Goal: Task Accomplishment & Management: Manage account settings

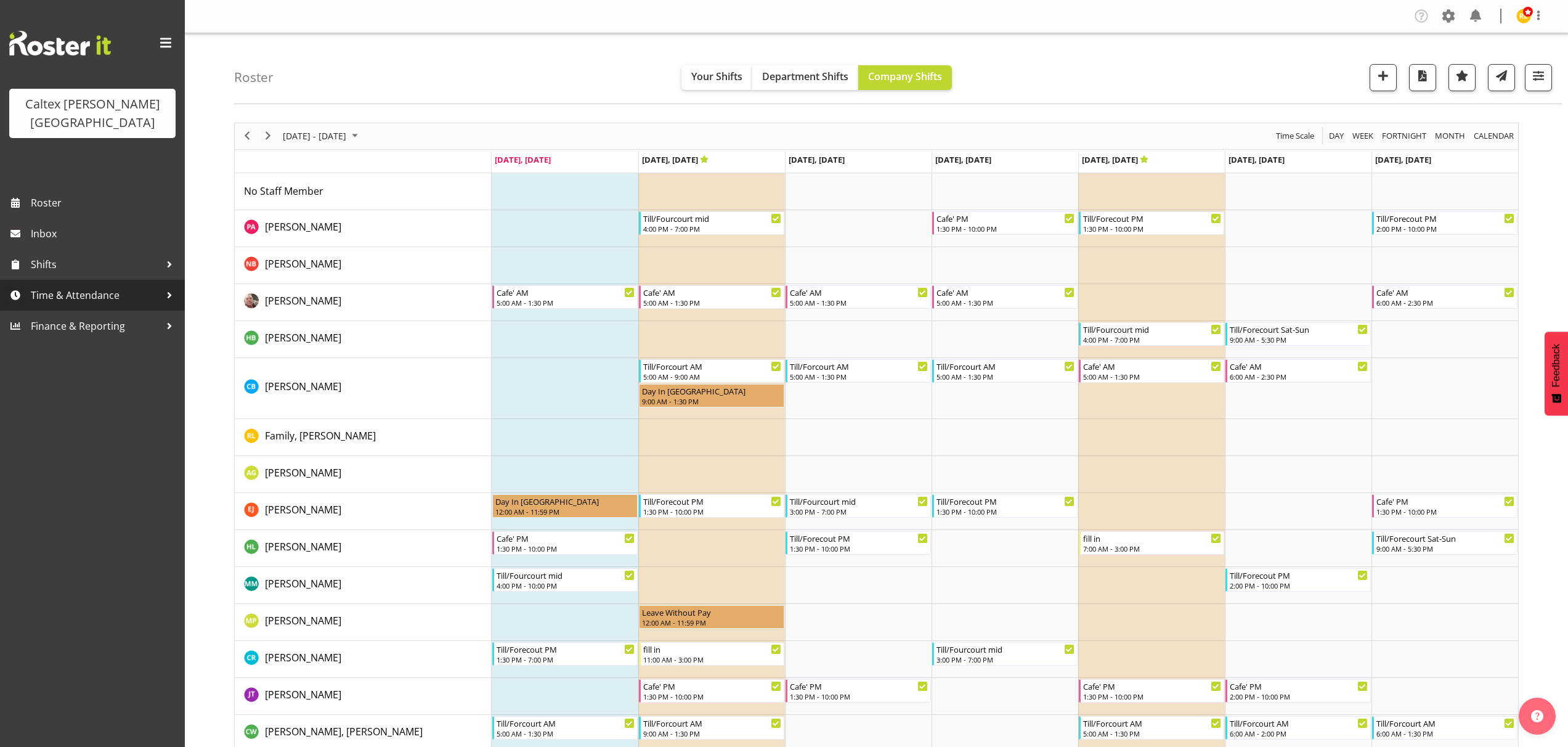
click at [174, 286] on div at bounding box center [170, 295] width 19 height 19
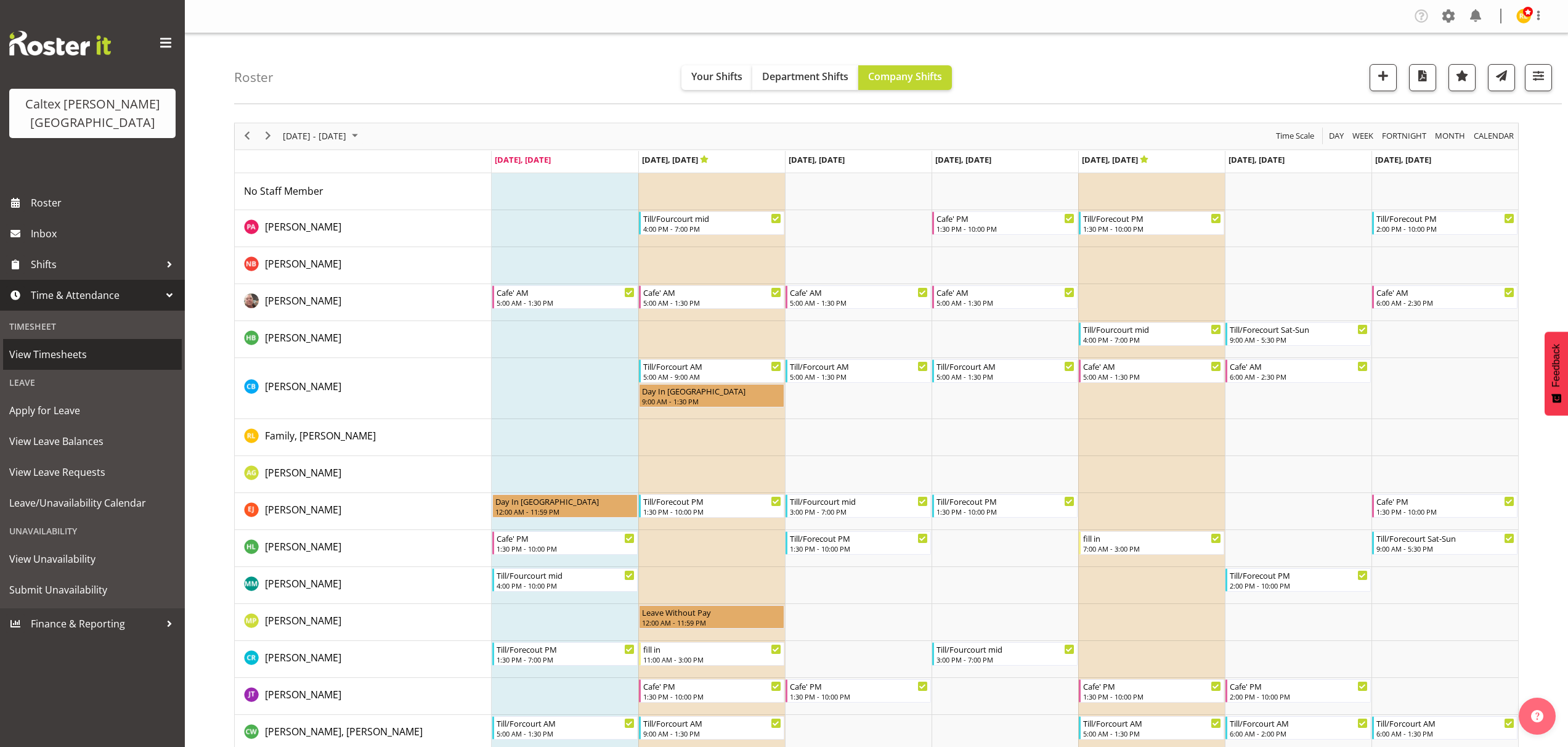
click at [78, 345] on span "View Timesheets" at bounding box center [92, 354] width 166 height 19
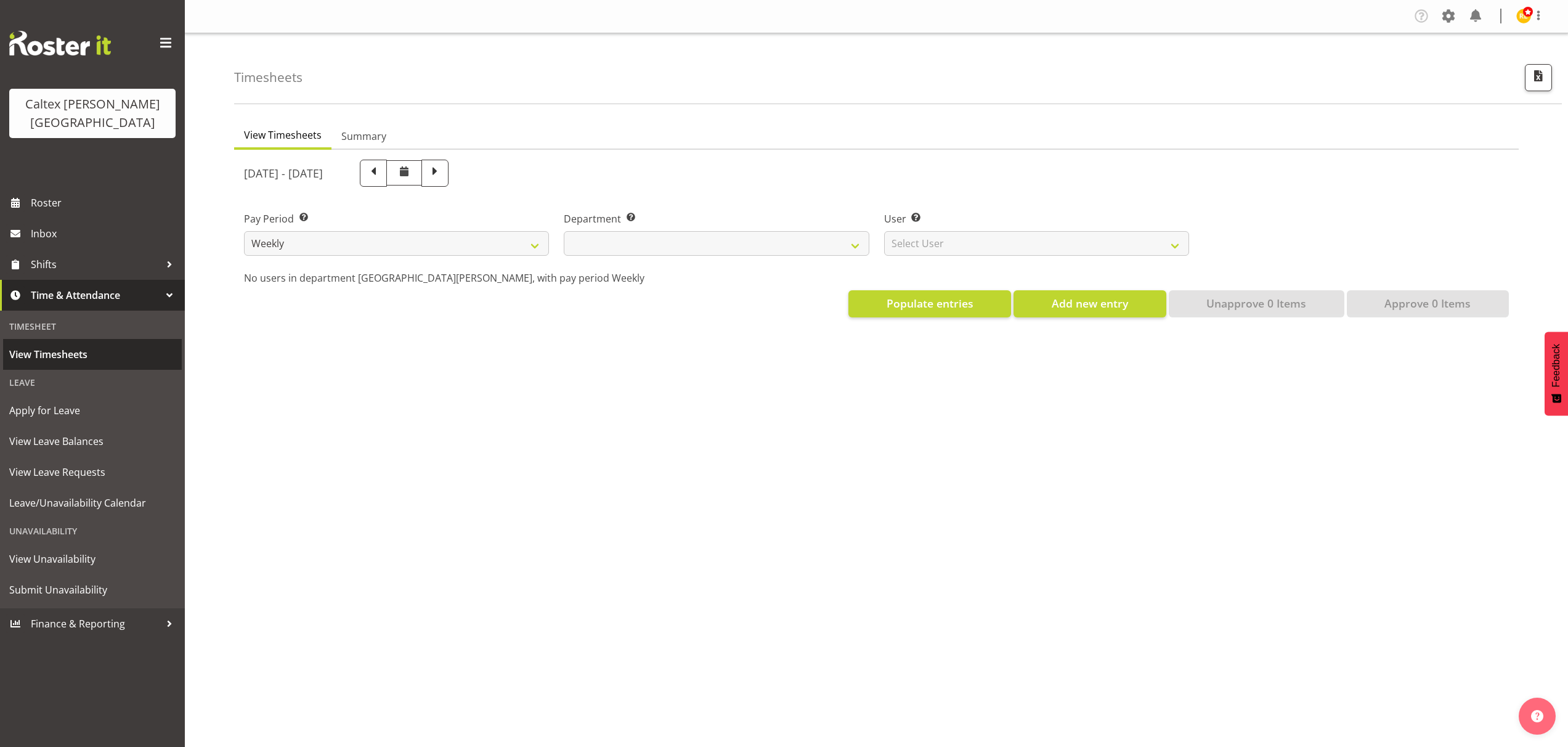
select select
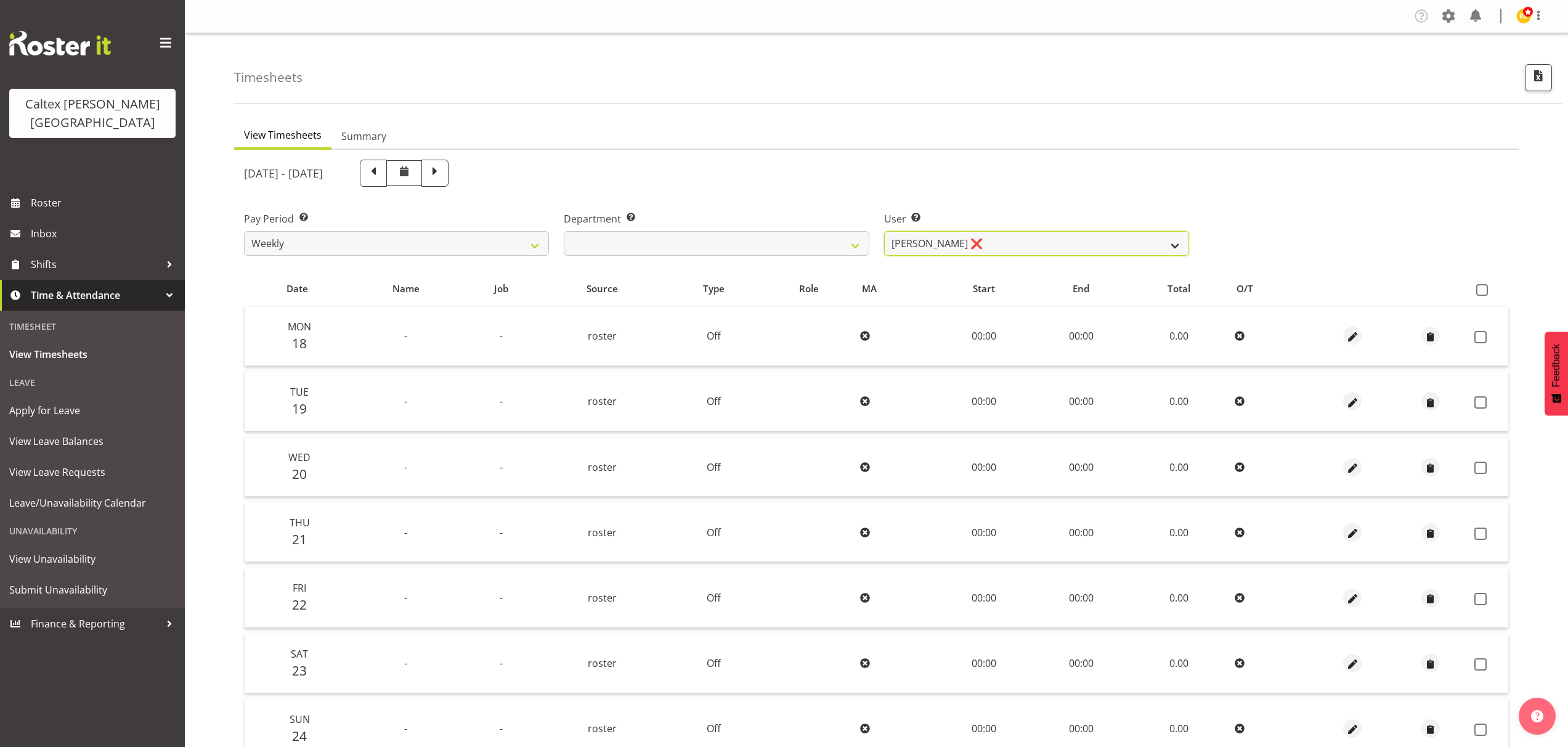
click at [1063, 243] on select "[PERSON_NAME] ❌ [PERSON_NAME] ❌ [PERSON_NAME] ❌ [PERSON_NAME], [PERSON_NAME] ❌ …" at bounding box center [1036, 243] width 305 height 24
select select "10954"
click at [884, 231] on select "[PERSON_NAME] ❌ [PERSON_NAME] ❌ [PERSON_NAME] ❌ [PERSON_NAME], [PERSON_NAME] ❌ …" at bounding box center [1036, 243] width 305 height 24
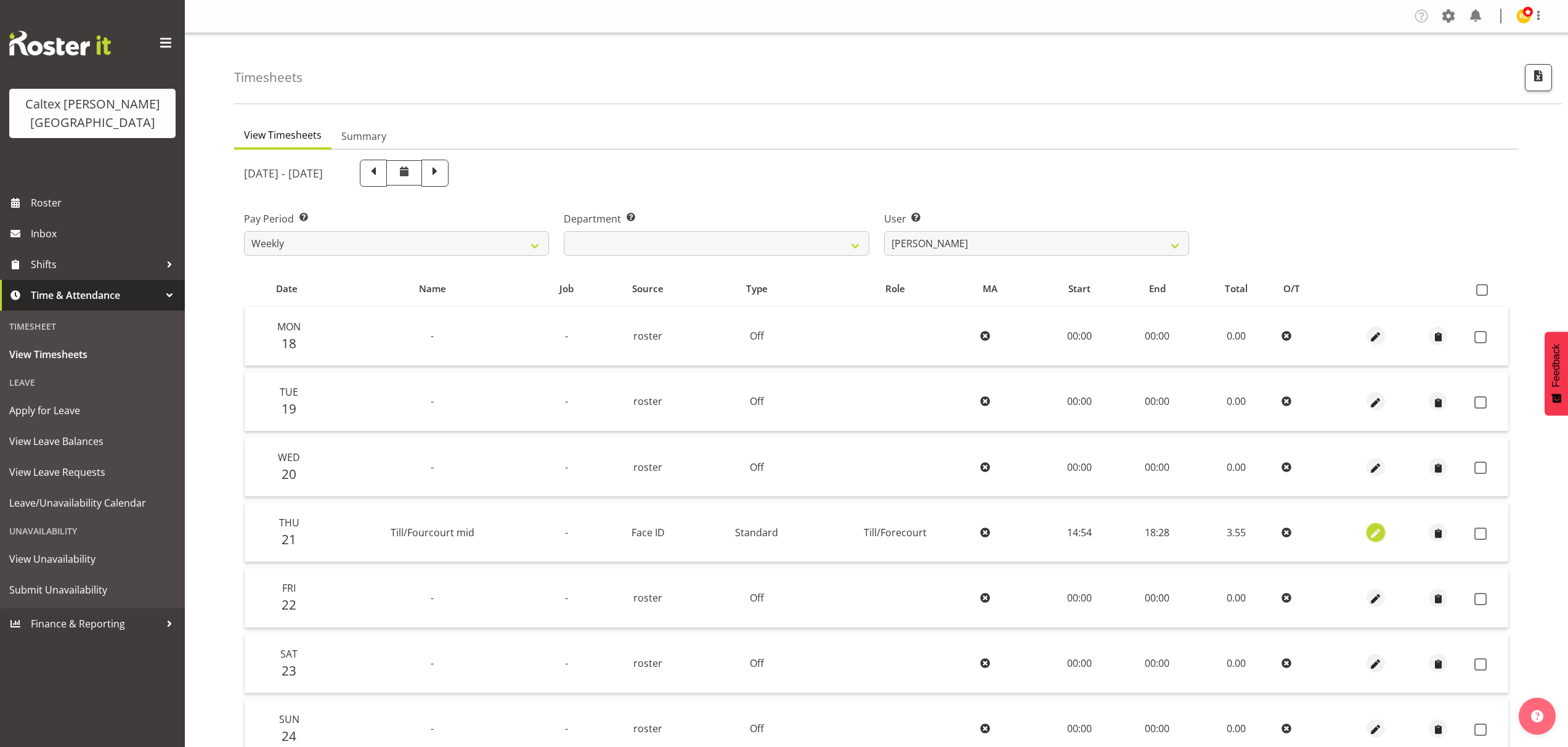
click at [1376, 538] on span "button" at bounding box center [1375, 532] width 14 height 14
select select "1414"
select select "Standard"
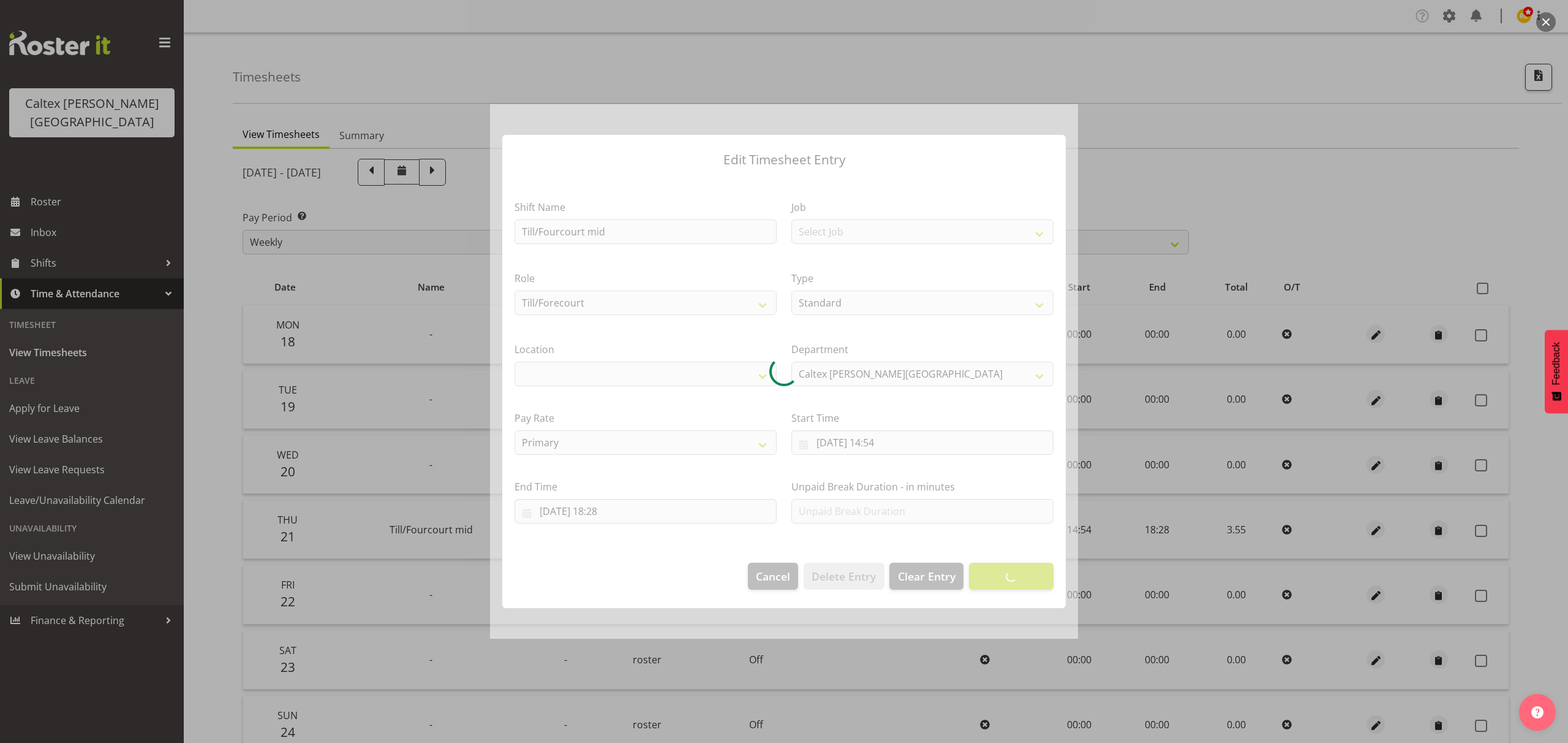
select select "1239"
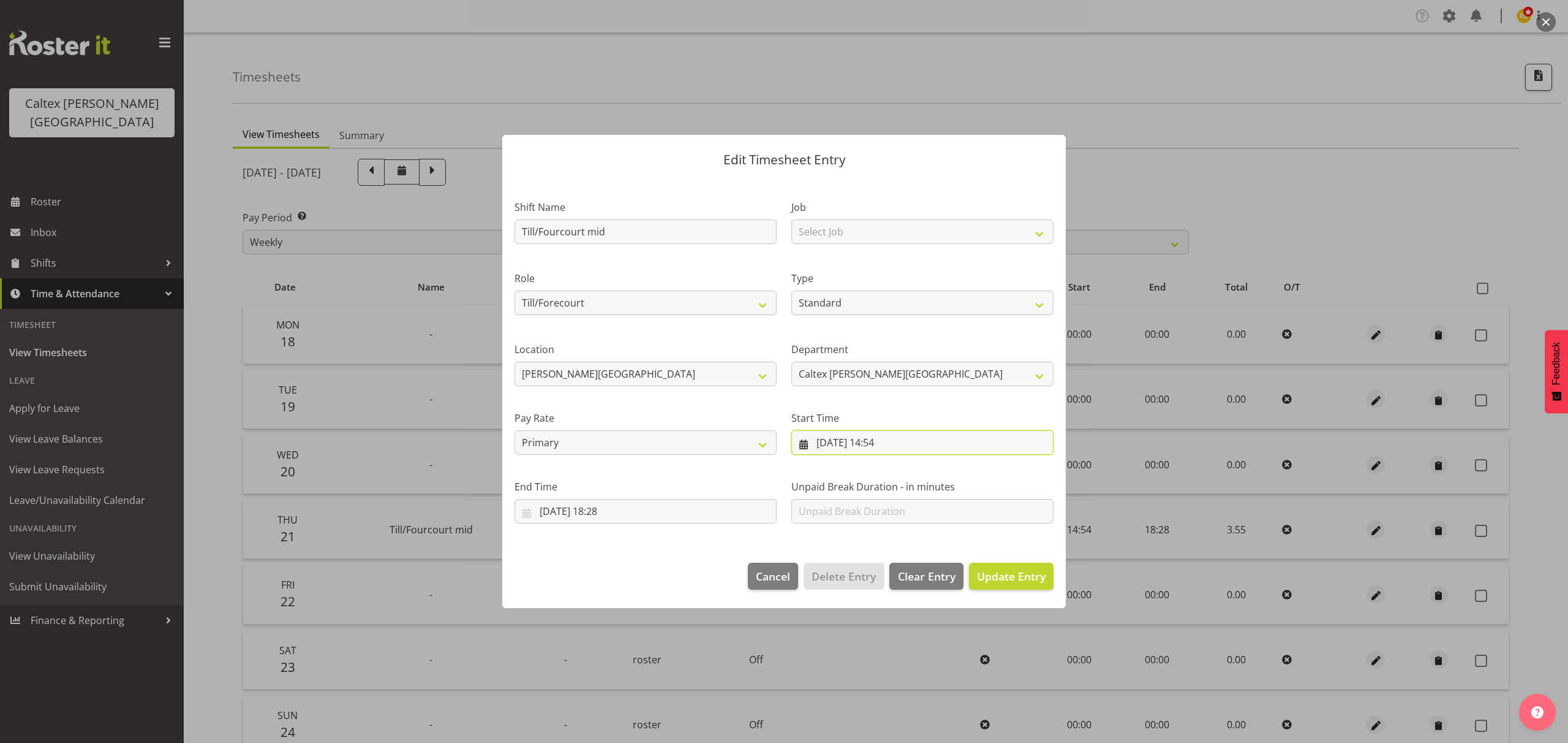
click at [896, 443] on input "[DATE] 14:54" at bounding box center [921, 442] width 262 height 24
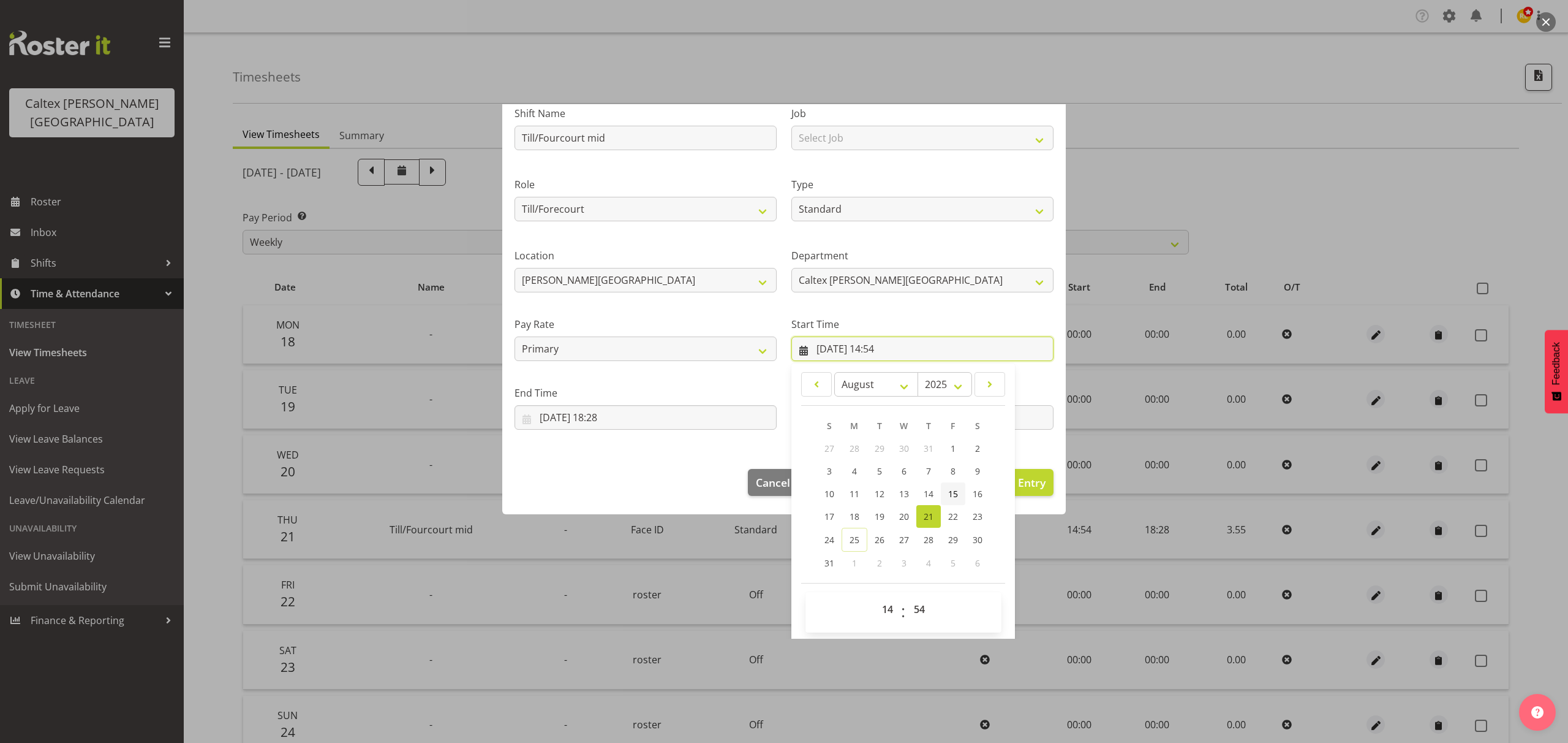
scroll to position [96, 0]
click at [880, 607] on select "00 01 02 03 04 05 06 07 08 09 10 11 12 13 14 15 16 17 18 19 20 21 22 23" at bounding box center [889, 607] width 28 height 24
select select "13"
click at [875, 595] on select "00 01 02 03 04 05 06 07 08 09 10 11 12 13 14 15 16 17 18 19 20 21 22 23" at bounding box center [889, 607] width 28 height 24
type input "[DATE] 13:54"
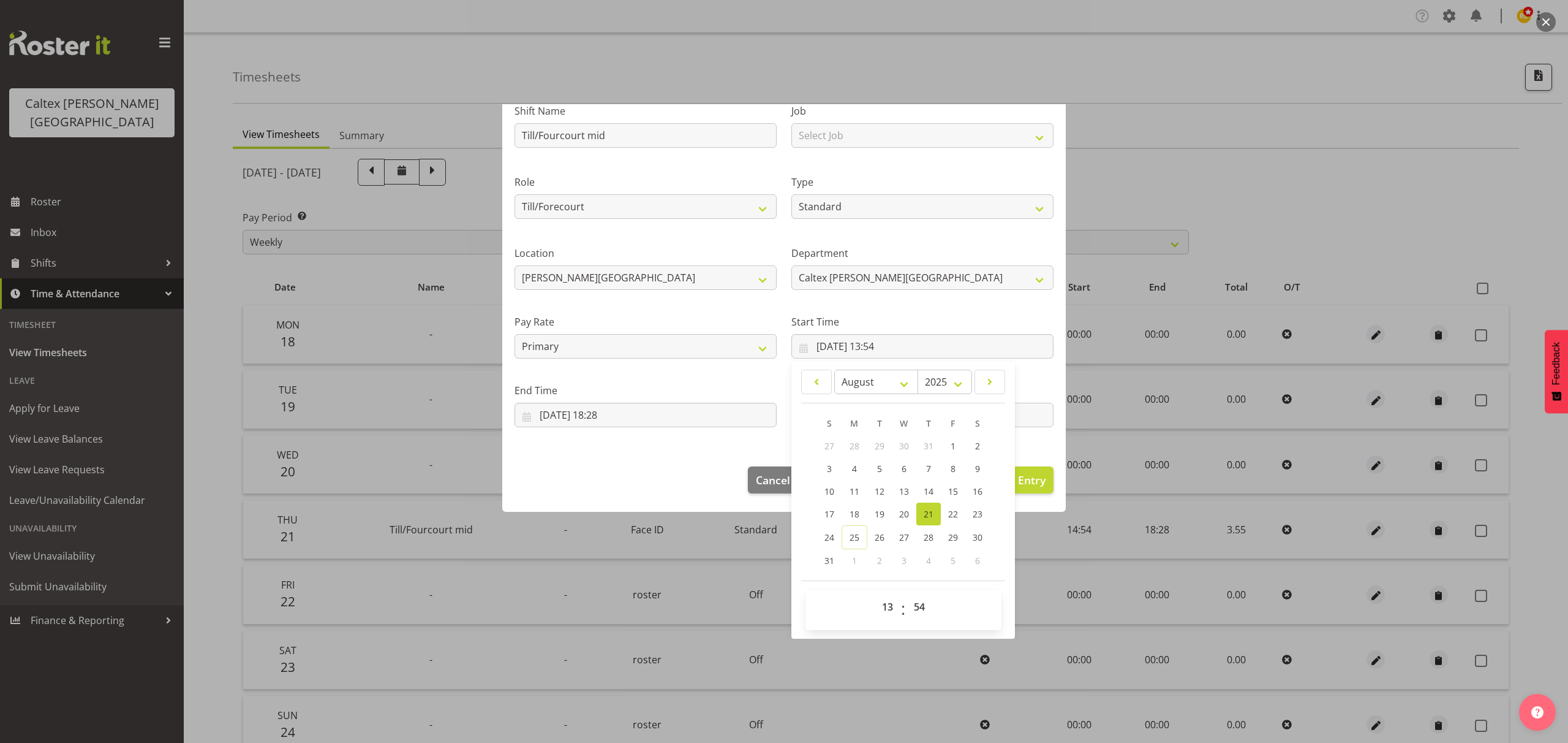
click at [636, 493] on footer "Cancel Delete Entry Clear Entry Update Entry" at bounding box center [784, 483] width 564 height 58
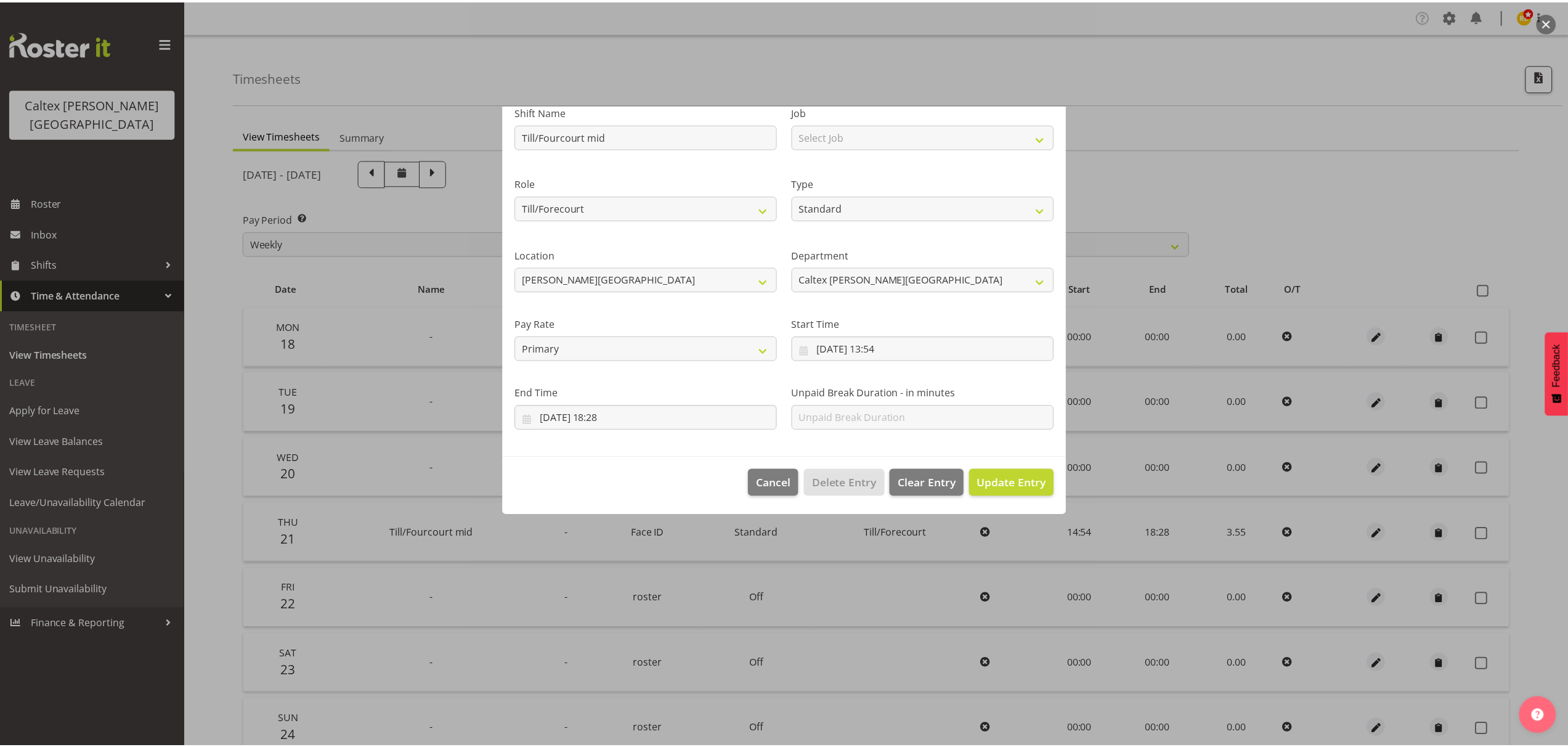
scroll to position [0, 0]
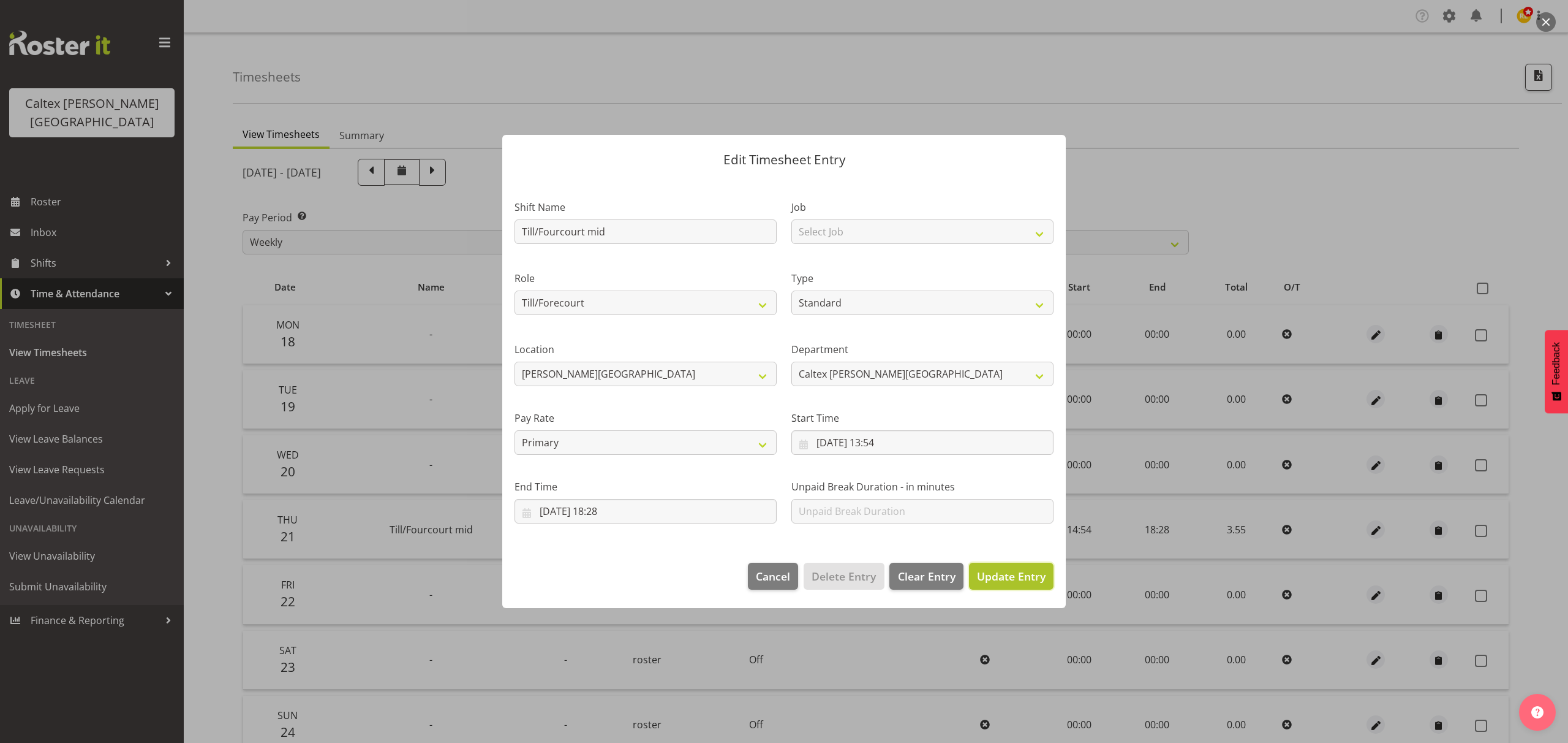
click at [1032, 585] on button "Update Entry" at bounding box center [1011, 575] width 85 height 27
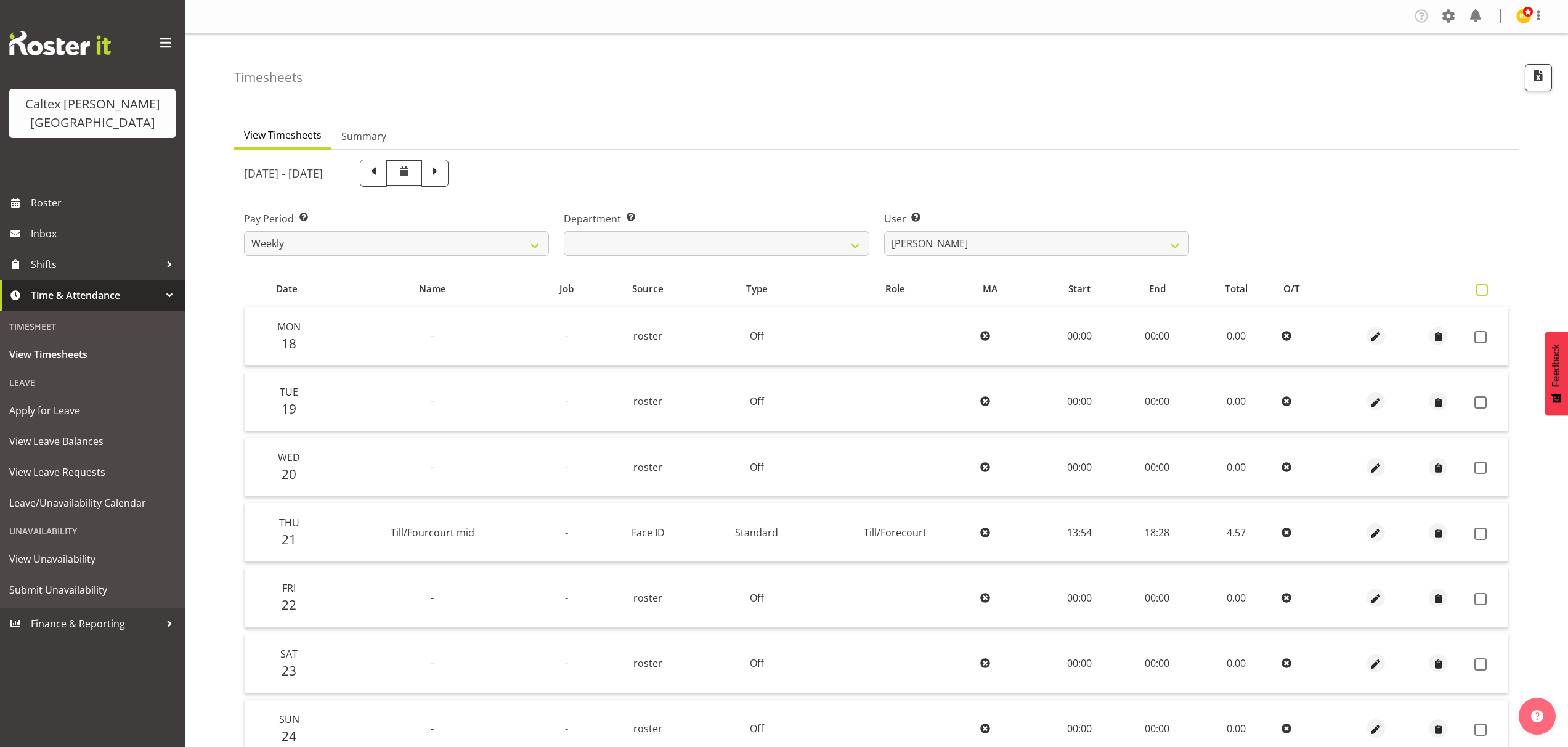
click at [1487, 289] on span at bounding box center [1482, 290] width 11 height 11
click at [1484, 289] on input "checkbox" at bounding box center [1480, 290] width 8 height 8
checkbox input "true"
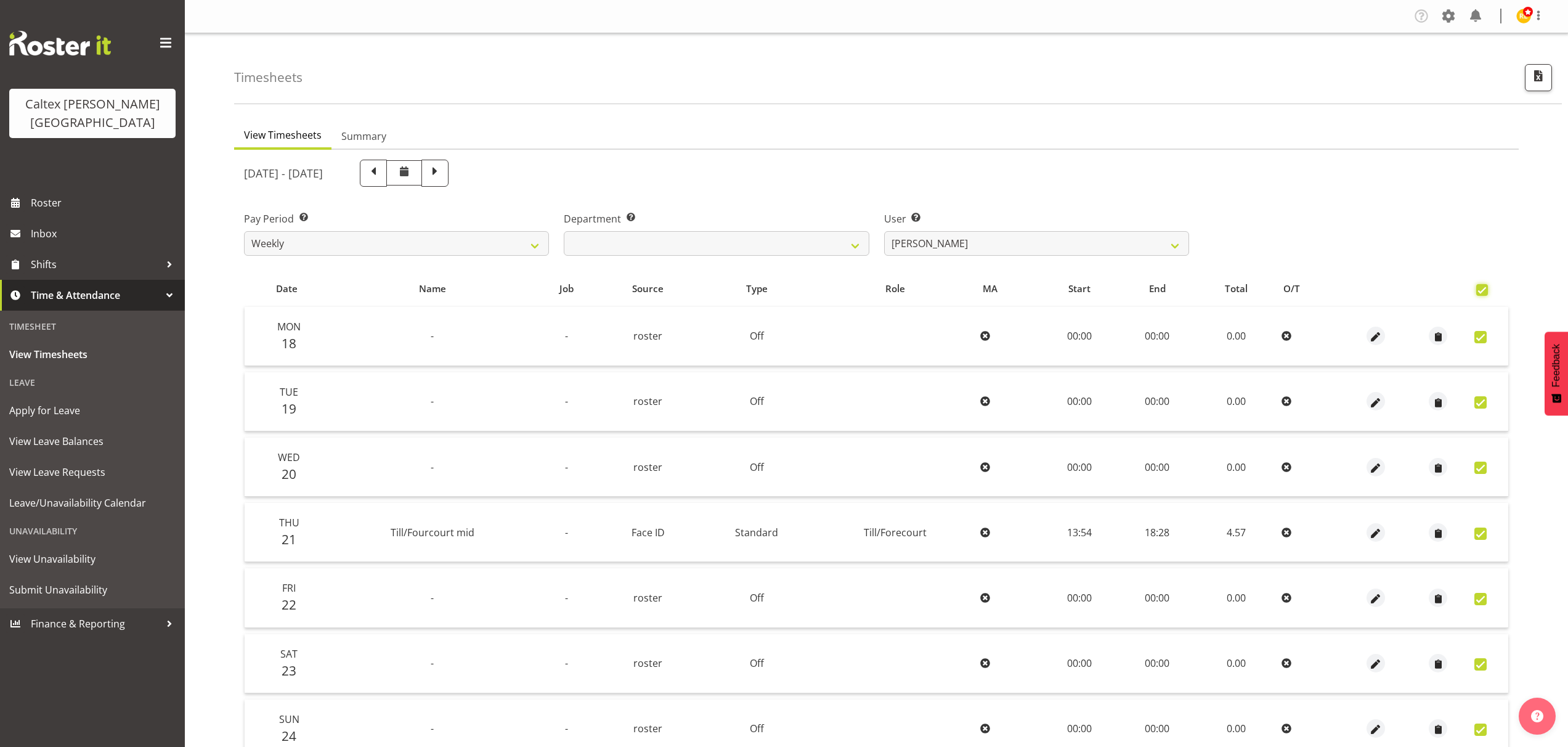
checkbox input "true"
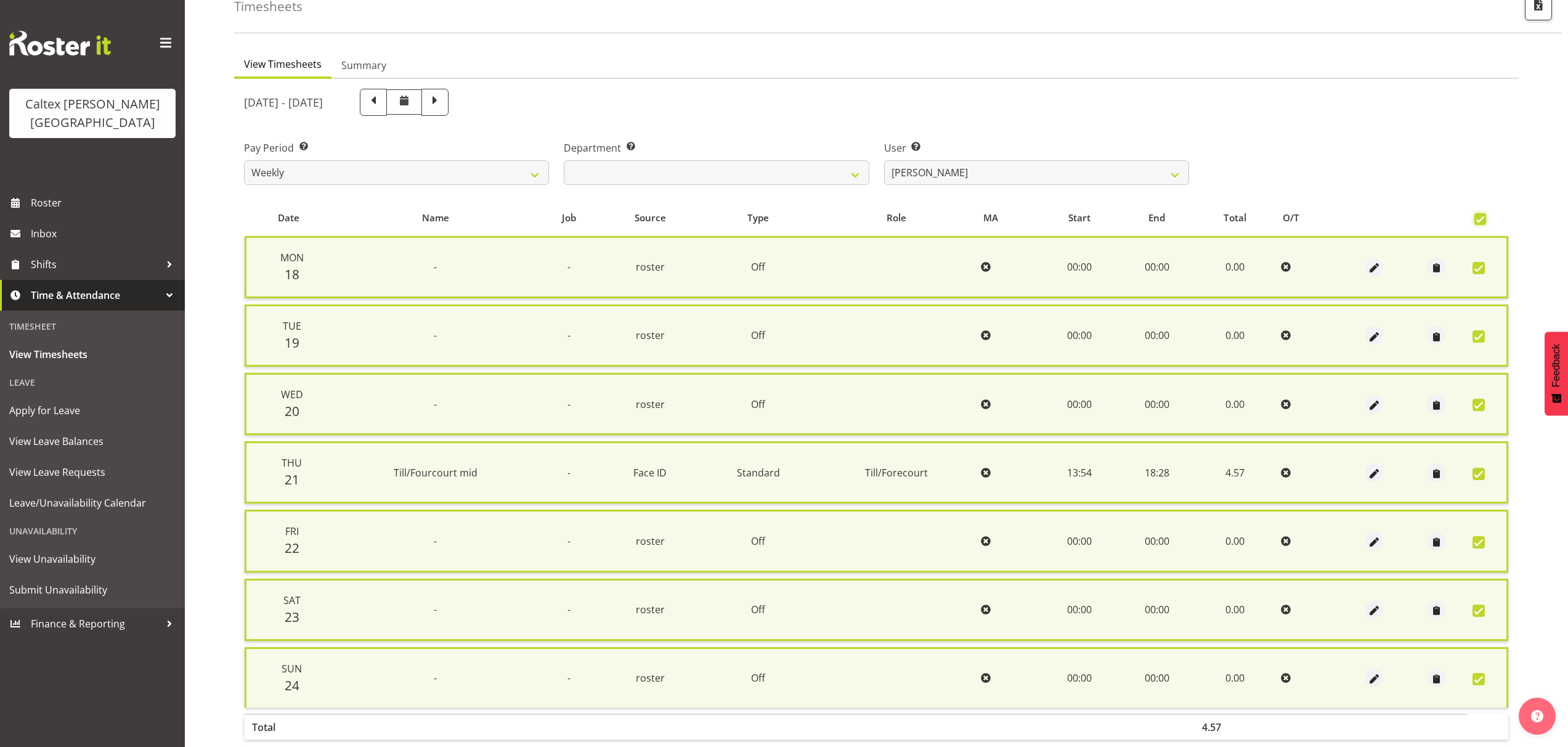
scroll to position [130, 0]
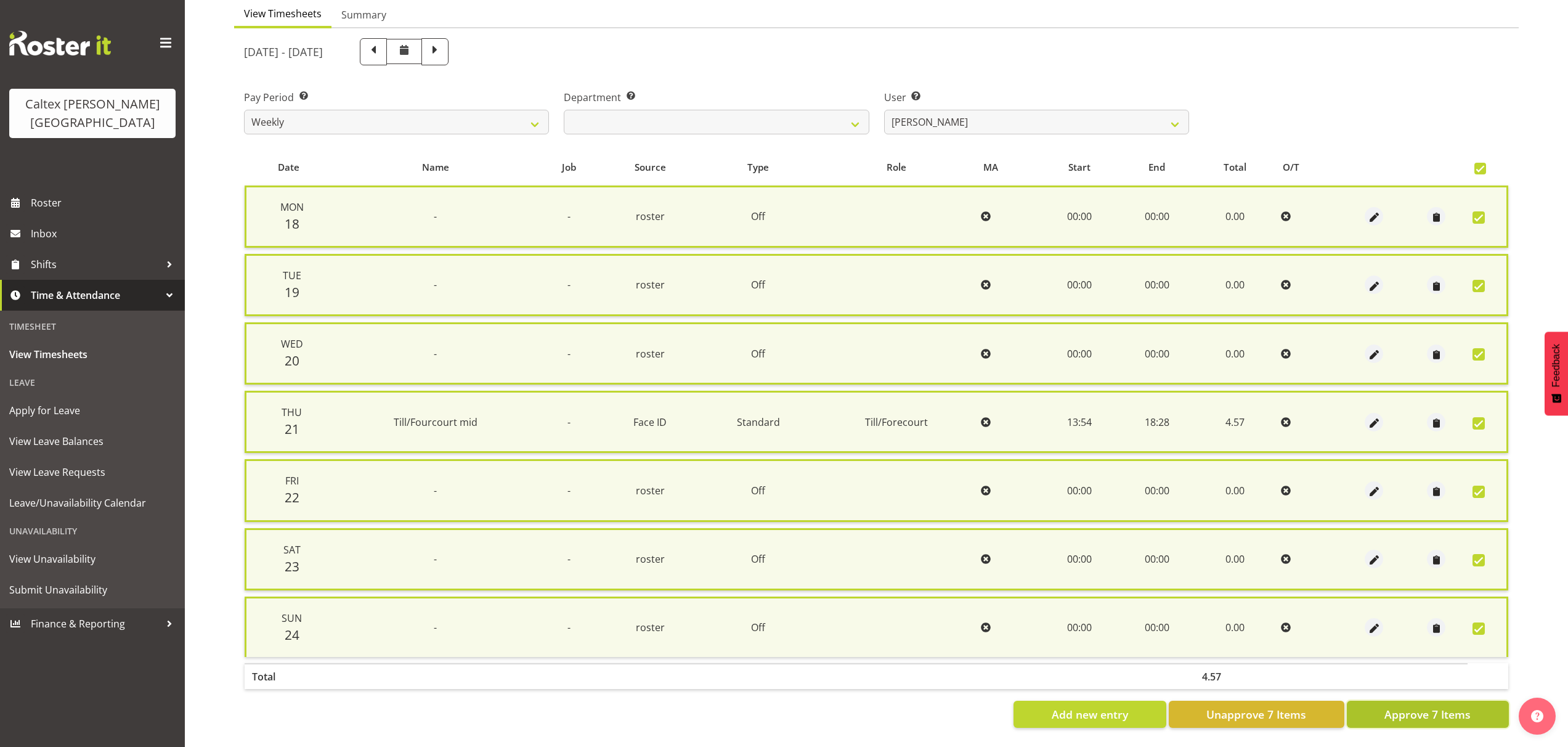
click at [1438, 706] on span "Approve 7 Items" at bounding box center [1427, 713] width 86 height 16
checkbox input "false"
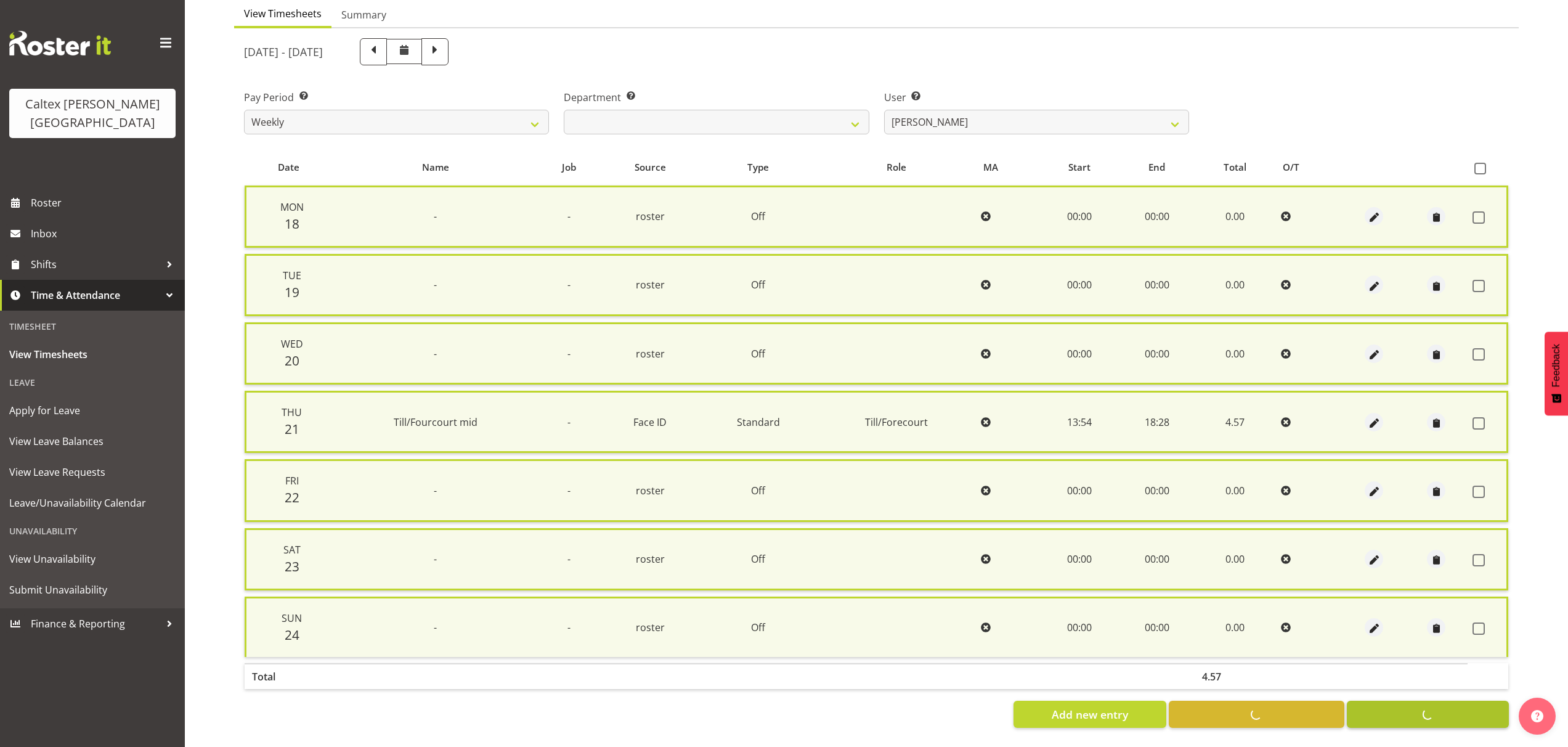
checkbox input "false"
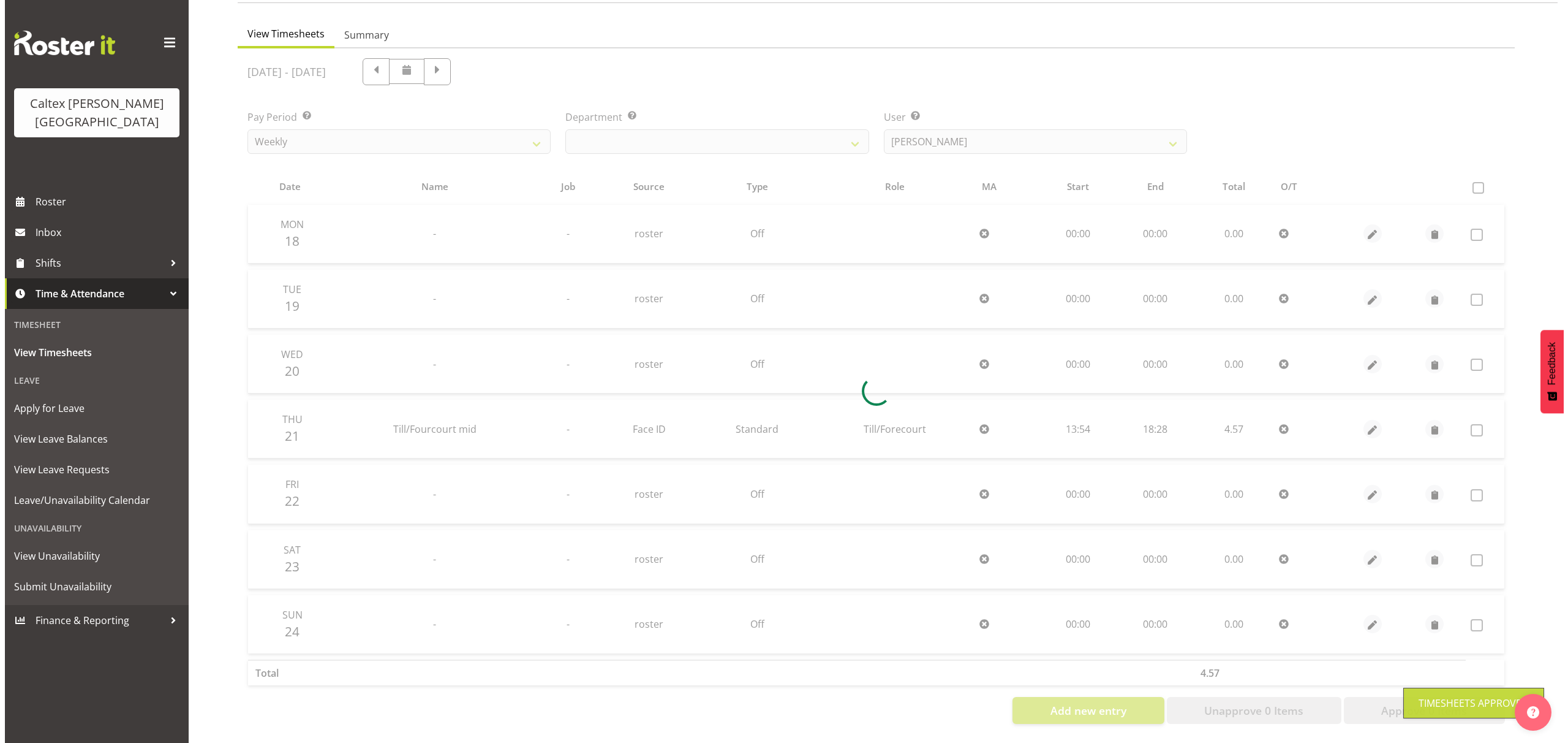
scroll to position [110, 0]
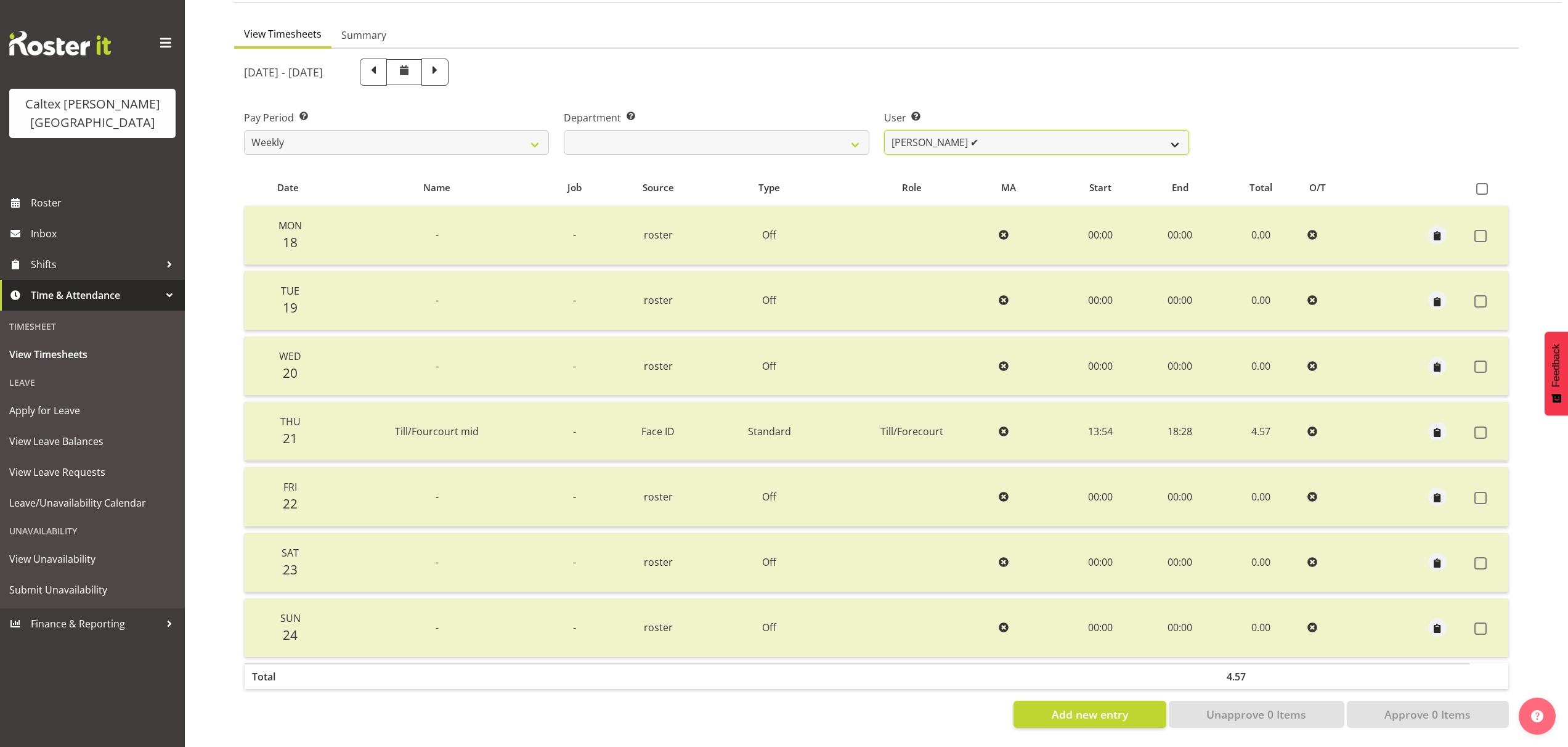
click at [1181, 135] on select "[PERSON_NAME] ❌ [PERSON_NAME] ✔ [PERSON_NAME] ❌ [PERSON_NAME], [PERSON_NAME] ❌ …" at bounding box center [1036, 142] width 305 height 24
select select "10963"
click at [884, 130] on select "[PERSON_NAME] ❌ [PERSON_NAME] ✔ [PERSON_NAME] ❌ [PERSON_NAME], [PERSON_NAME] ❌ …" at bounding box center [1036, 142] width 305 height 24
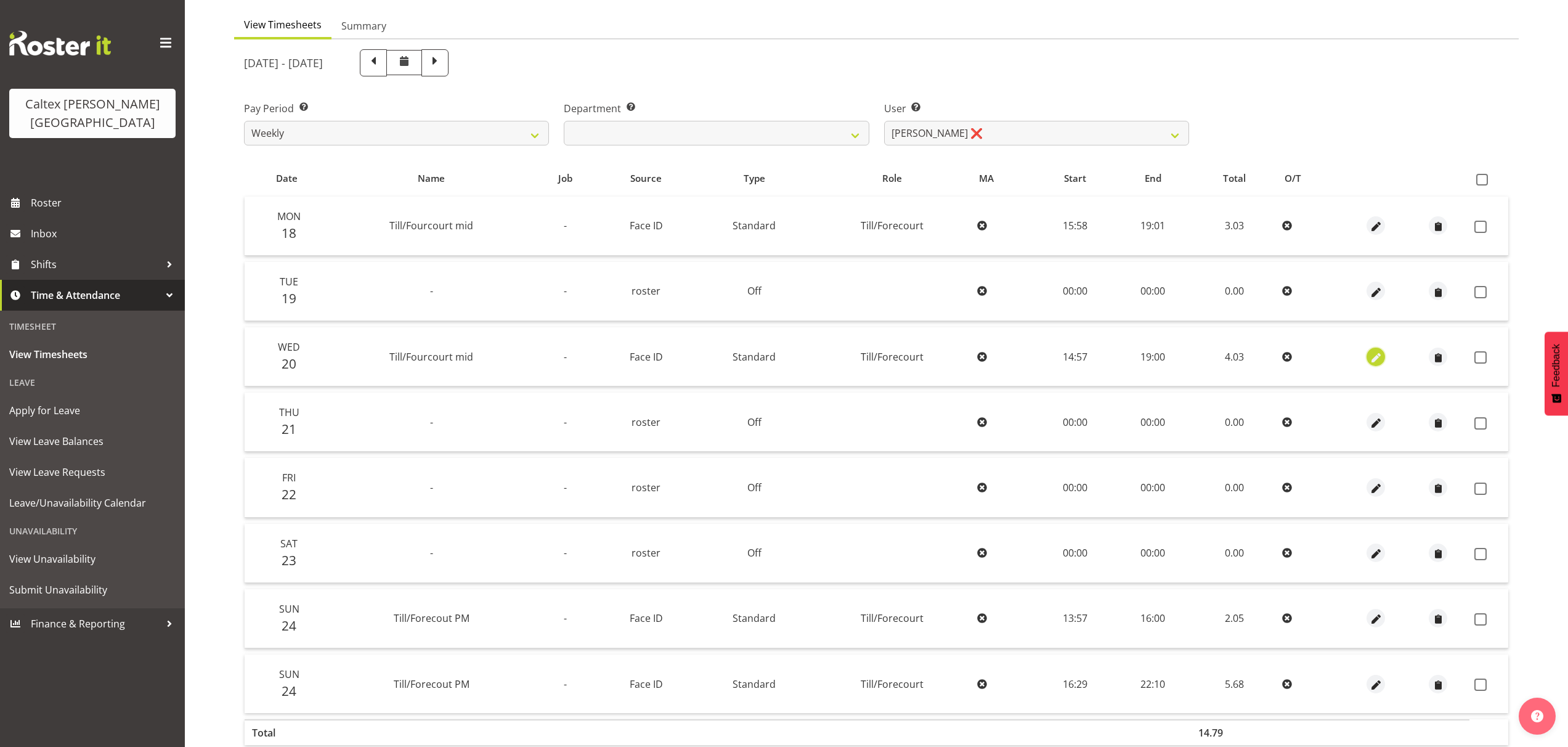
click at [1379, 357] on span "button" at bounding box center [1376, 357] width 14 height 14
select select "1414"
select select "Standard"
select select "7"
select select "2025"
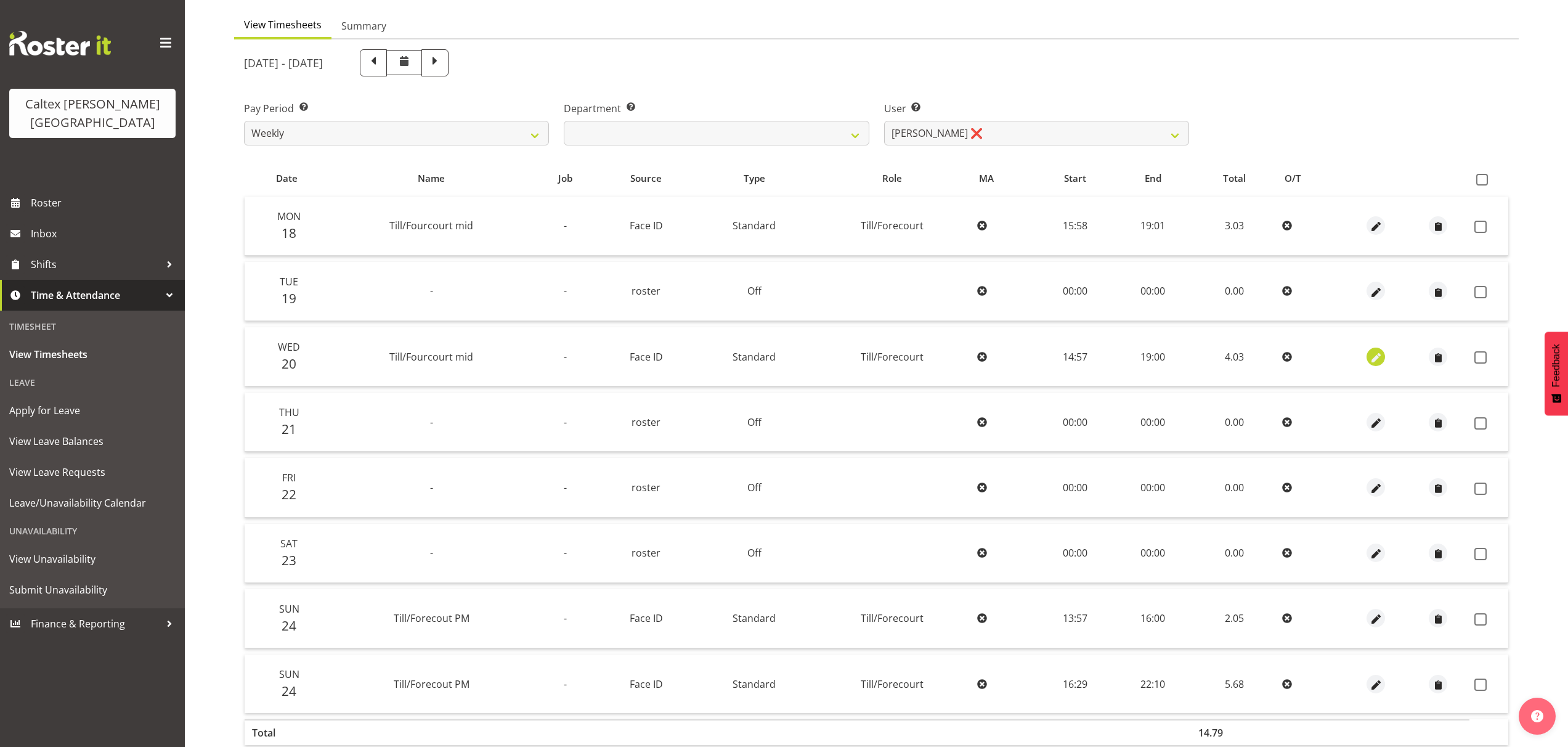
select select "14"
select select "57"
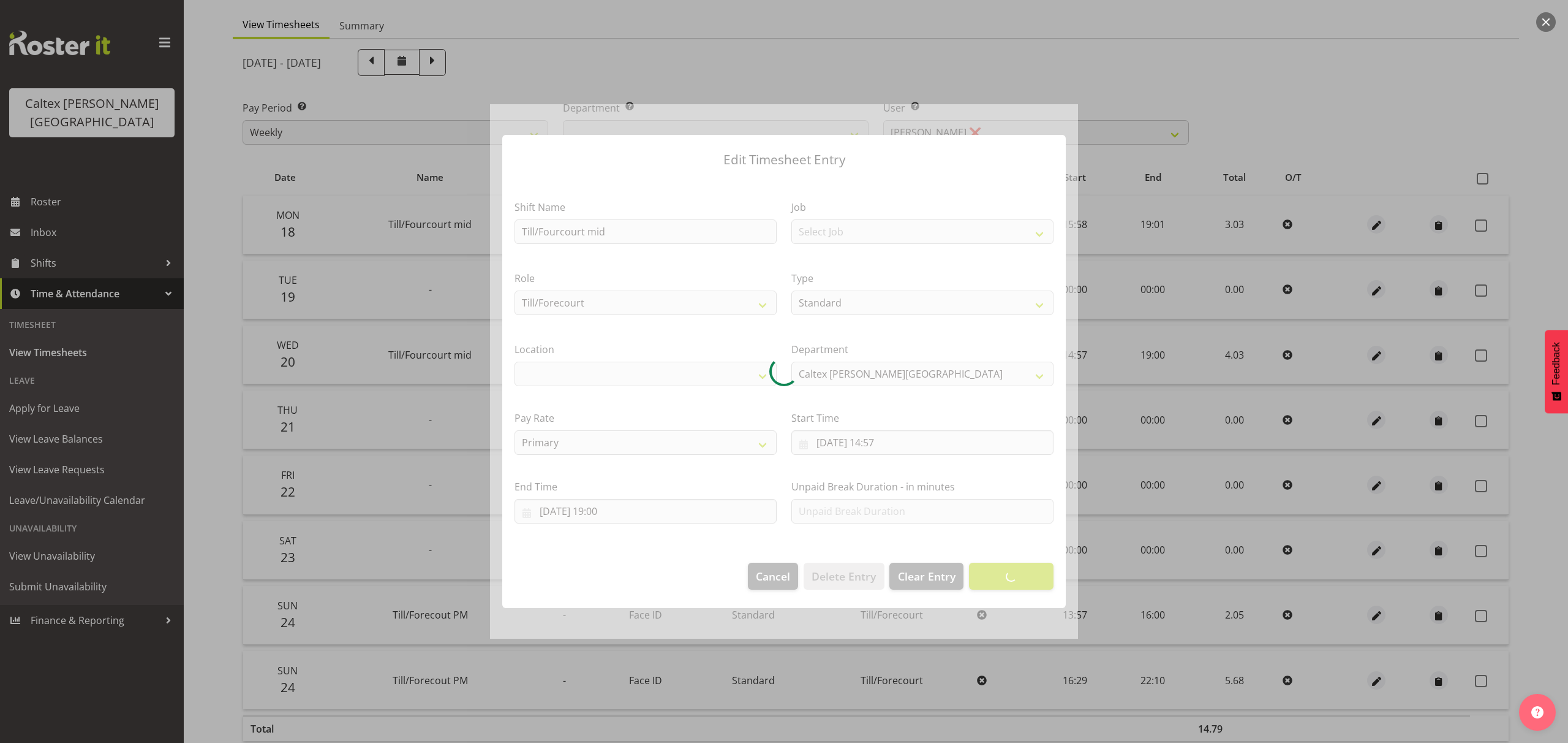
select select "1239"
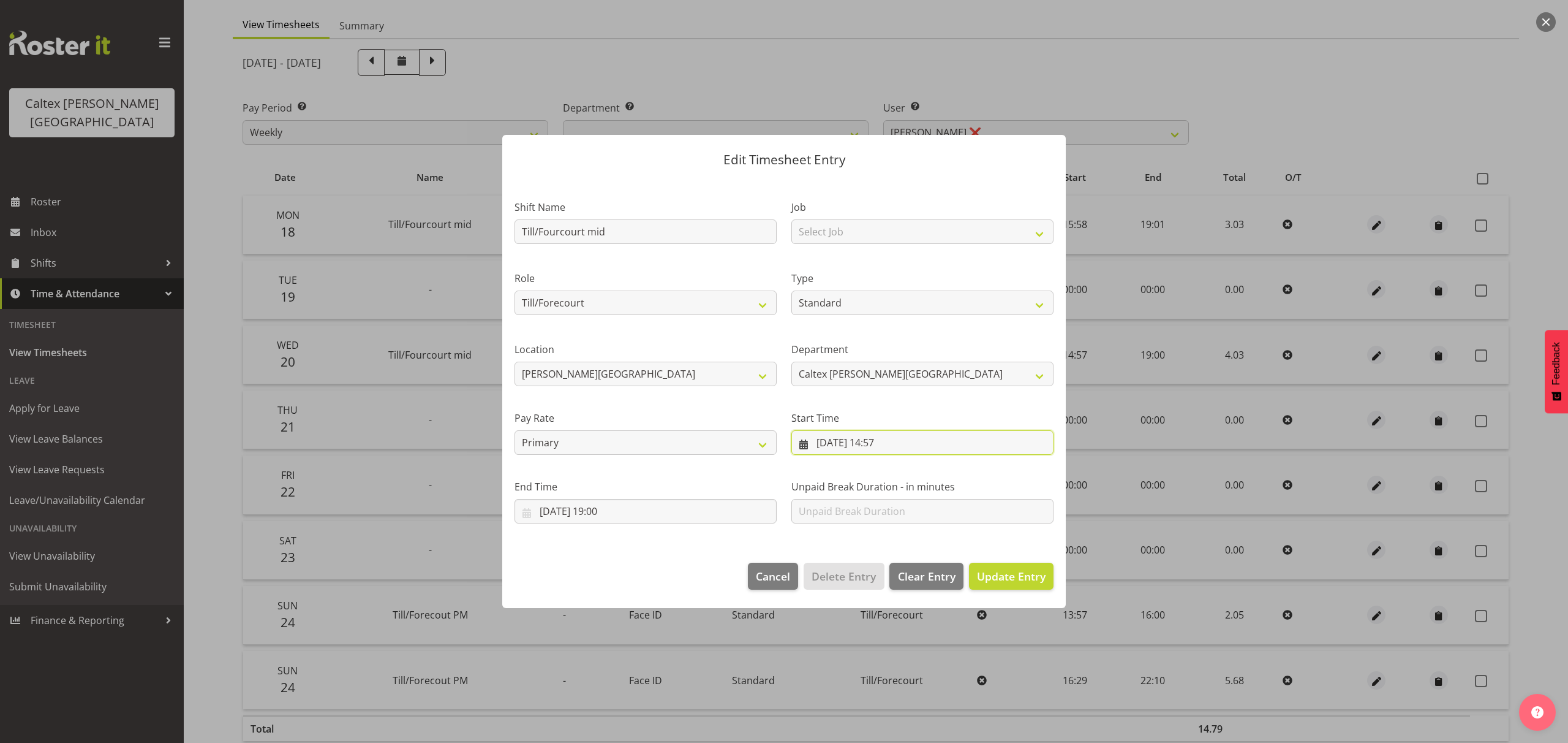
click at [900, 447] on input "[DATE] 14:57" at bounding box center [921, 442] width 262 height 24
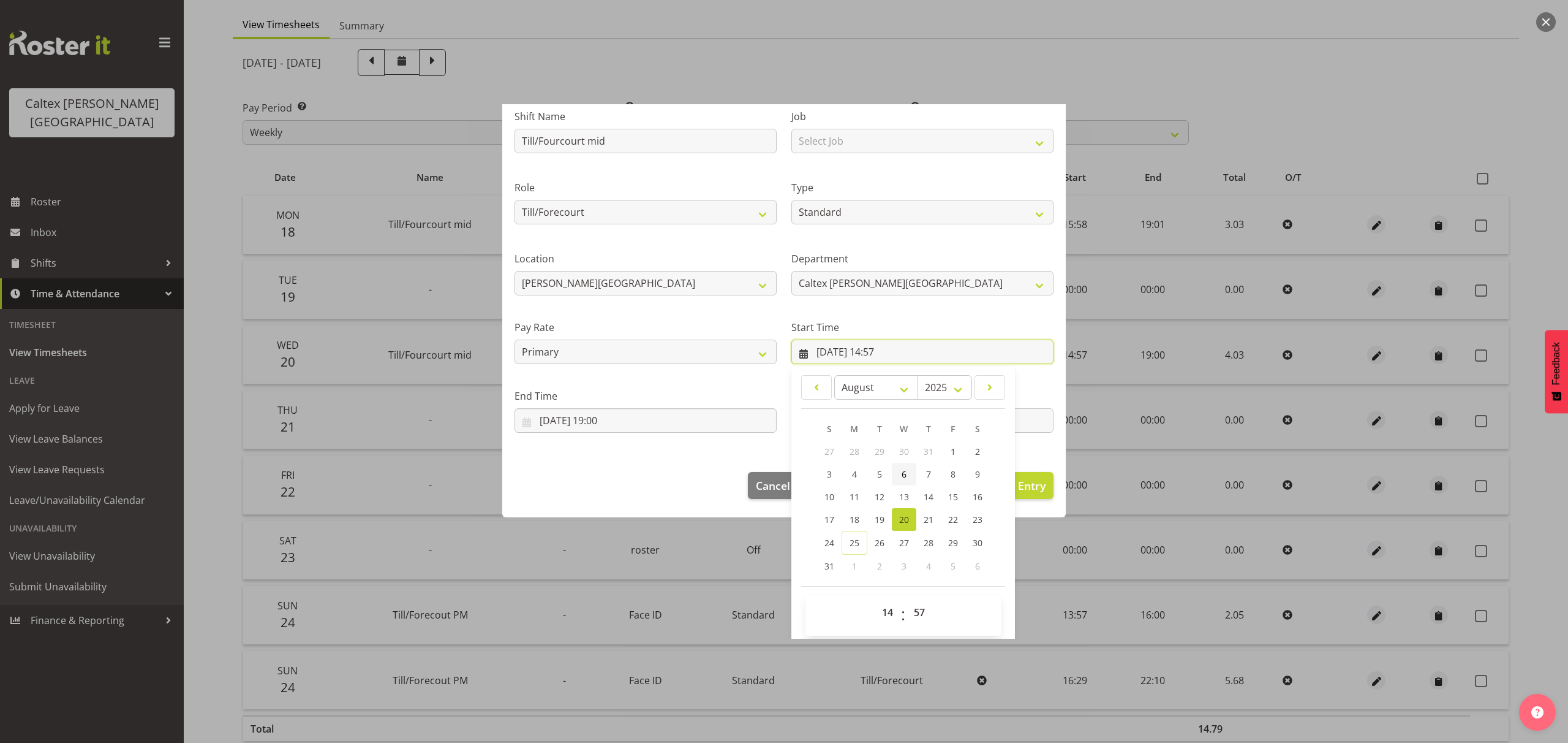
scroll to position [96, 0]
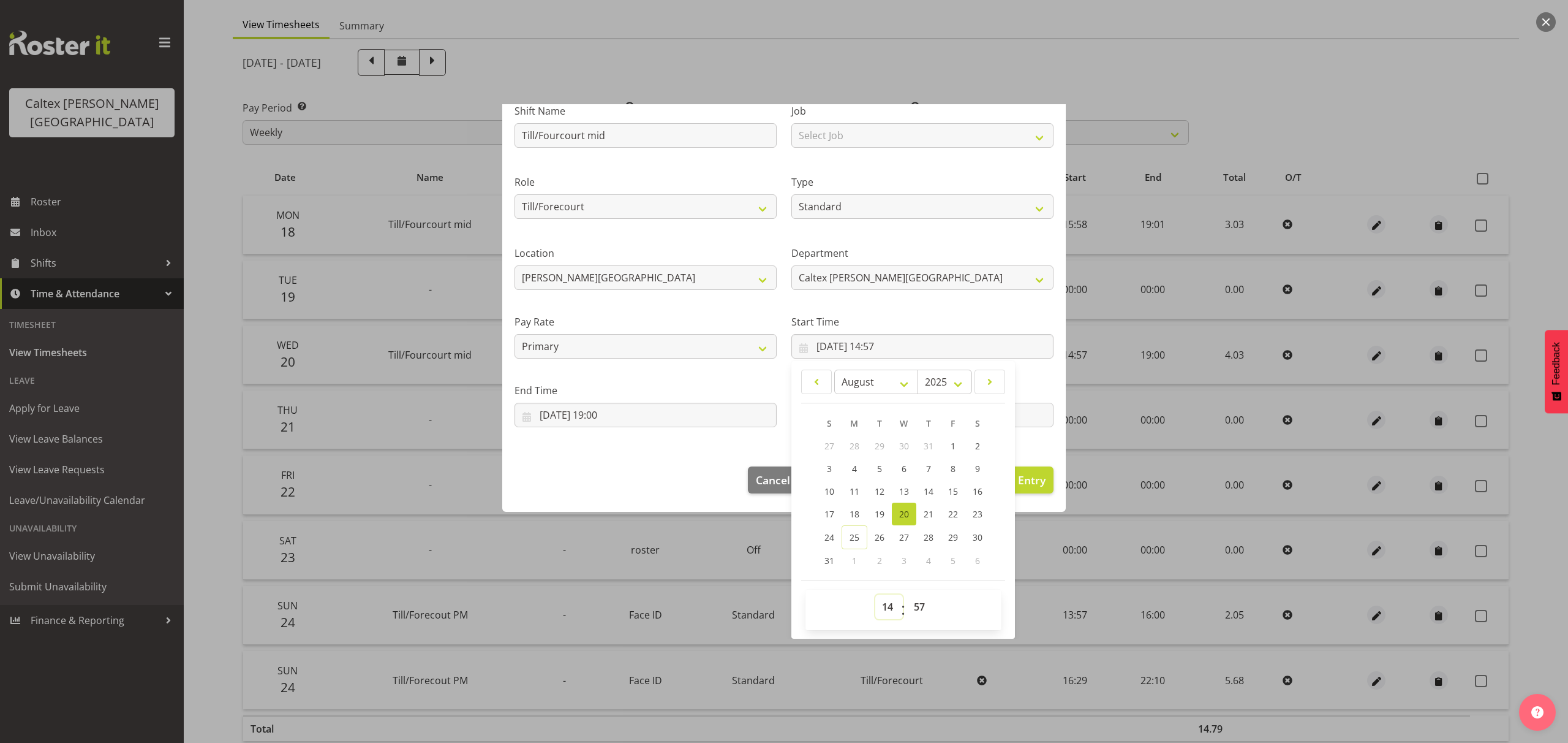
click at [887, 605] on select "00 01 02 03 04 05 06 07 08 09 10 11 12 13 14 15 16 17 18 19 20 21 22 23" at bounding box center [889, 607] width 28 height 24
select select "13"
click at [875, 595] on select "00 01 02 03 04 05 06 07 08 09 10 11 12 13 14 15 16 17 18 19 20 21 22 23" at bounding box center [889, 607] width 28 height 24
type input "[DATE] 13:57"
click at [644, 487] on footer "Cancel Delete Entry Clear Entry Update Entry" at bounding box center [784, 483] width 564 height 58
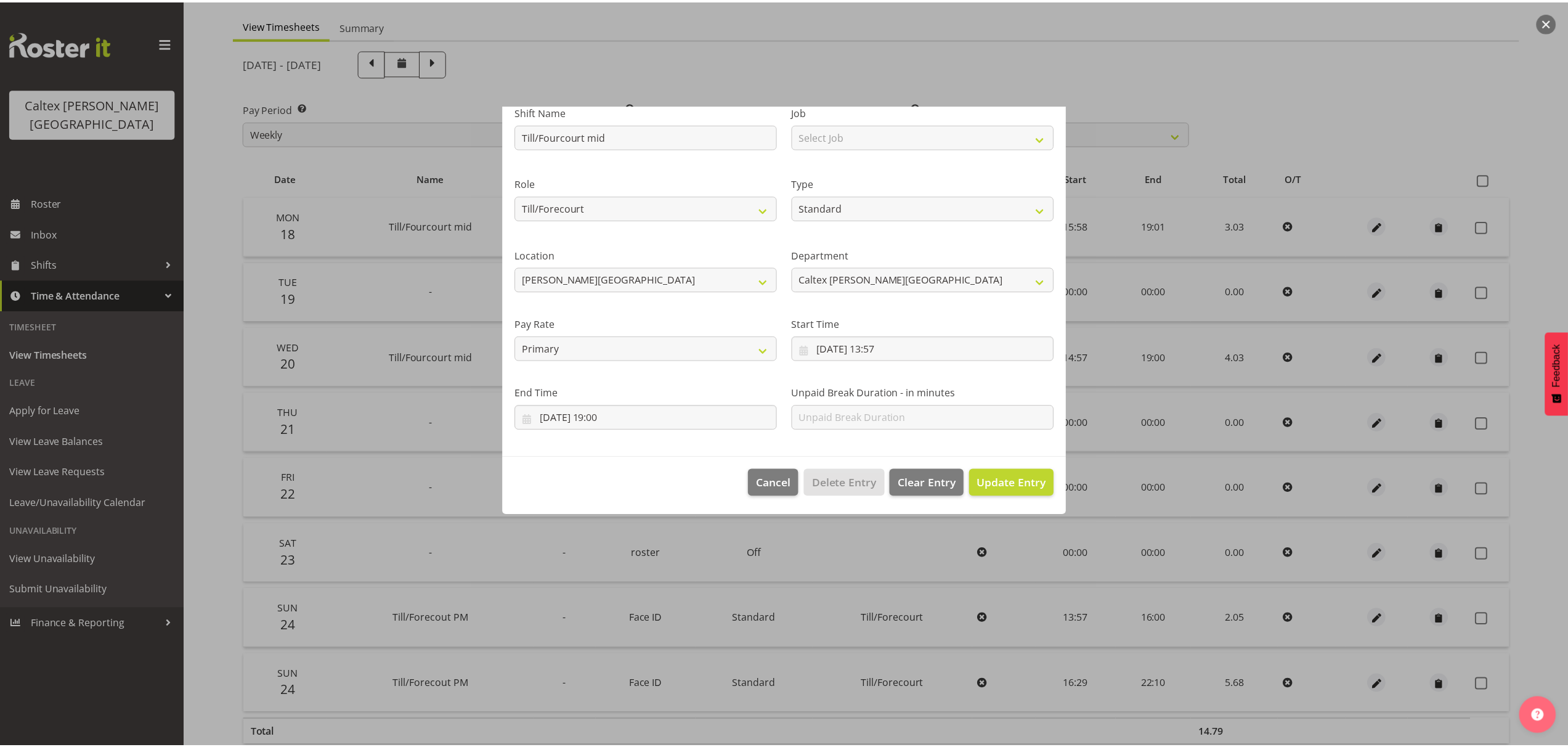
scroll to position [0, 0]
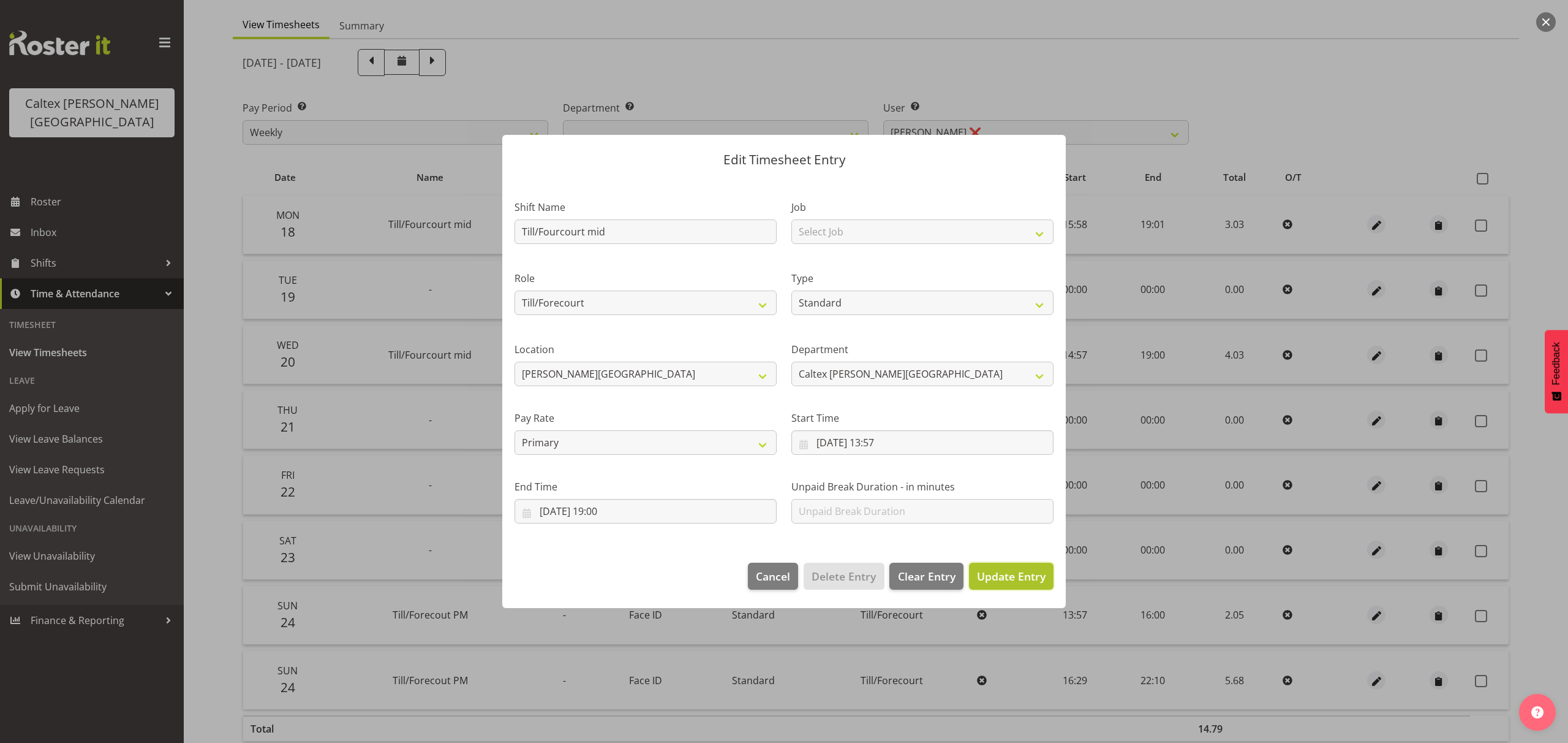
click at [1019, 574] on span "Update Entry" at bounding box center [1011, 576] width 69 height 15
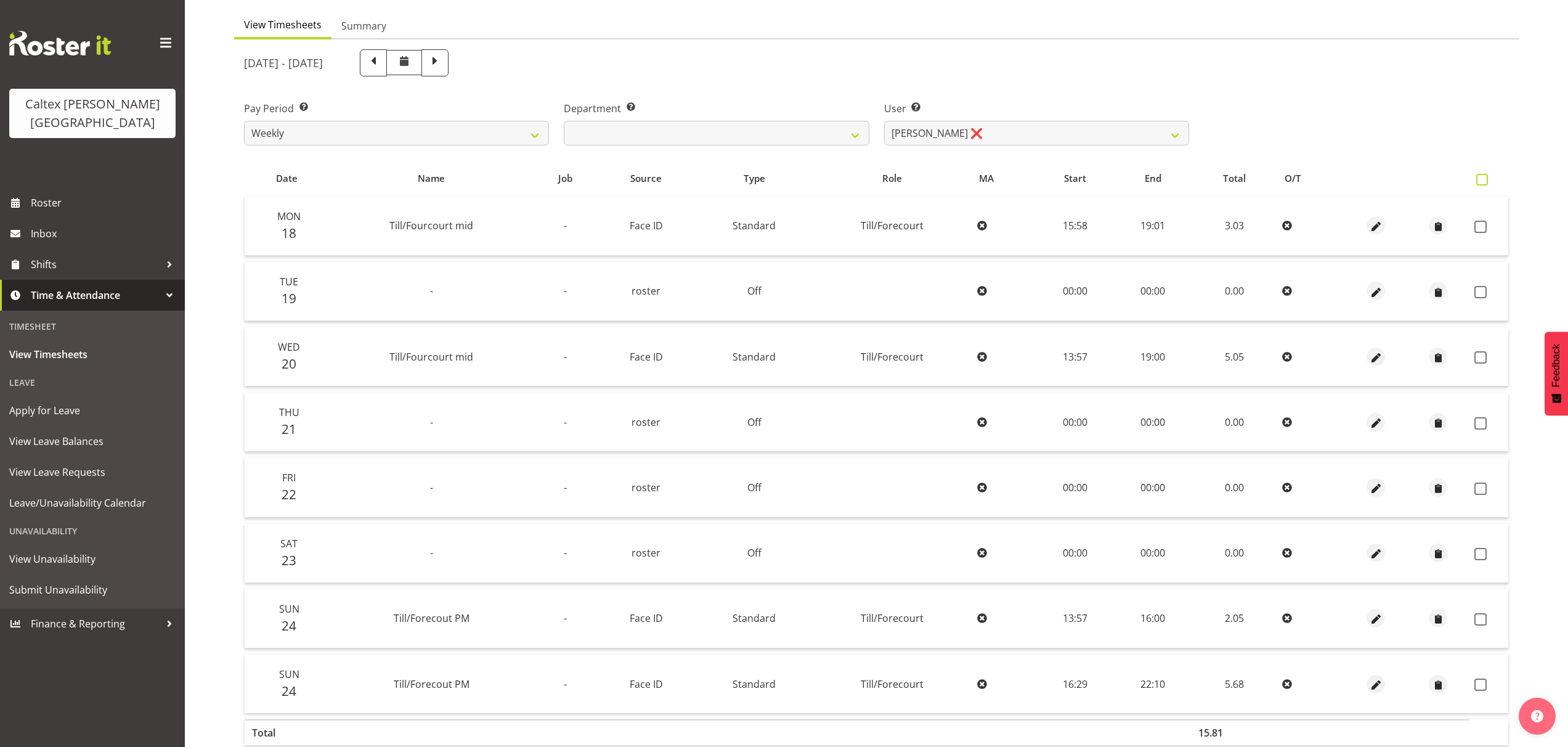
click at [1482, 180] on span at bounding box center [1482, 179] width 11 height 11
click at [1482, 180] on input "checkbox" at bounding box center [1480, 179] width 8 height 8
checkbox input "true"
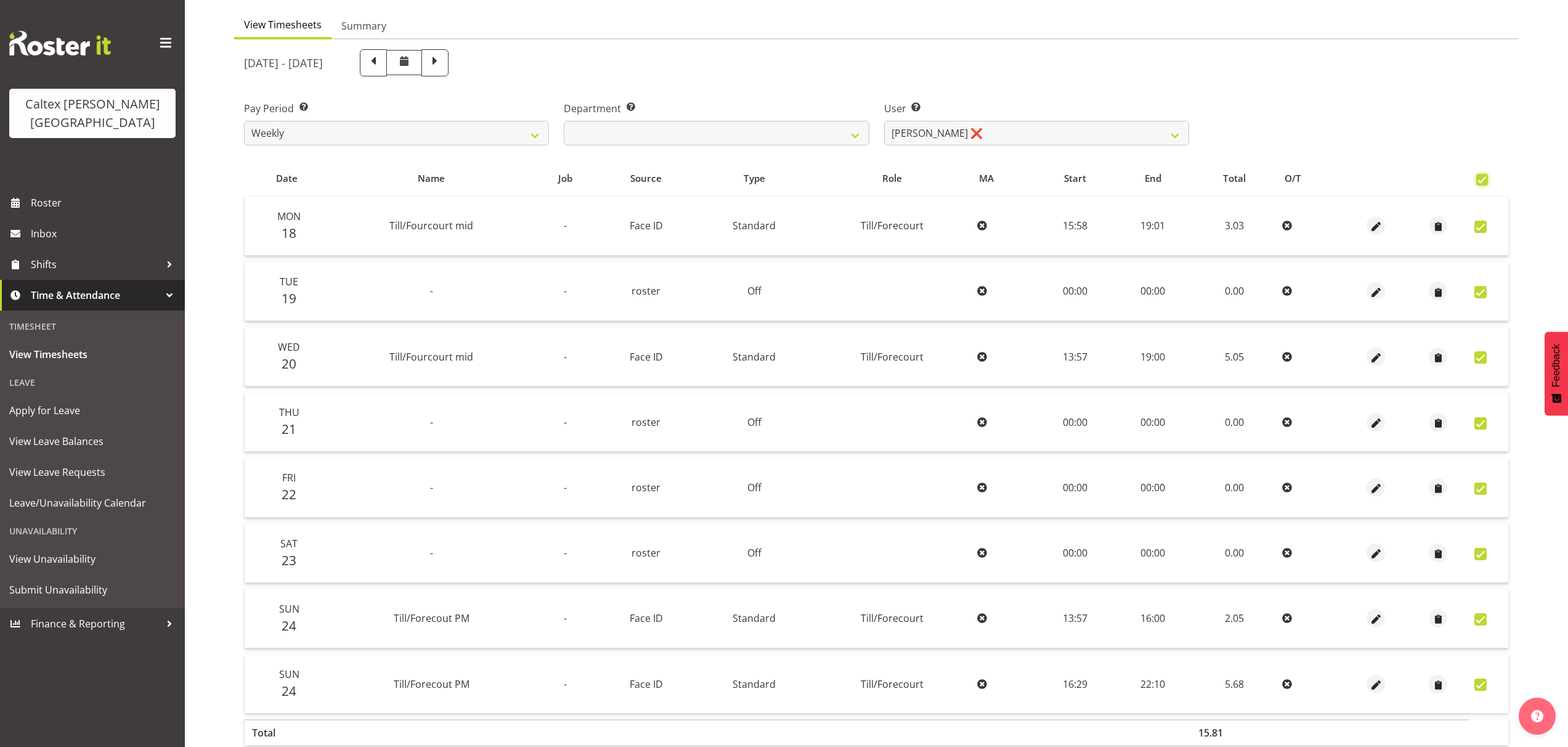
checkbox input "true"
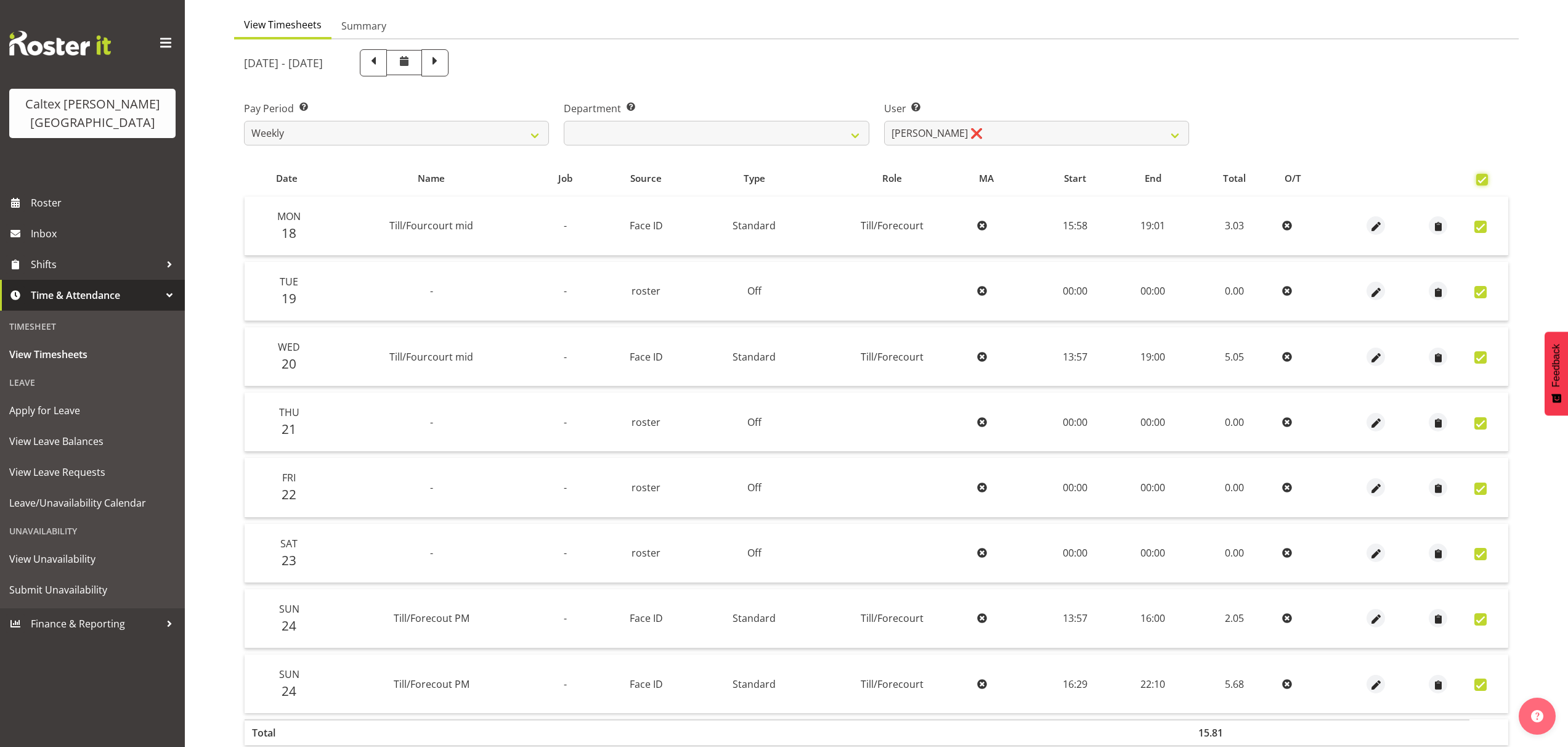
checkbox input "true"
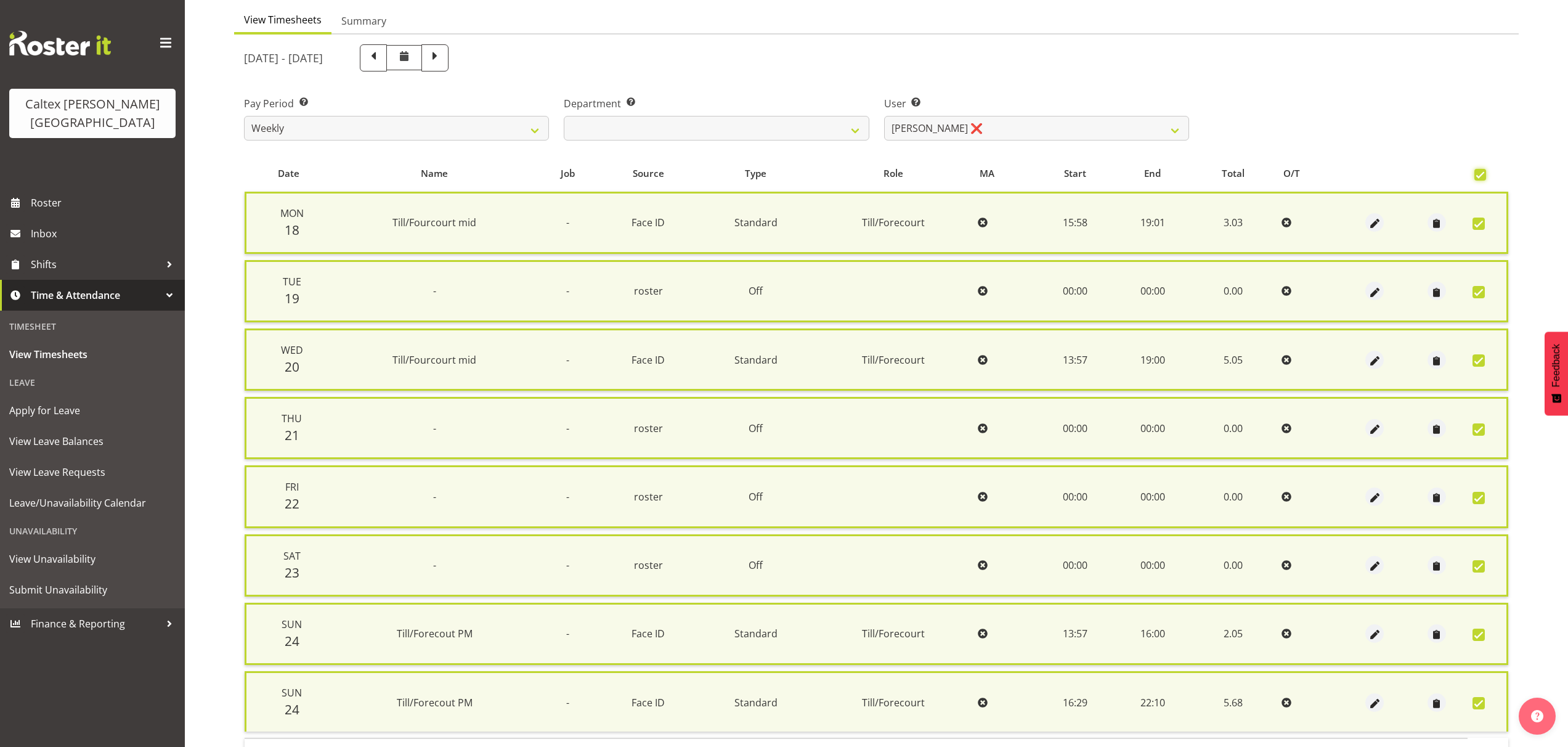
scroll to position [199, 0]
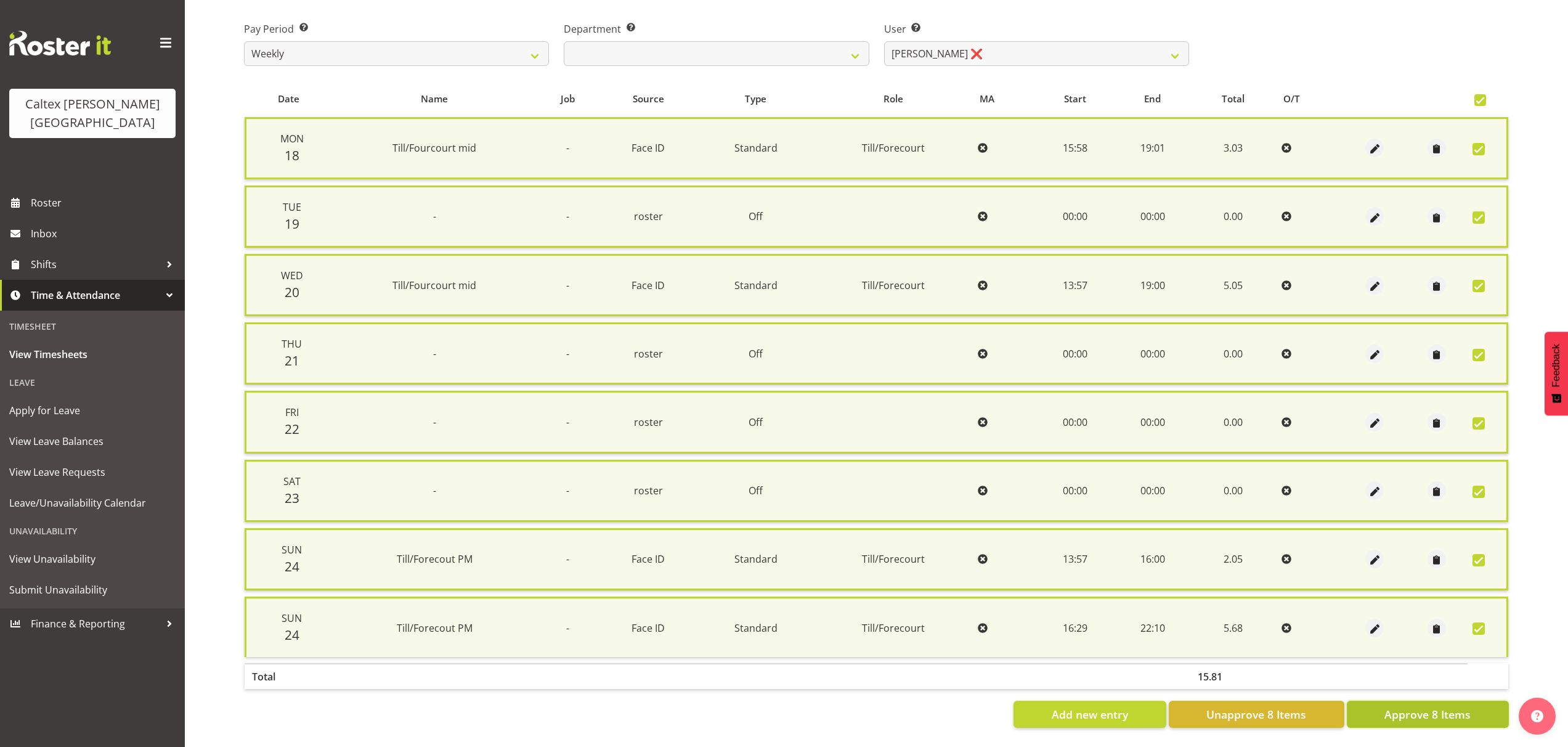
click at [1428, 710] on span "Approve 8 Items" at bounding box center [1427, 713] width 86 height 16
checkbox input "false"
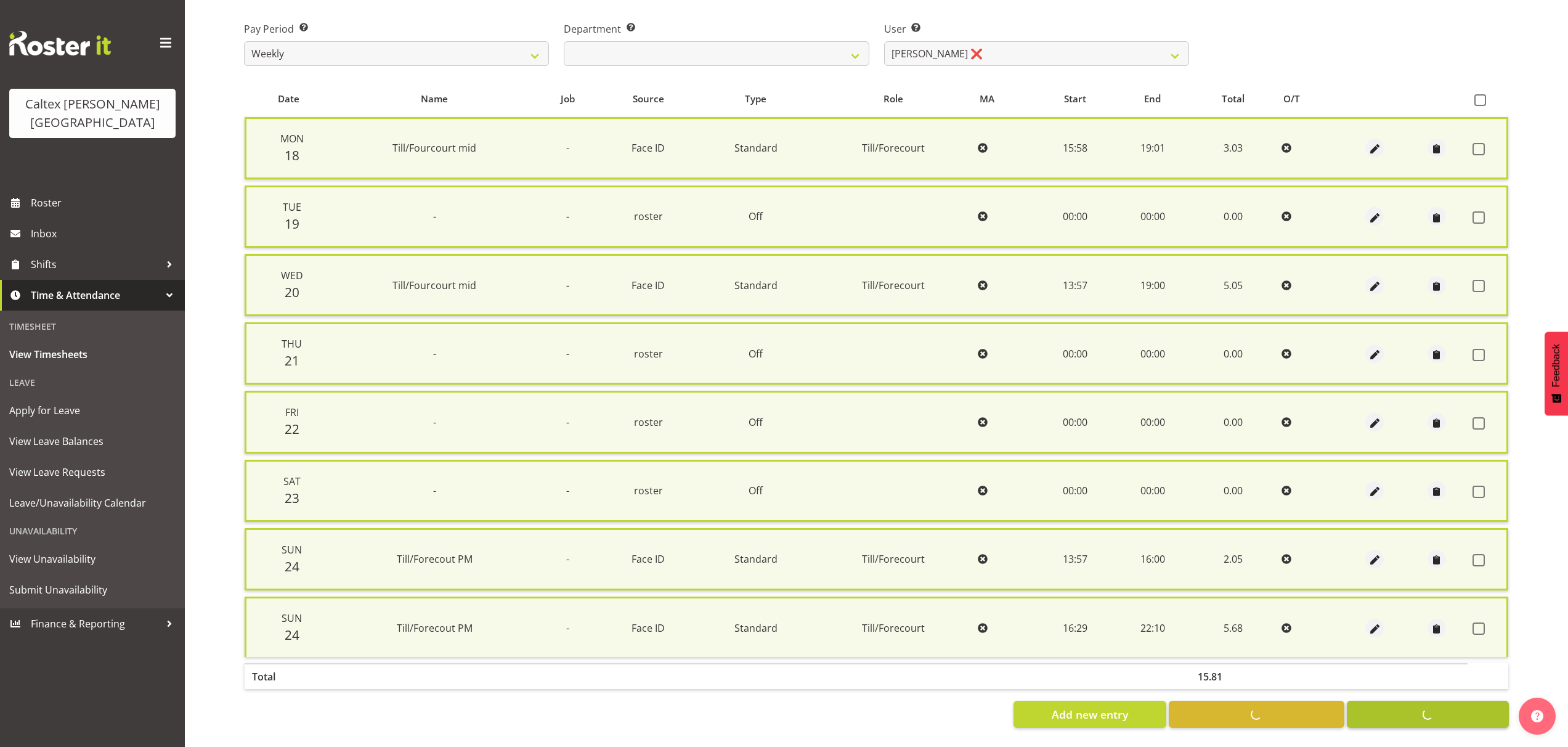
checkbox input "false"
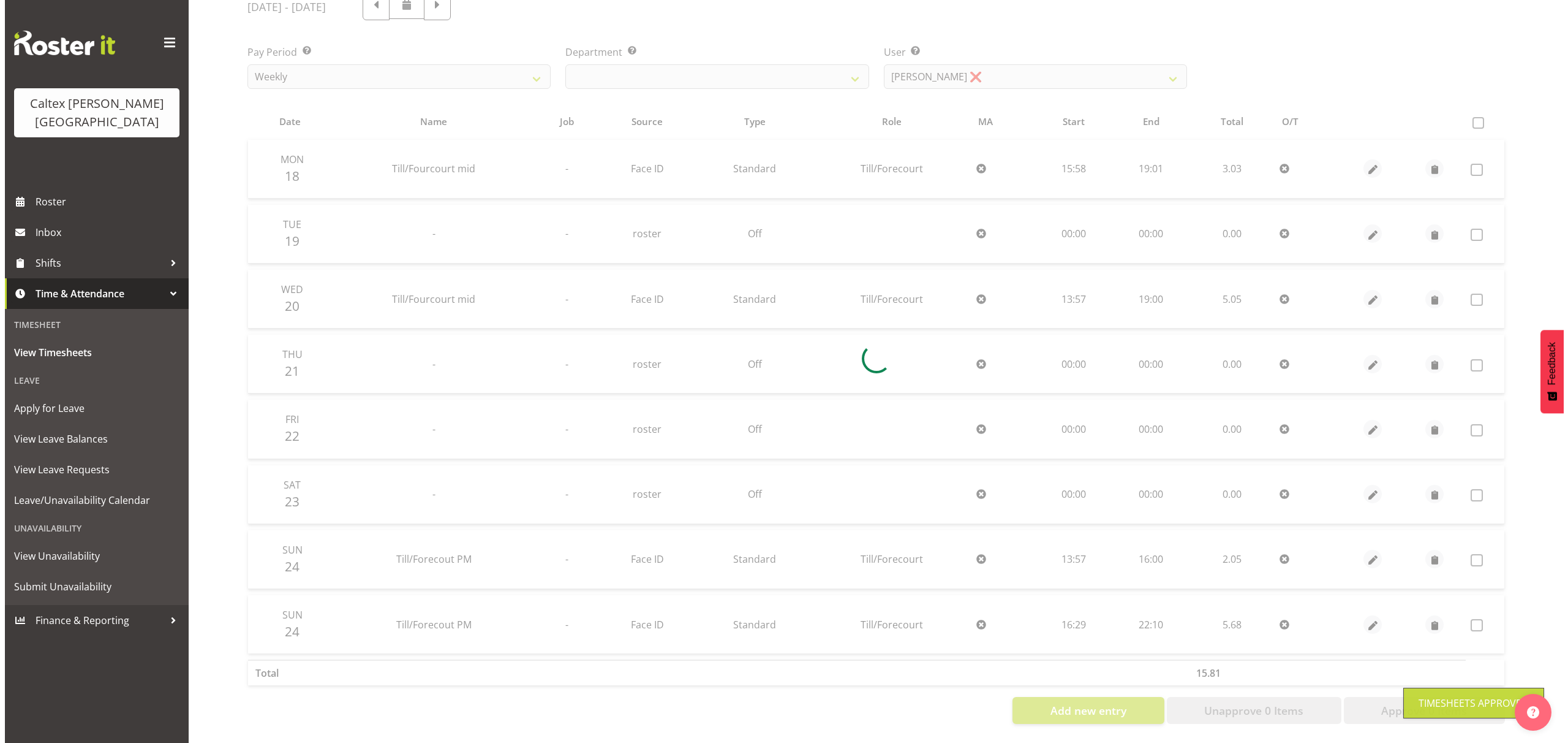
scroll to position [174, 0]
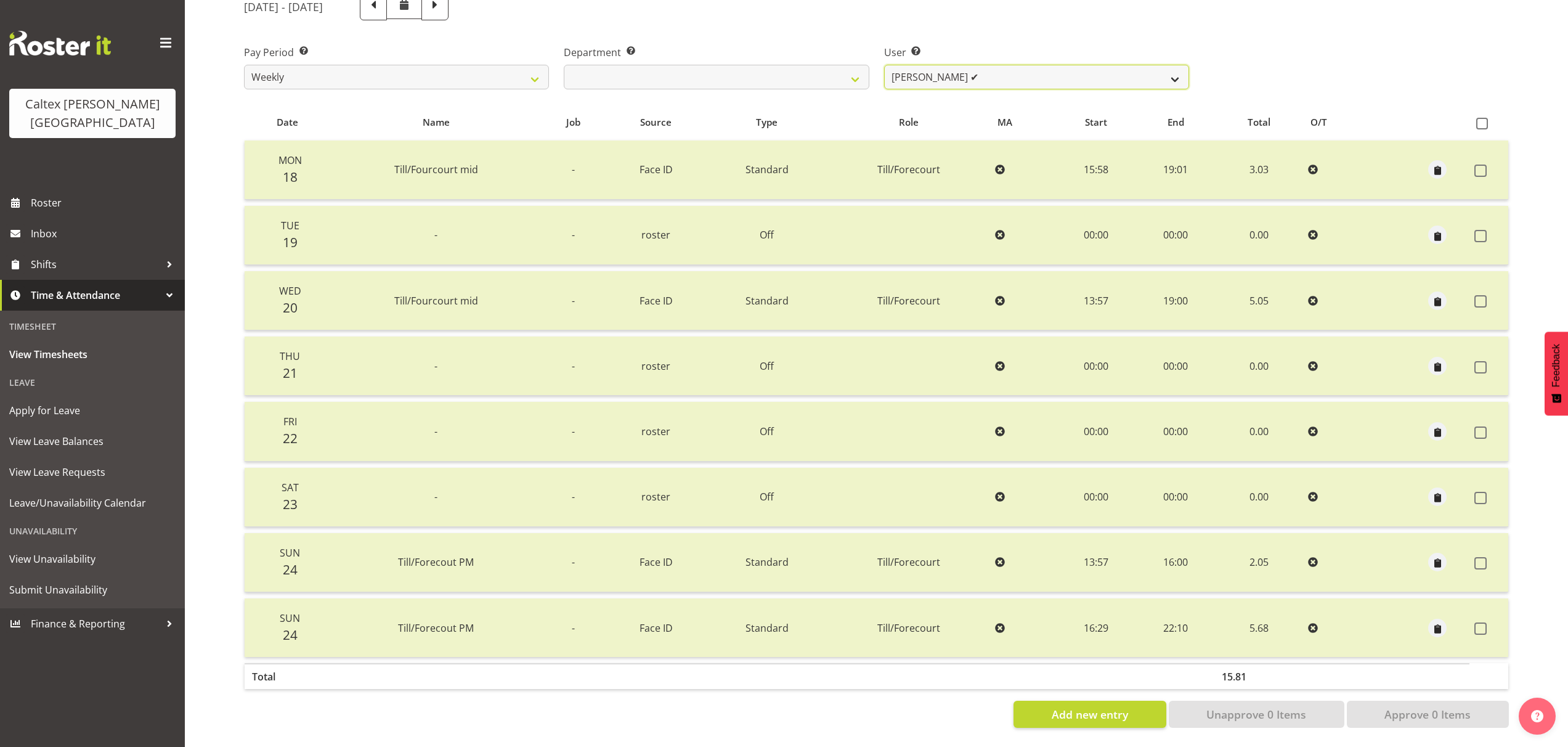
click at [1155, 67] on select "[PERSON_NAME] ❌ [PERSON_NAME] ✔ [PERSON_NAME] ❌ [PERSON_NAME], [PERSON_NAME] ❌ …" at bounding box center [1036, 77] width 305 height 24
select select "10959"
click at [884, 65] on select "[PERSON_NAME] ❌ [PERSON_NAME] ✔ [PERSON_NAME] ❌ [PERSON_NAME], [PERSON_NAME] ❌ …" at bounding box center [1036, 77] width 305 height 24
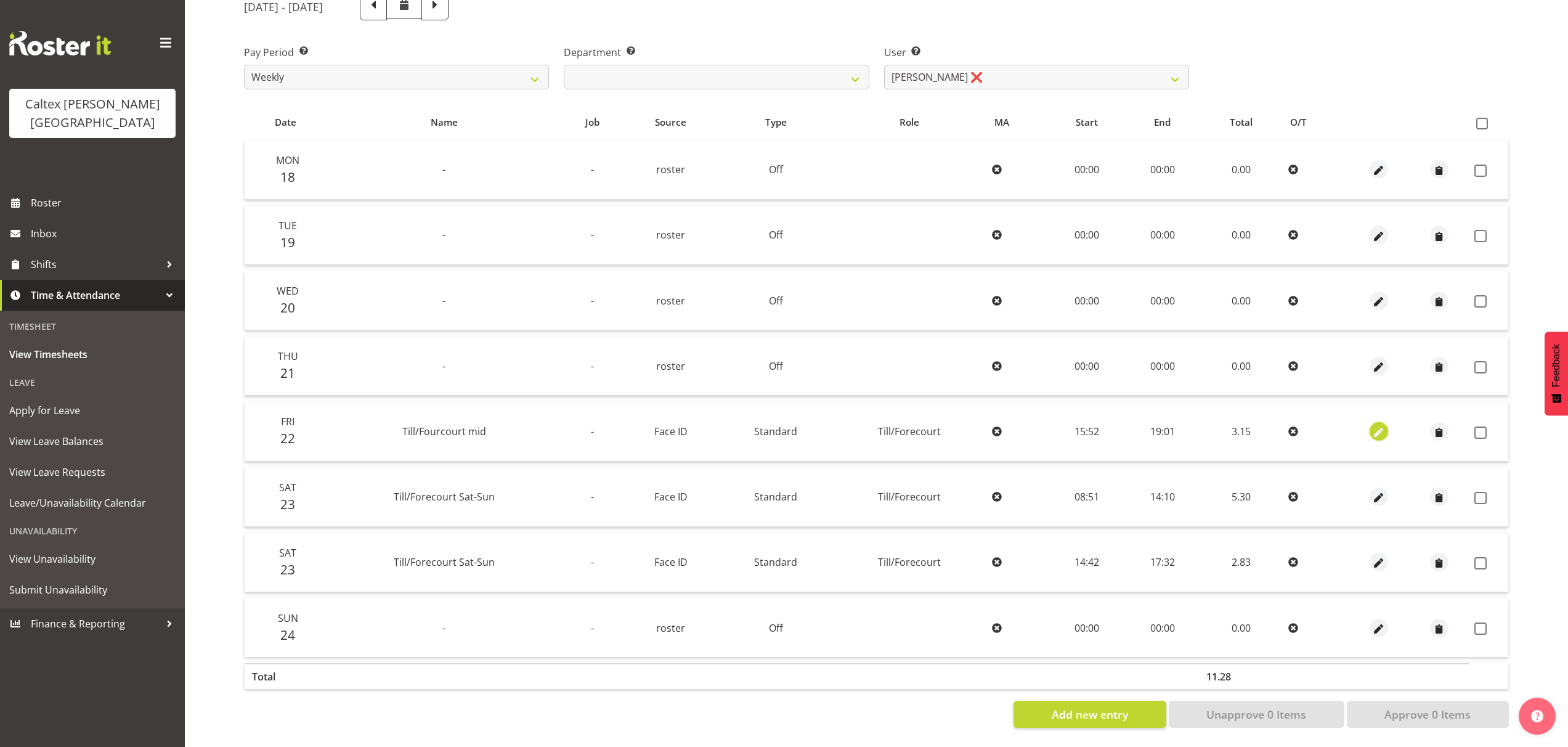
click at [1386, 422] on button "button" at bounding box center [1379, 431] width 19 height 19
select select "1414"
select select "Standard"
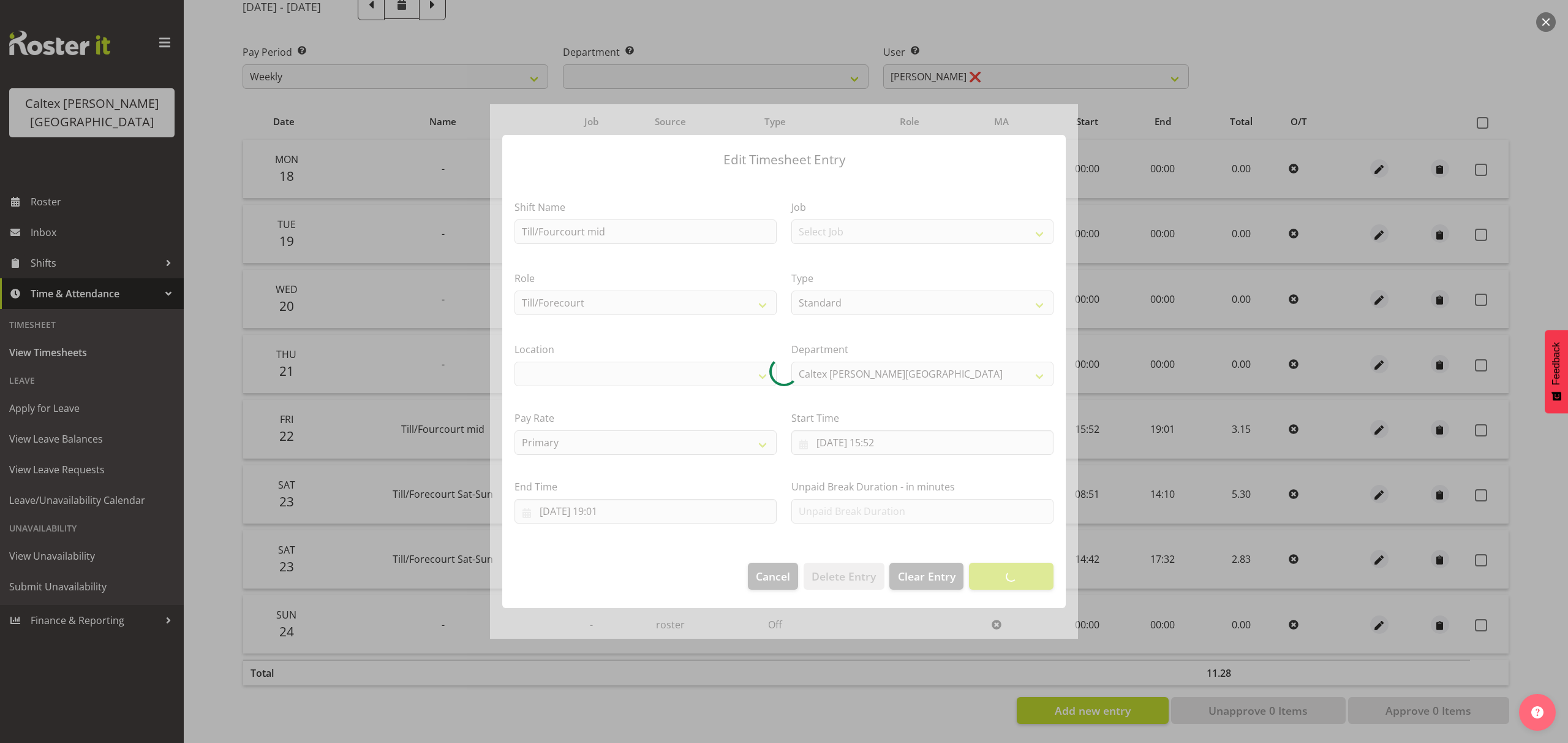
select select "1239"
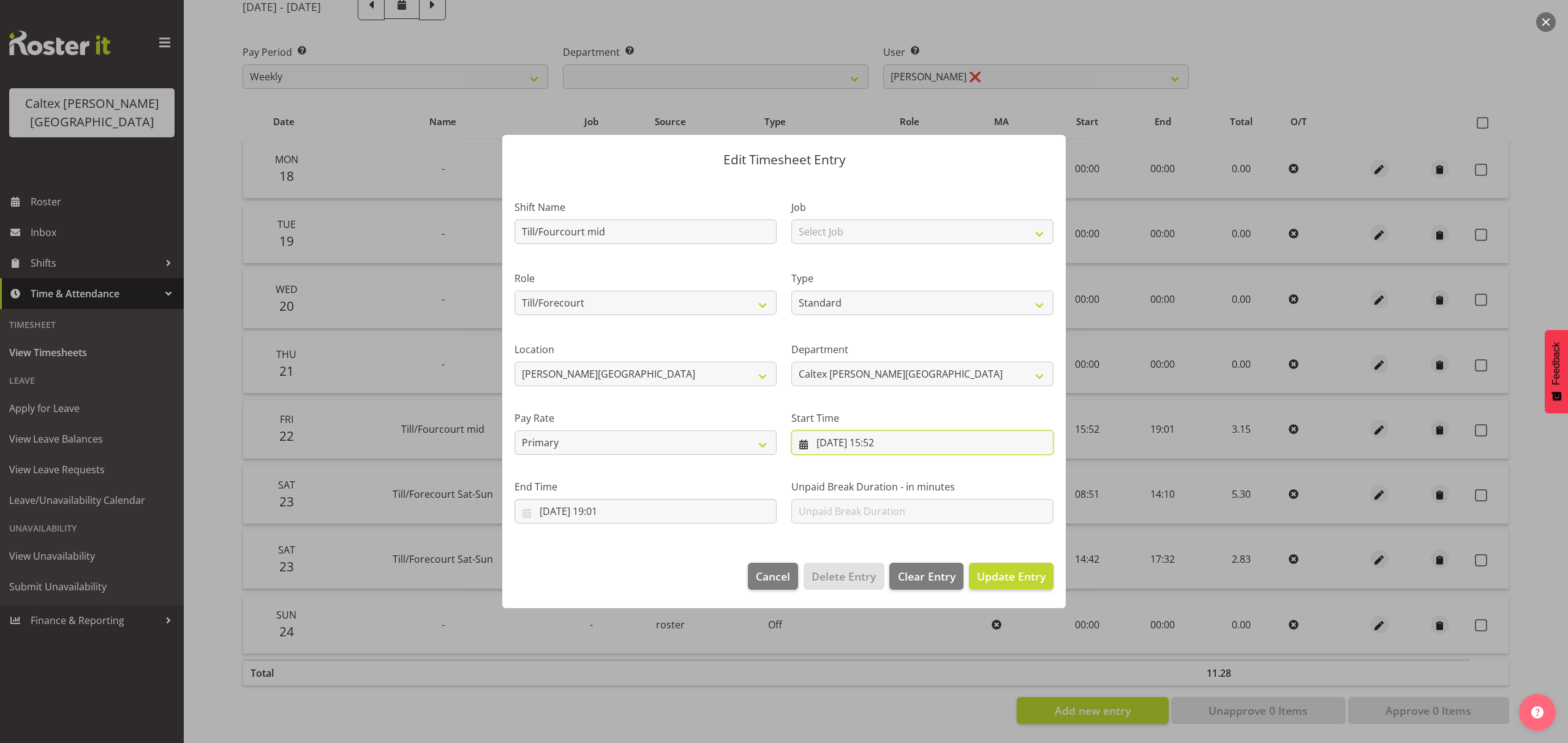
click at [883, 447] on input "[DATE] 15:52" at bounding box center [921, 442] width 262 height 24
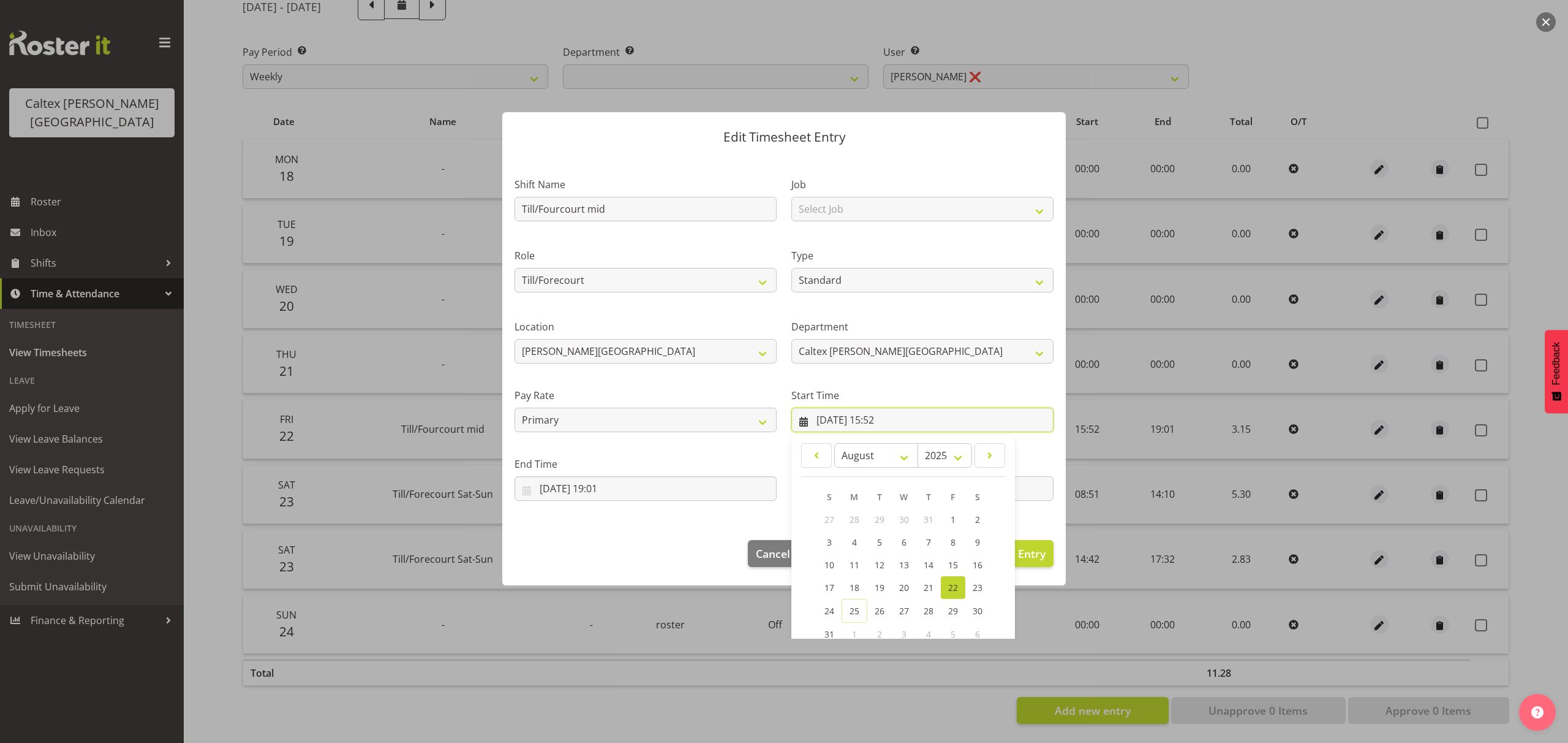
scroll to position [96, 0]
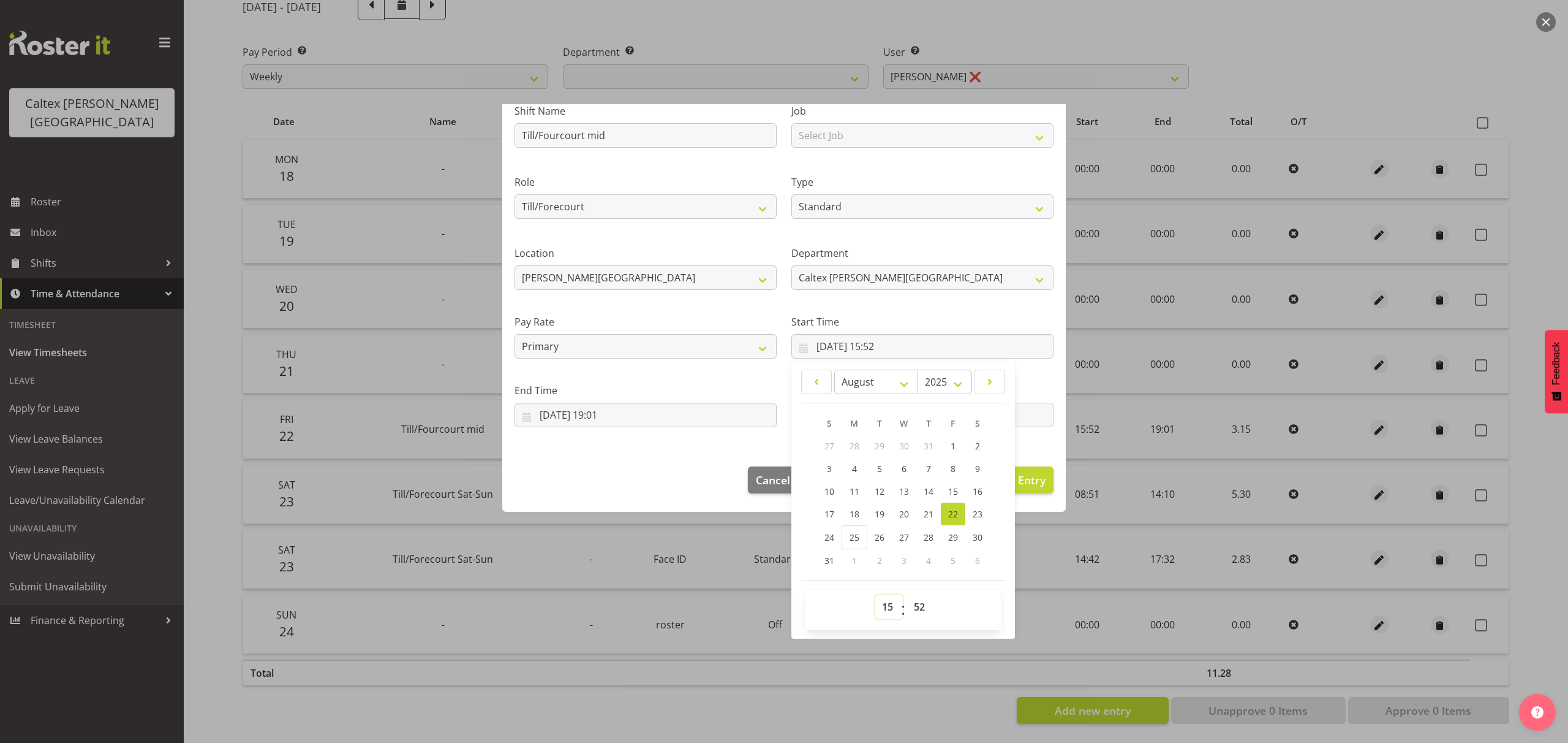
click at [880, 607] on select "00 01 02 03 04 05 06 07 08 09 10 11 12 13 14 15 16 17 18 19 20 21 22 23" at bounding box center [889, 607] width 28 height 24
select select "14"
click at [875, 595] on select "00 01 02 03 04 05 06 07 08 09 10 11 12 13 14 15 16 17 18 19 20 21 22 23" at bounding box center [889, 607] width 28 height 24
type input "[DATE] 14:52"
click at [651, 504] on footer "Cancel Delete Entry Clear Entry Update Entry" at bounding box center [784, 483] width 564 height 58
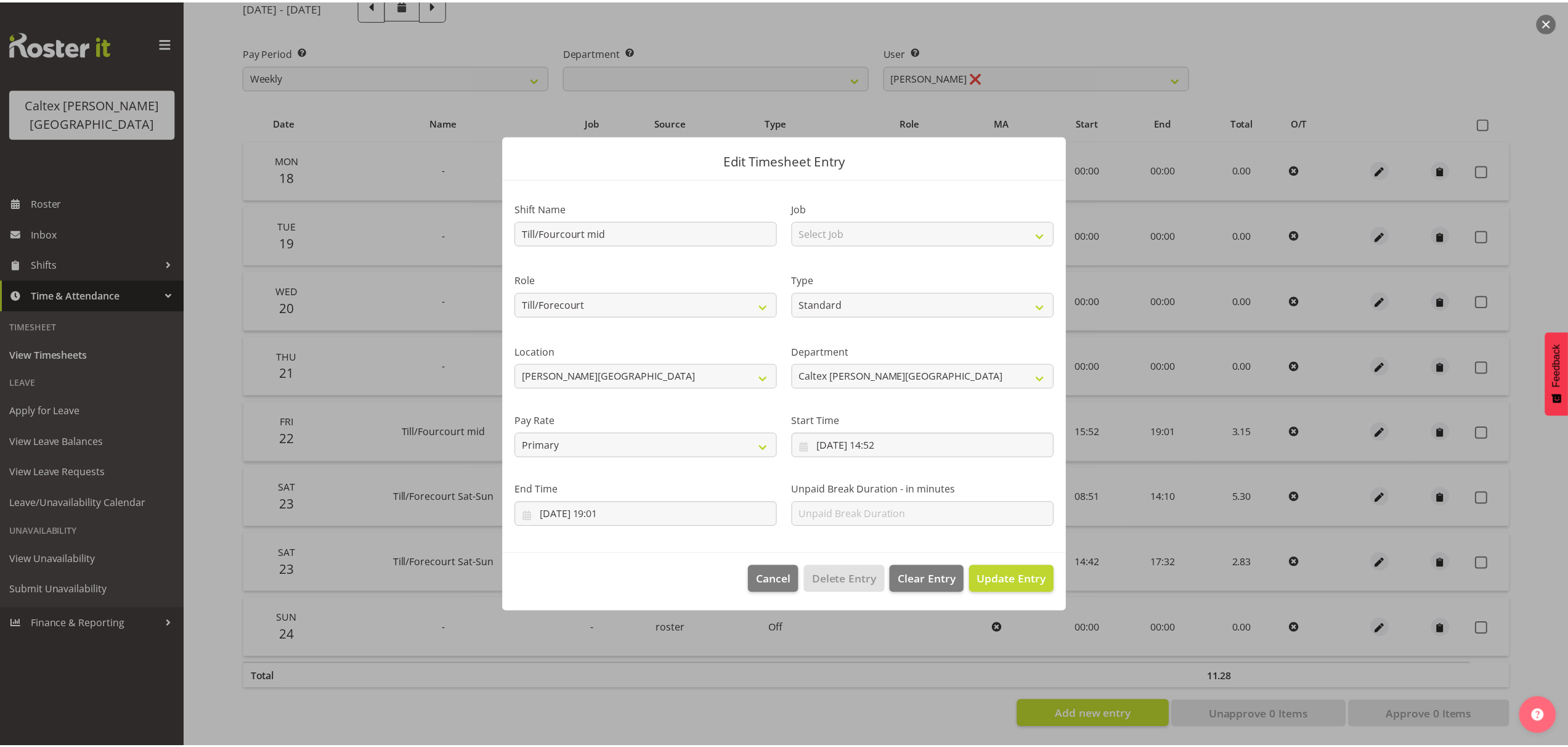
scroll to position [0, 0]
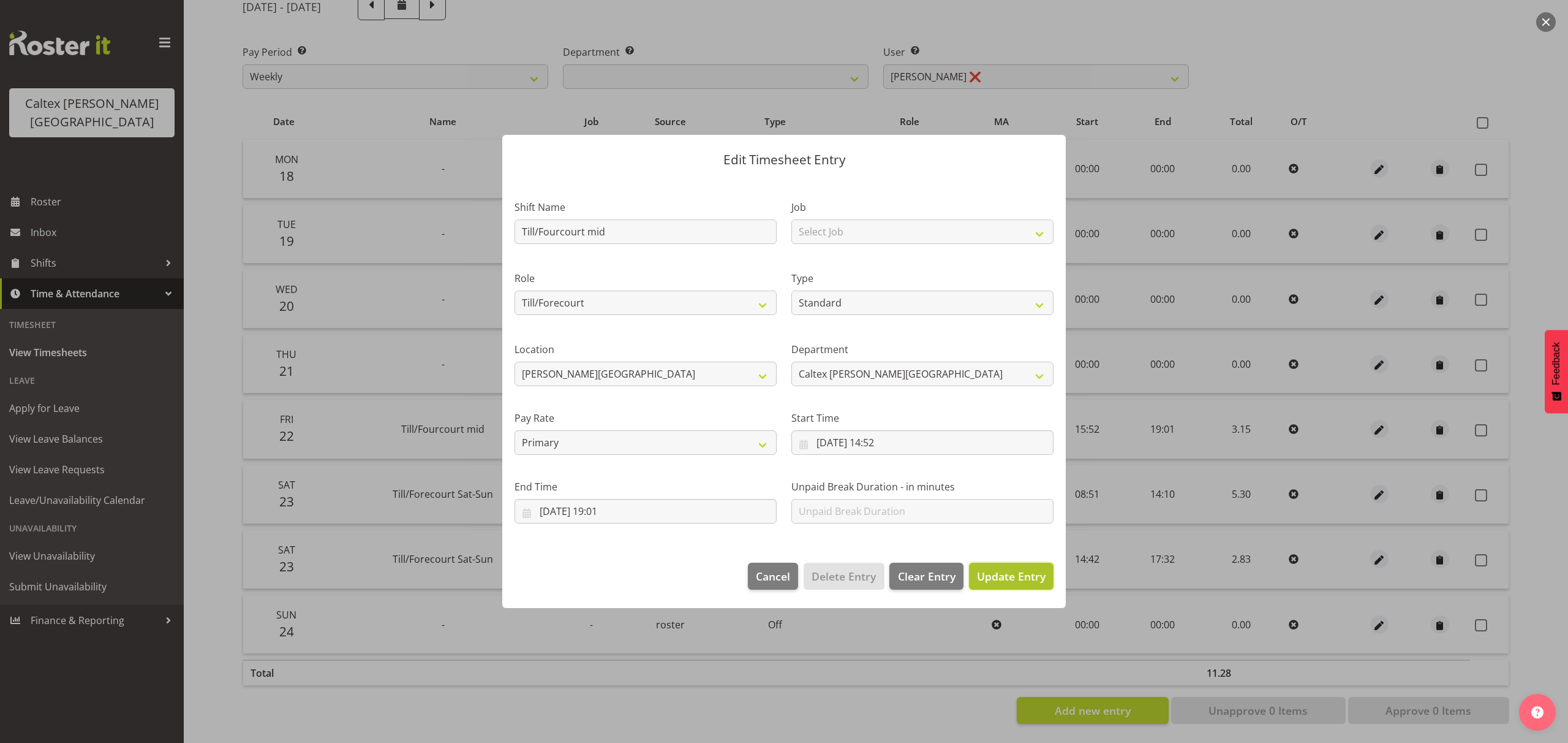
click at [1005, 576] on span "Update Entry" at bounding box center [1011, 576] width 69 height 15
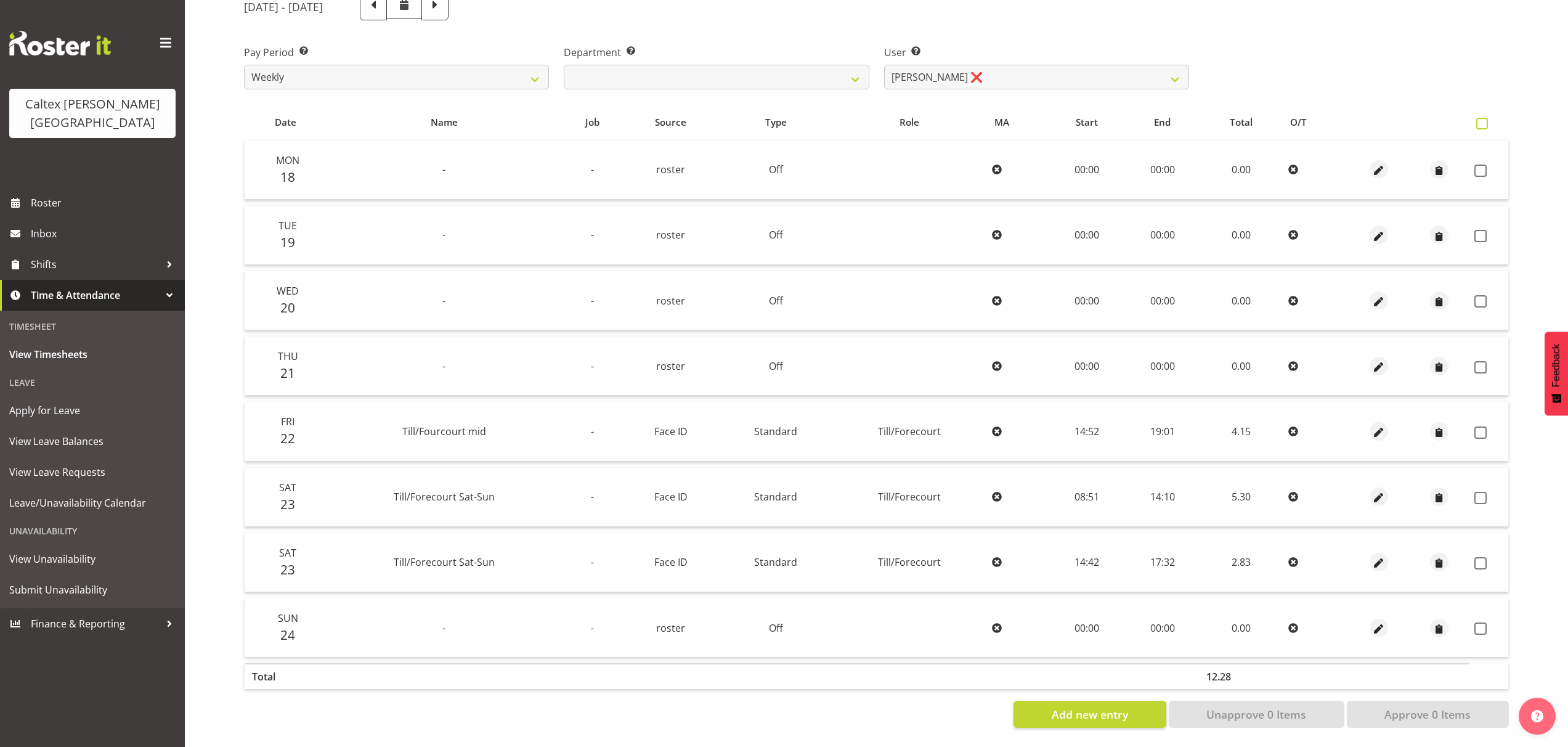
click at [1482, 118] on span at bounding box center [1482, 124] width 11 height 11
click at [1482, 120] on input "checkbox" at bounding box center [1480, 124] width 8 height 8
checkbox input "true"
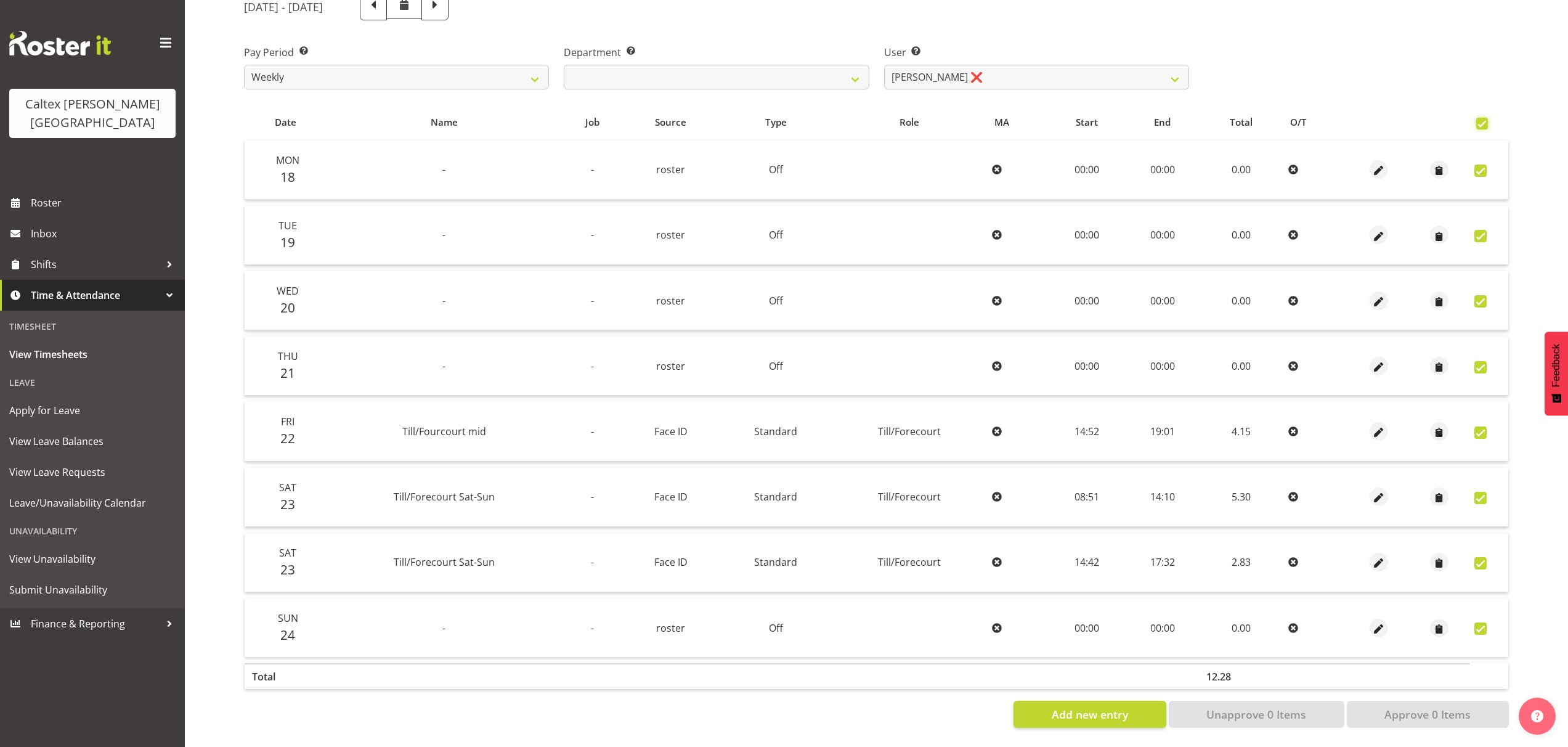
checkbox input "true"
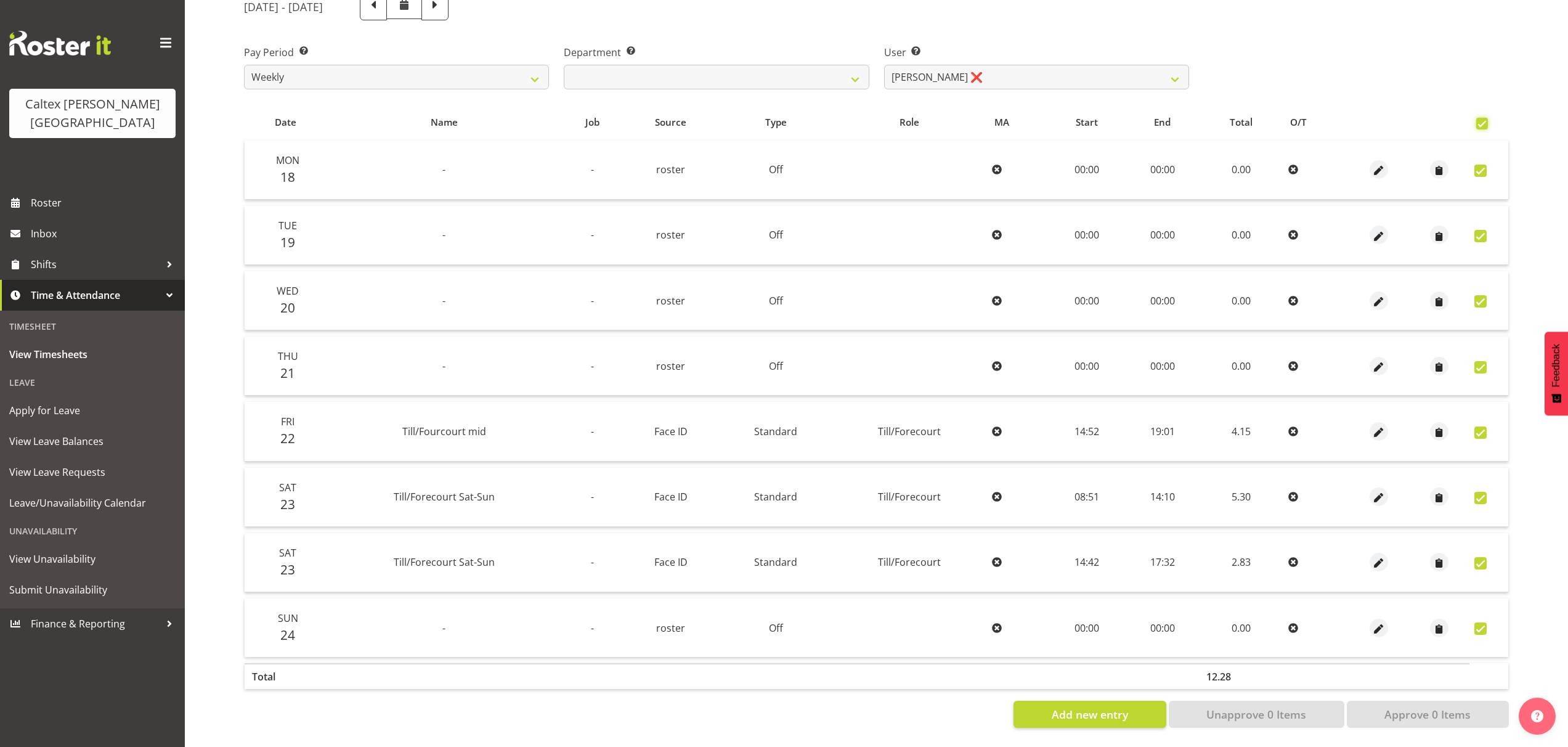
checkbox input "true"
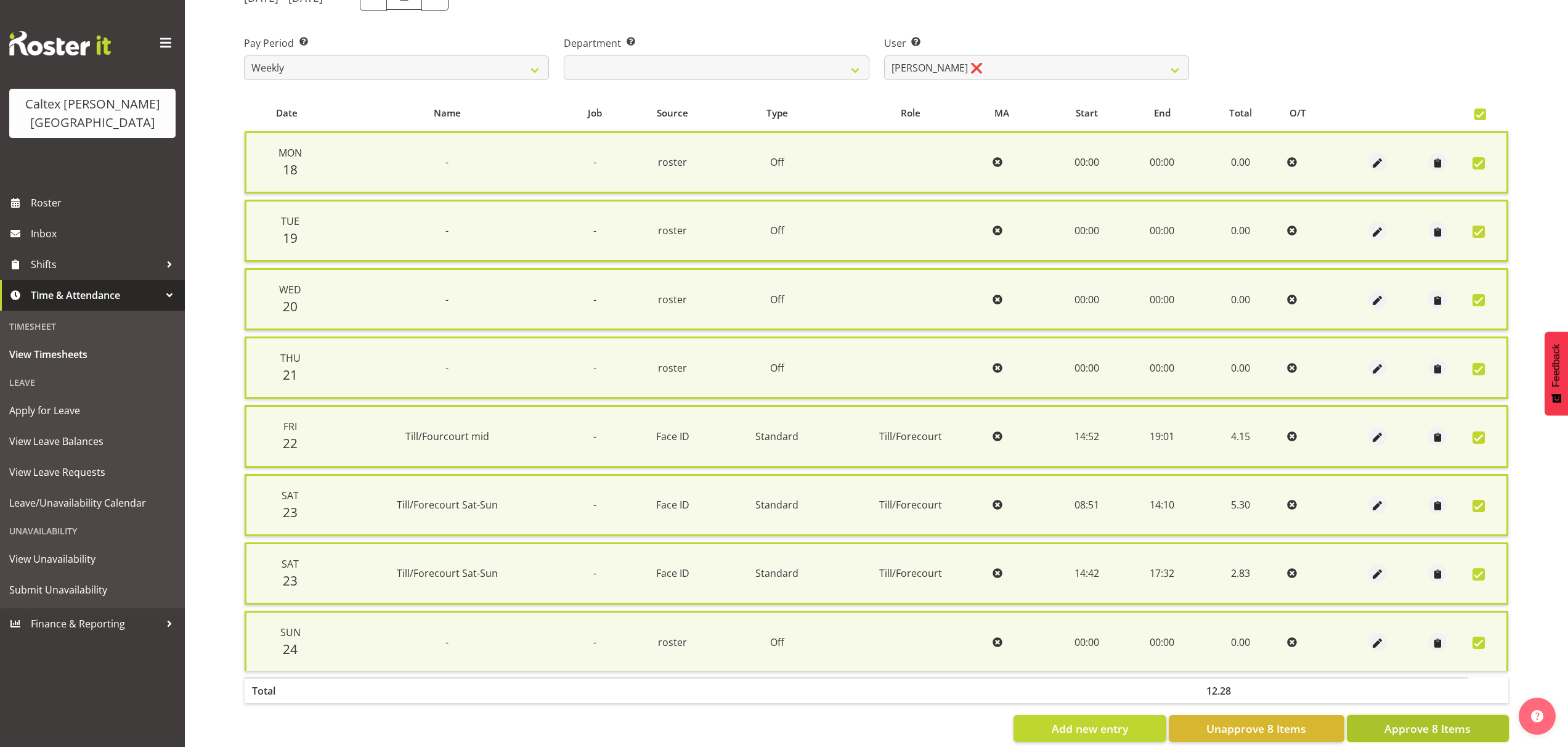
click at [1423, 729] on span "Approve 8 Items" at bounding box center [1427, 727] width 86 height 16
checkbox input "false"
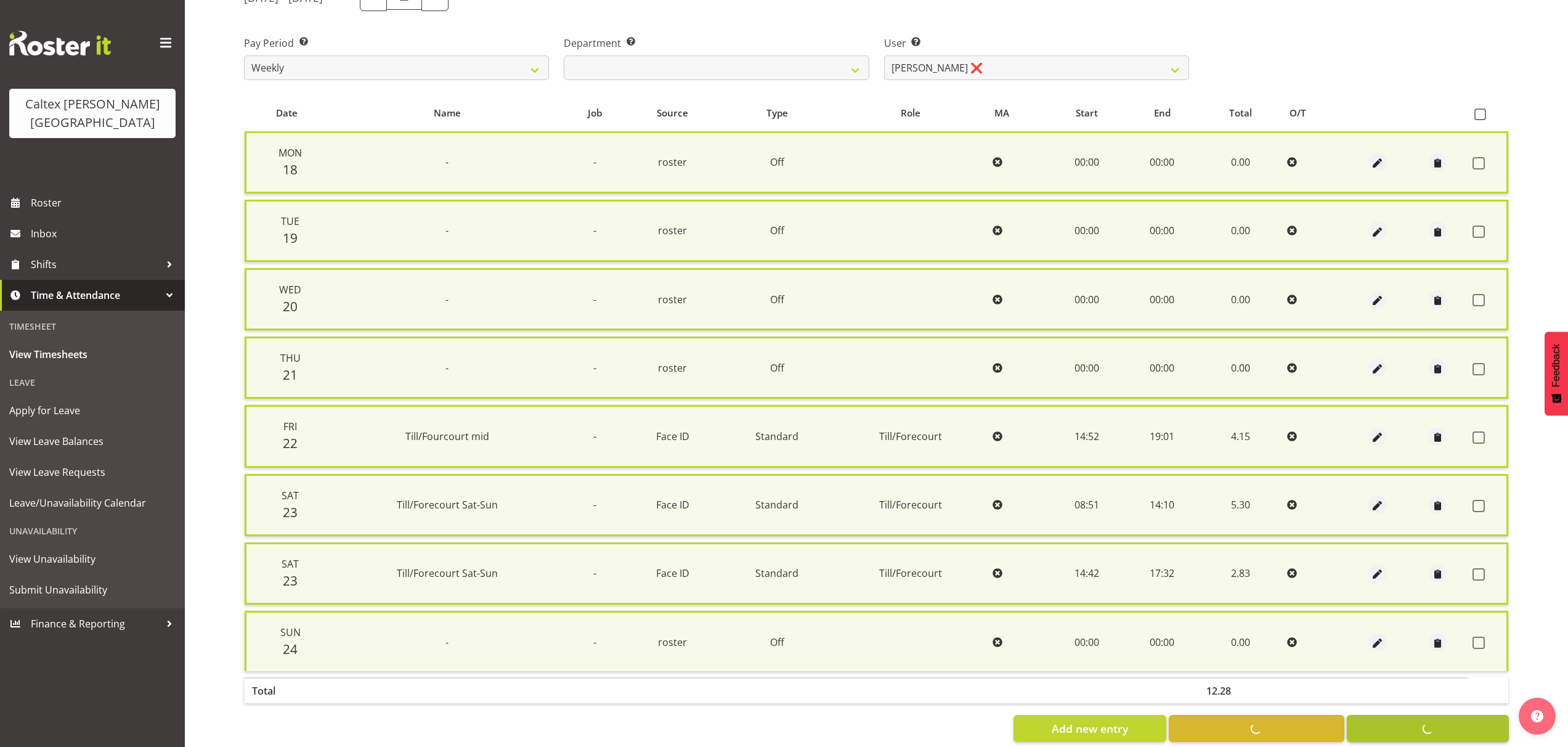
checkbox input "false"
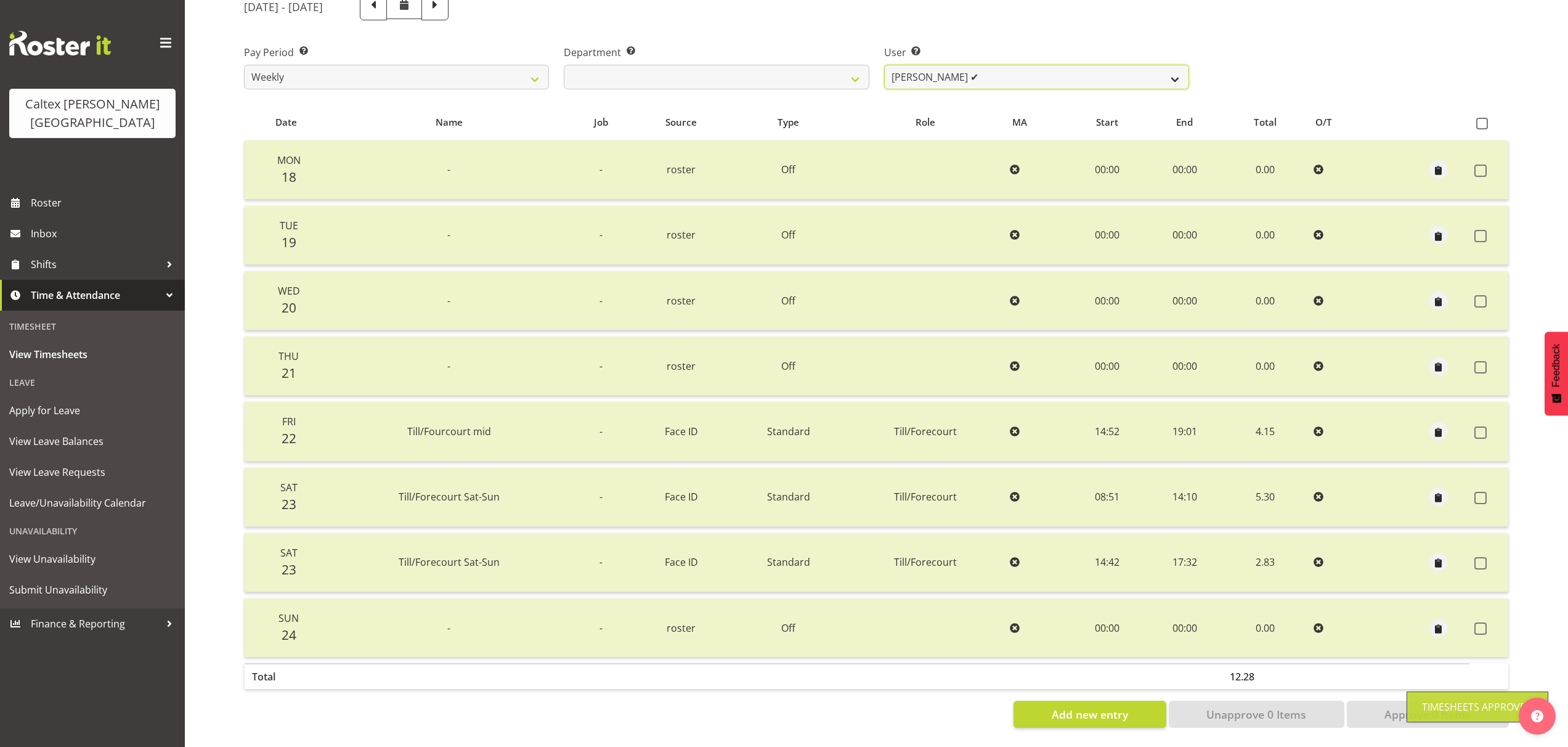
click at [1180, 71] on select "[PERSON_NAME] ❌ [PERSON_NAME] ✔ [PERSON_NAME] ❌ [PERSON_NAME], [PERSON_NAME] ❌ …" at bounding box center [1036, 77] width 305 height 24
select select "11377"
click at [884, 65] on select "[PERSON_NAME] ❌ [PERSON_NAME] ✔ [PERSON_NAME] ❌ [PERSON_NAME], [PERSON_NAME] ❌ …" at bounding box center [1036, 77] width 305 height 24
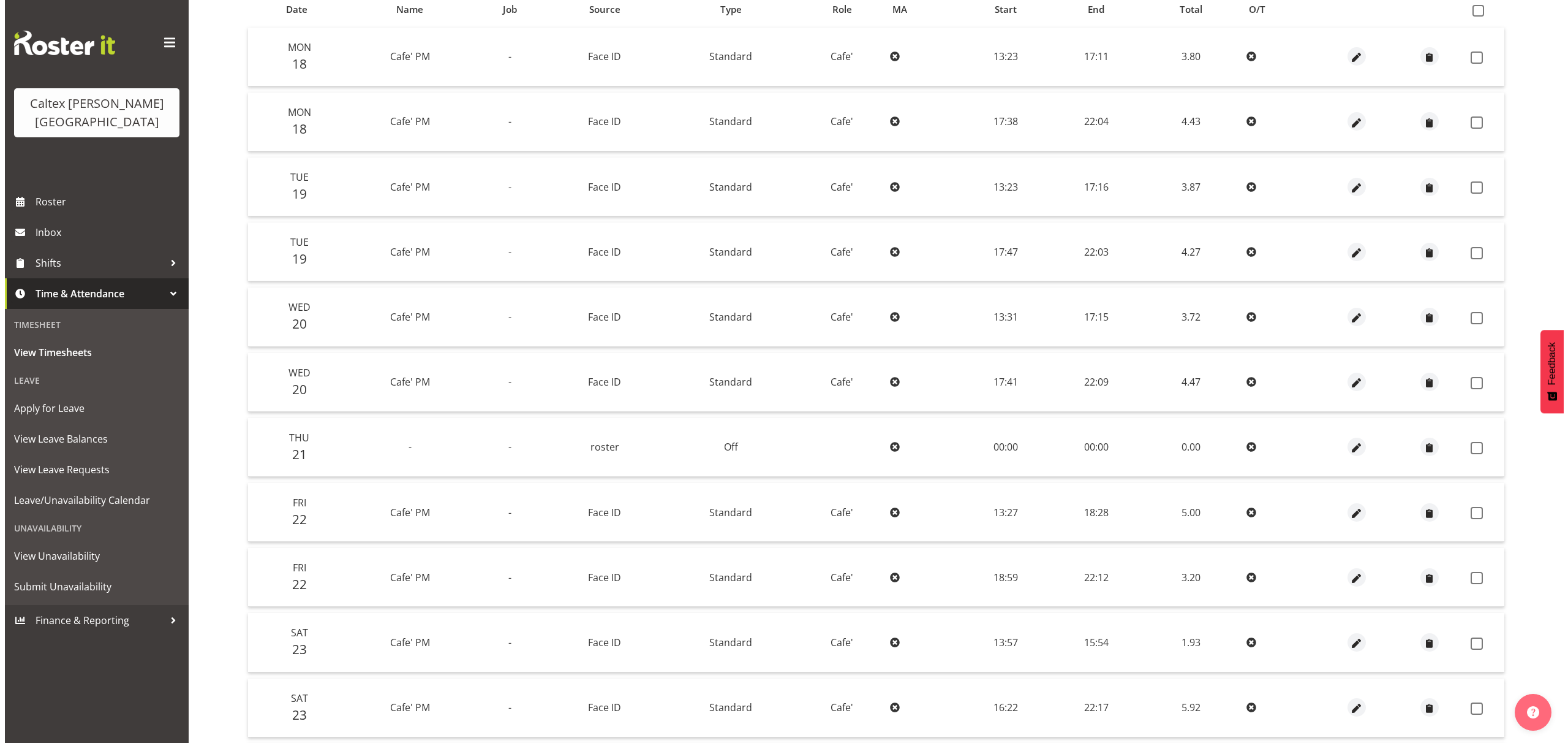
scroll to position [177, 0]
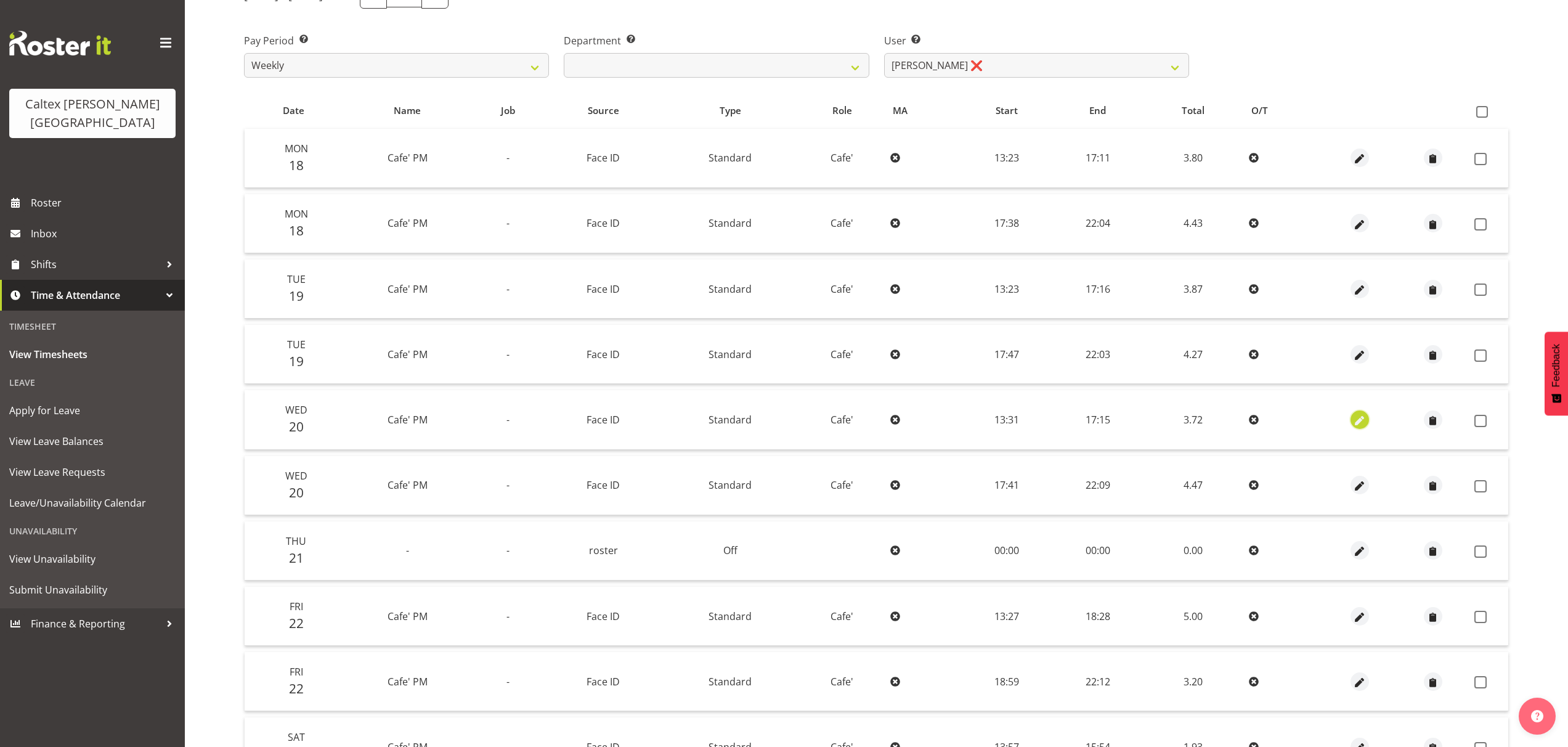
click at [1367, 423] on button "button" at bounding box center [1360, 420] width 19 height 19
select select "Standard"
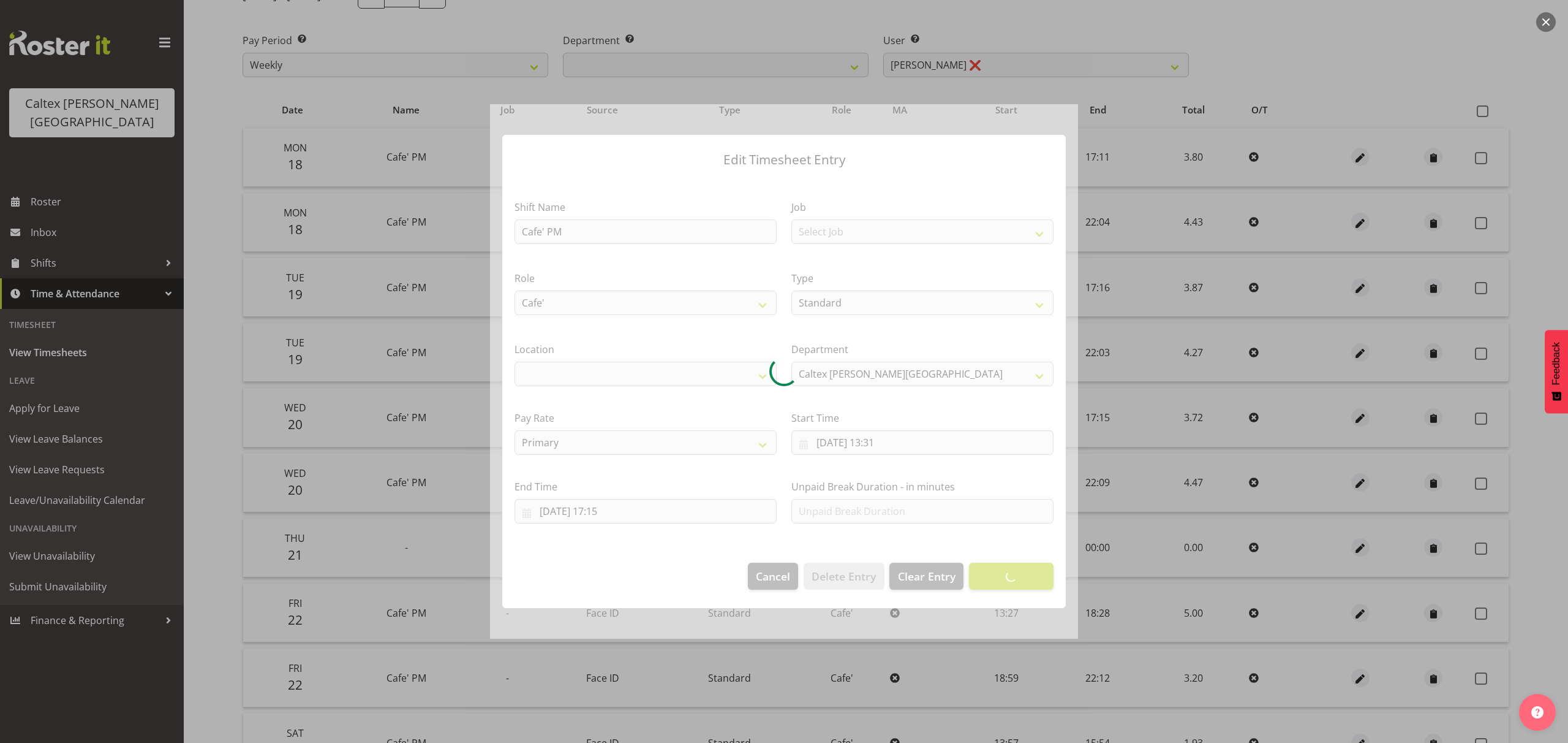
select select "1239"
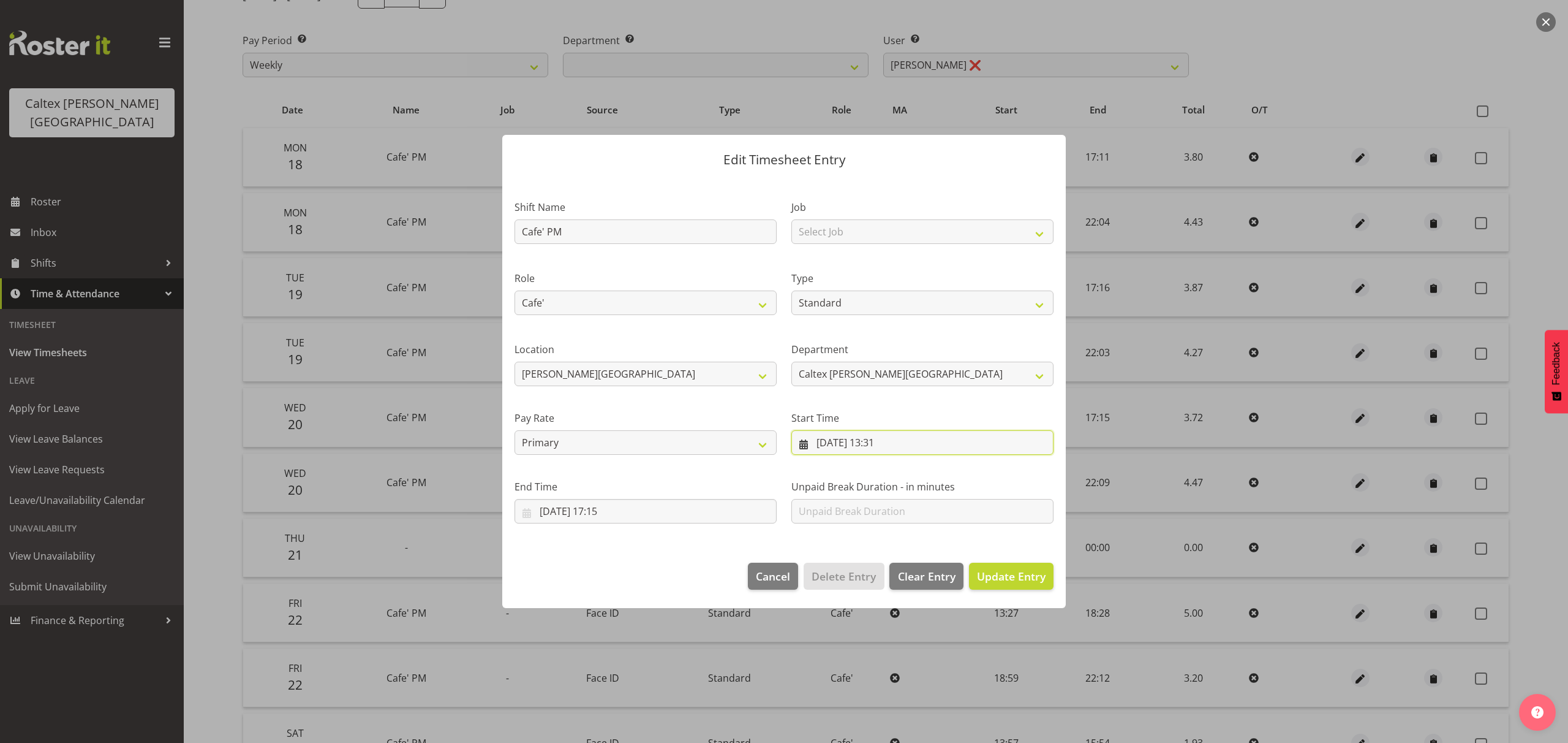
click at [976, 443] on input "[DATE] 13:31" at bounding box center [921, 442] width 262 height 24
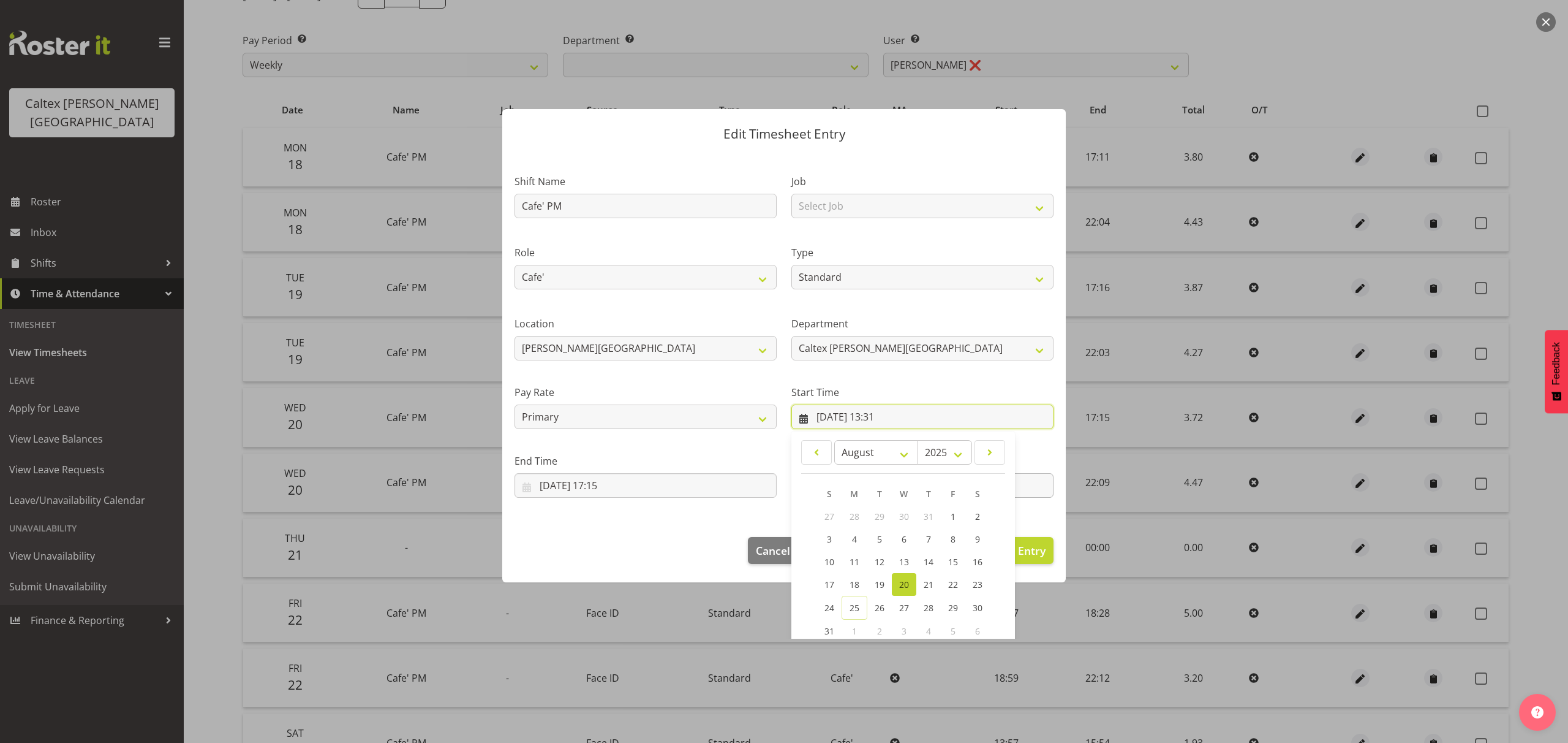
scroll to position [96, 0]
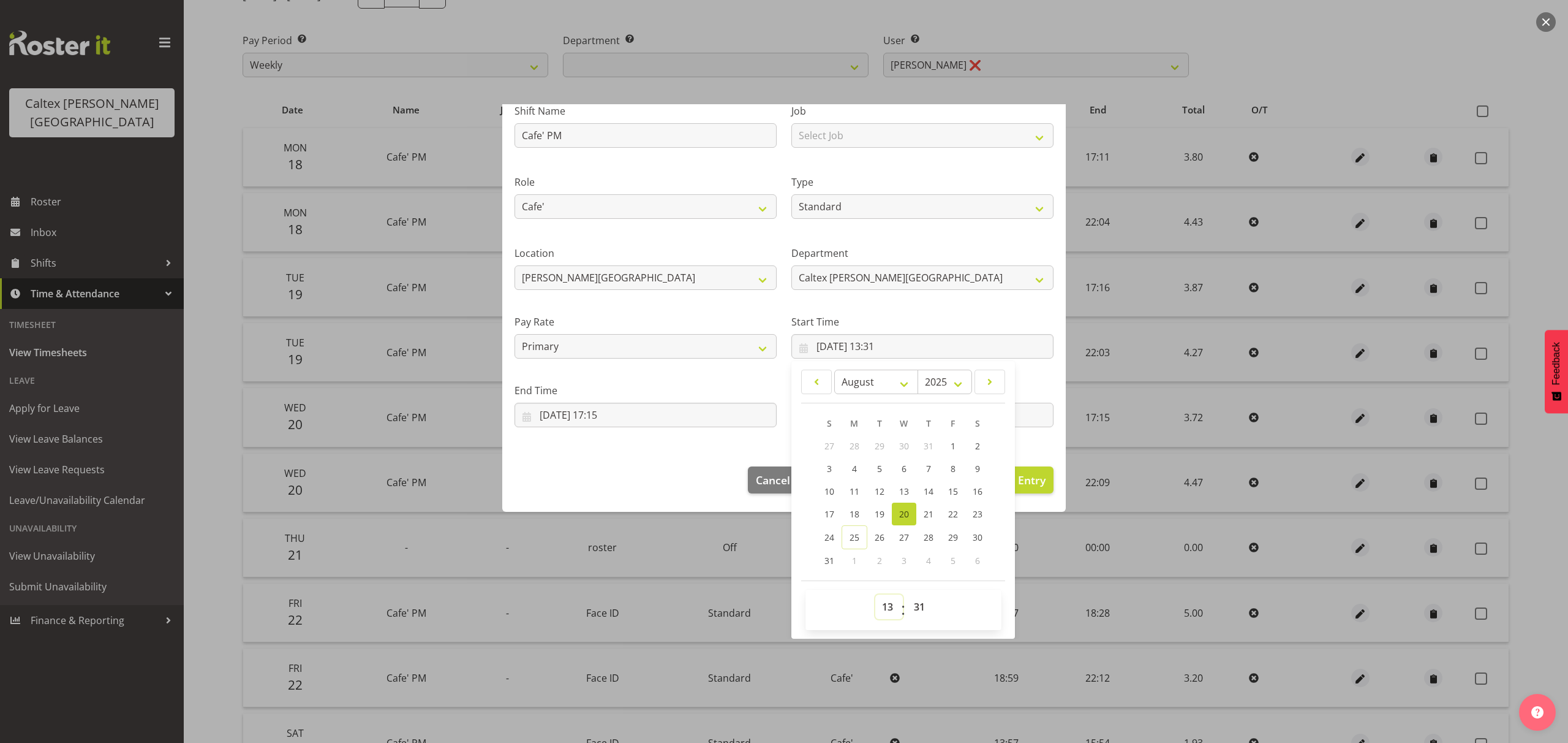
click at [881, 604] on select "00 01 02 03 04 05 06 07 08 09 10 11 12 13 14 15 16 17 18 19 20 21 22 23" at bounding box center [889, 607] width 28 height 24
select select "12"
click at [875, 595] on select "00 01 02 03 04 05 06 07 08 09 10 11 12 13 14 15 16 17 18 19 20 21 22 23" at bounding box center [889, 607] width 28 height 24
type input "[DATE] 12:31"
click at [630, 480] on footer "Cancel Delete Entry Clear Entry Update Entry" at bounding box center [784, 483] width 564 height 58
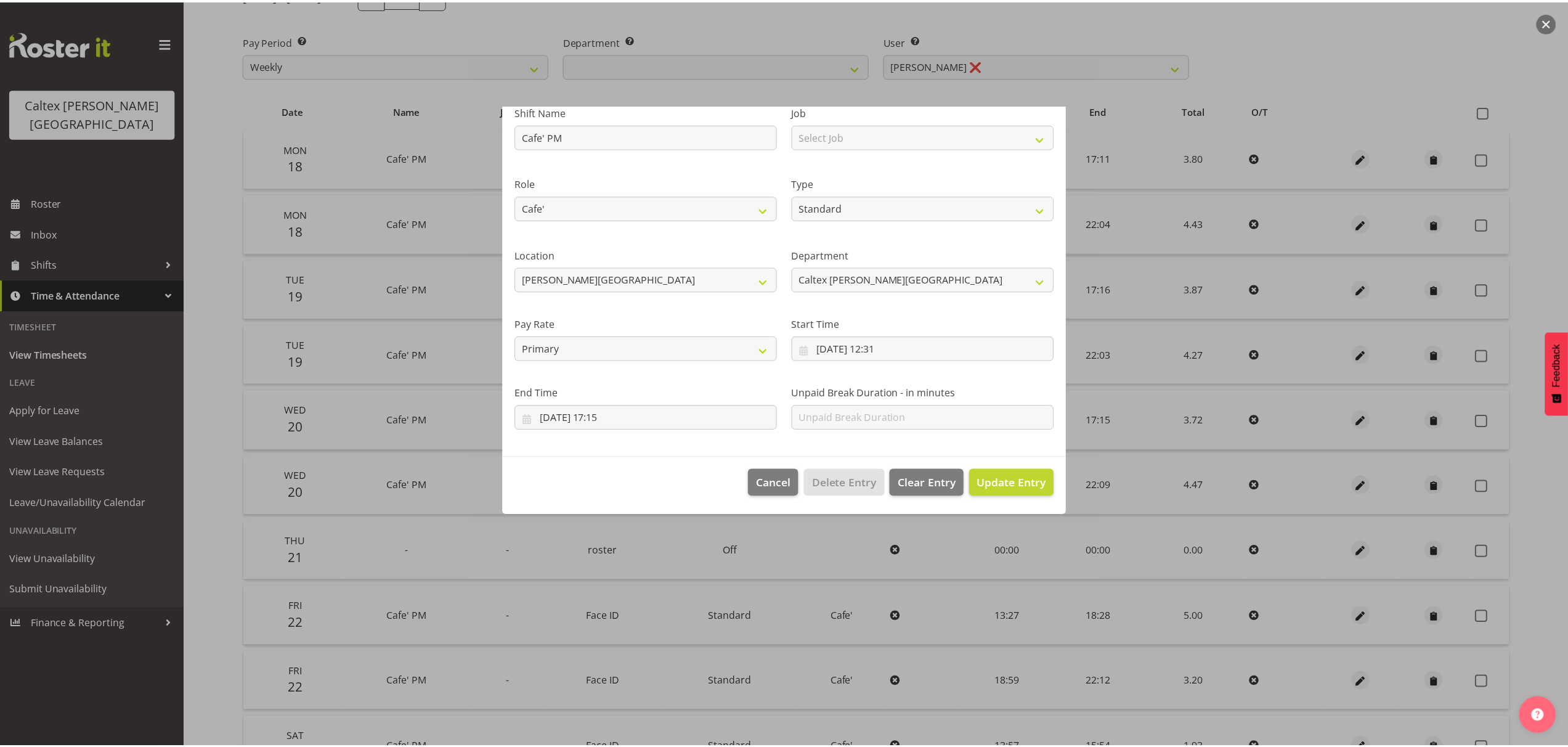
scroll to position [0, 0]
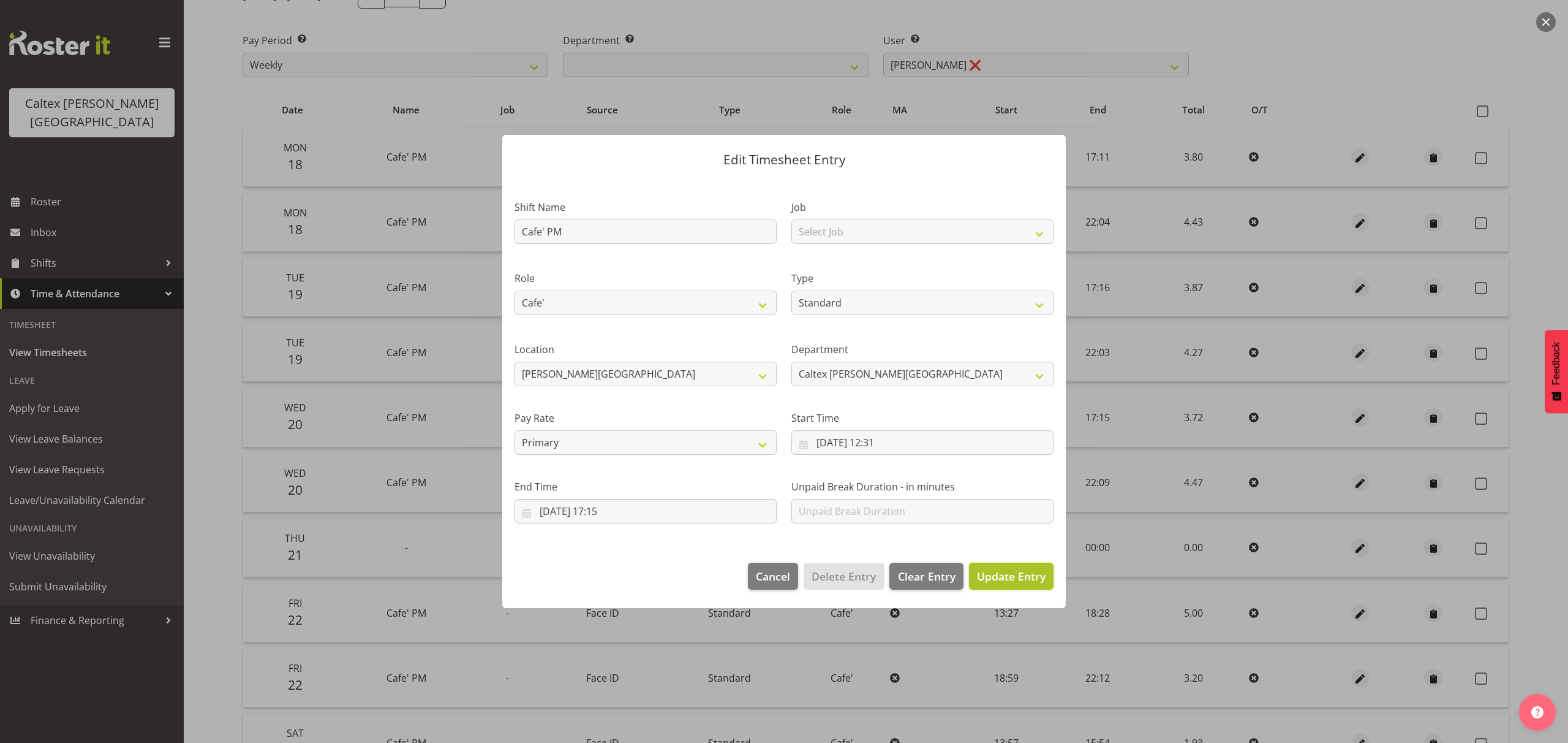
click at [1010, 572] on span "Update Entry" at bounding box center [1011, 576] width 69 height 15
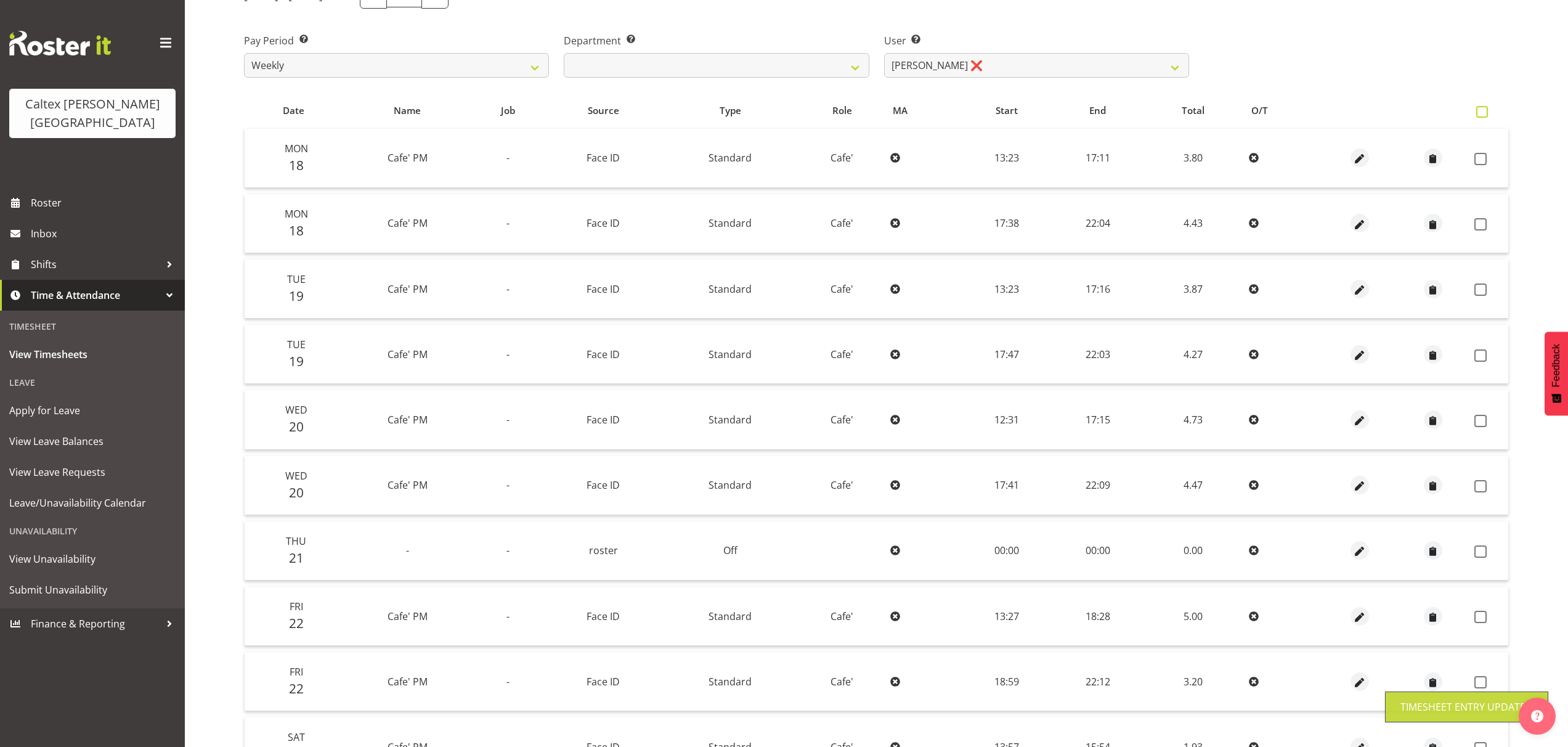
click at [1480, 109] on span at bounding box center [1482, 112] width 11 height 11
click at [1480, 109] on input "checkbox" at bounding box center [1480, 112] width 8 height 8
checkbox input "true"
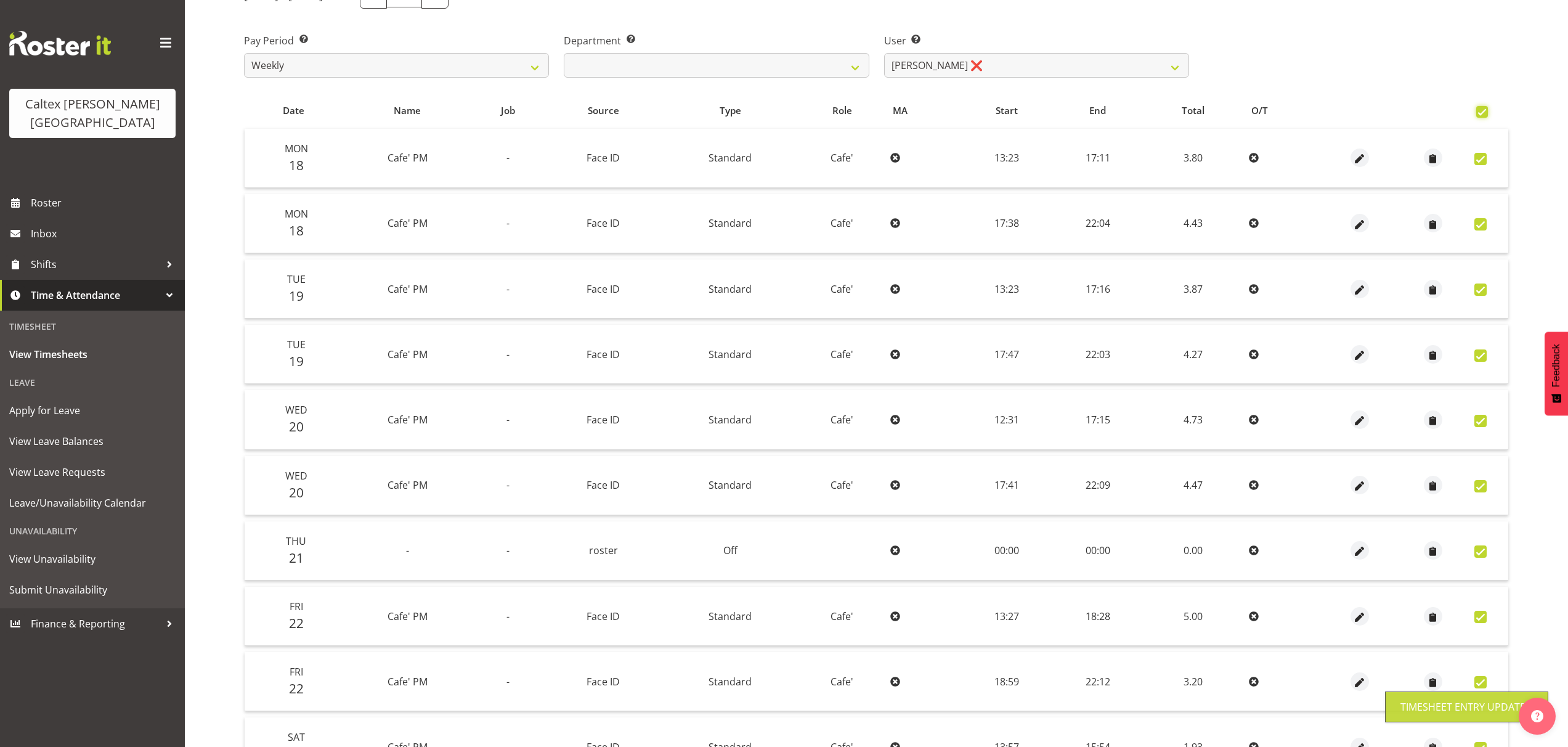
checkbox input "true"
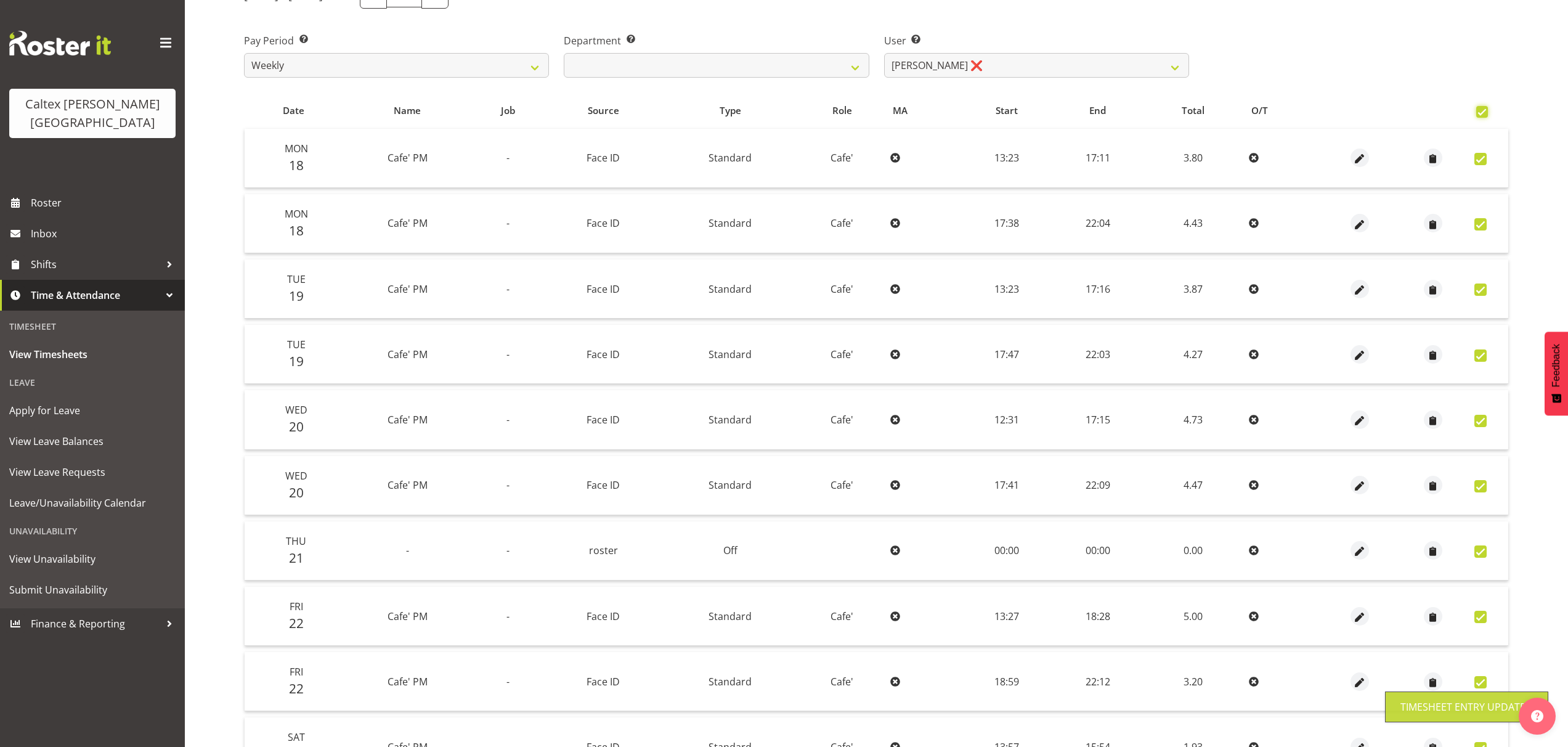
checkbox input "true"
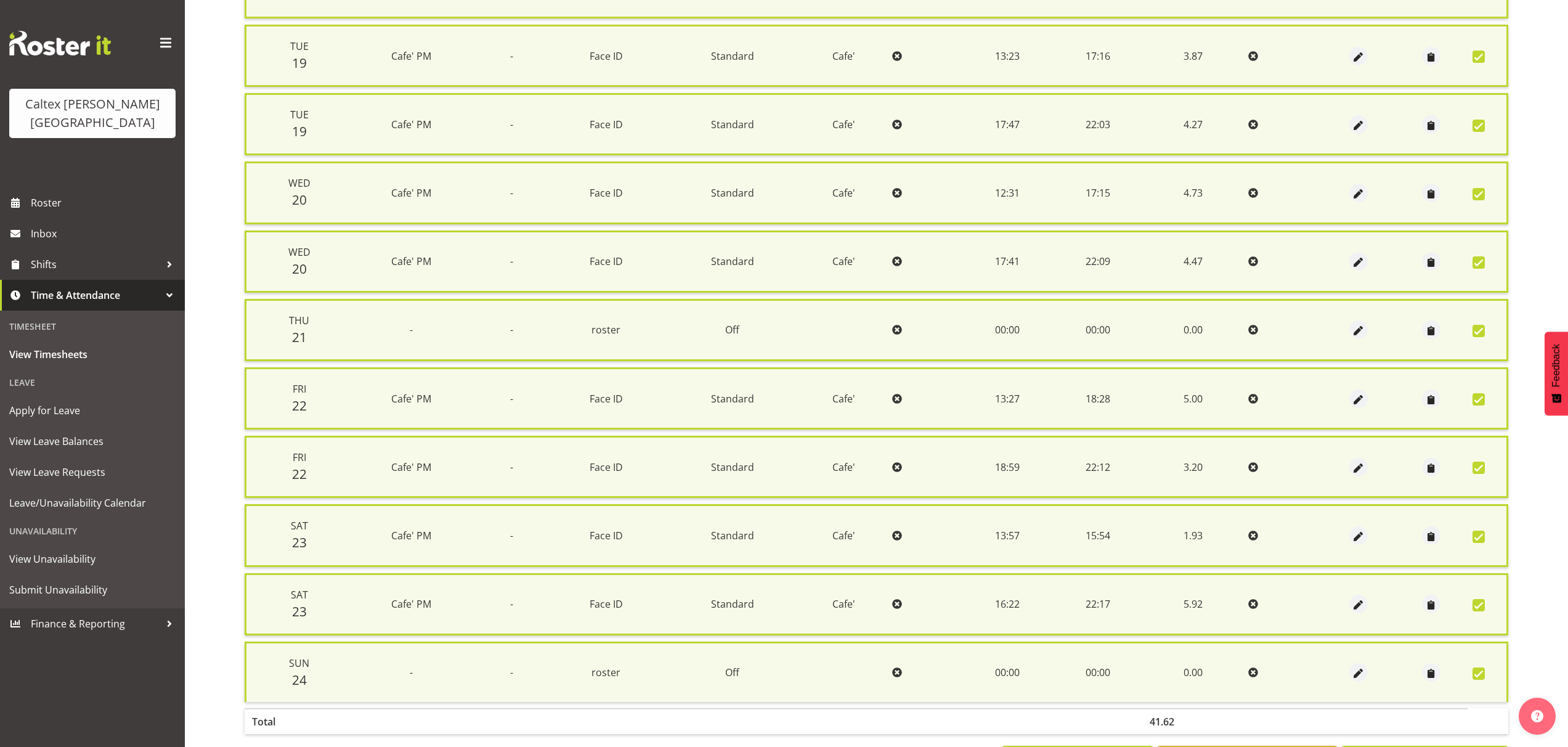
scroll to position [473, 0]
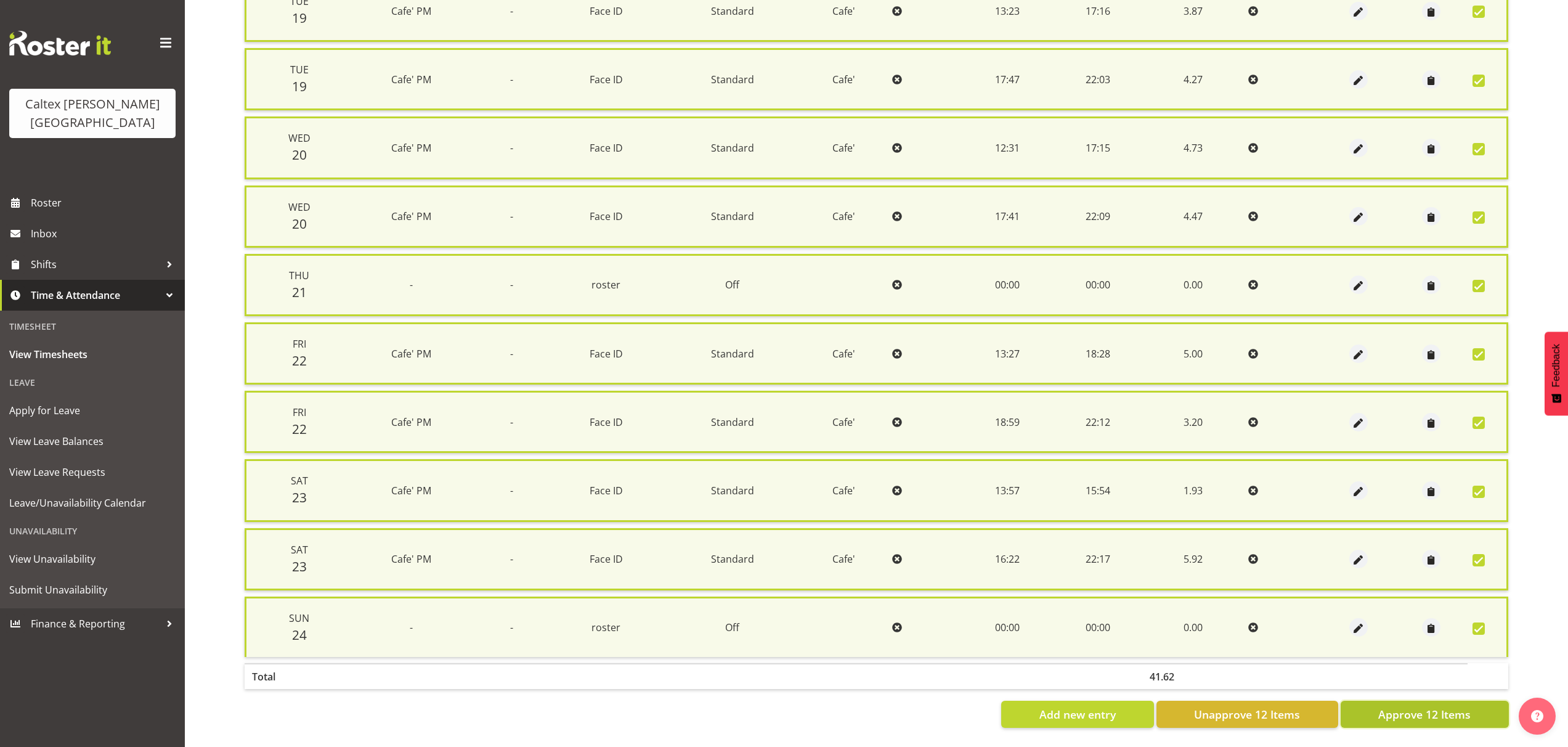
click at [1440, 713] on button "Approve 12 Items" at bounding box center [1424, 713] width 168 height 27
checkbox input "false"
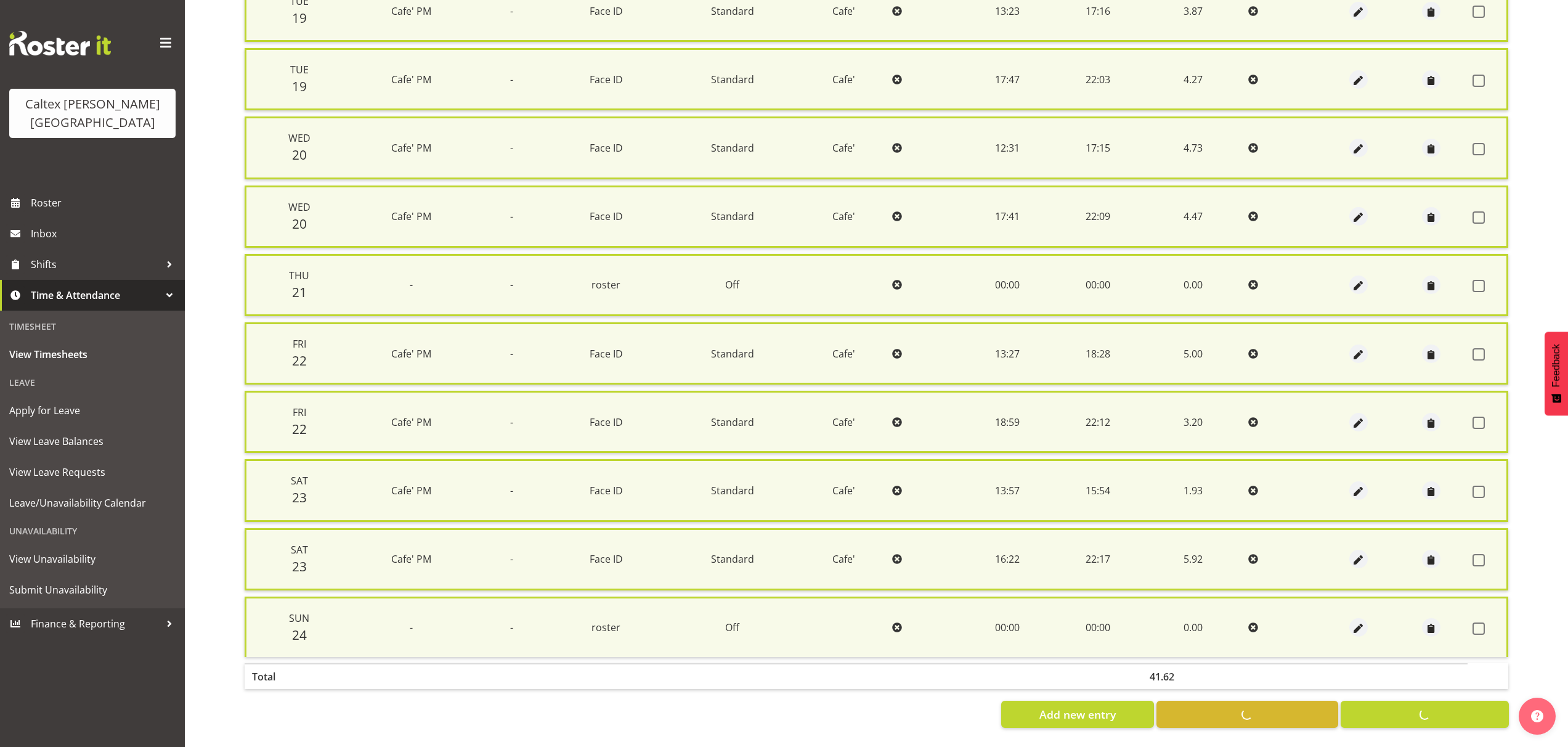
checkbox input "false"
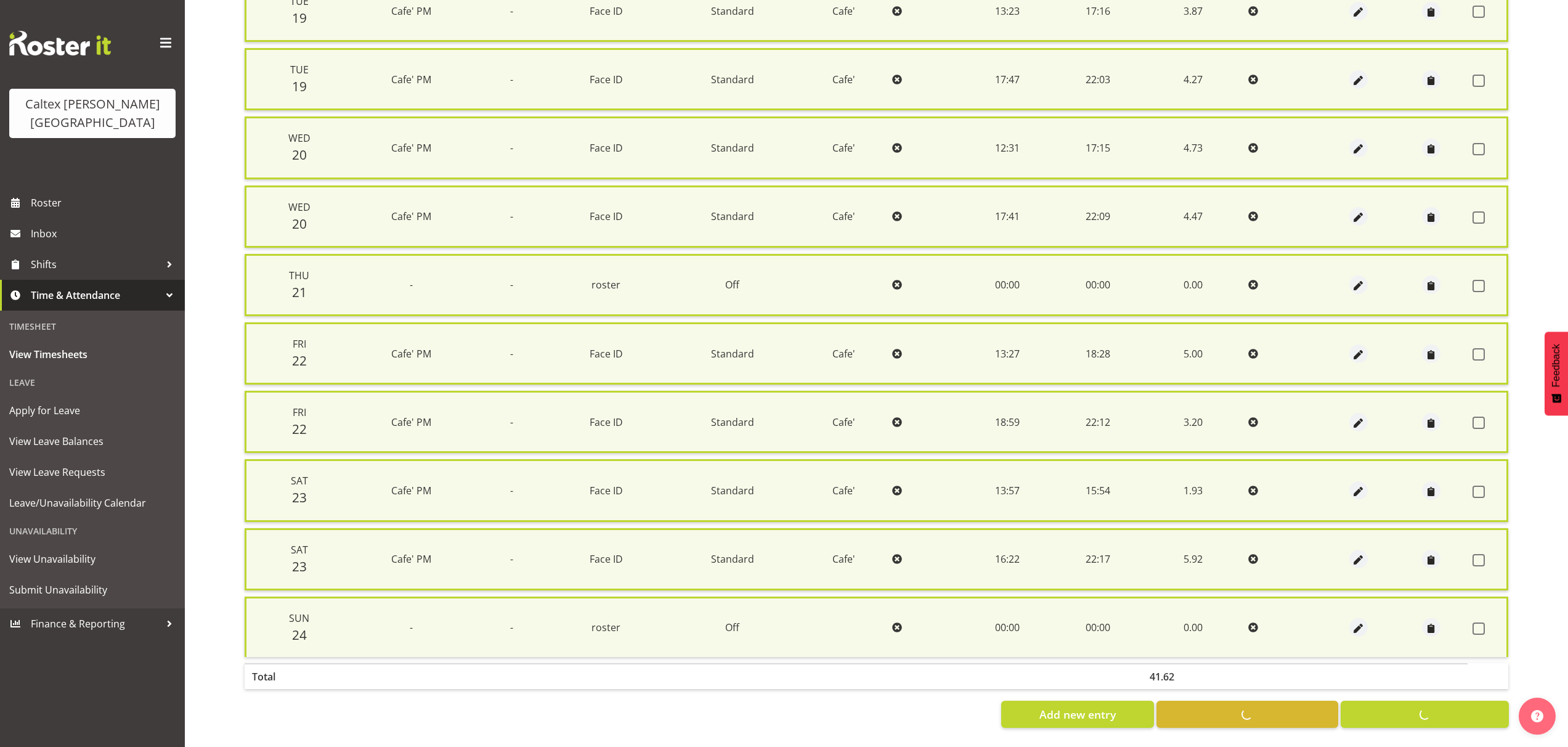
checkbox input "false"
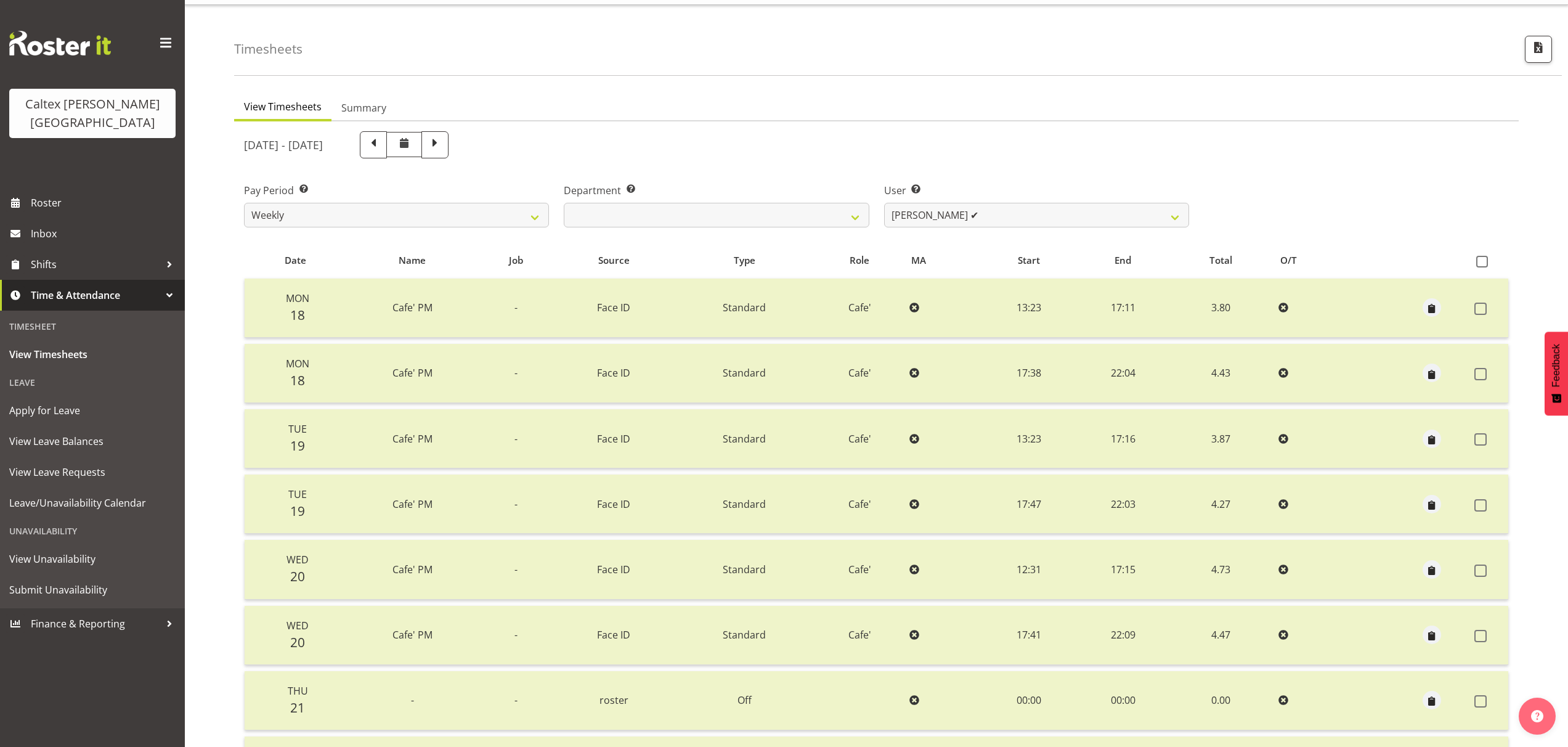
scroll to position [0, 0]
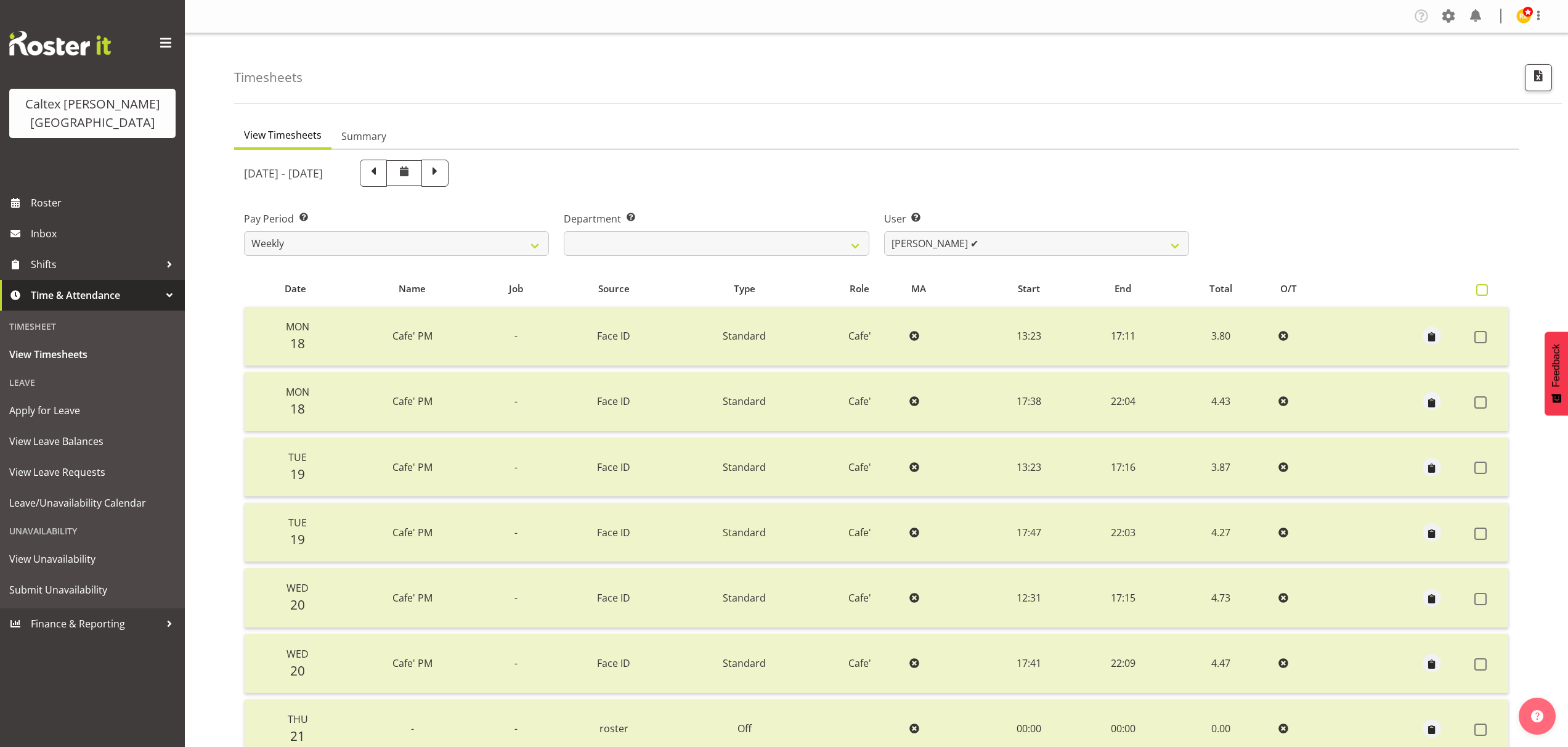
click at [1479, 294] on span at bounding box center [1482, 290] width 11 height 11
click at [1479, 294] on input "checkbox" at bounding box center [1480, 290] width 8 height 8
checkbox input "true"
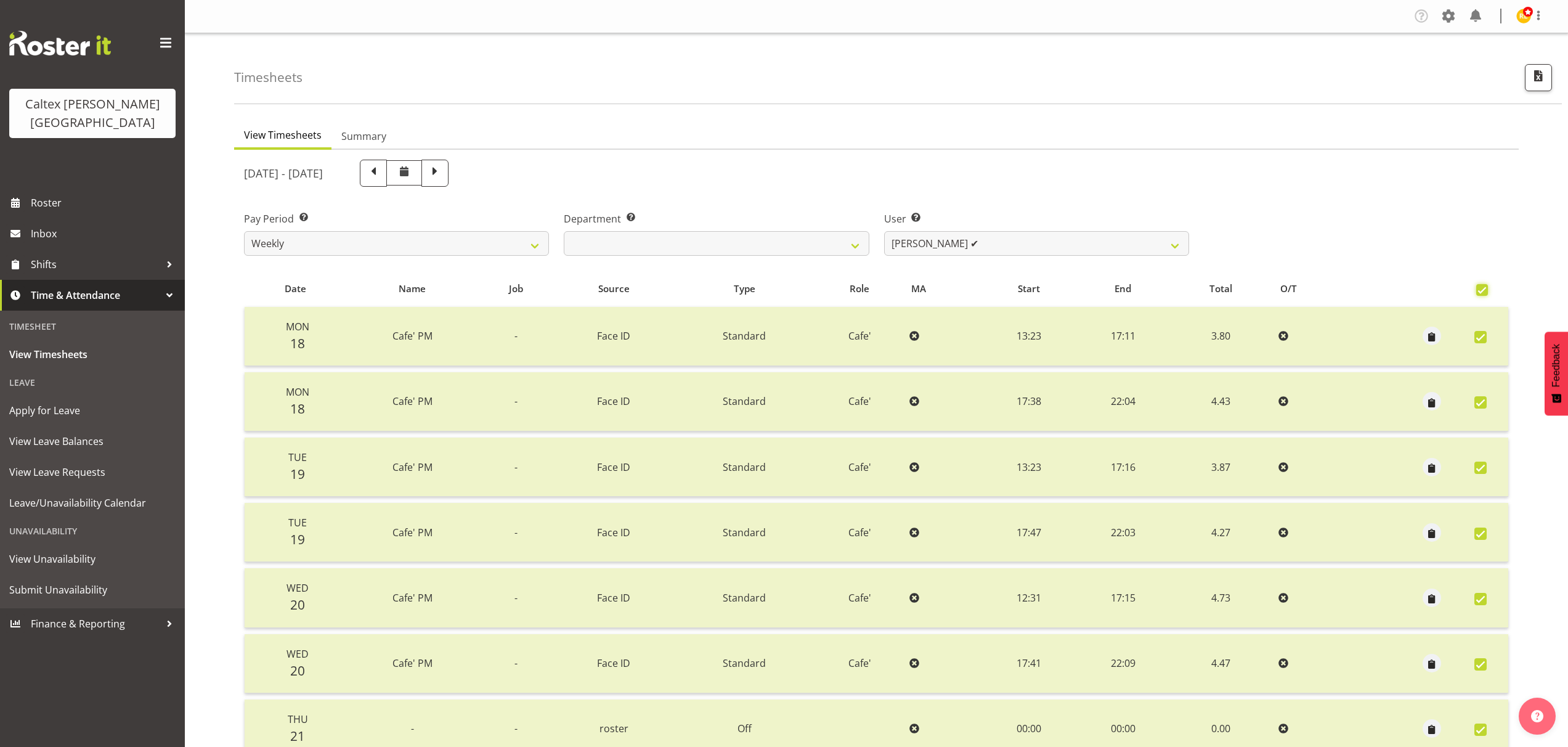
checkbox input "true"
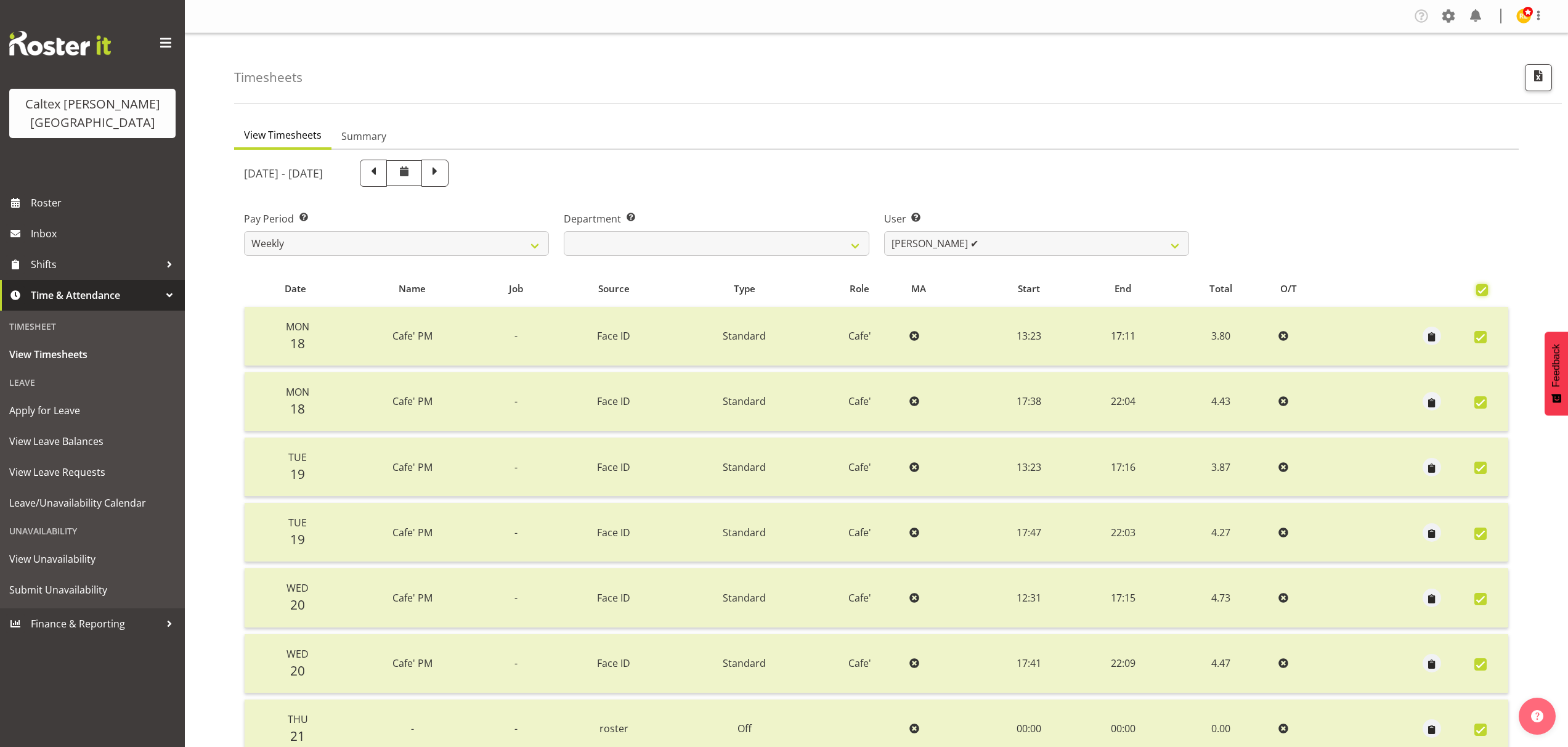
checkbox input "true"
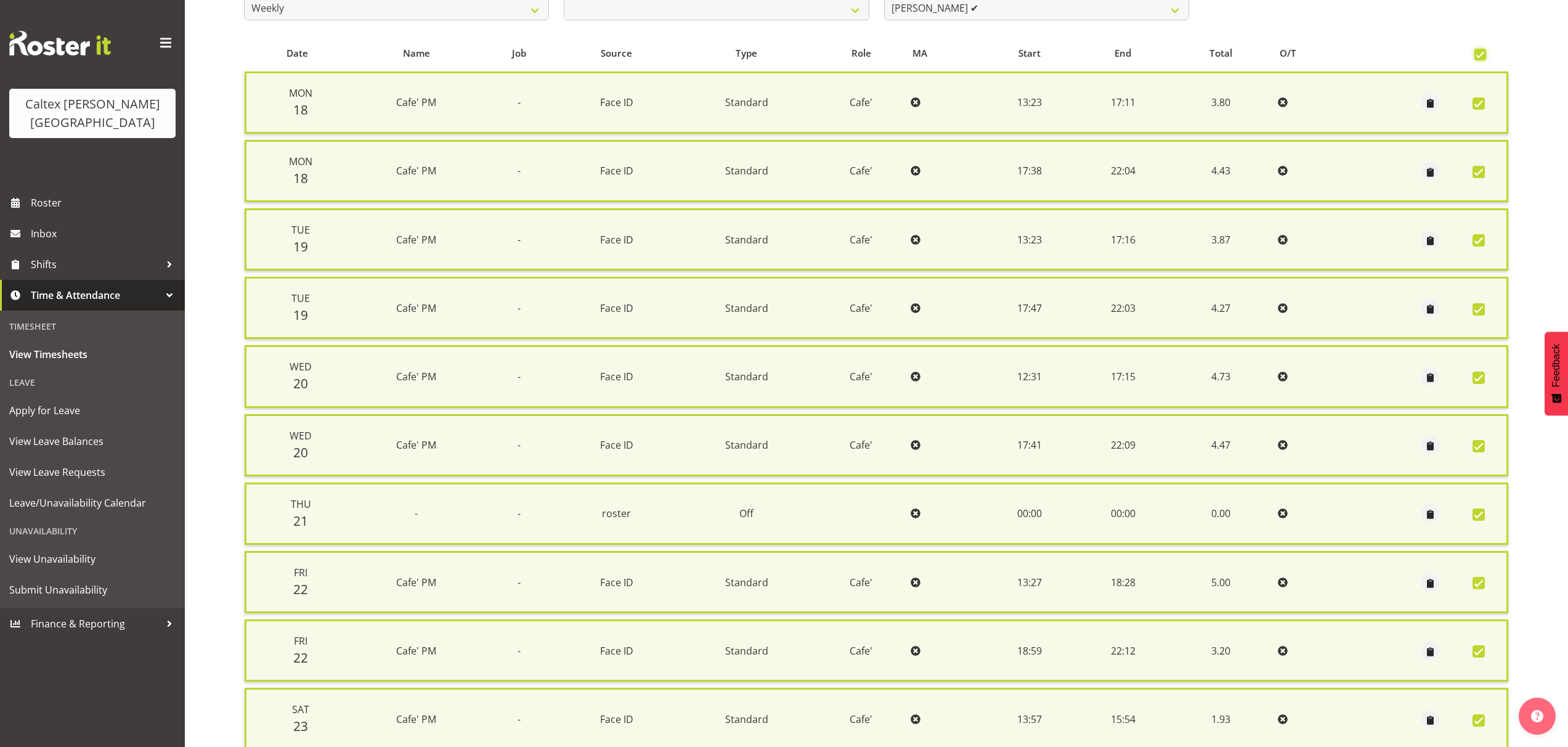
scroll to position [473, 0]
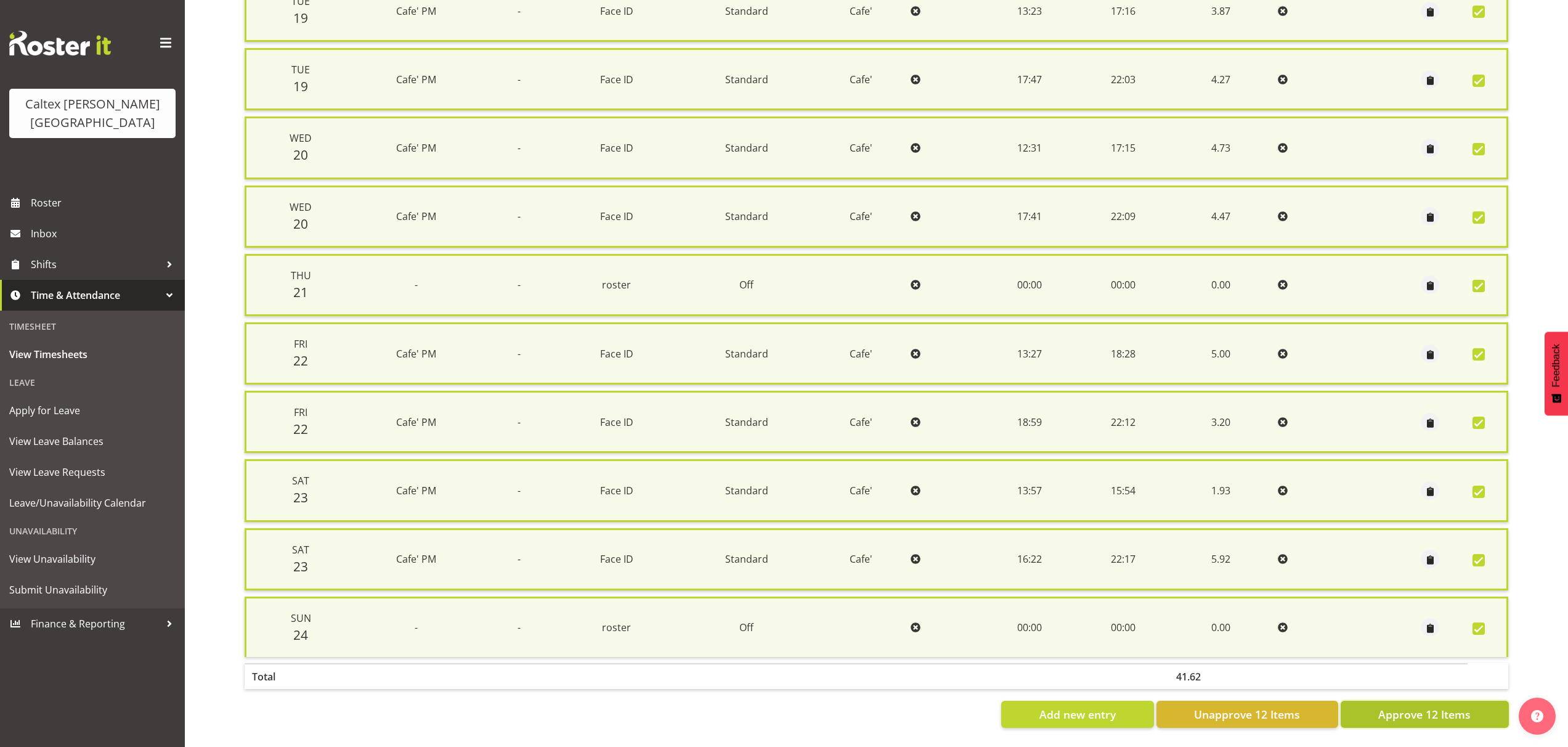
click at [1442, 706] on span "Approve 12 Items" at bounding box center [1424, 713] width 93 height 16
checkbox input "false"
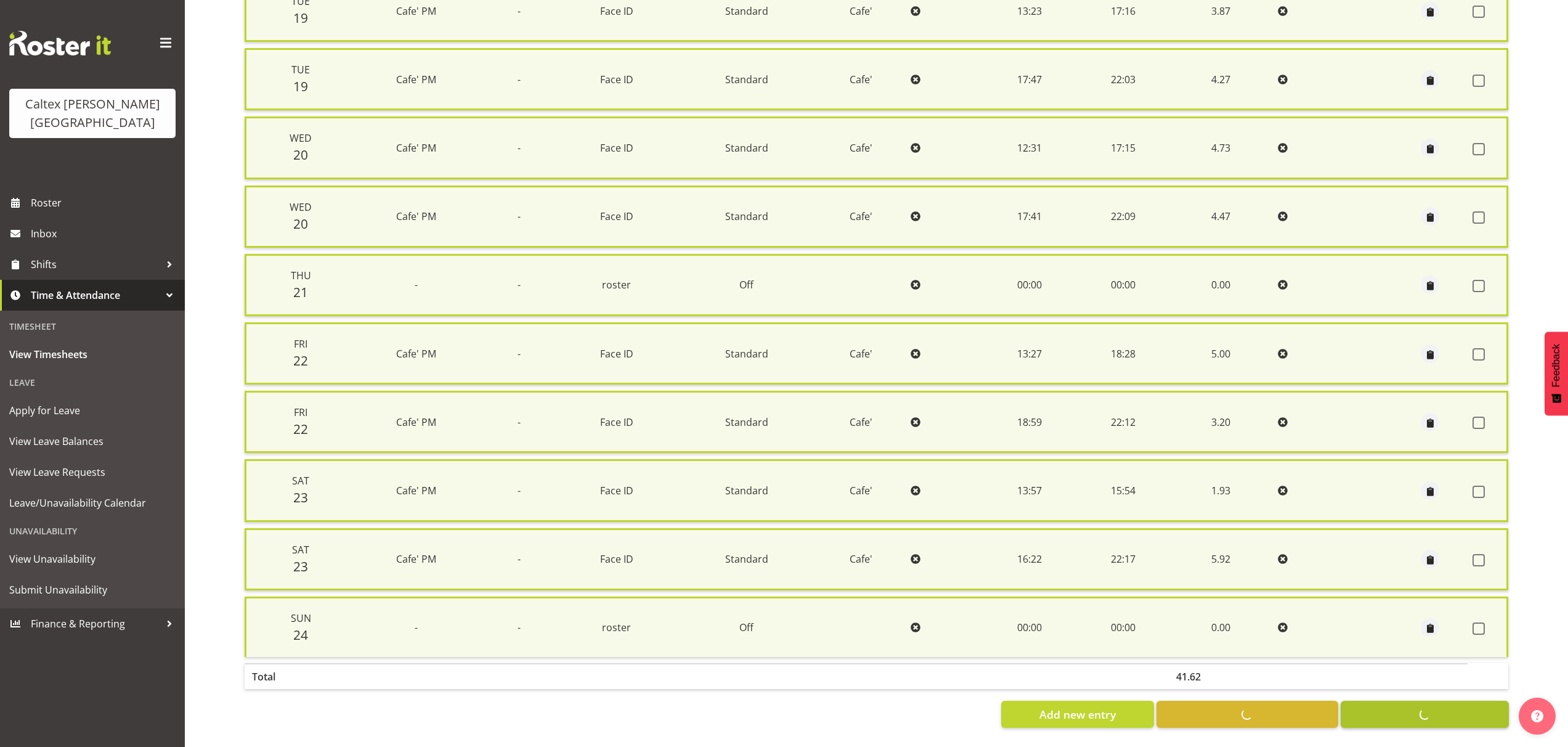
checkbox input "false"
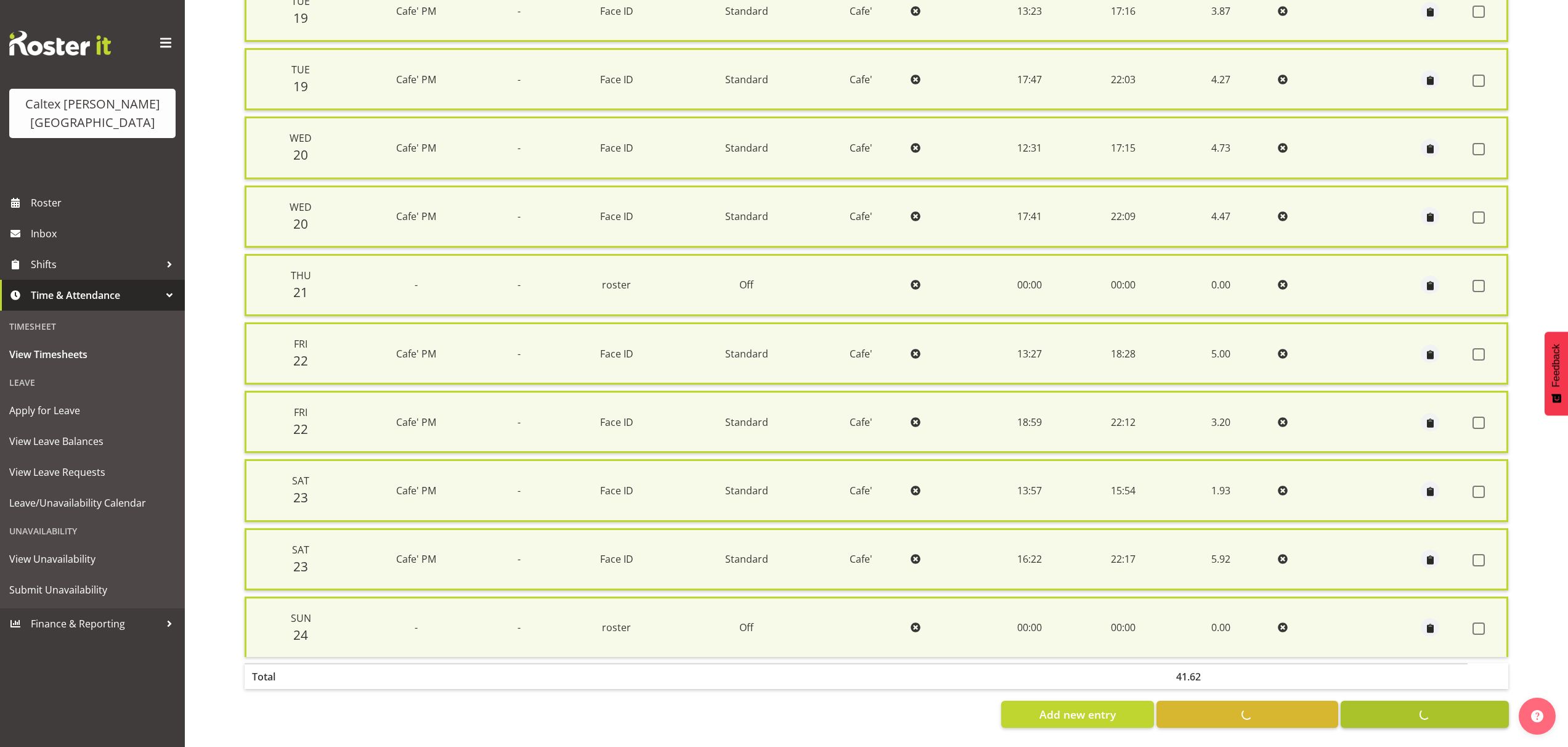
checkbox input "false"
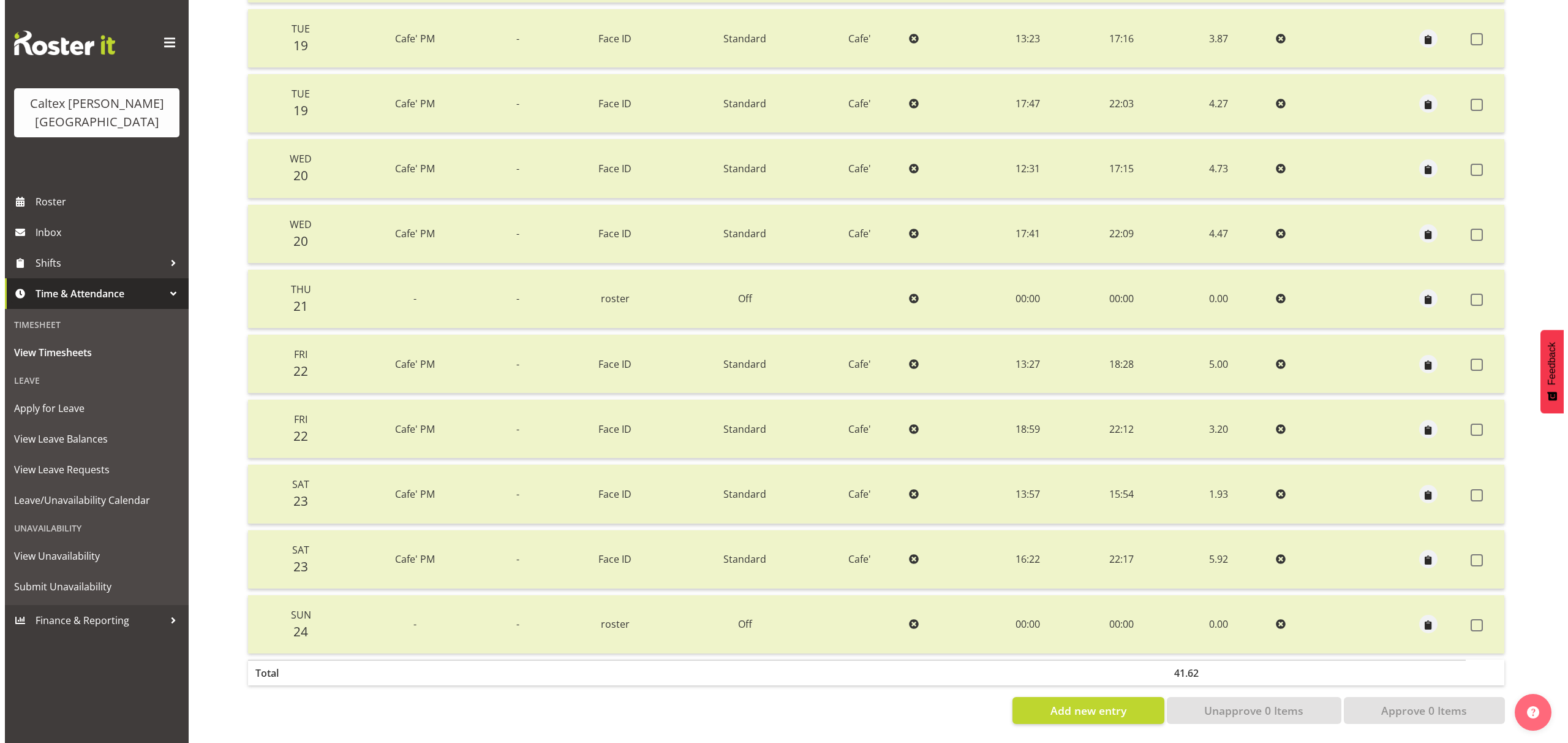
scroll to position [0, 0]
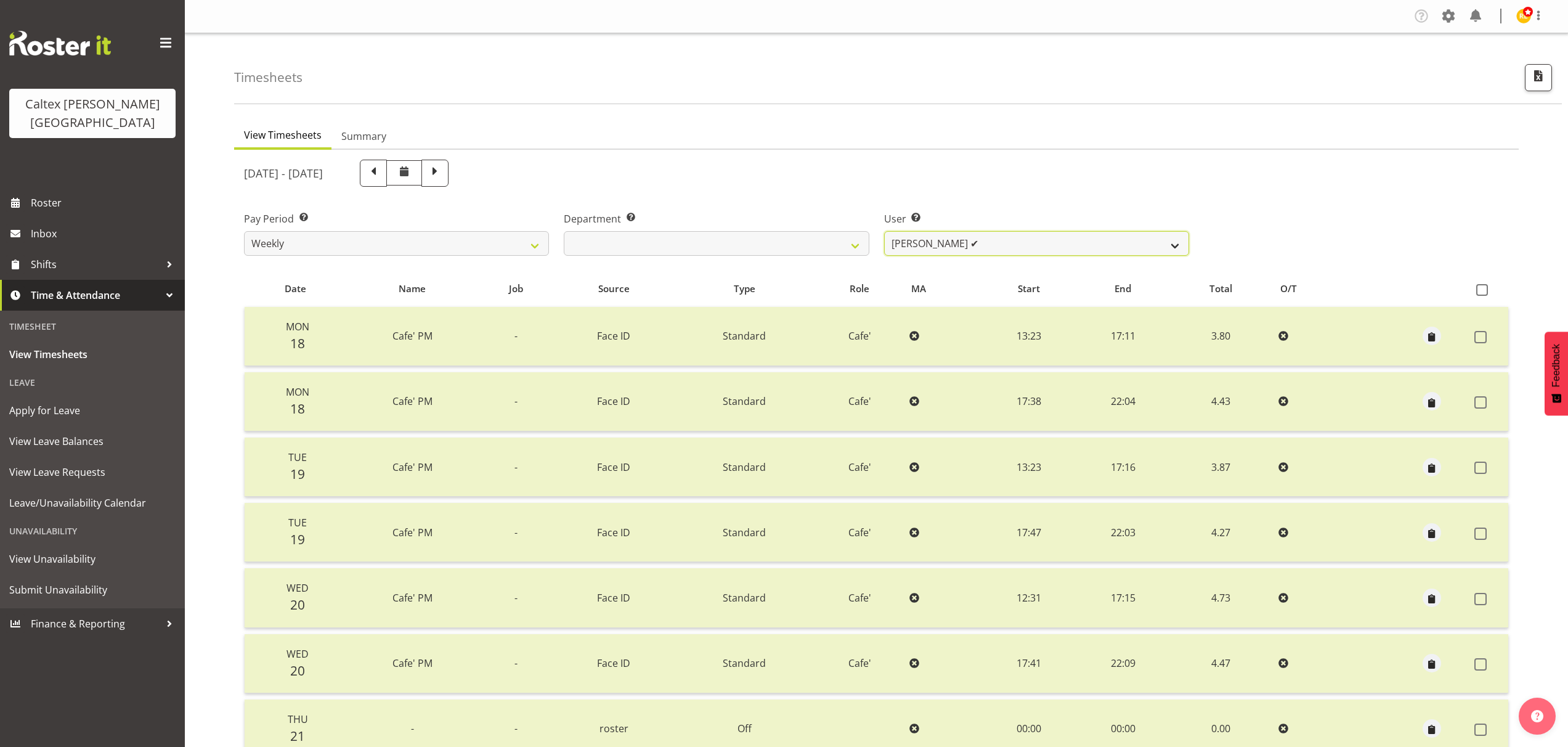
click at [1061, 249] on select "[PERSON_NAME] ❌ [PERSON_NAME] ✔ [PERSON_NAME] ❌ [PERSON_NAME], [PERSON_NAME] ❌ …" at bounding box center [1036, 243] width 305 height 24
select select "10958"
click at [884, 231] on select "[PERSON_NAME] ❌ [PERSON_NAME] ✔ [PERSON_NAME] ❌ [PERSON_NAME], [PERSON_NAME] ❌ …" at bounding box center [1036, 243] width 305 height 24
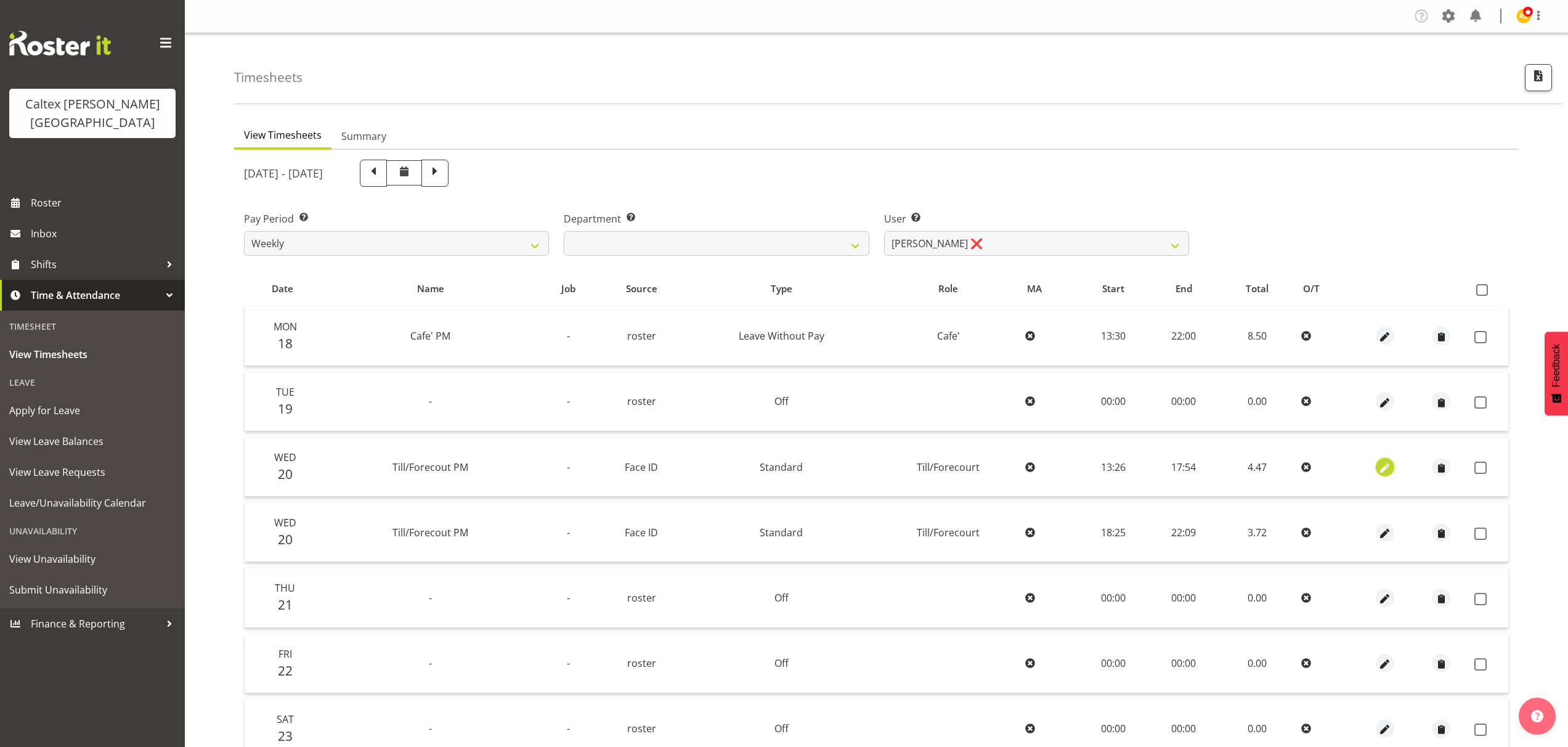
click at [1389, 467] on span "button" at bounding box center [1384, 468] width 14 height 14
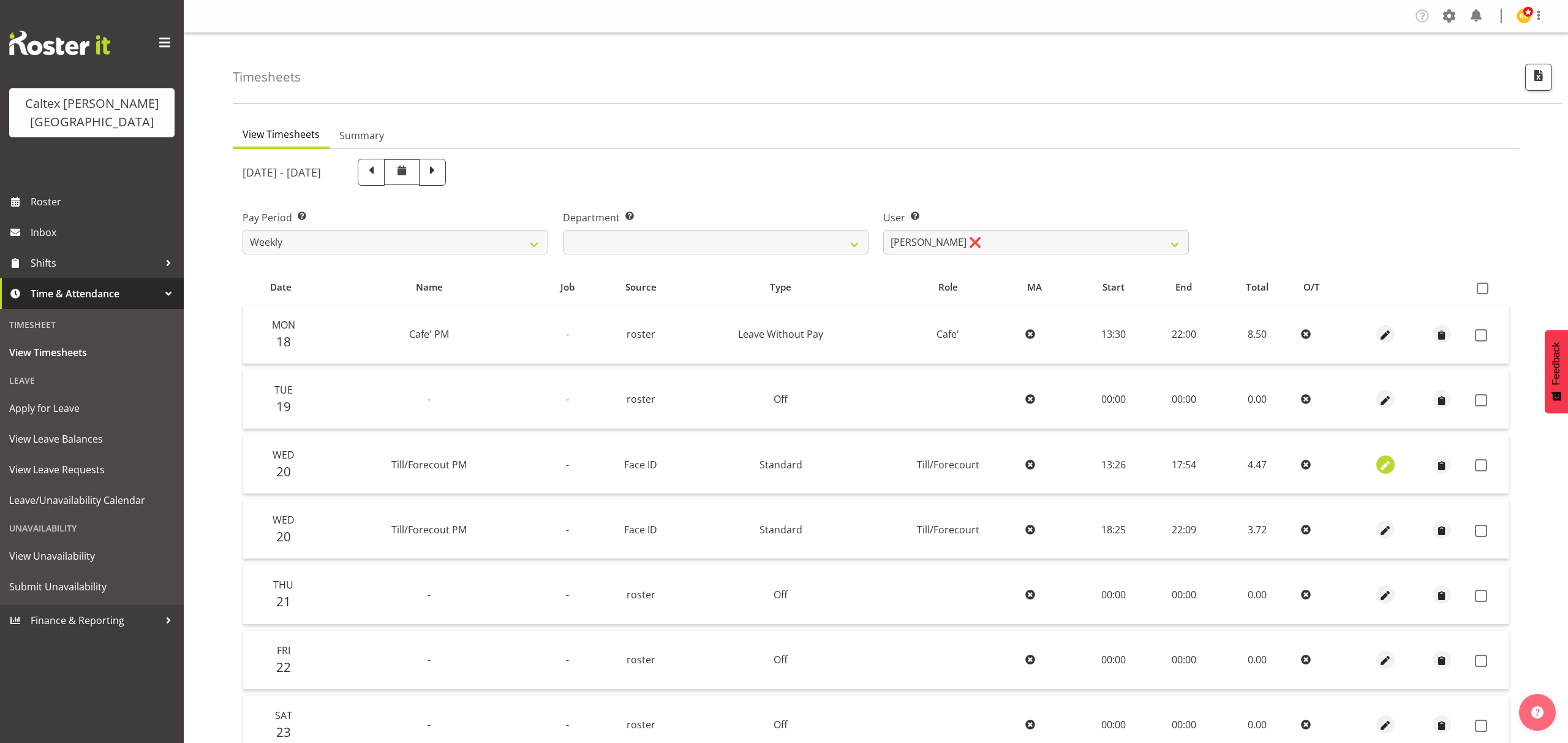
select select "1414"
select select "Standard"
select select "7"
select select "2025"
select select "13"
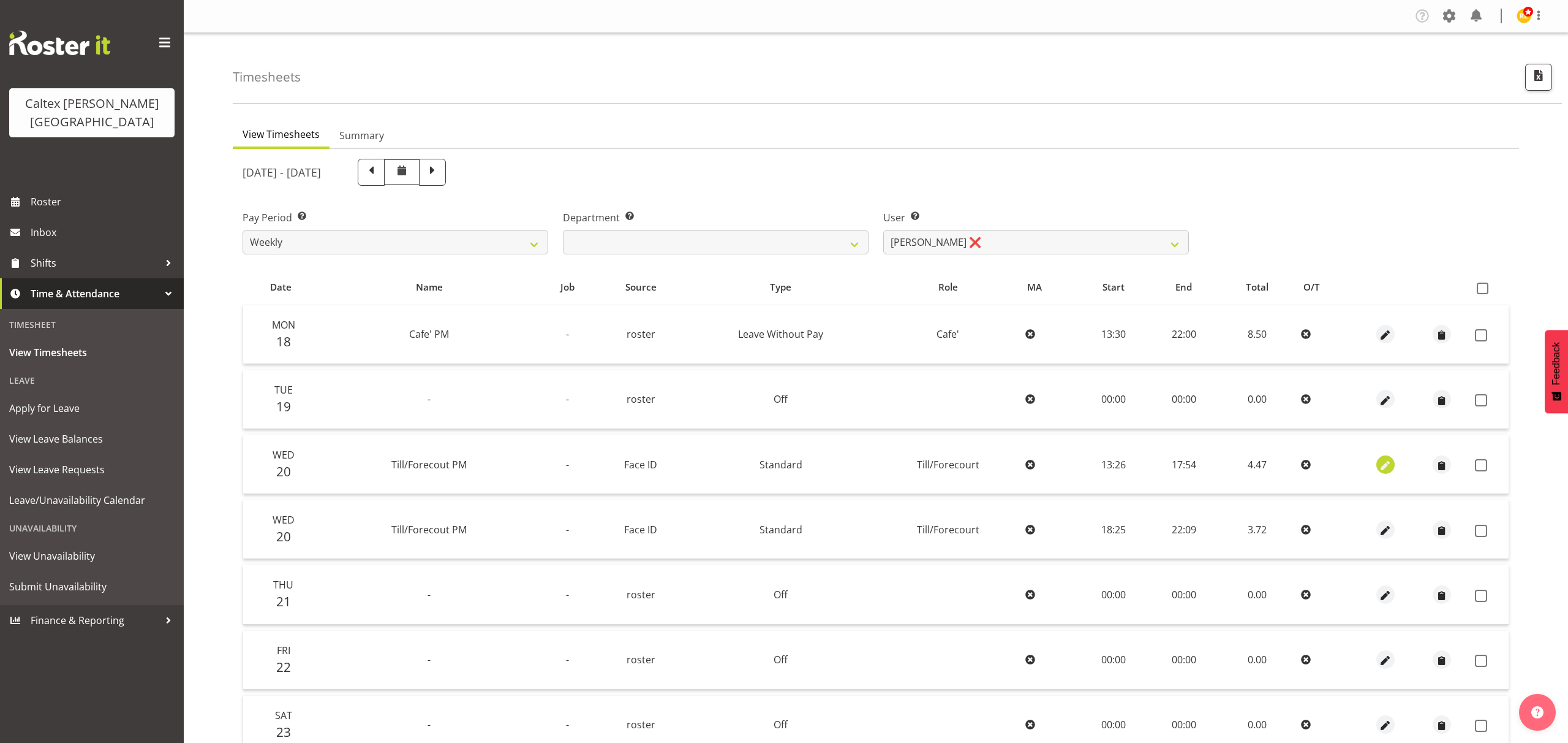
select select "26"
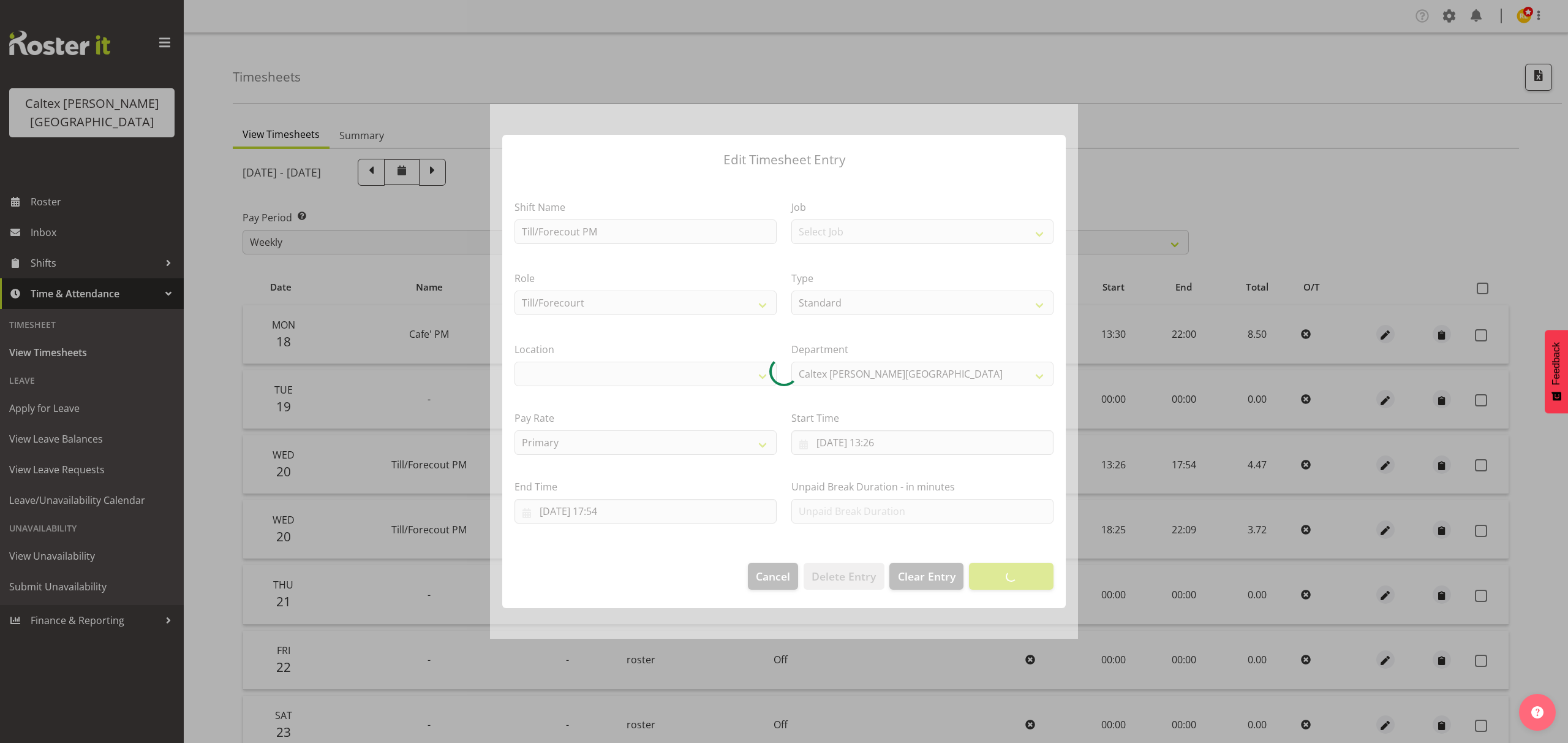
select select "1239"
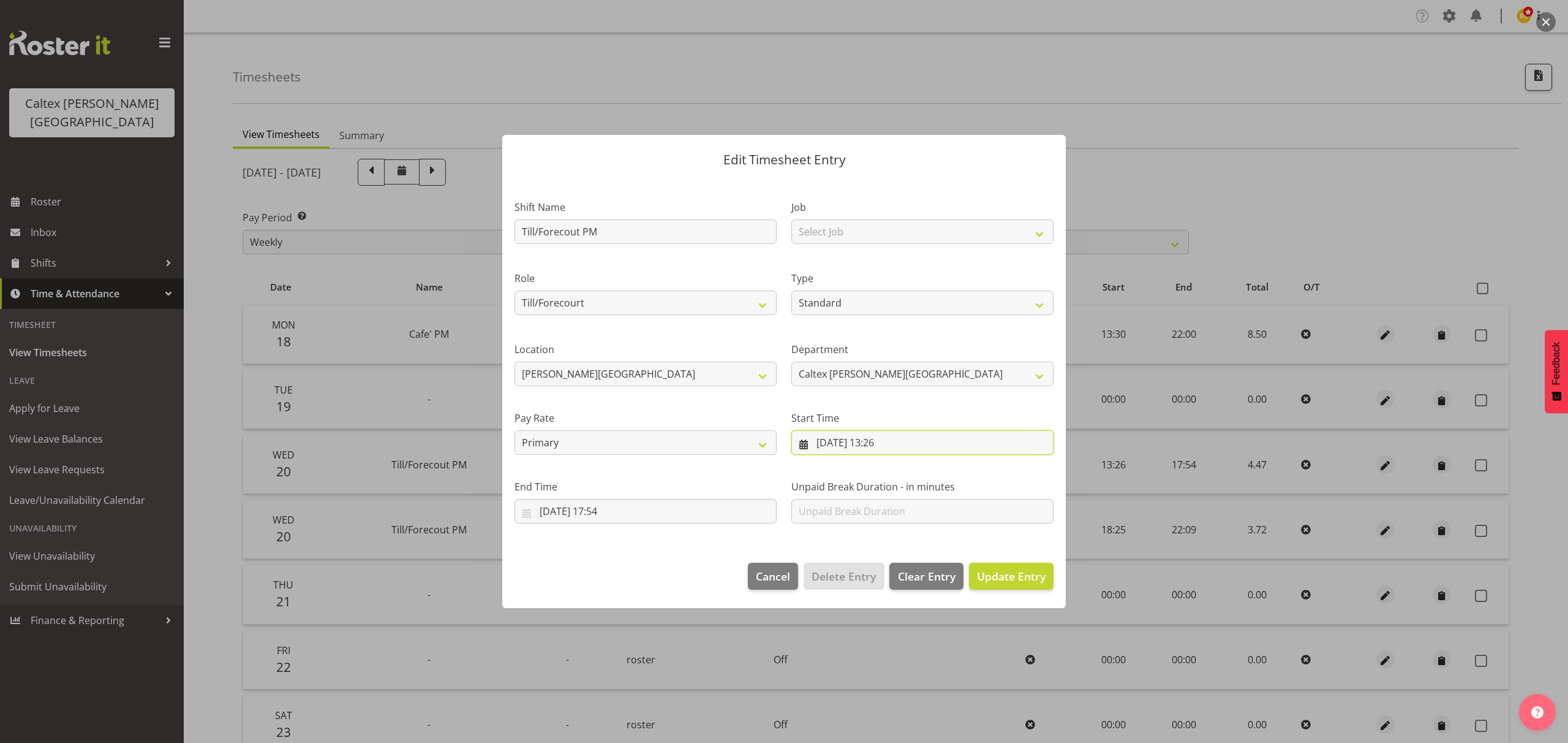
click at [912, 437] on input "[DATE] 13:26" at bounding box center [921, 442] width 262 height 24
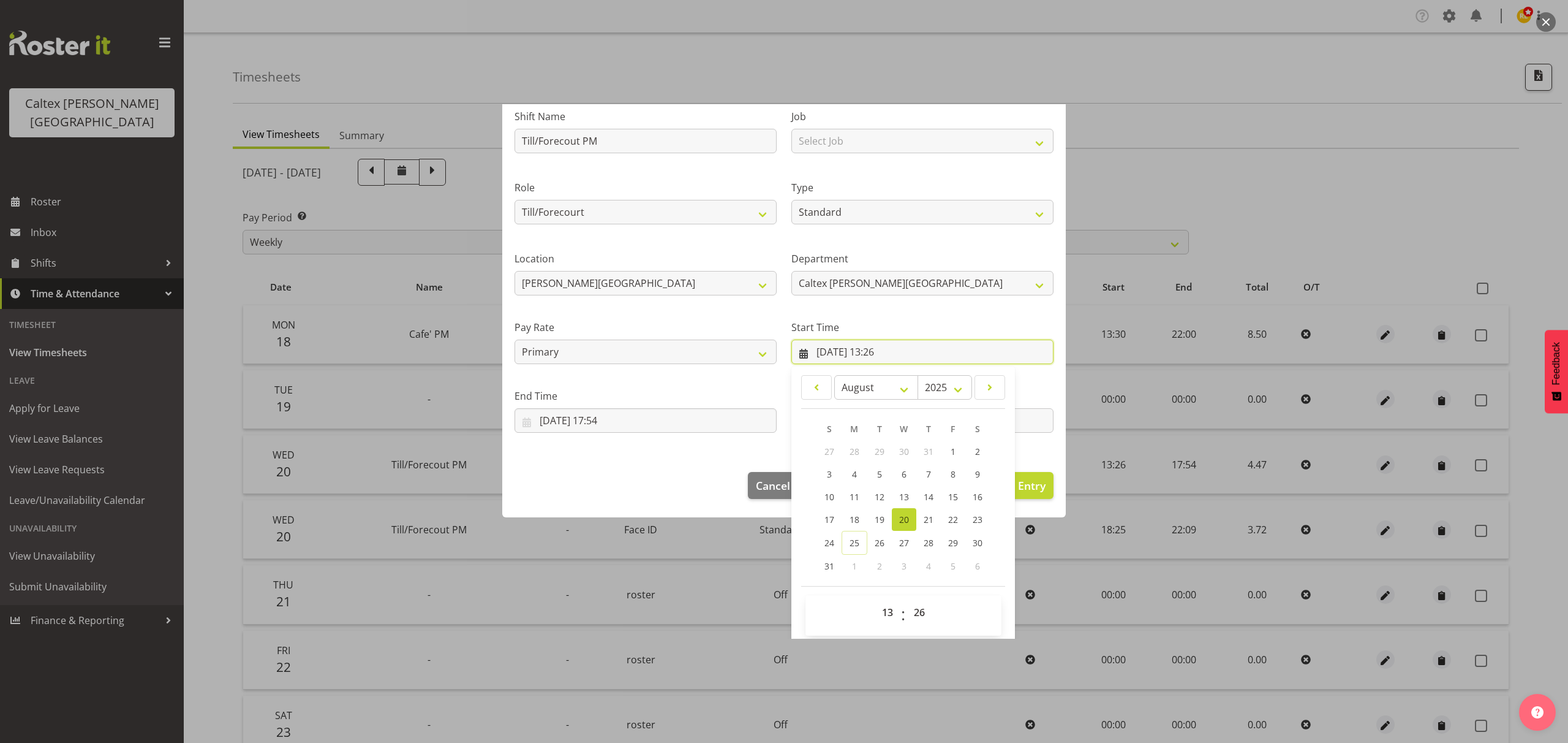
scroll to position [96, 0]
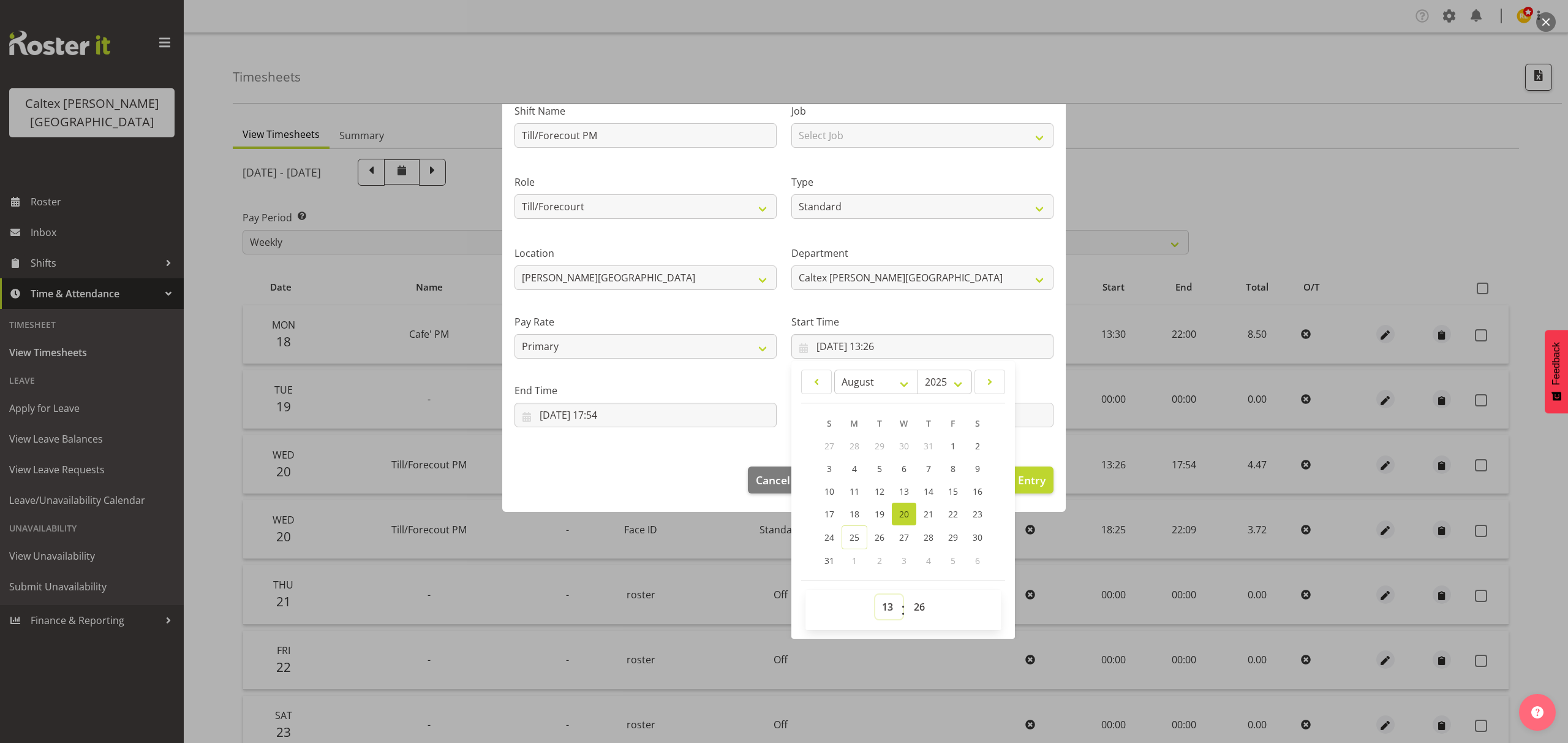
click at [883, 609] on select "00 01 02 03 04 05 06 07 08 09 10 11 12 13 14 15 16 17 18 19 20 21 22 23" at bounding box center [889, 607] width 28 height 24
select select "12"
click at [875, 595] on select "00 01 02 03 04 05 06 07 08 09 10 11 12 13 14 15 16 17 18 19 20 21 22 23" at bounding box center [889, 607] width 28 height 24
type input "[DATE] 12:26"
click at [642, 471] on footer "Cancel Delete Entry Clear Entry Update Entry" at bounding box center [784, 483] width 564 height 58
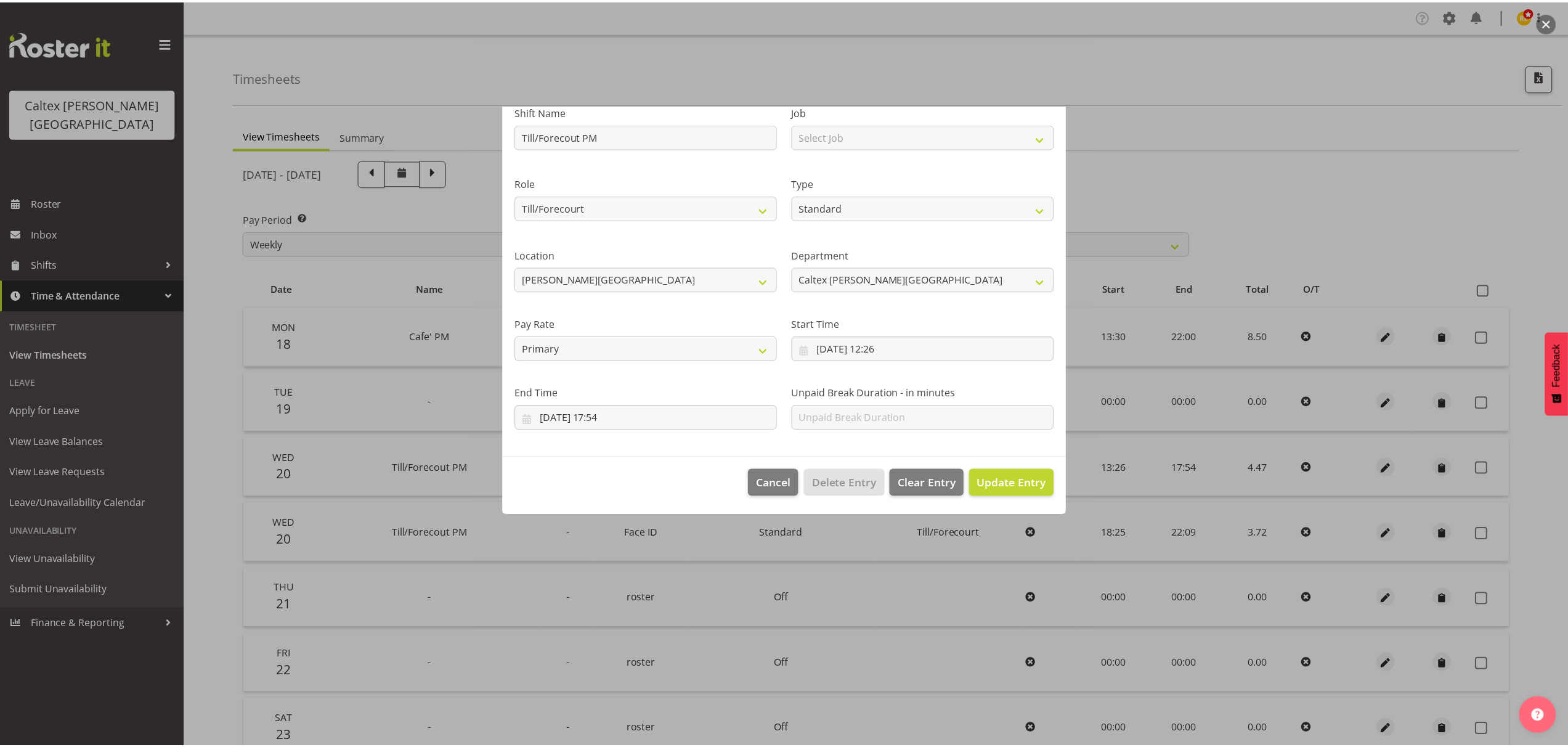
scroll to position [0, 0]
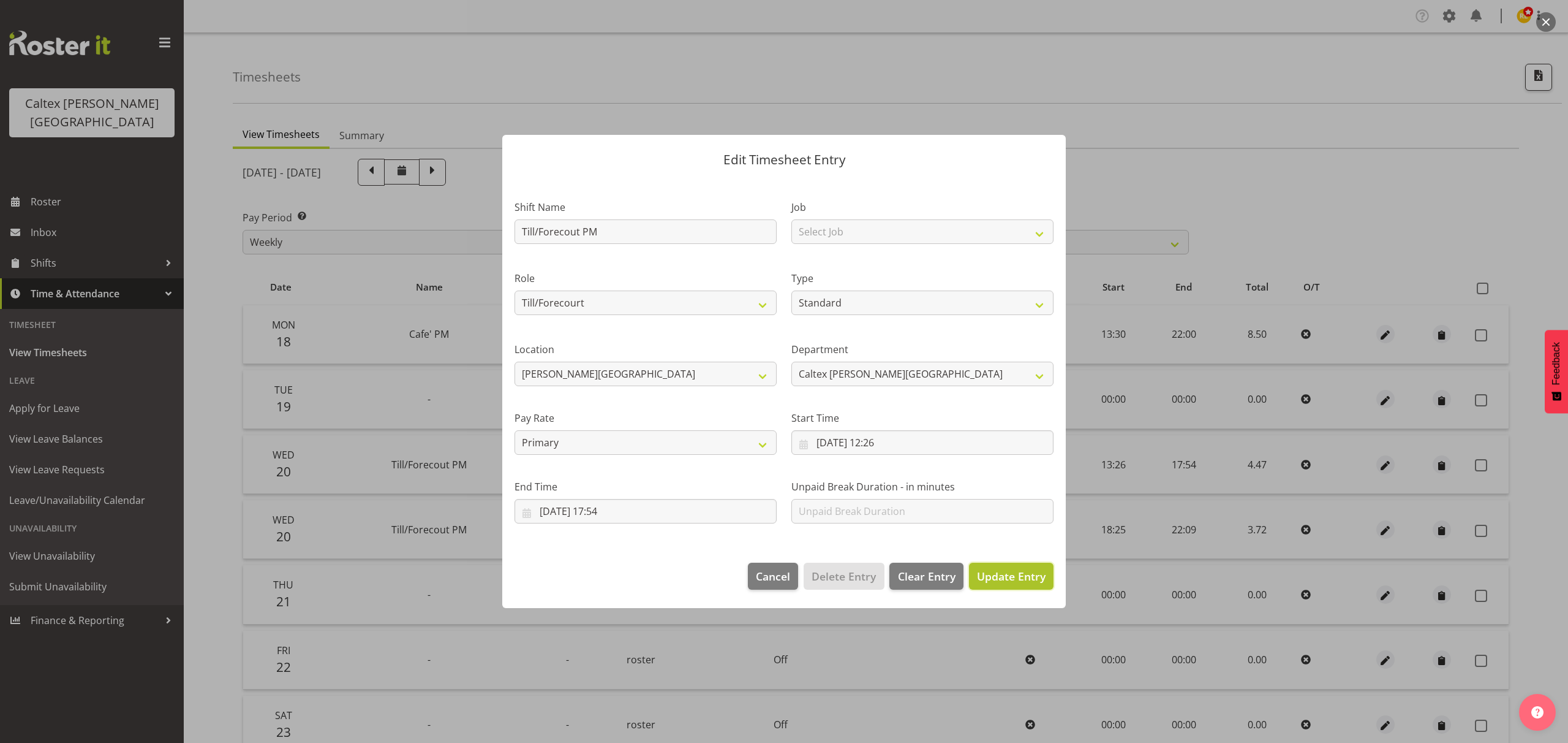
click at [1010, 572] on span "Update Entry" at bounding box center [1011, 576] width 69 height 15
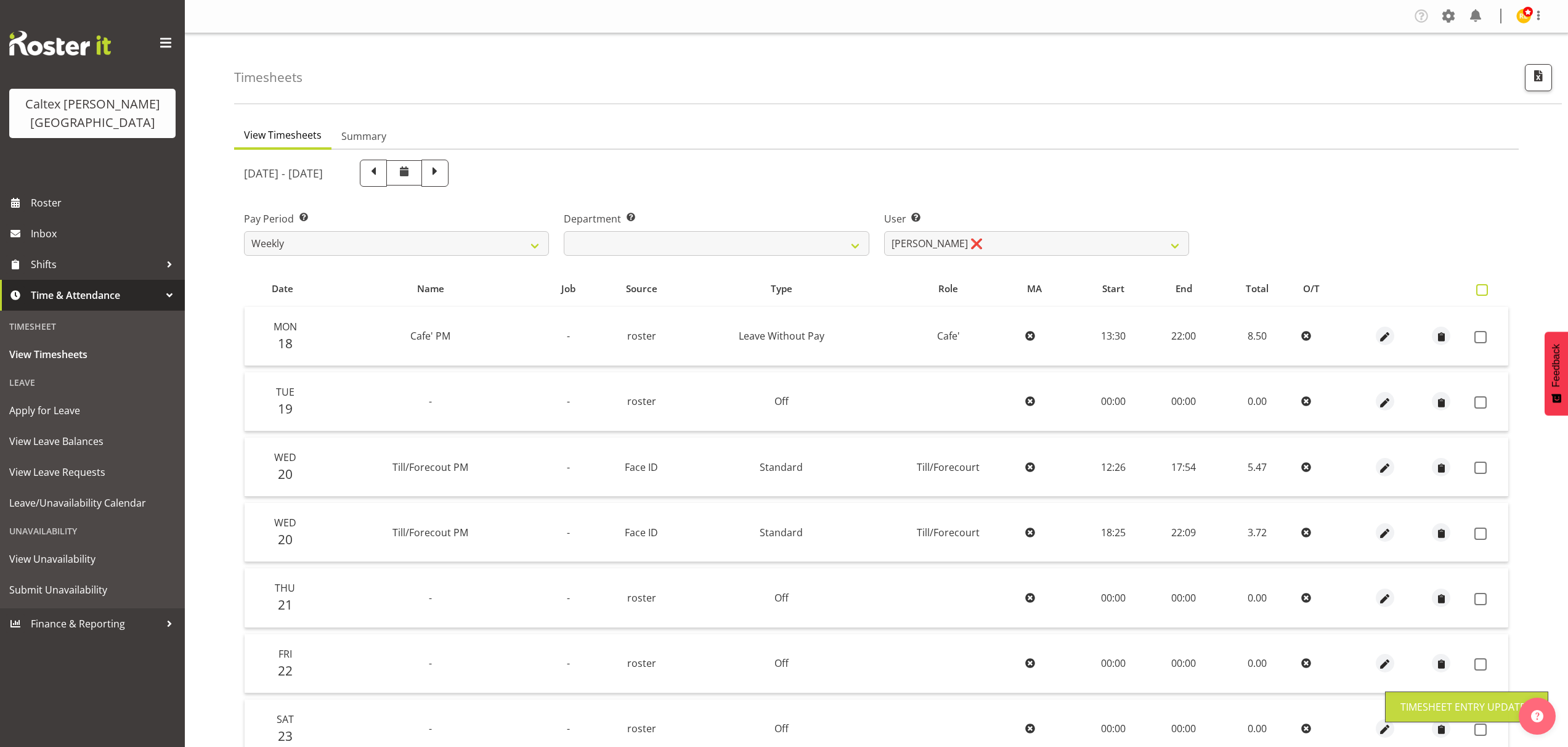
click at [1484, 292] on span at bounding box center [1482, 290] width 11 height 11
click at [1484, 292] on input "checkbox" at bounding box center [1480, 290] width 8 height 8
checkbox input "true"
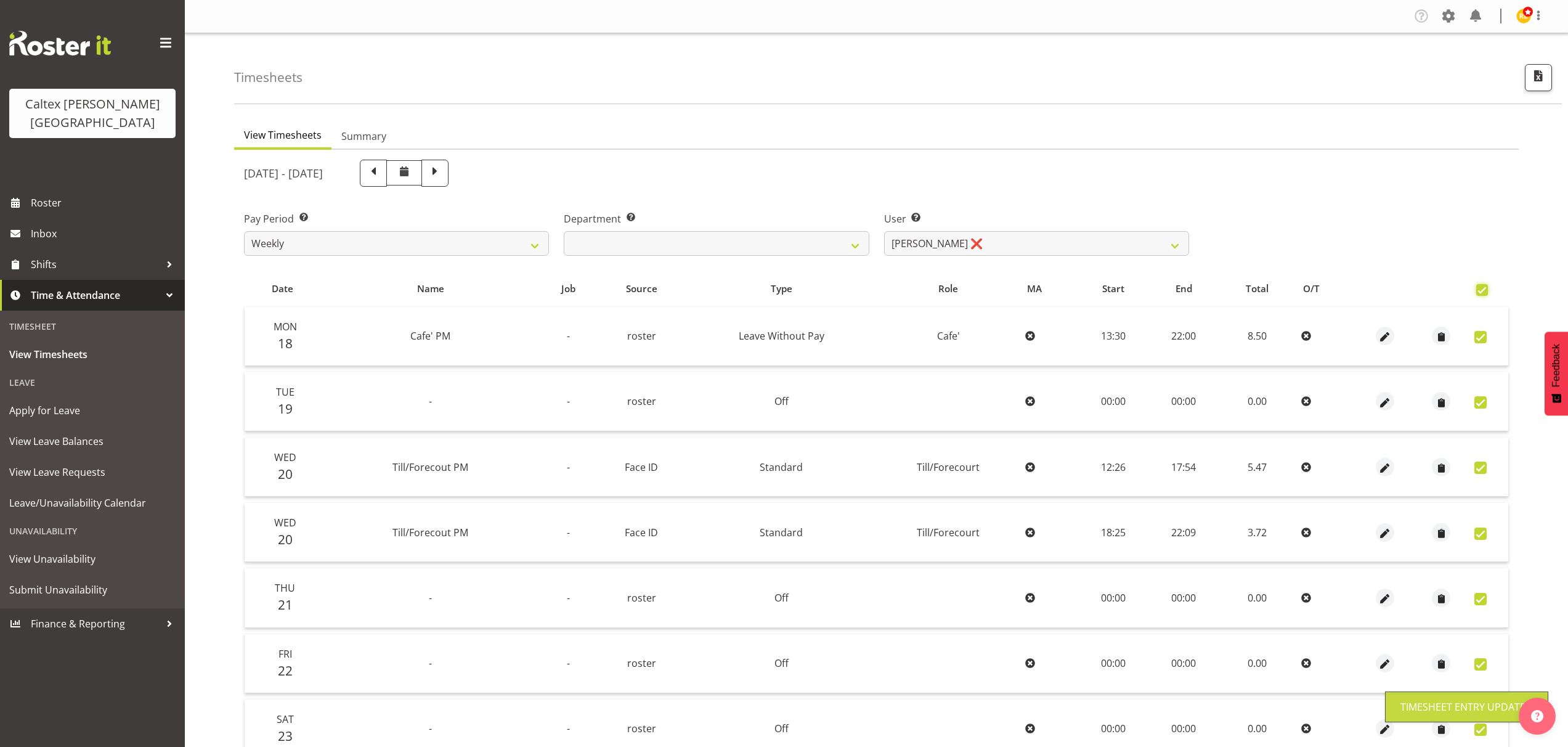
checkbox input "true"
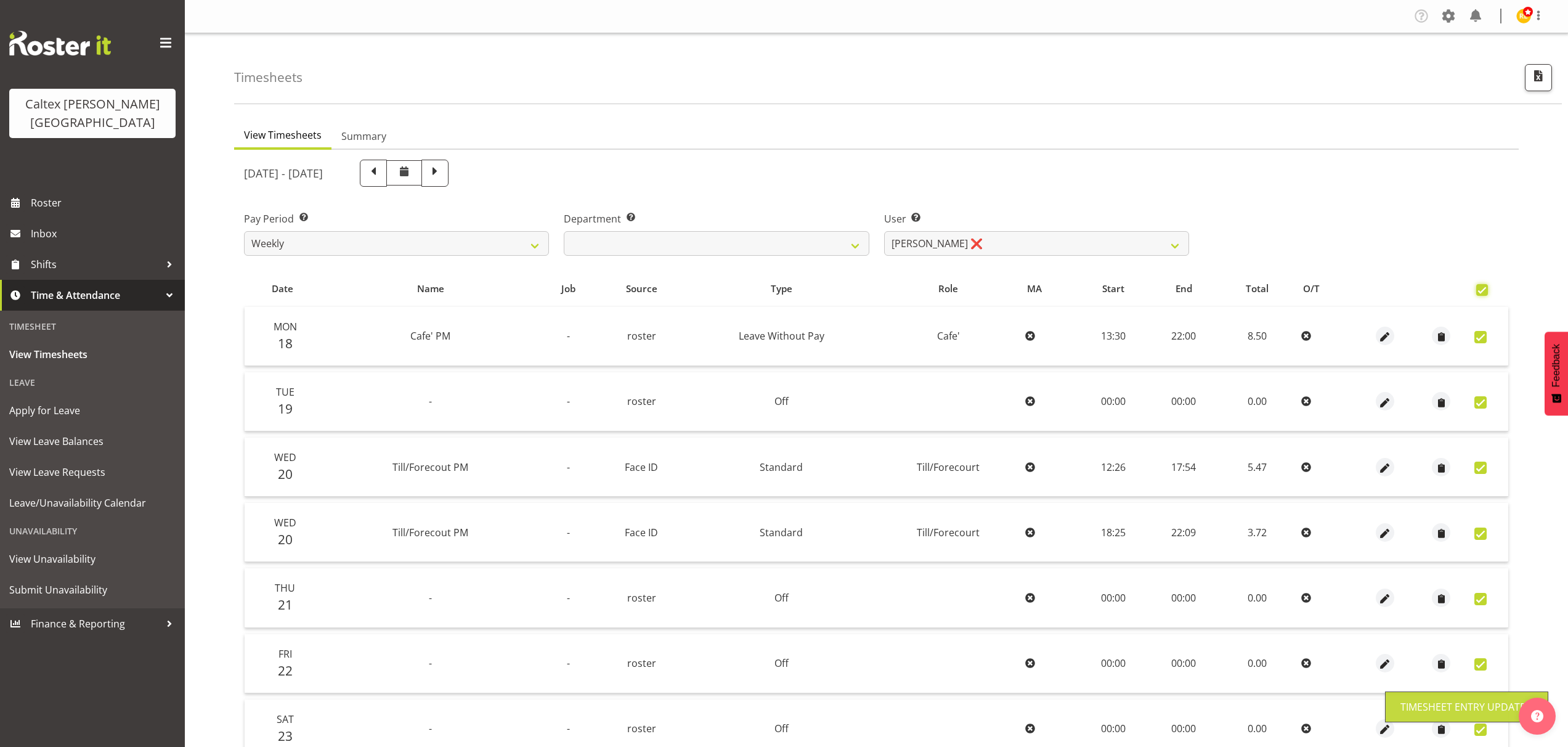
checkbox input "true"
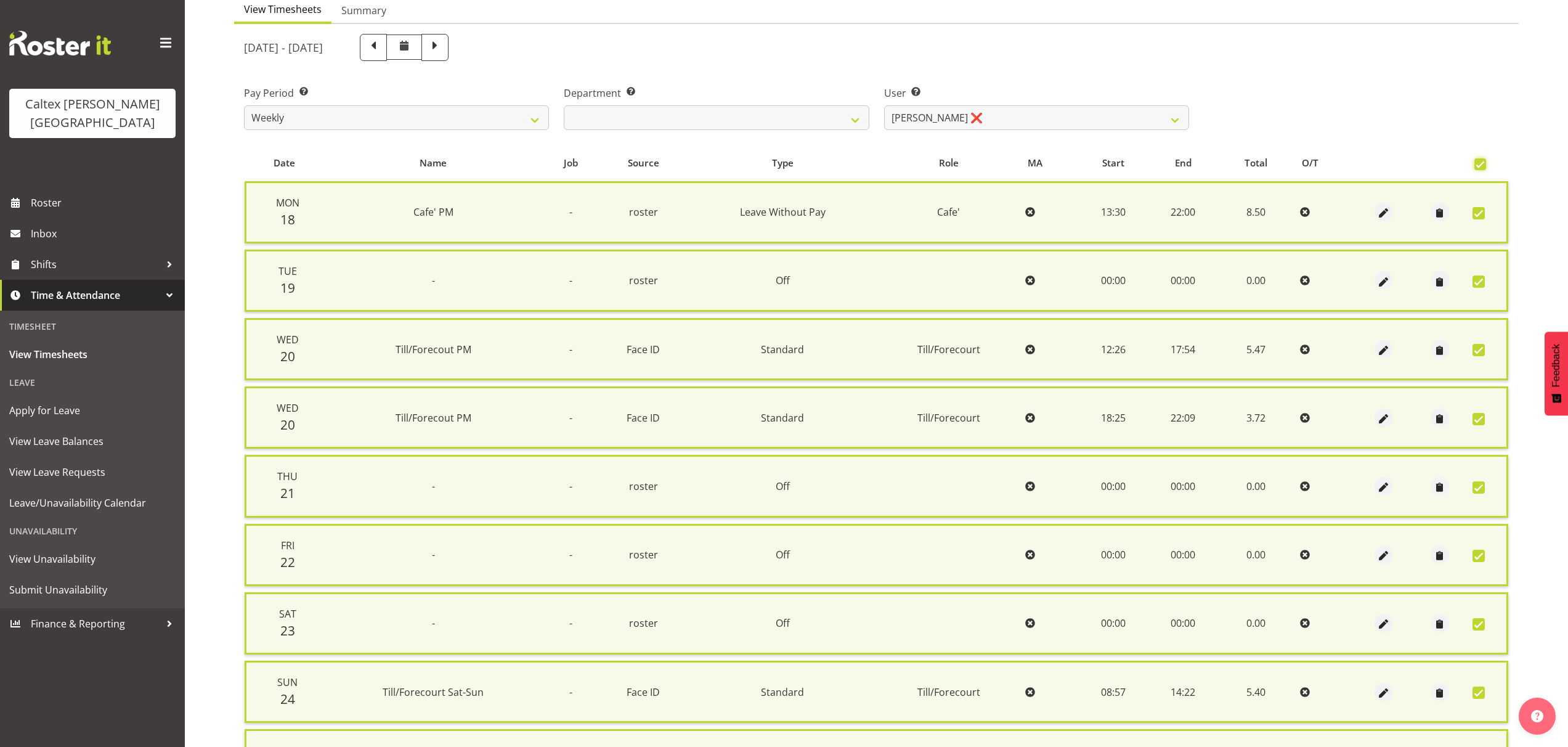
scroll to position [267, 0]
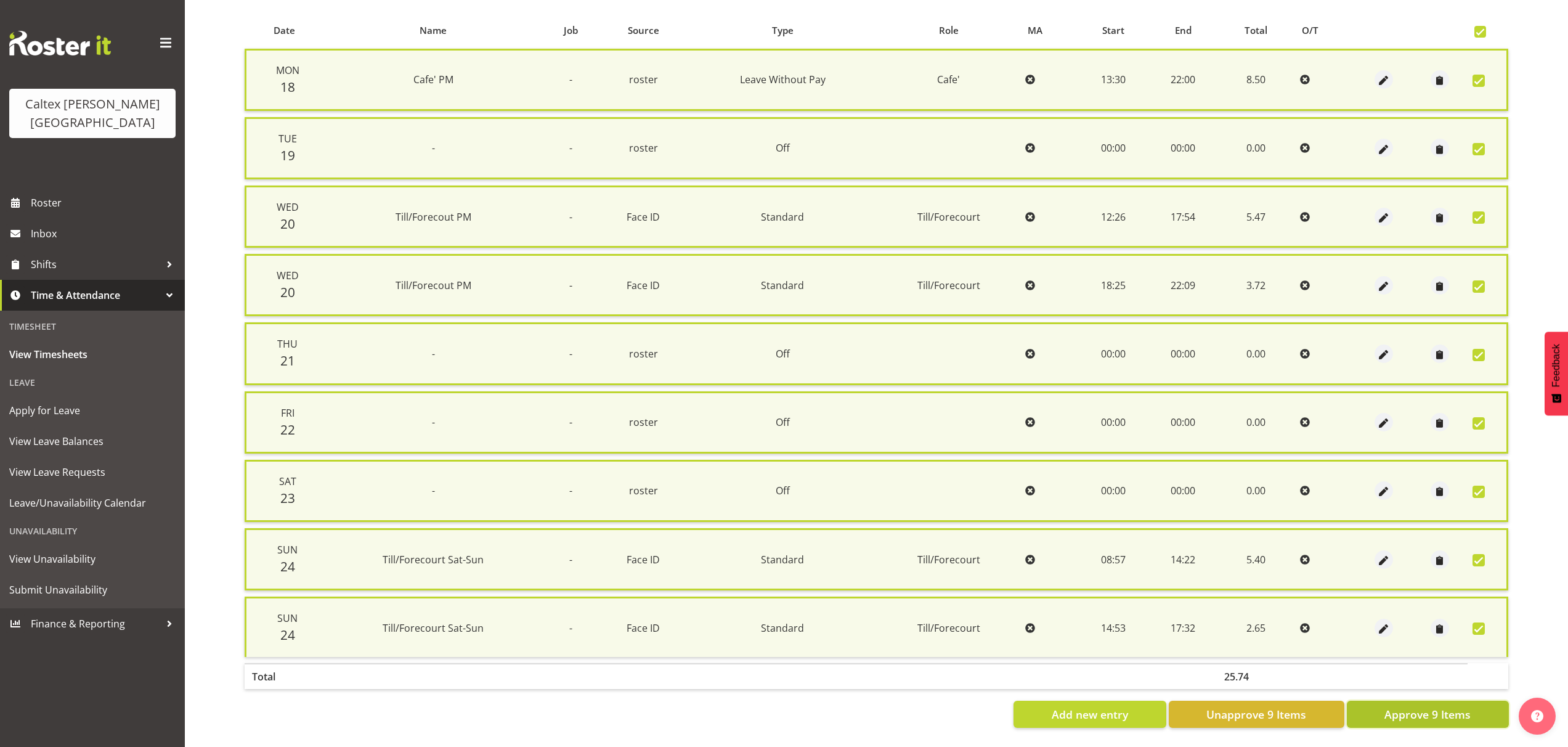
click at [1431, 709] on span "Approve 9 Items" at bounding box center [1427, 713] width 86 height 16
checkbox input "false"
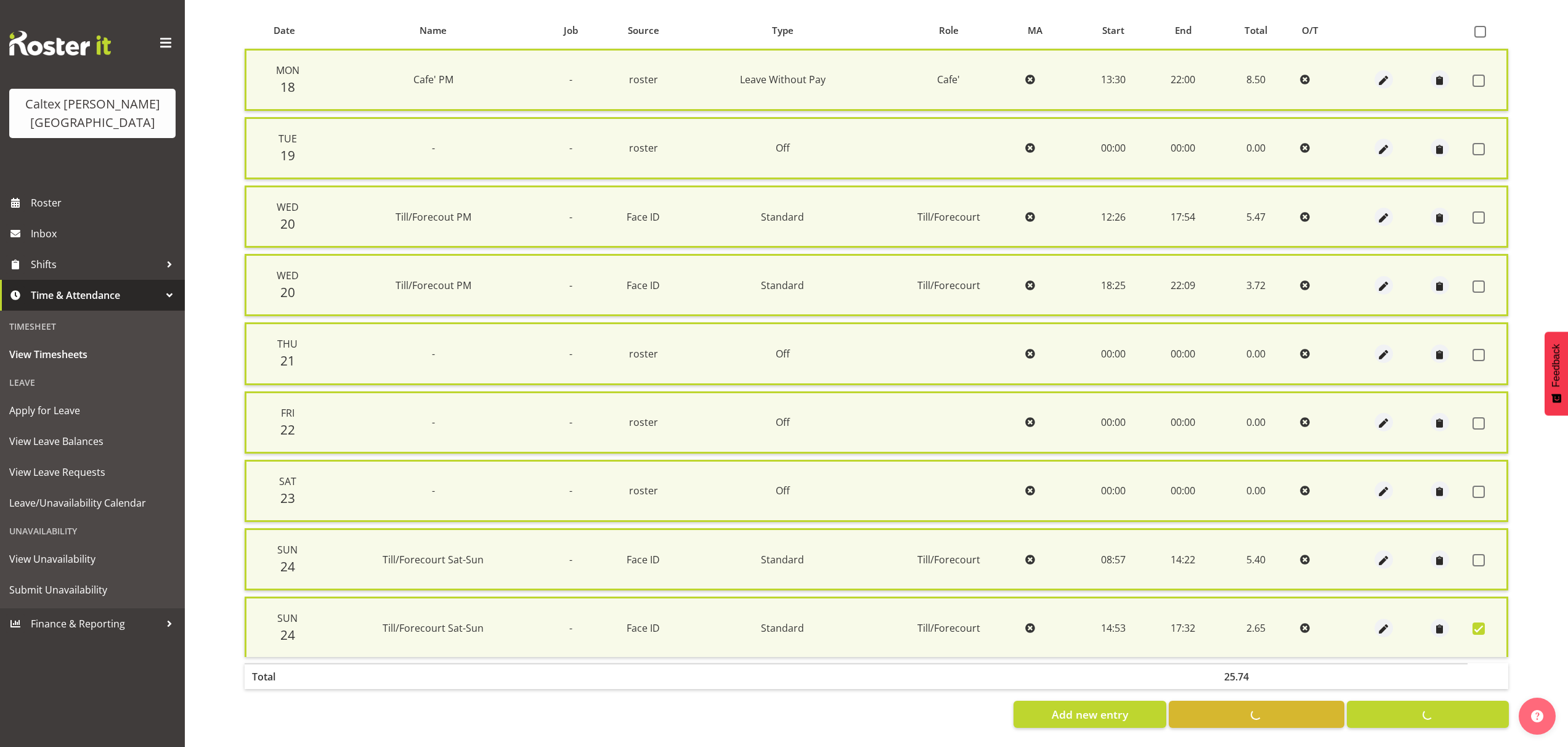
checkbox input "false"
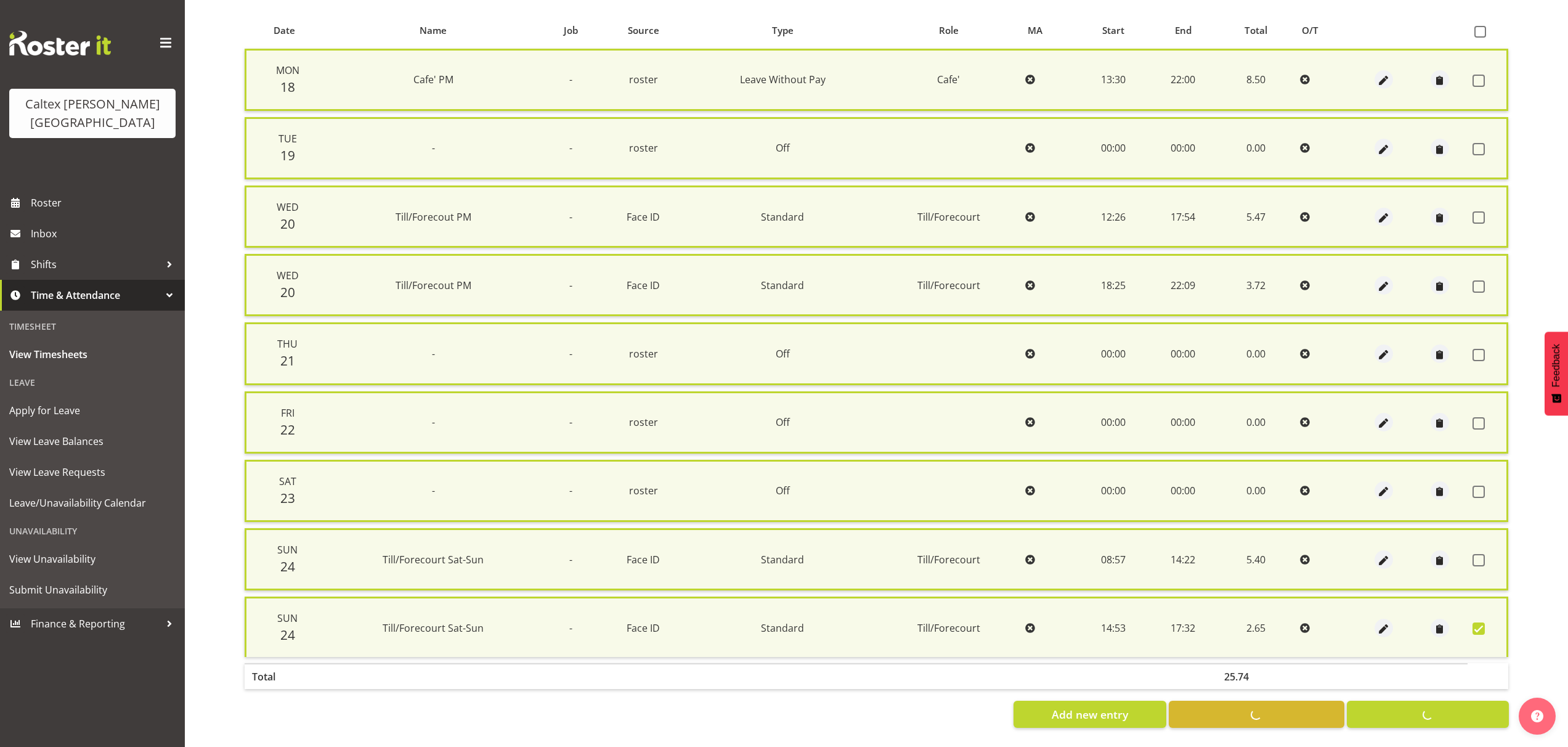
checkbox input "false"
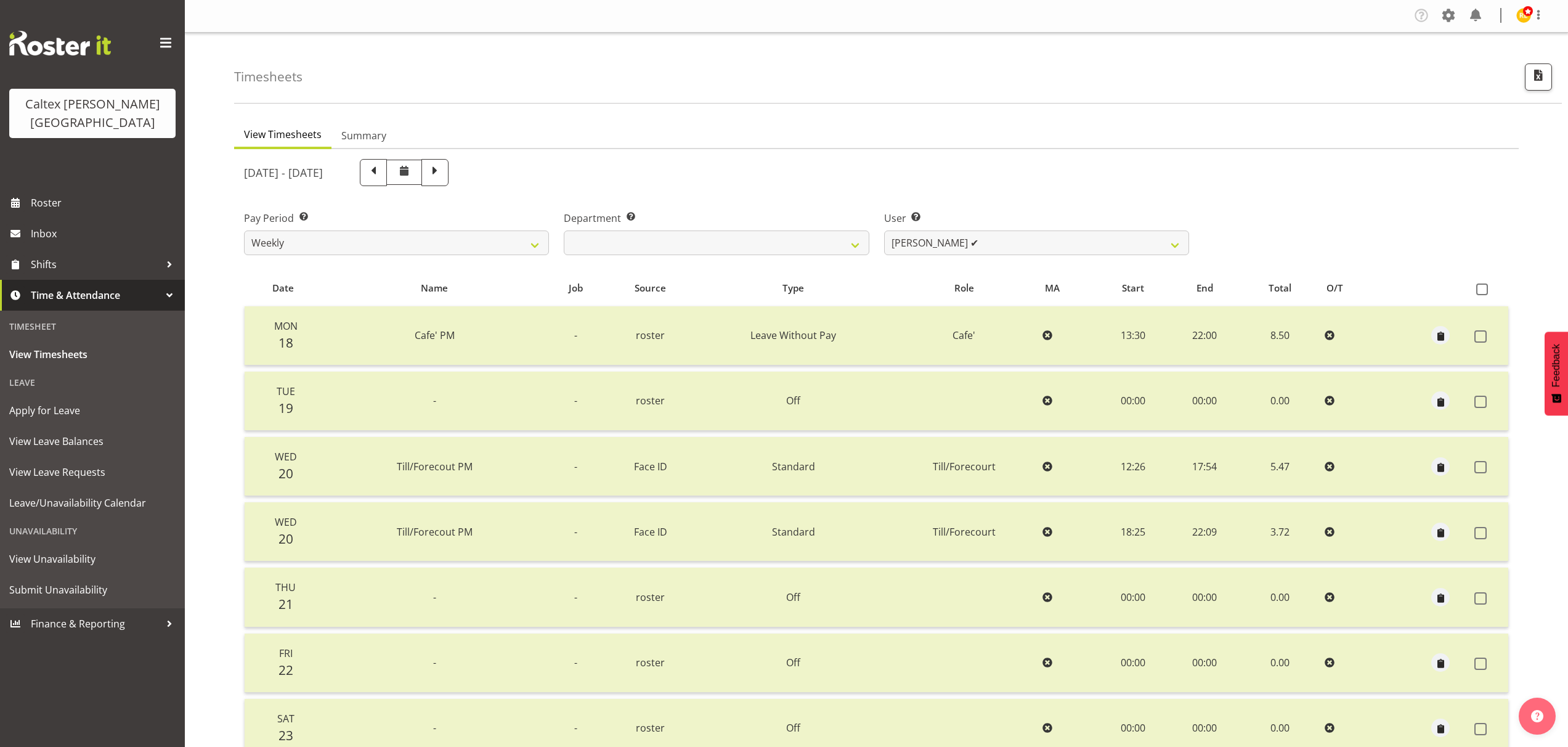
scroll to position [0, 0]
click at [1167, 247] on select "[PERSON_NAME] ❌ [PERSON_NAME] ✔ [PERSON_NAME] ❌ [PERSON_NAME], [PERSON_NAME] ❌ …" at bounding box center [1036, 243] width 305 height 24
select select "10953"
click at [884, 231] on select "[PERSON_NAME] ❌ [PERSON_NAME] ✔ [PERSON_NAME] ❌ [PERSON_NAME], [PERSON_NAME] ❌ …" at bounding box center [1036, 243] width 305 height 24
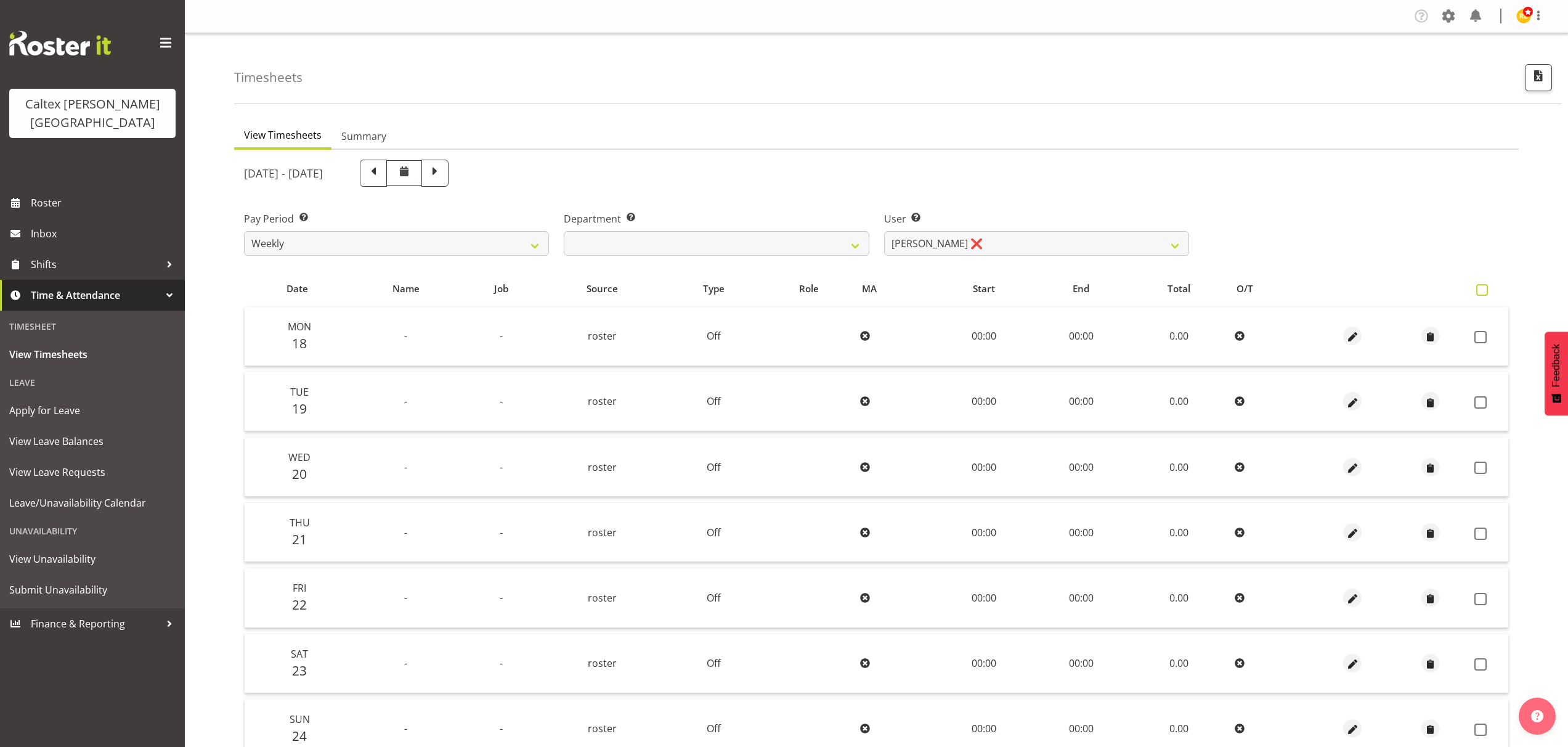
click at [1478, 291] on span at bounding box center [1482, 290] width 11 height 11
click at [1478, 291] on input "checkbox" at bounding box center [1480, 290] width 8 height 8
checkbox input "true"
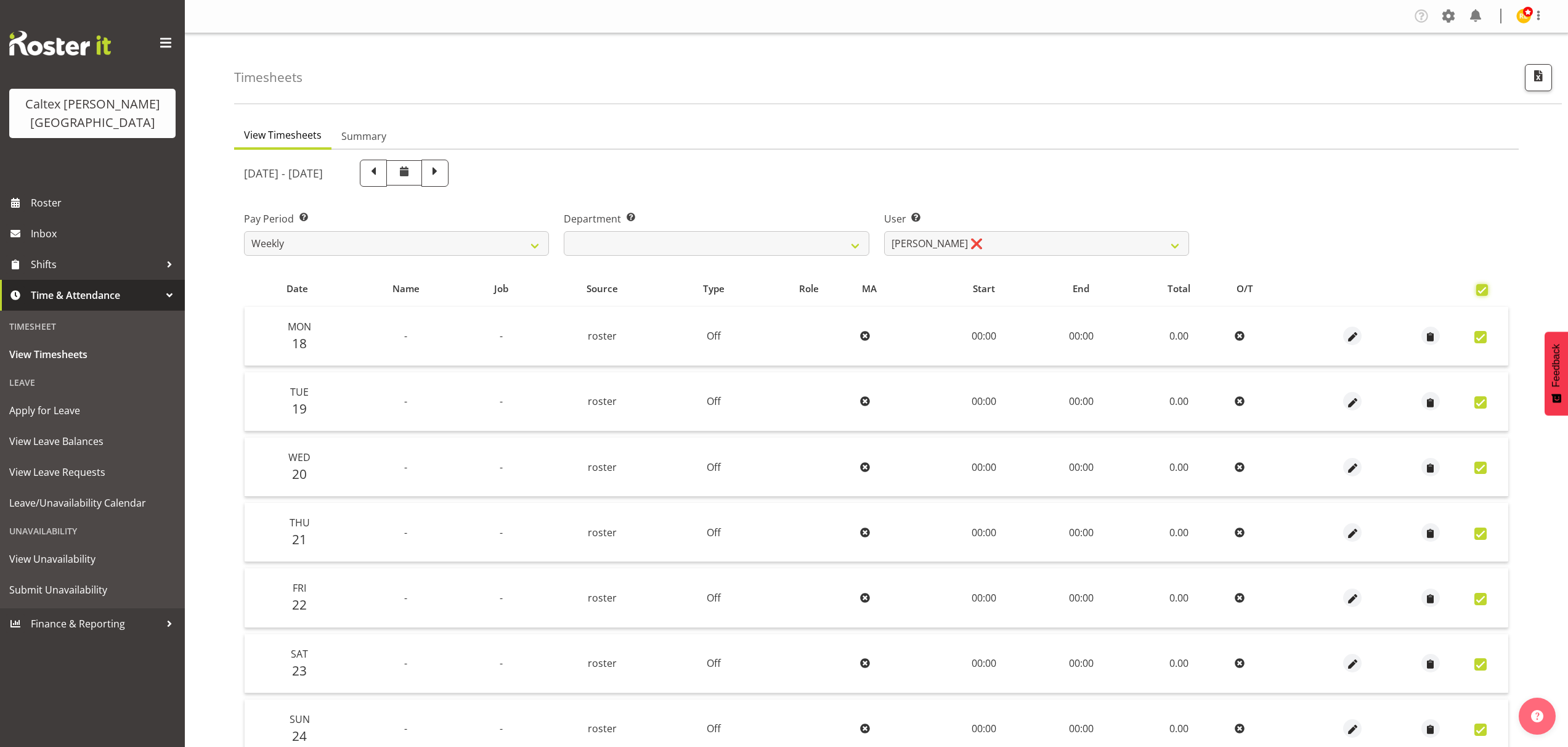
checkbox input "true"
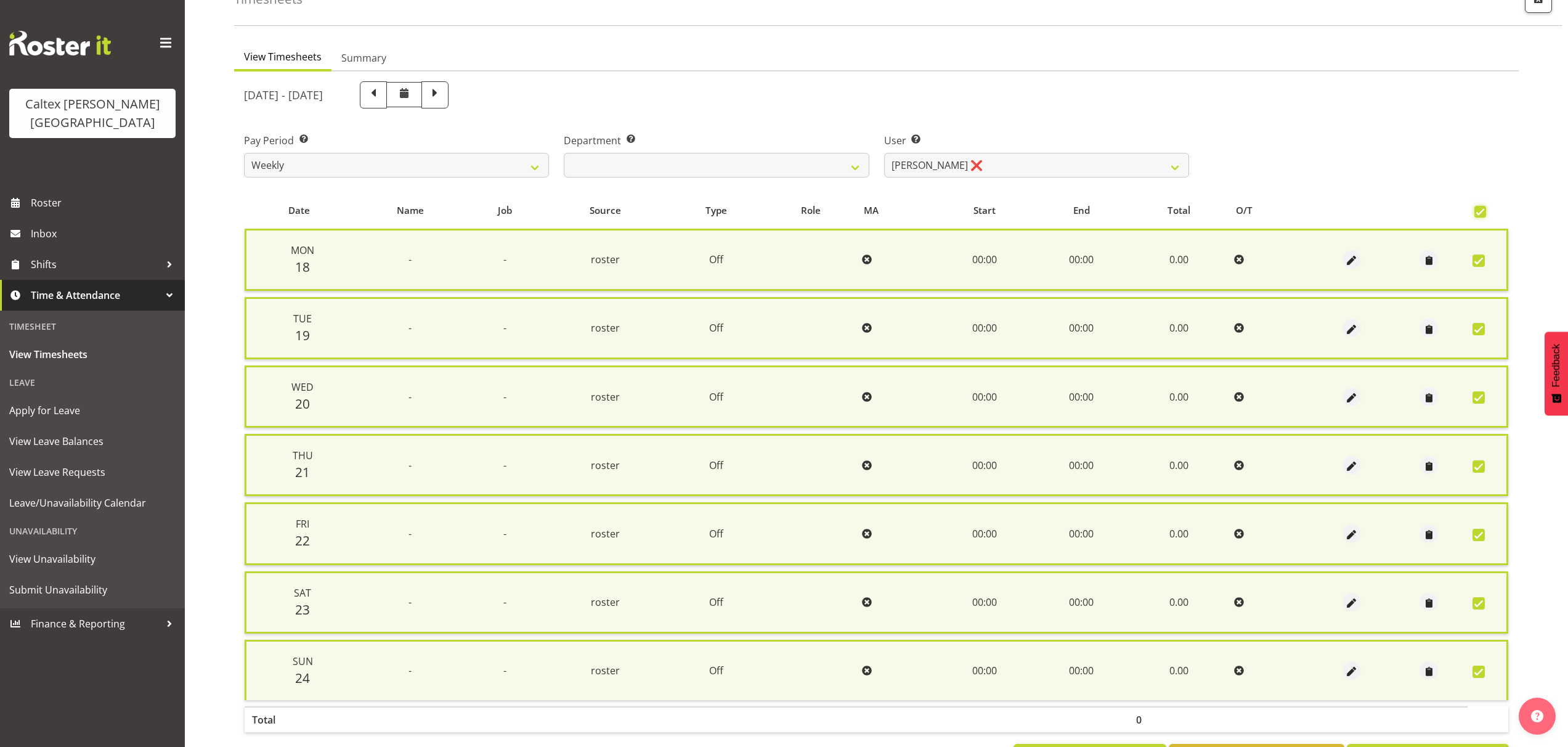
scroll to position [130, 0]
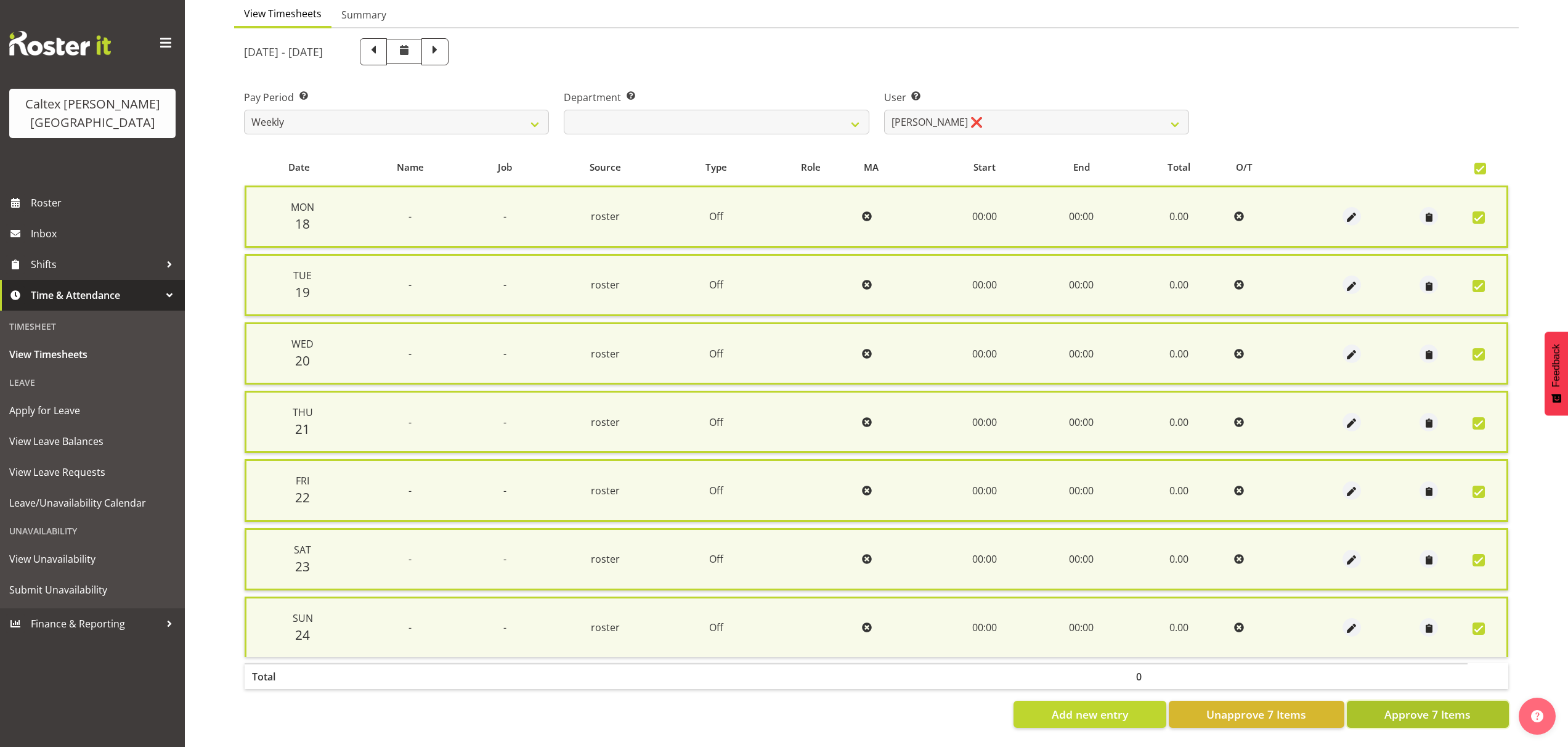
click at [1449, 707] on span "Approve 7 Items" at bounding box center [1427, 713] width 86 height 16
checkbox input "false"
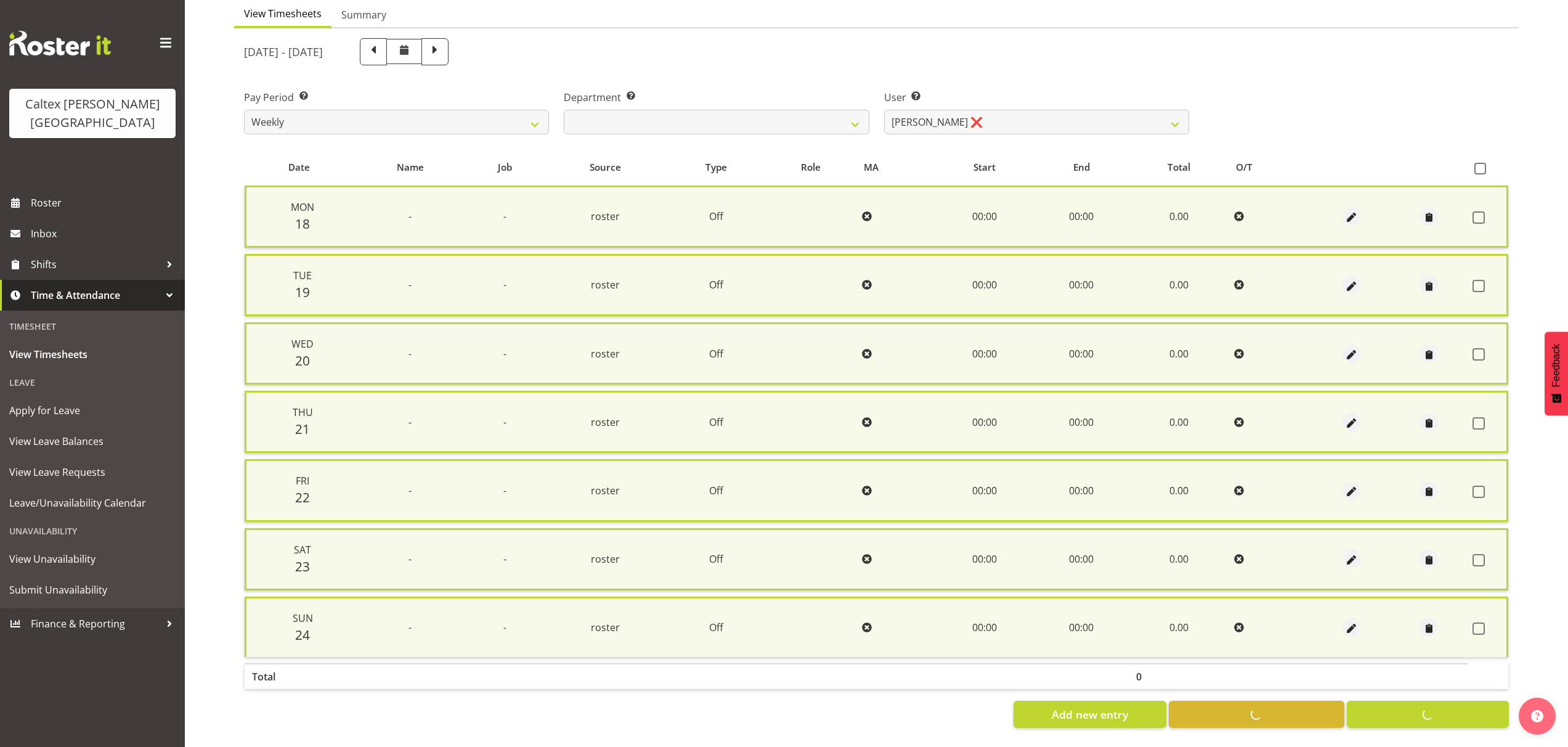
checkbox input "false"
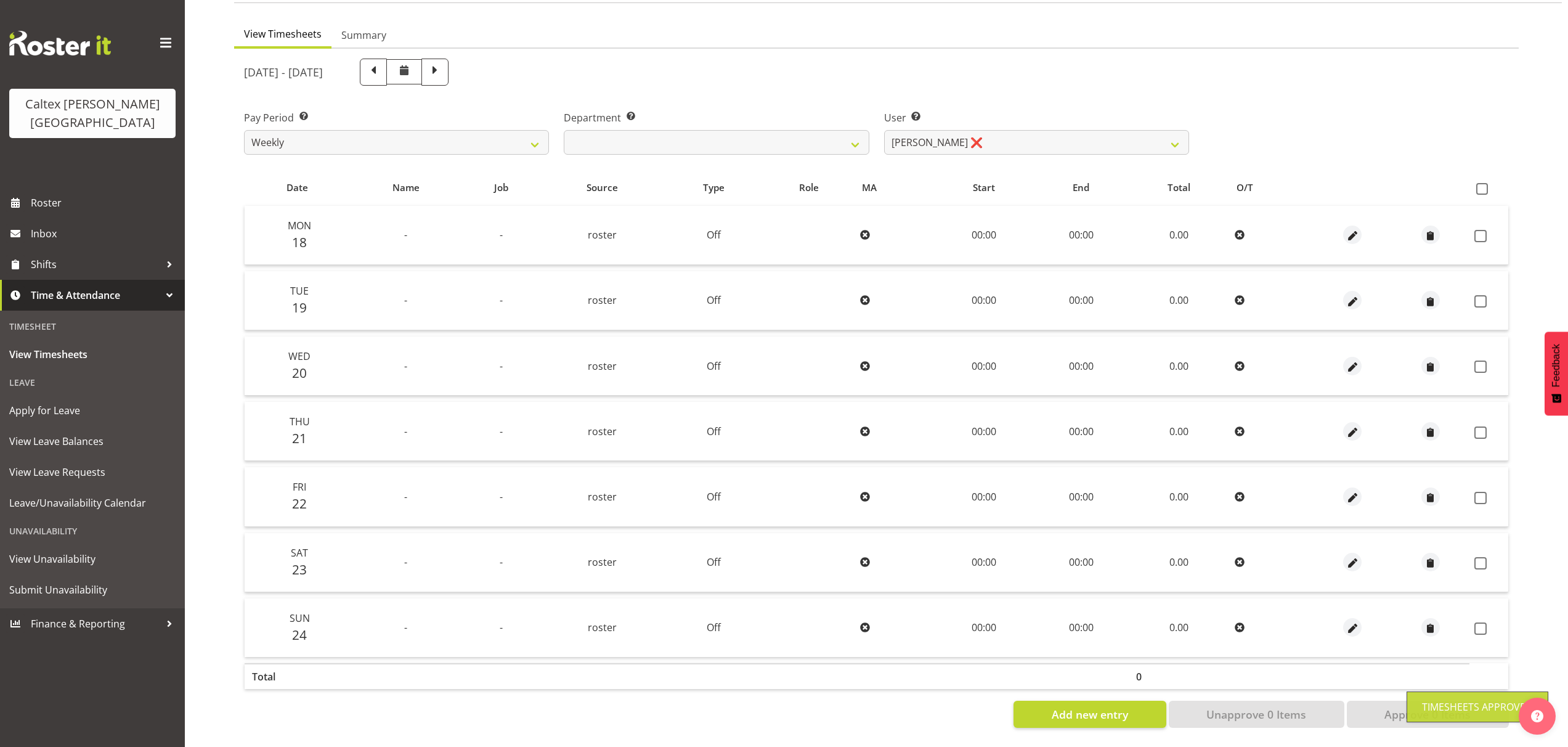
scroll to position [111, 0]
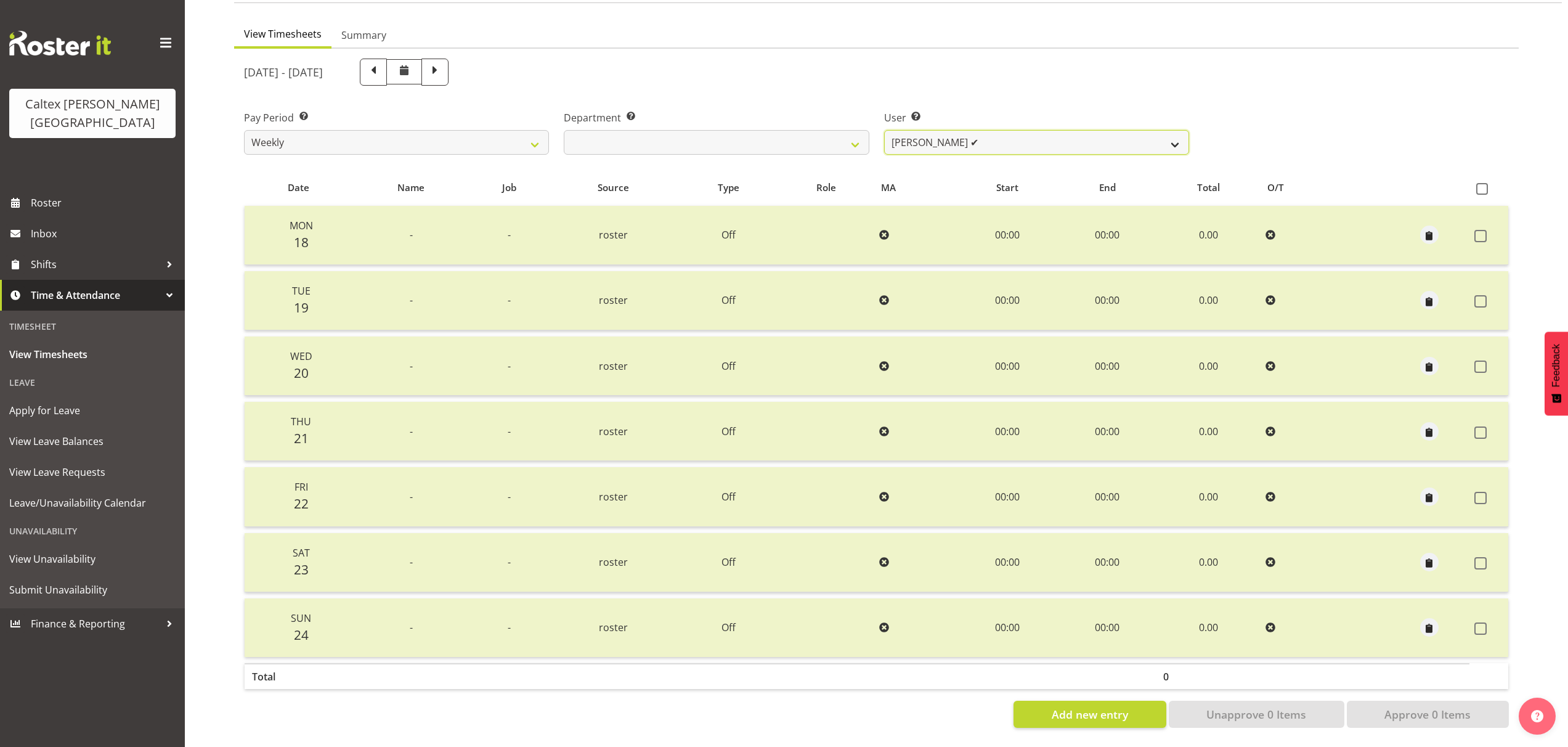
click at [1172, 137] on select "[PERSON_NAME] ✔ [PERSON_NAME] ✔ [PERSON_NAME] ❌ [PERSON_NAME], [PERSON_NAME] ❌ …" at bounding box center [1036, 142] width 305 height 24
select select "10955"
click at [884, 130] on select "[PERSON_NAME] ✔ [PERSON_NAME] ✔ [PERSON_NAME] ❌ [PERSON_NAME], [PERSON_NAME] ❌ …" at bounding box center [1036, 142] width 305 height 24
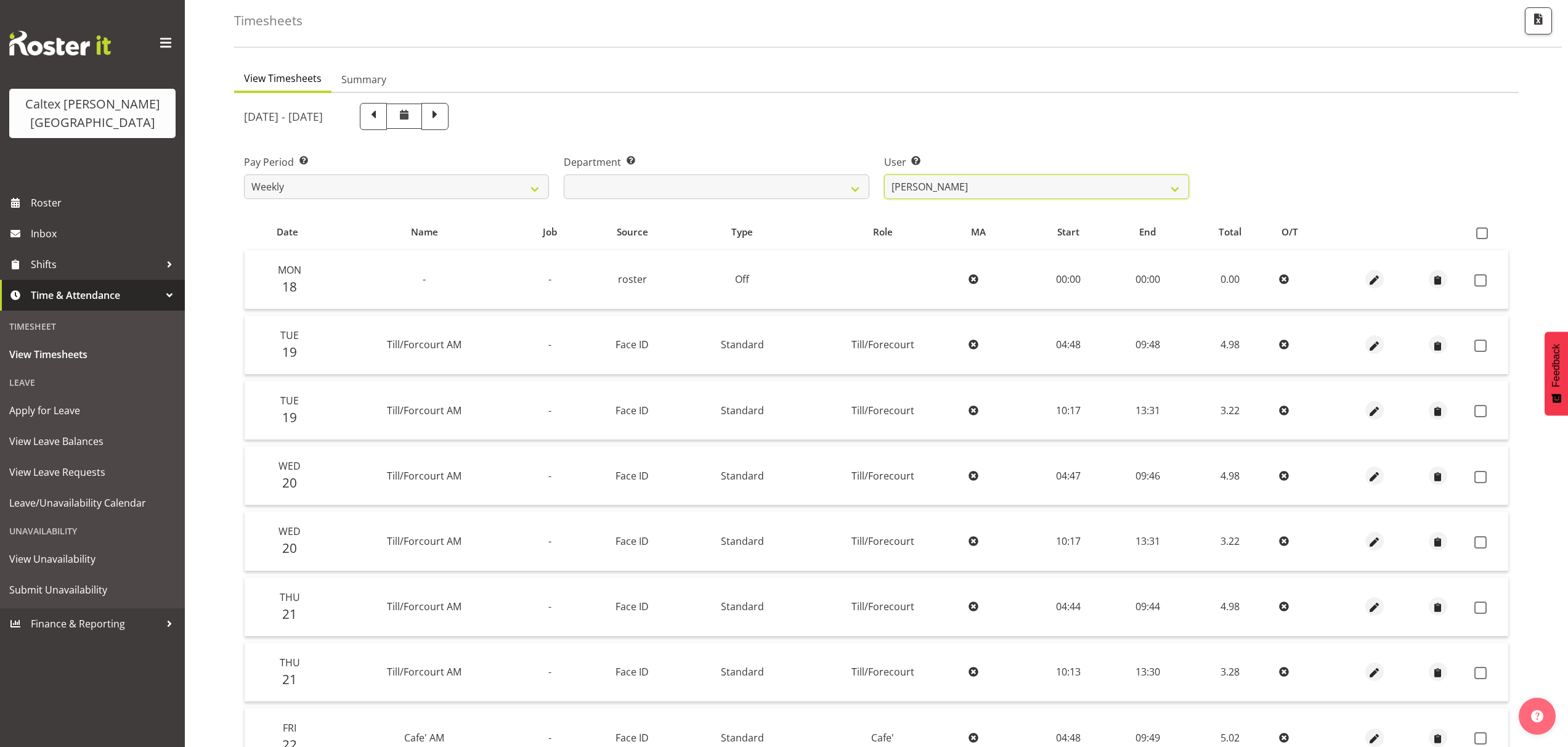
scroll to position [0, 0]
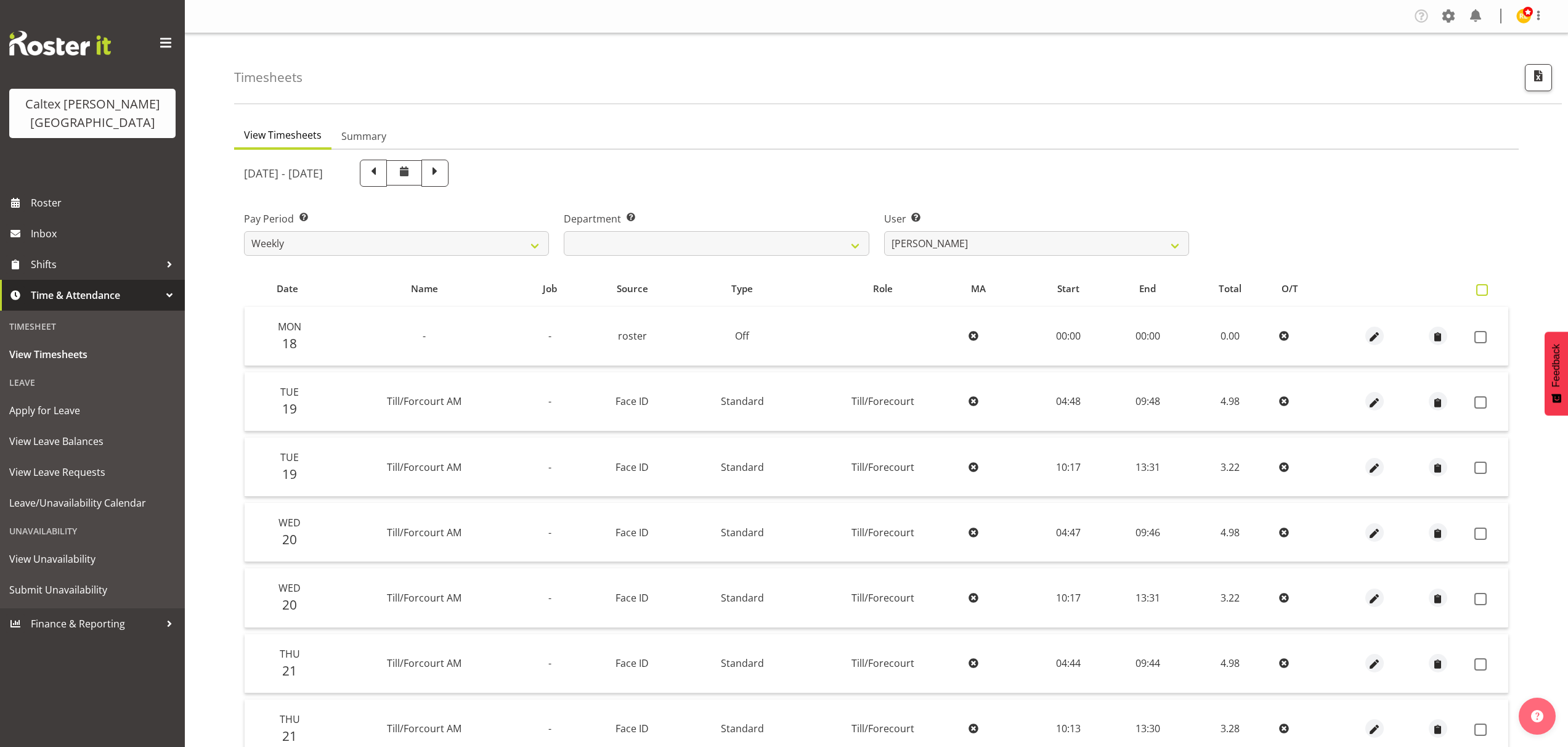
click at [1482, 291] on span at bounding box center [1482, 290] width 11 height 11
click at [1482, 291] on input "checkbox" at bounding box center [1480, 290] width 8 height 8
checkbox input "true"
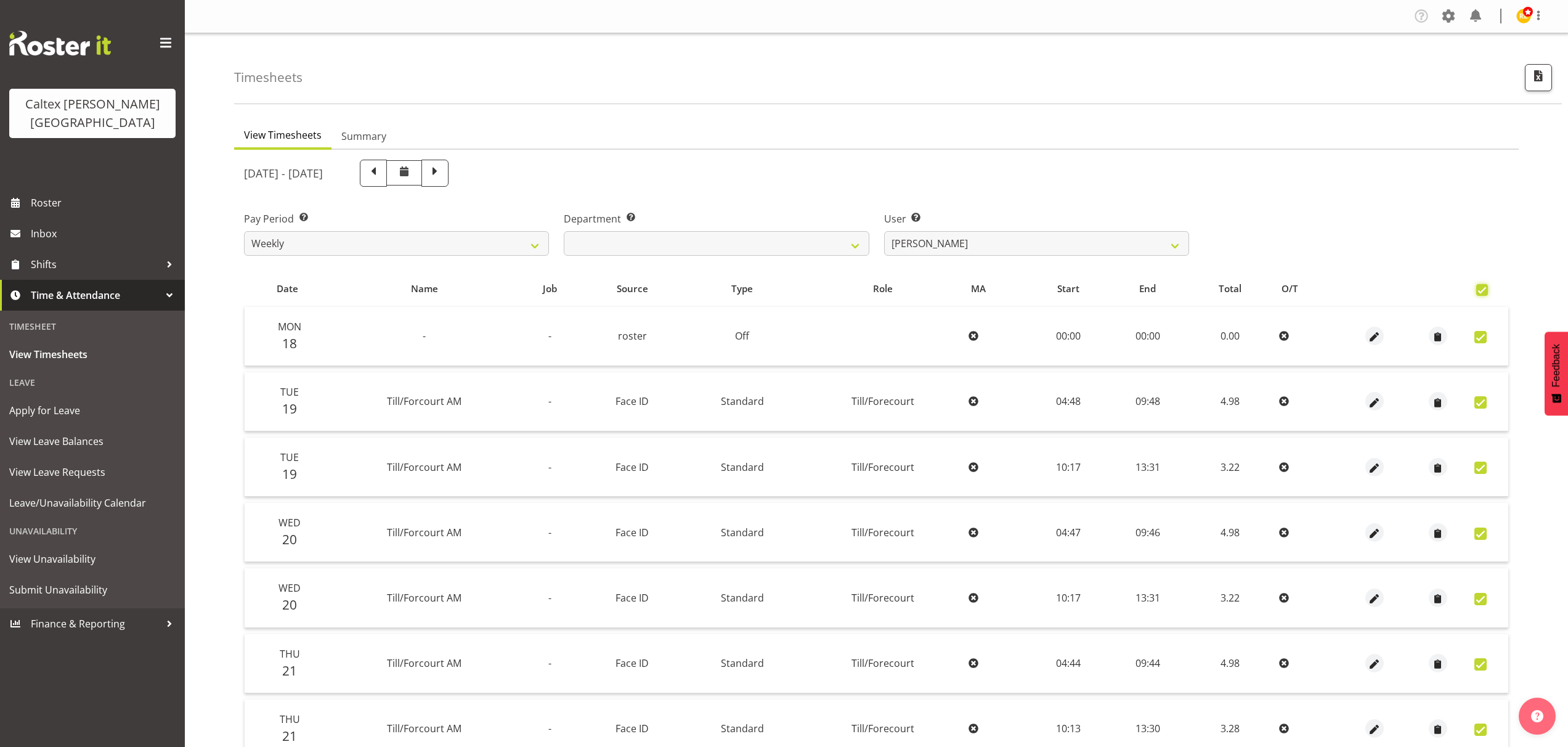
checkbox input "true"
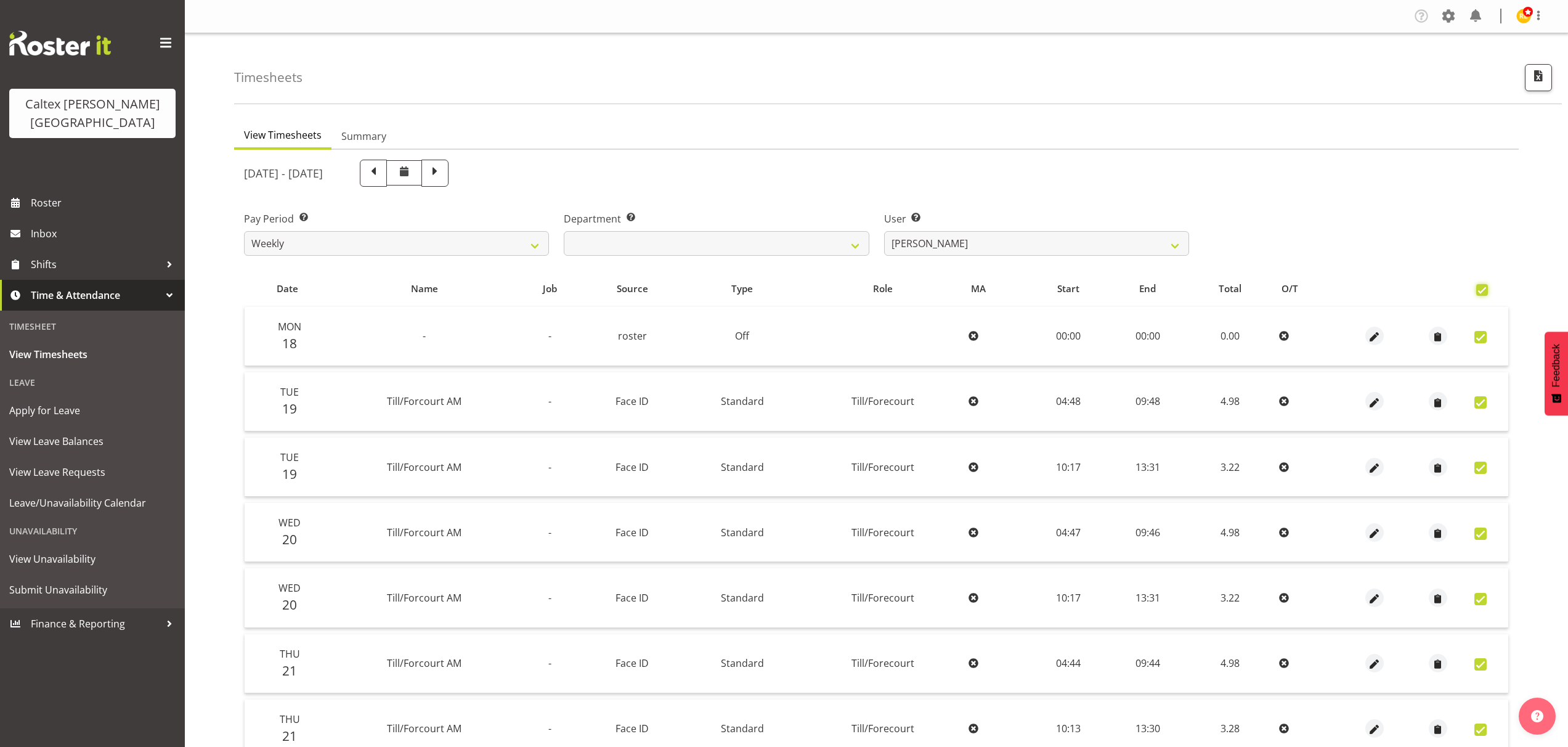
checkbox input "true"
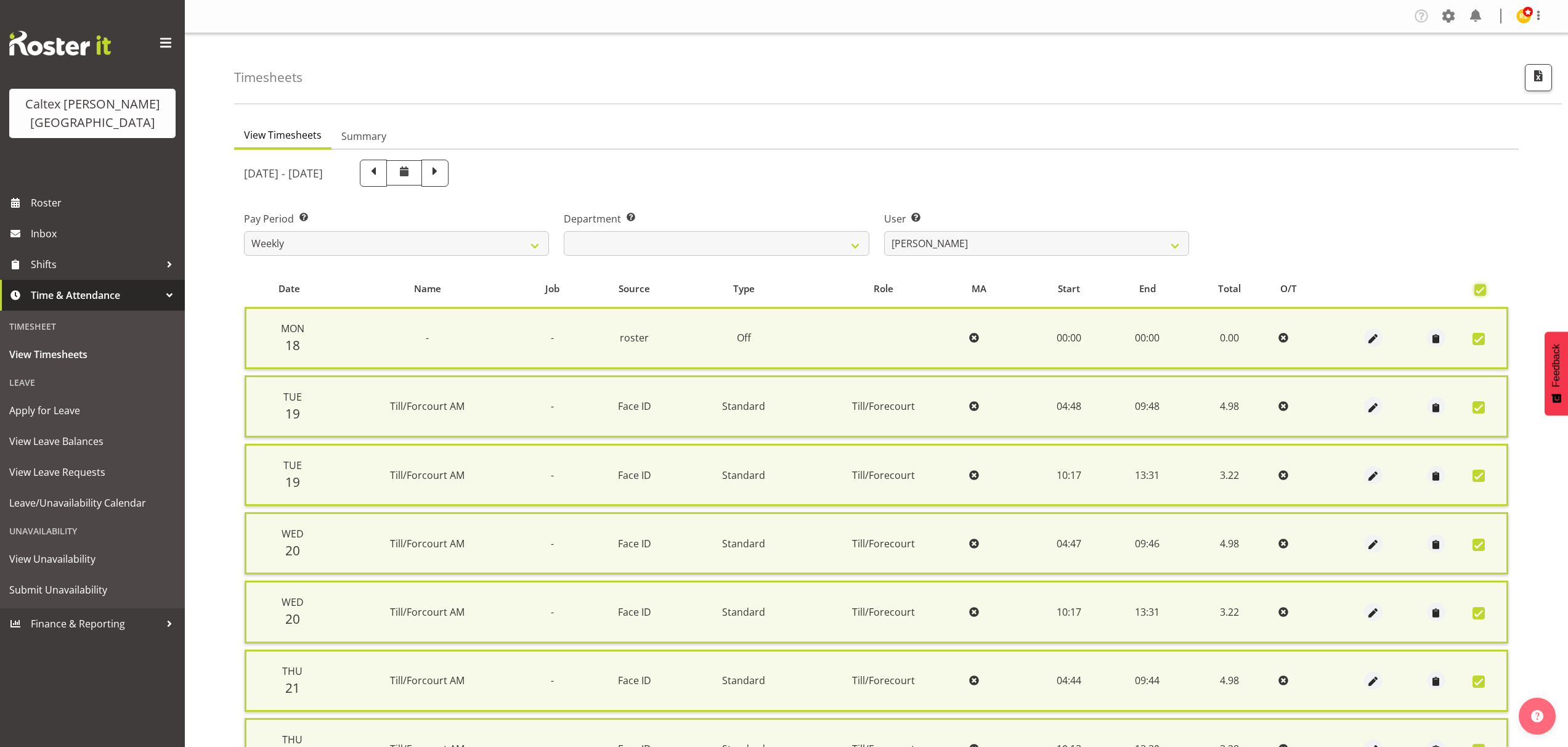
scroll to position [473, 0]
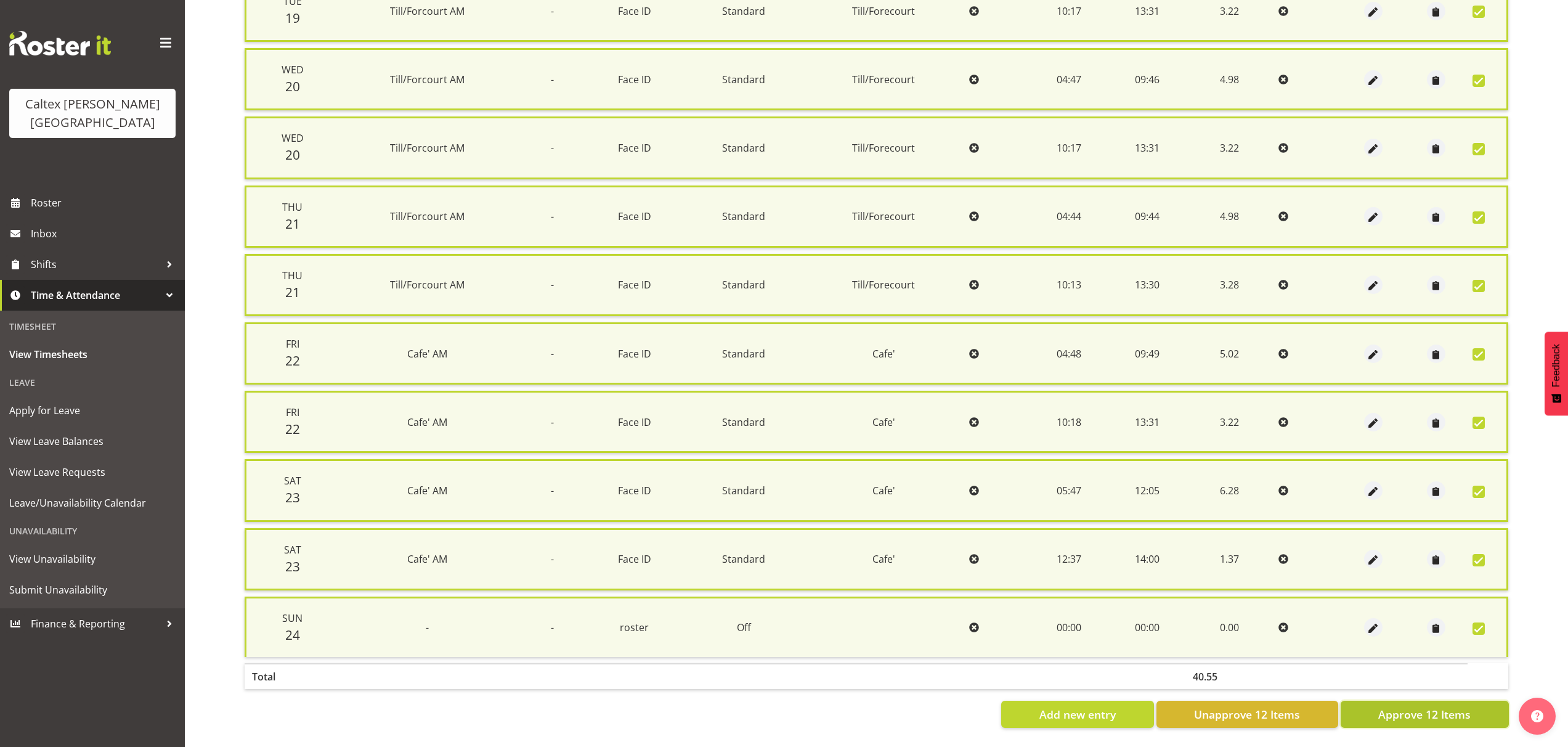
click at [1435, 706] on span "Approve 12 Items" at bounding box center [1424, 713] width 93 height 16
checkbox input "false"
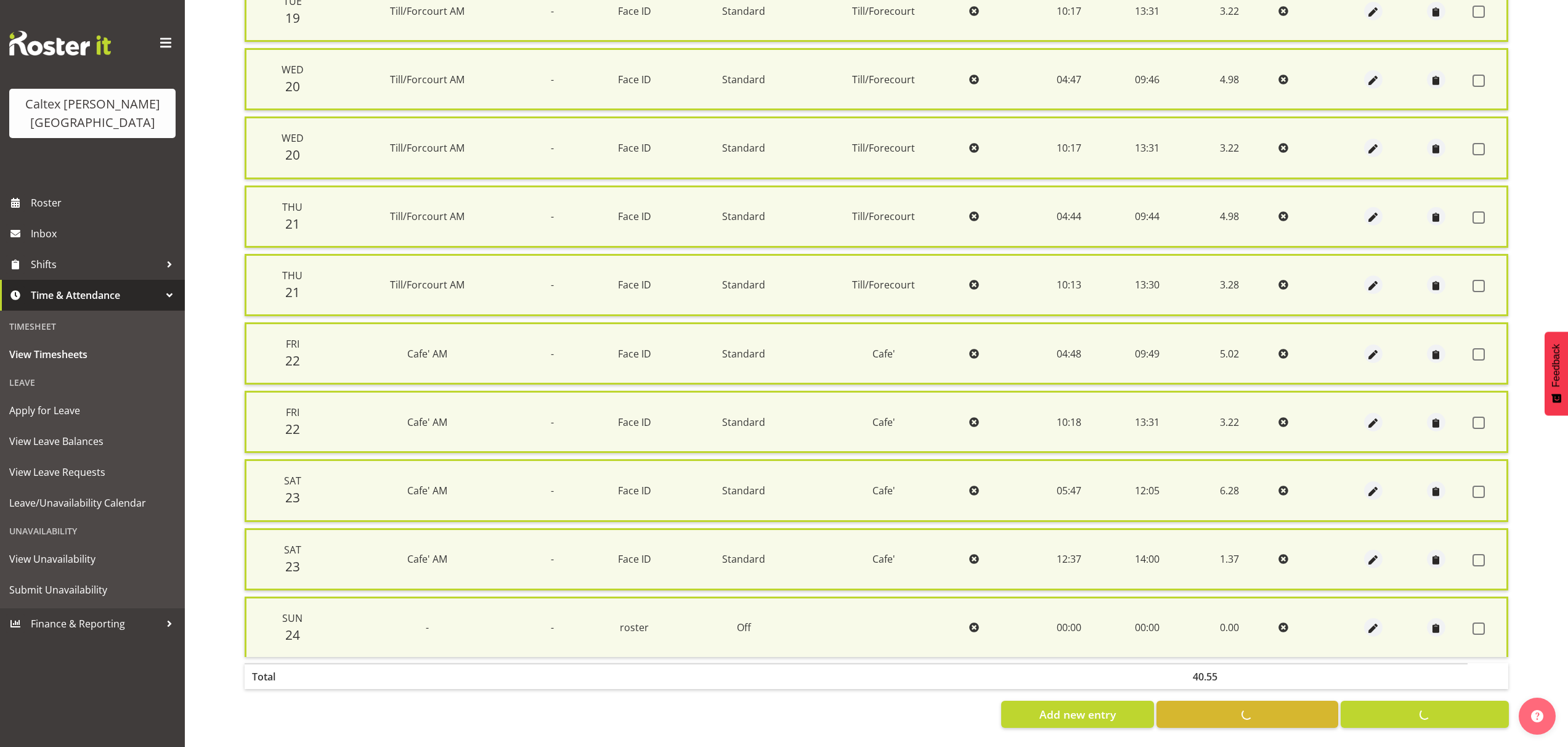
checkbox input "false"
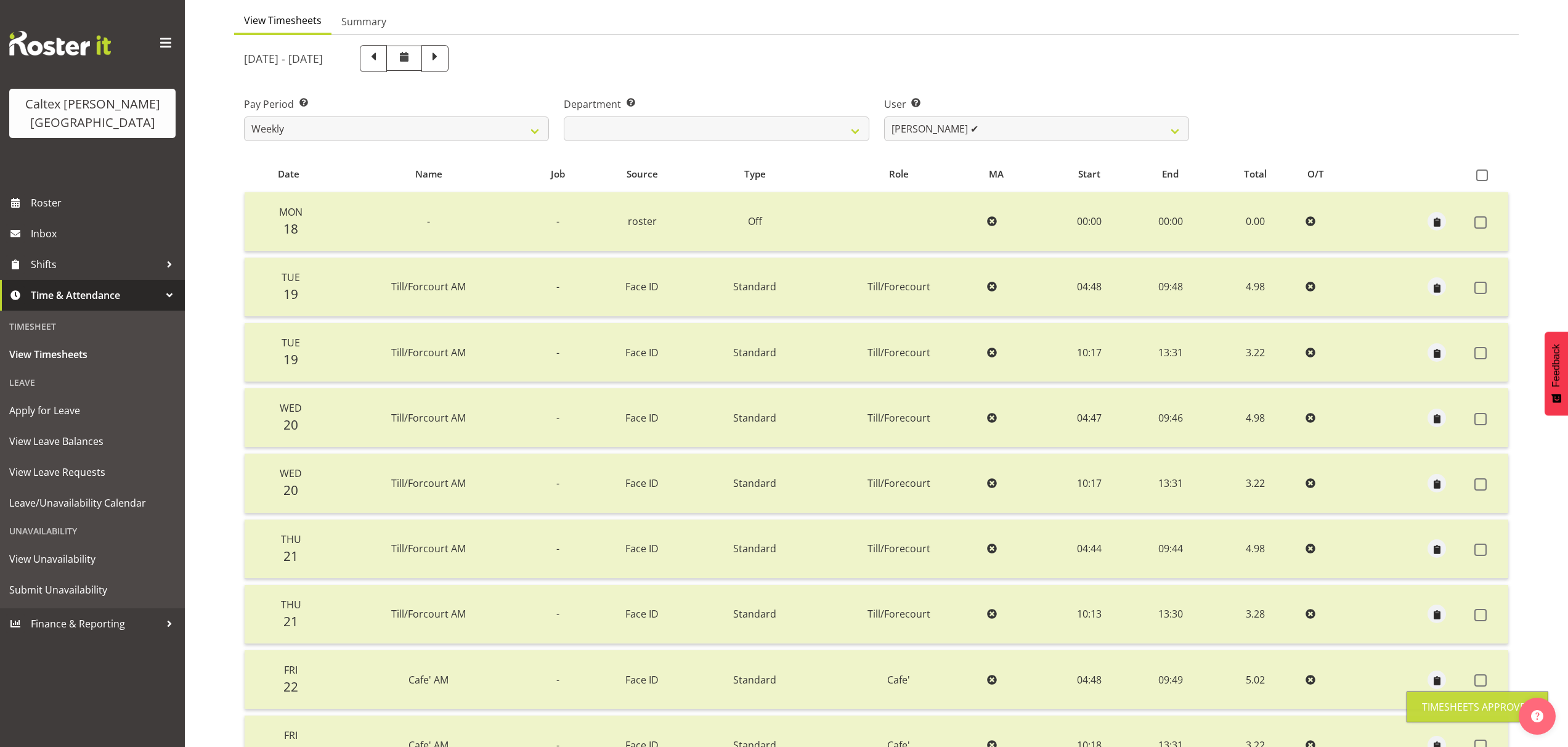
scroll to position [0, 0]
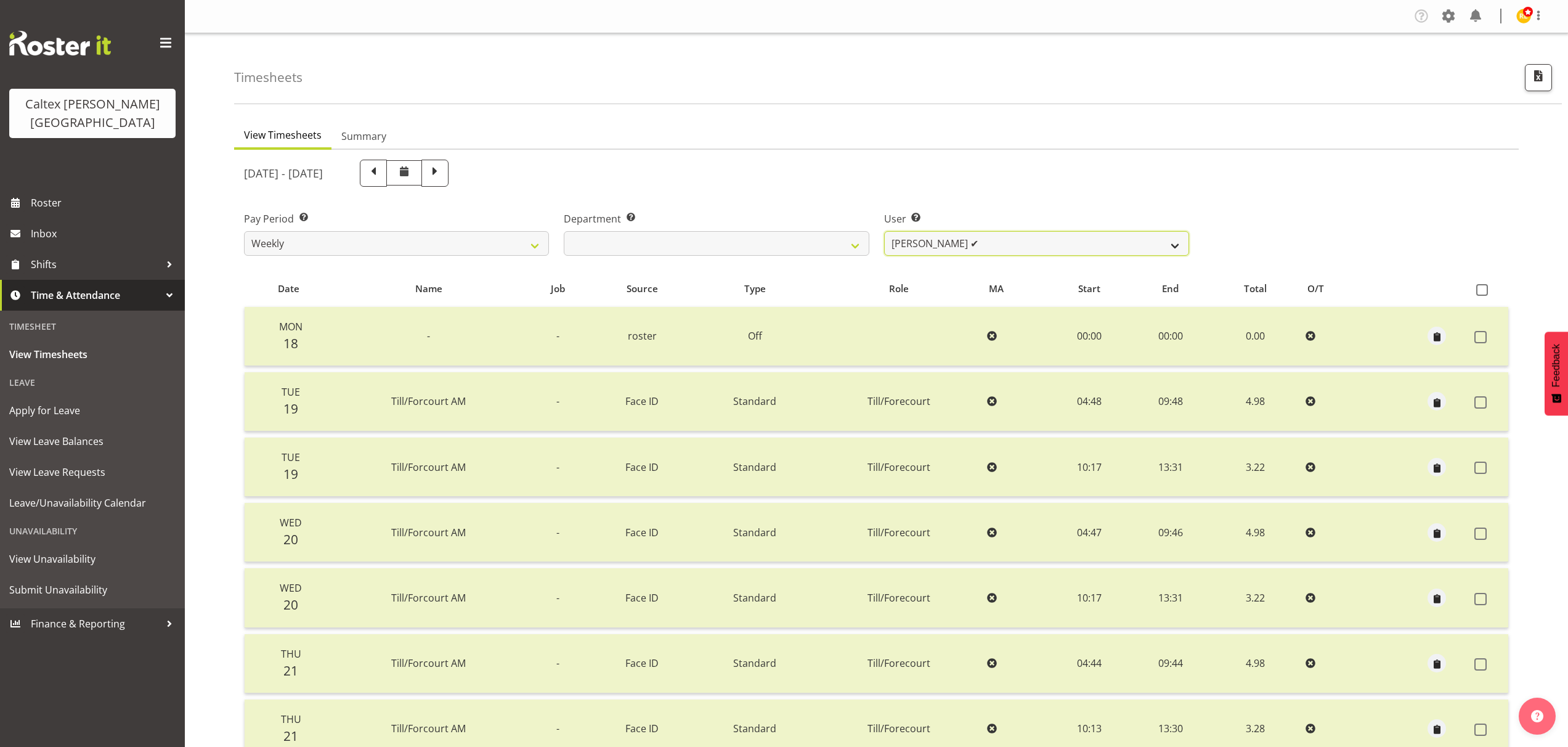
click at [1179, 249] on select "[PERSON_NAME] ✔ [PERSON_NAME] ✔ [PERSON_NAME] ✔ [PERSON_NAME], [PERSON_NAME] ❌ …" at bounding box center [1036, 243] width 305 height 24
click at [884, 231] on select "[PERSON_NAME] ✔ [PERSON_NAME] ✔ [PERSON_NAME] ✔ [PERSON_NAME], [PERSON_NAME] ❌ …" at bounding box center [1036, 243] width 305 height 24
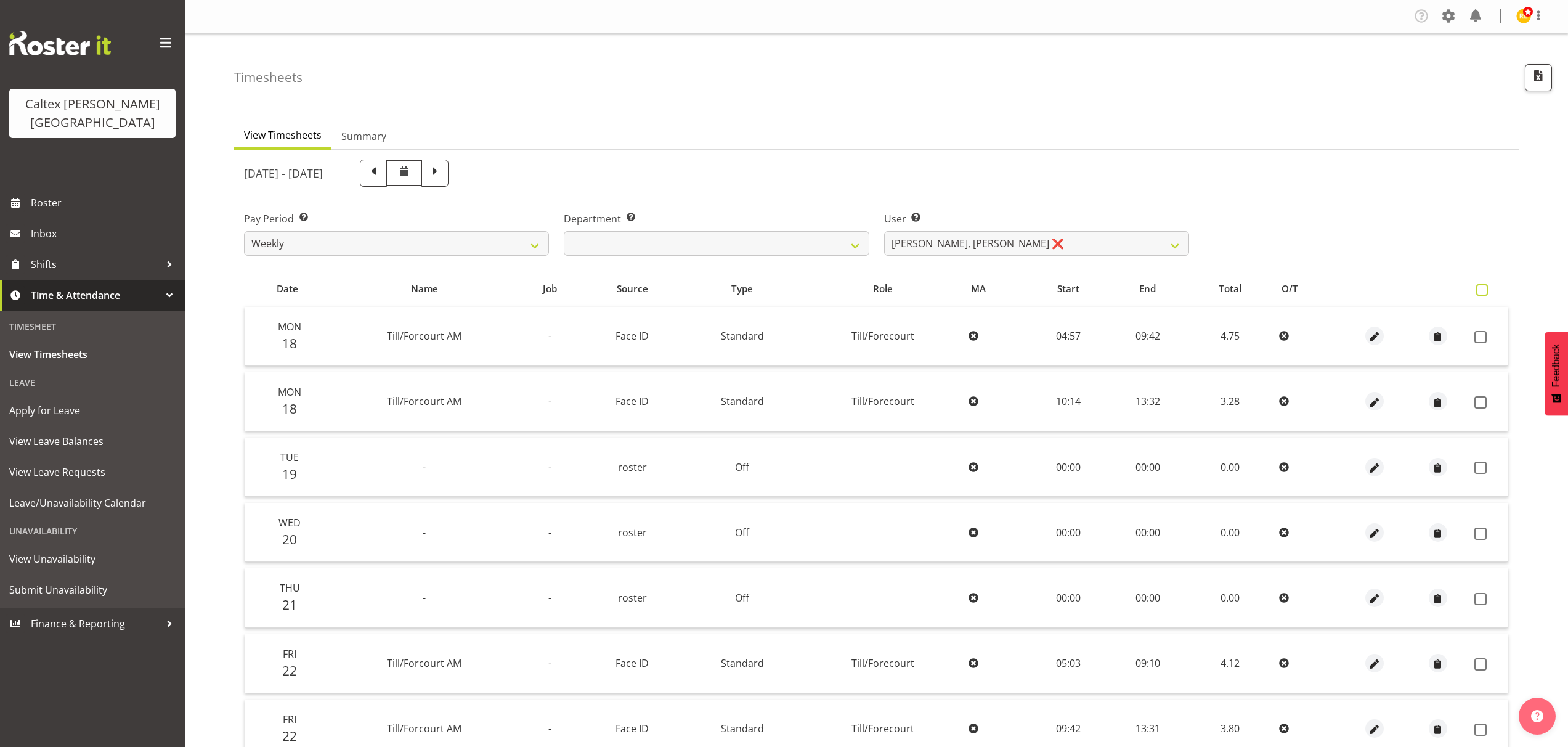
click at [1484, 291] on span at bounding box center [1482, 290] width 11 height 11
click at [1484, 291] on input "checkbox" at bounding box center [1480, 290] width 8 height 8
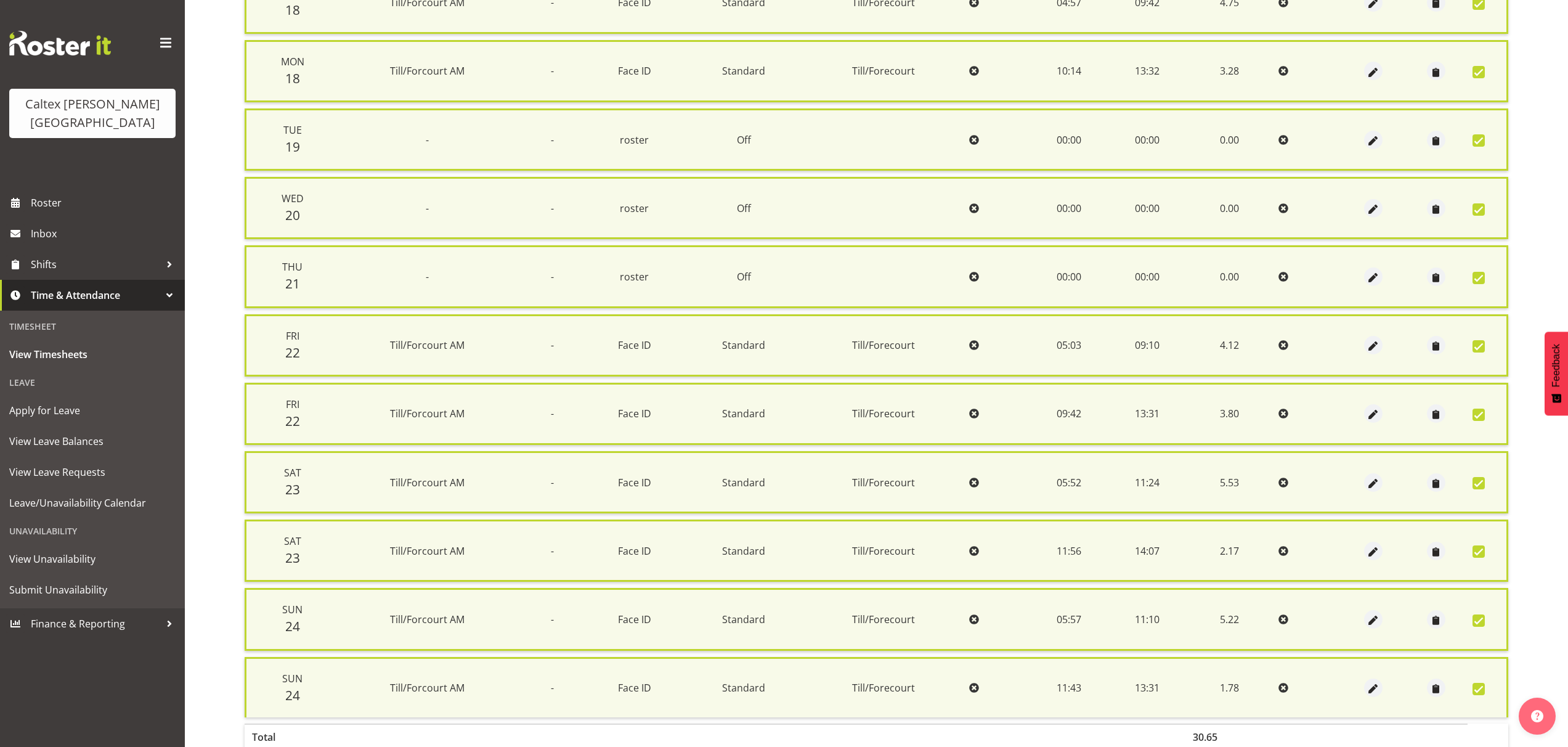
scroll to position [405, 0]
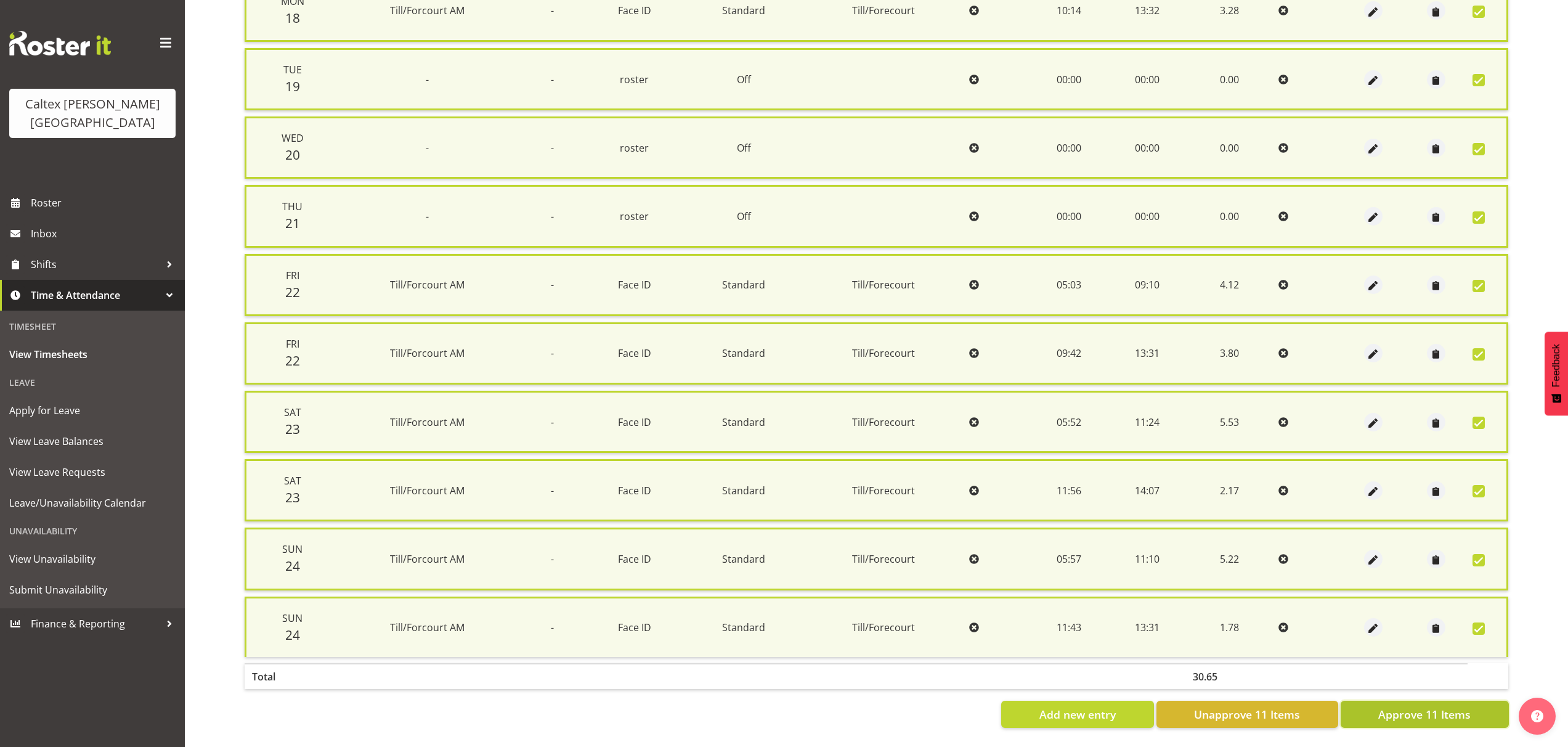
click at [1441, 715] on button "Approve 11 Items" at bounding box center [1424, 713] width 168 height 27
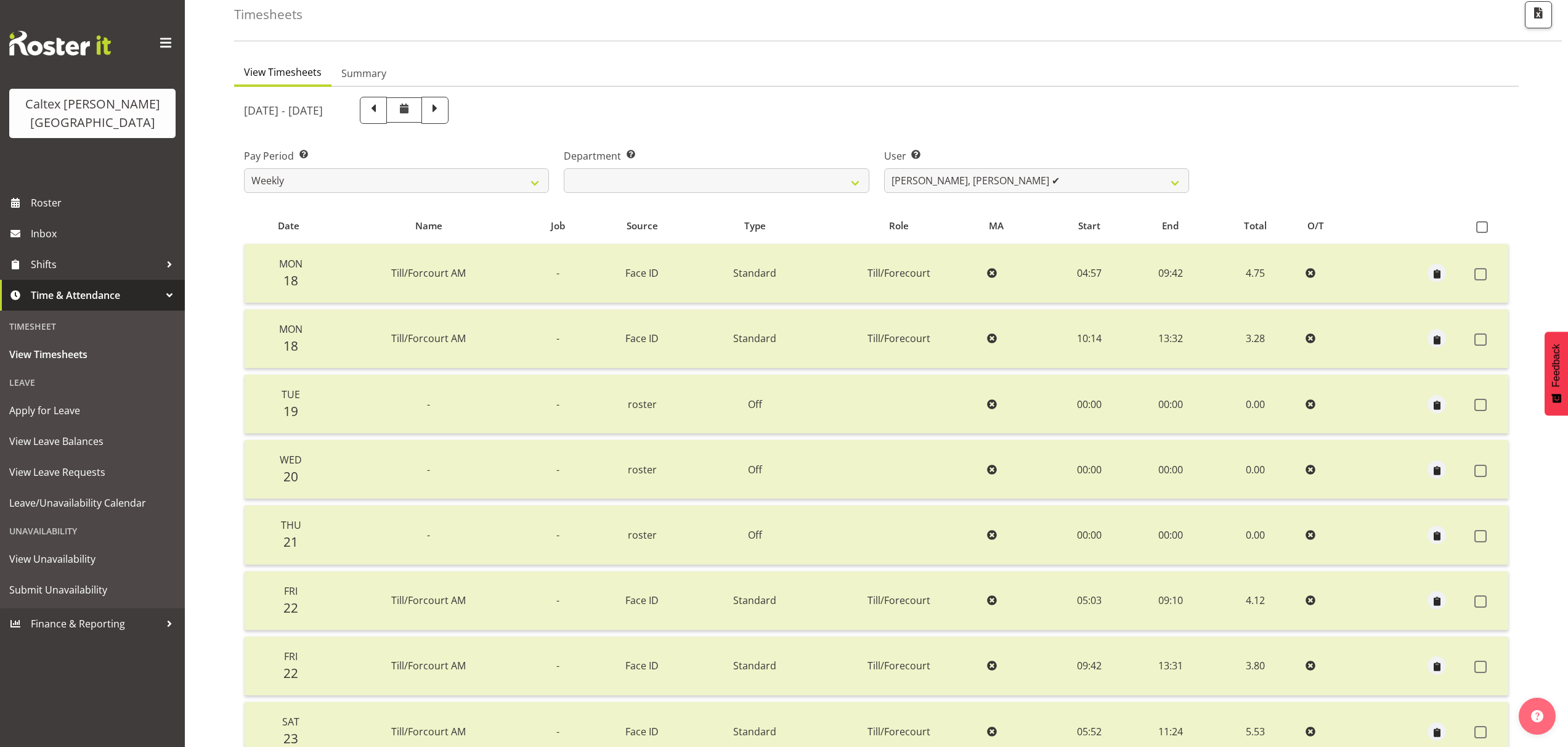
scroll to position [0, 0]
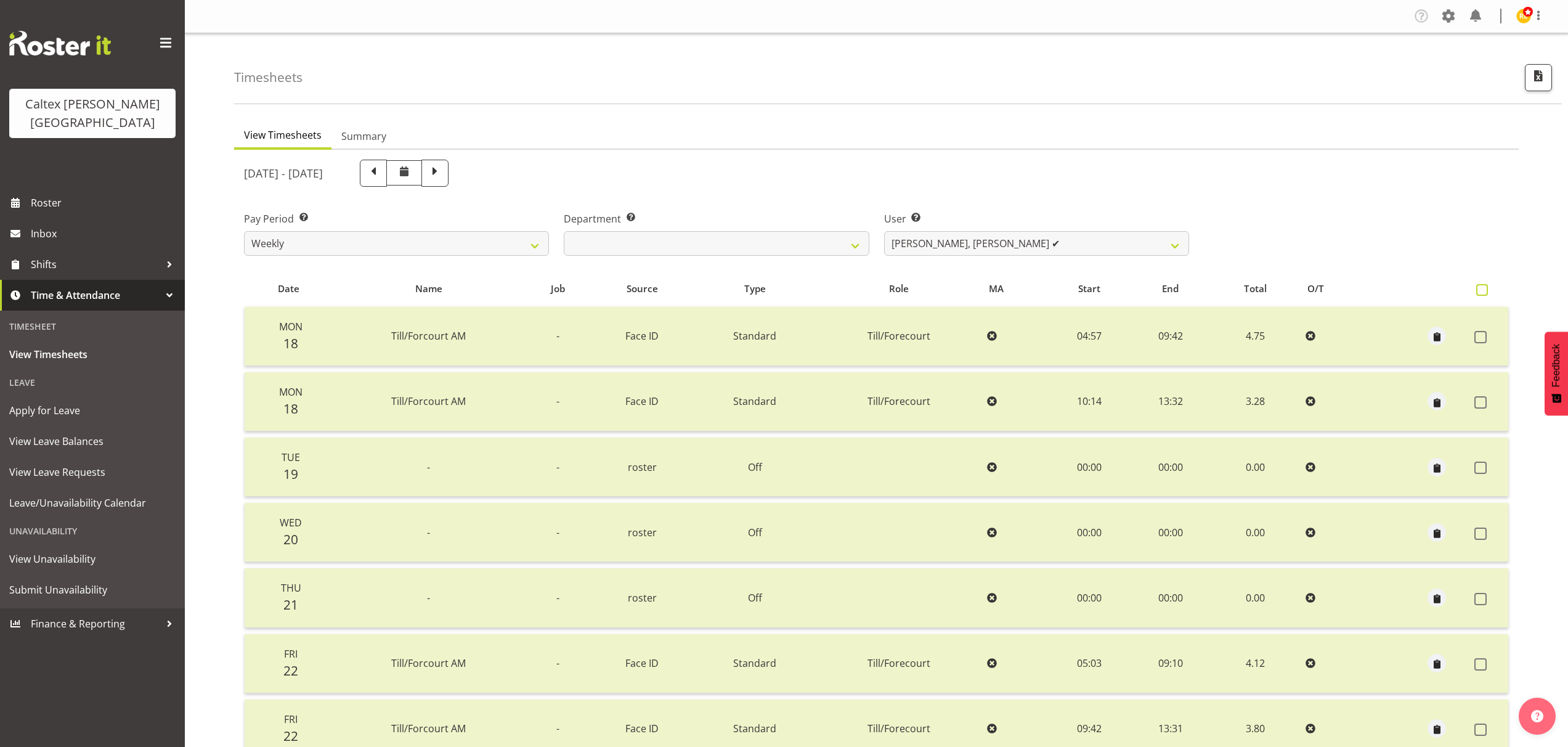
click at [1485, 292] on span at bounding box center [1482, 290] width 11 height 11
click at [1484, 292] on input "checkbox" at bounding box center [1480, 290] width 8 height 8
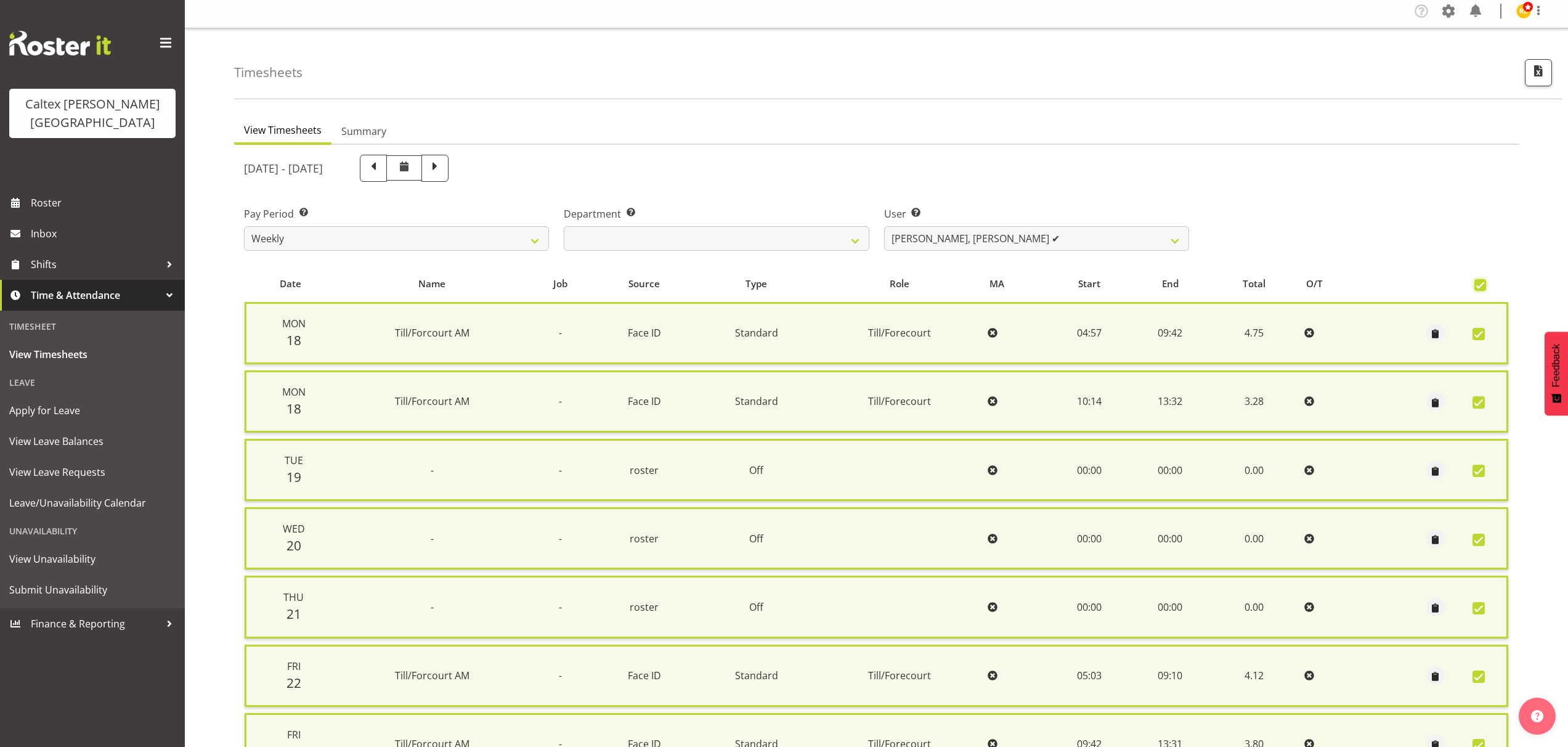
scroll to position [405, 0]
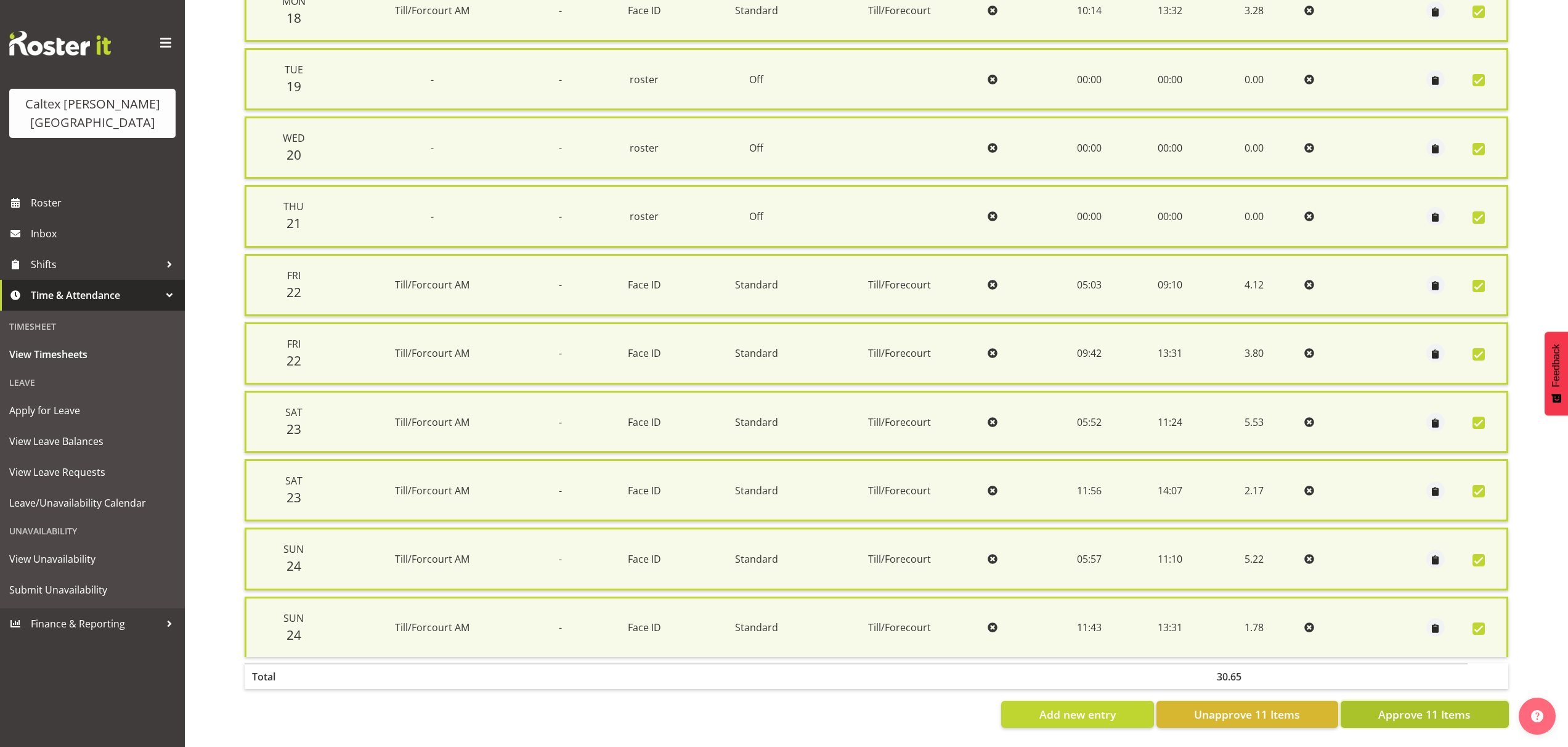
click at [1429, 716] on button "Approve 11 Items" at bounding box center [1424, 713] width 168 height 27
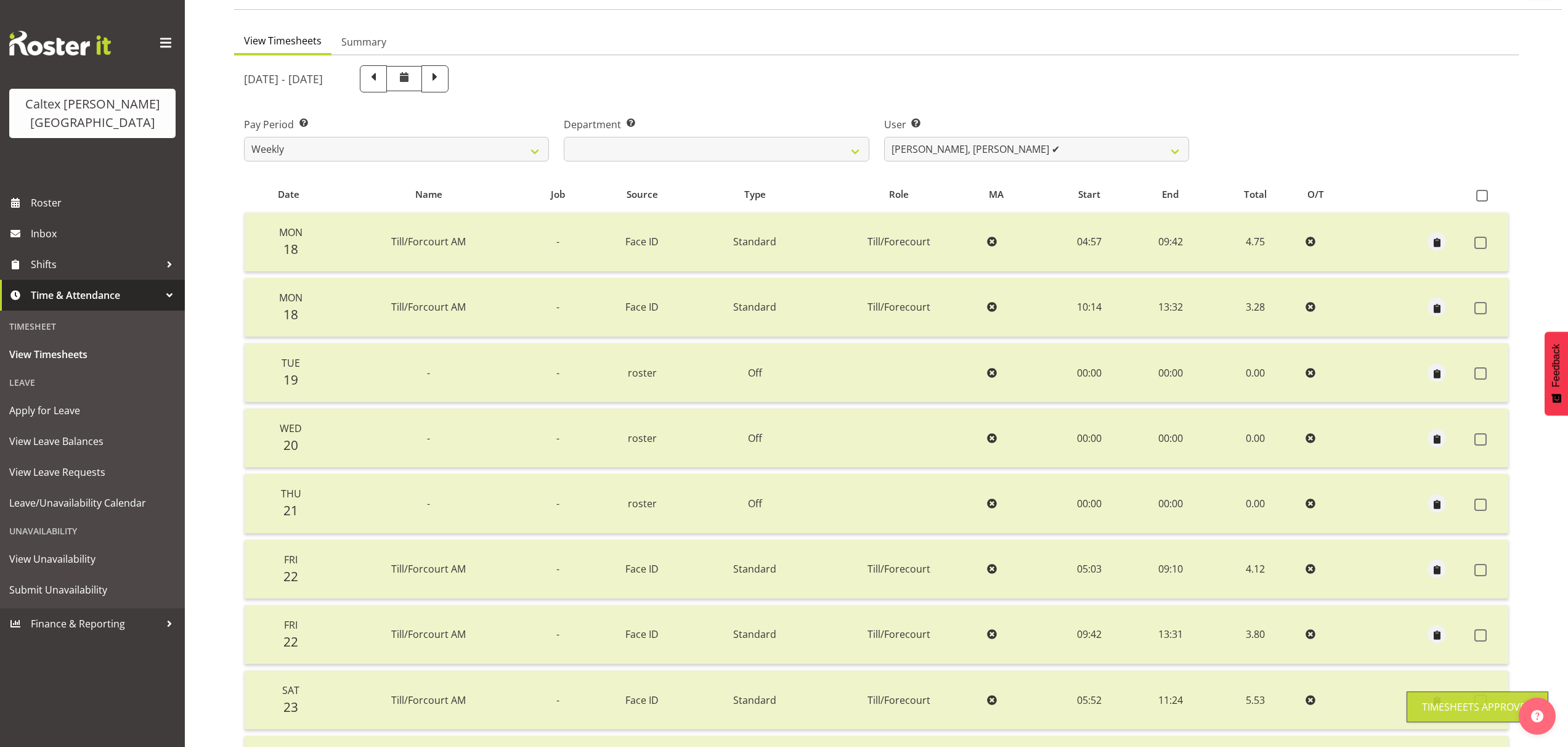
scroll to position [0, 0]
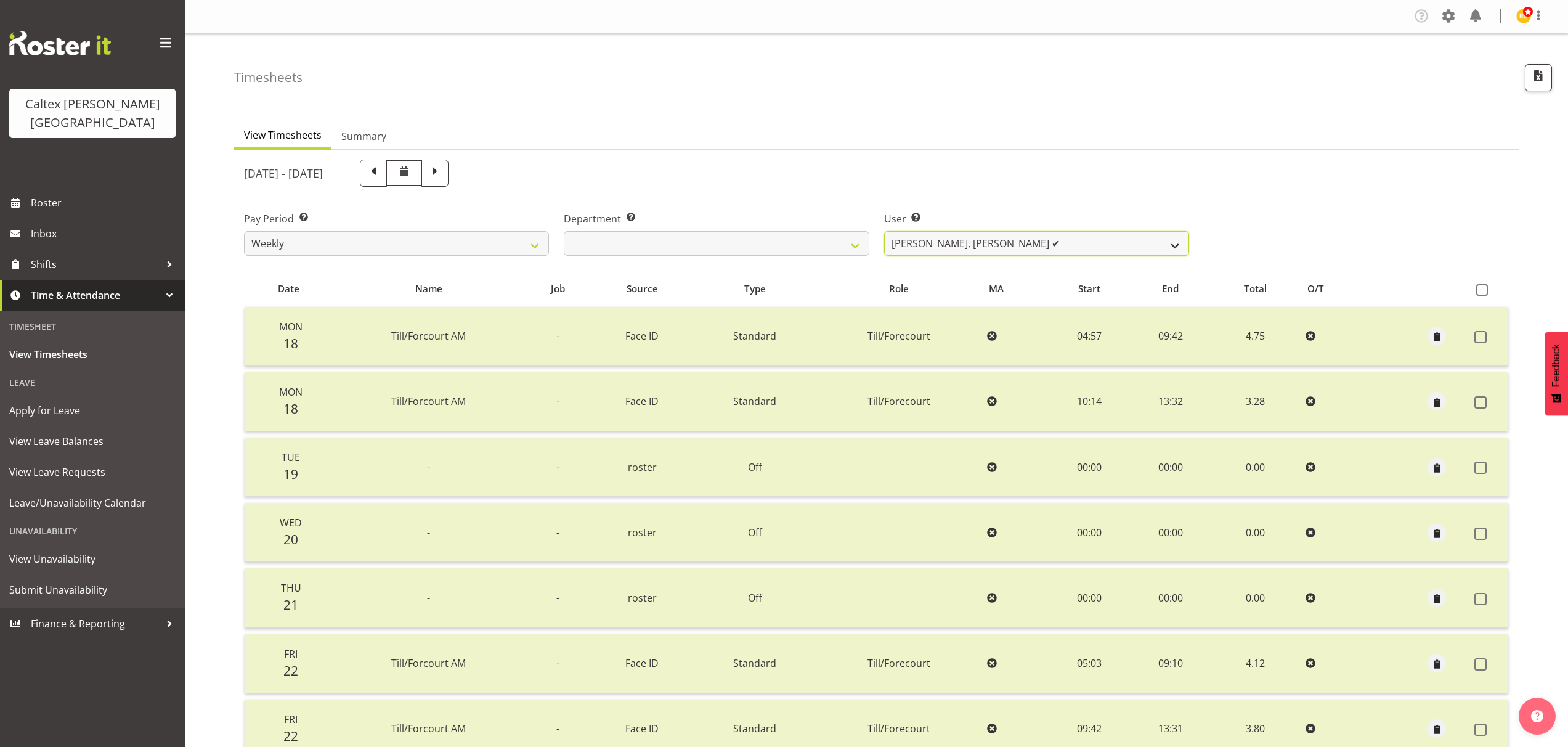
click at [1175, 247] on select "[PERSON_NAME] ✔ [PERSON_NAME] ✔ [PERSON_NAME] ✔ [PERSON_NAME], [PERSON_NAME] ✔ …" at bounding box center [1036, 243] width 305 height 24
click at [884, 231] on select "[PERSON_NAME] ✔ [PERSON_NAME] ✔ [PERSON_NAME] ✔ [PERSON_NAME], [PERSON_NAME] ✔ …" at bounding box center [1036, 243] width 305 height 24
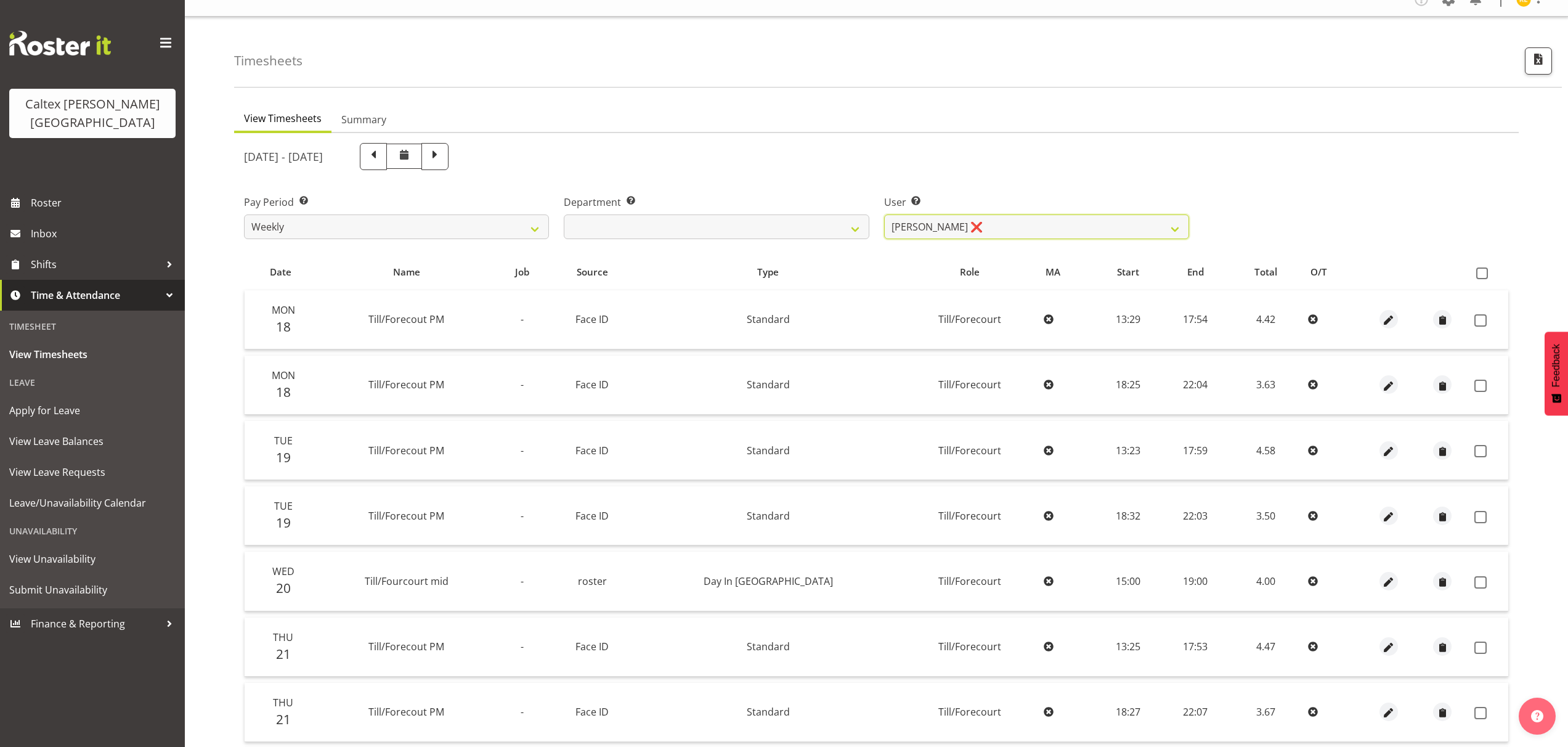
scroll to position [130, 0]
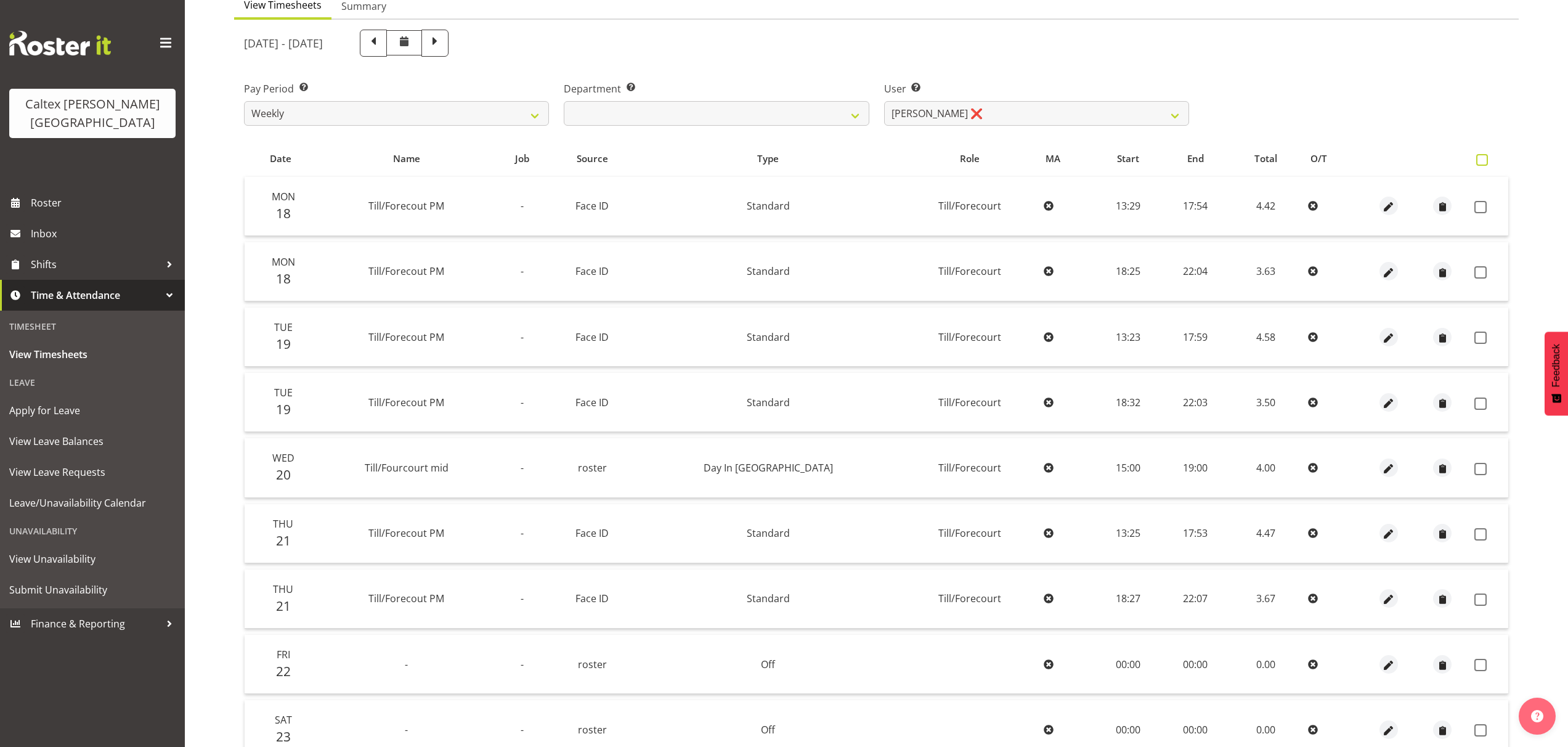
click at [1482, 160] on span at bounding box center [1482, 159] width 11 height 11
click at [1482, 160] on input "checkbox" at bounding box center [1480, 159] width 8 height 8
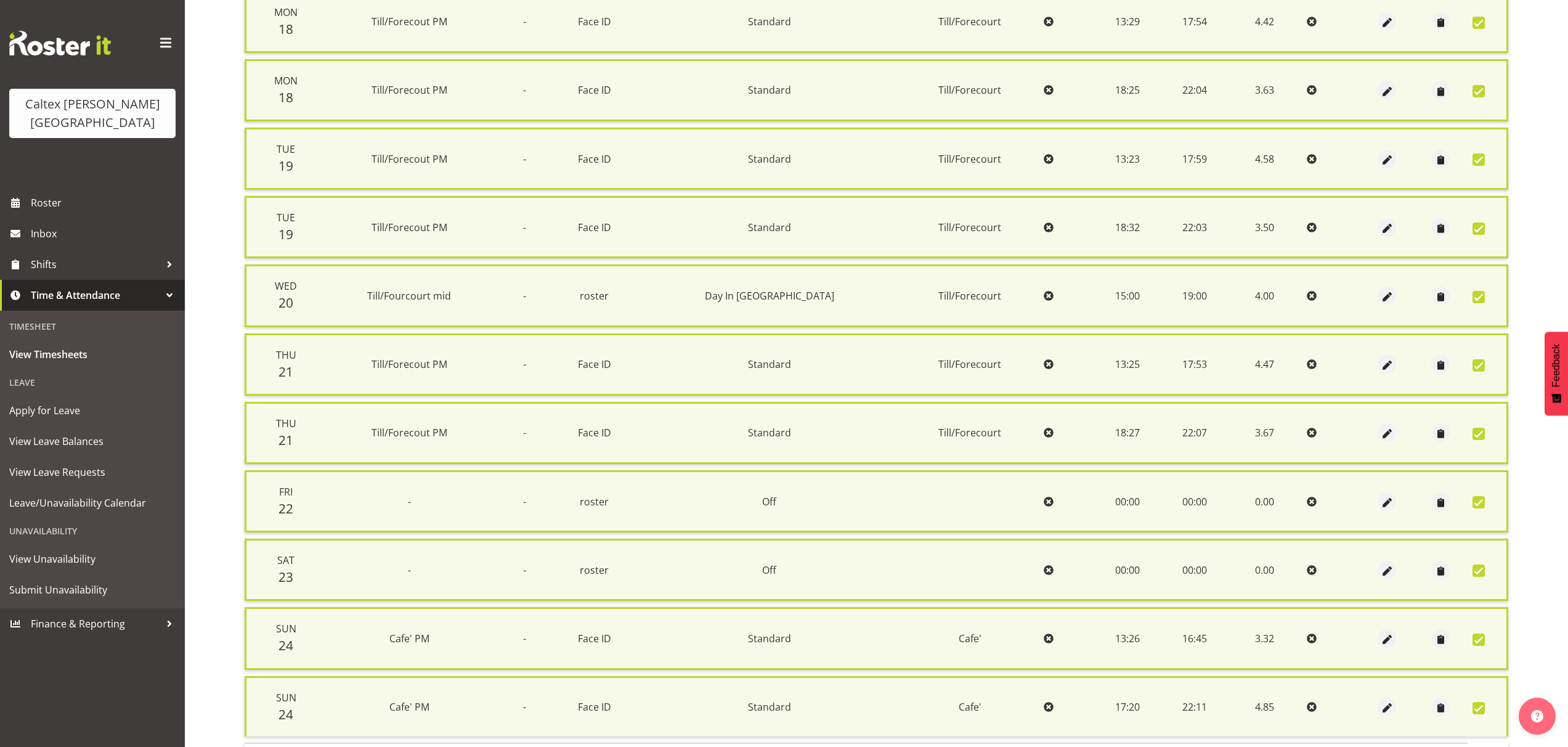
scroll to position [405, 0]
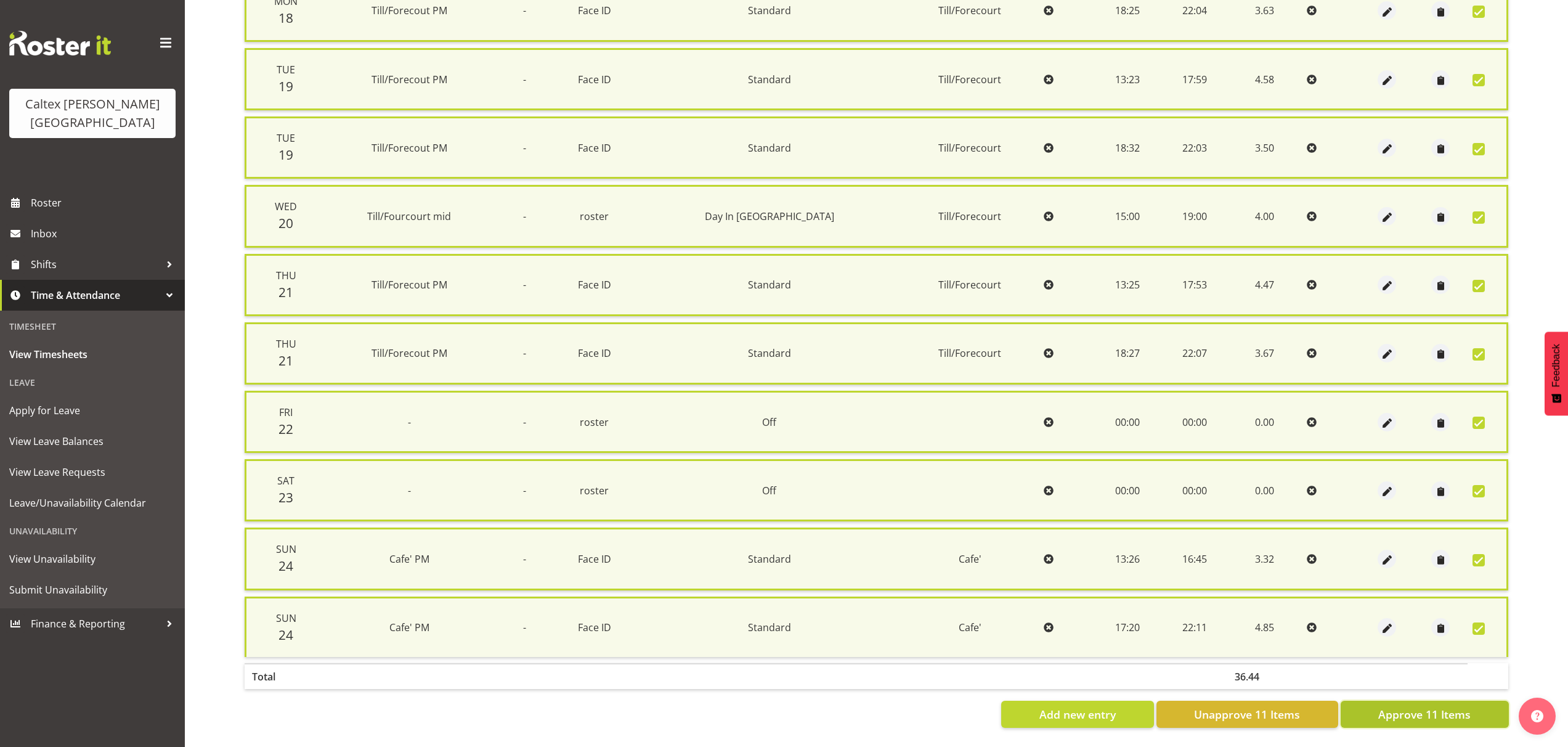
click at [1401, 717] on button "Approve 11 Items" at bounding box center [1424, 713] width 168 height 27
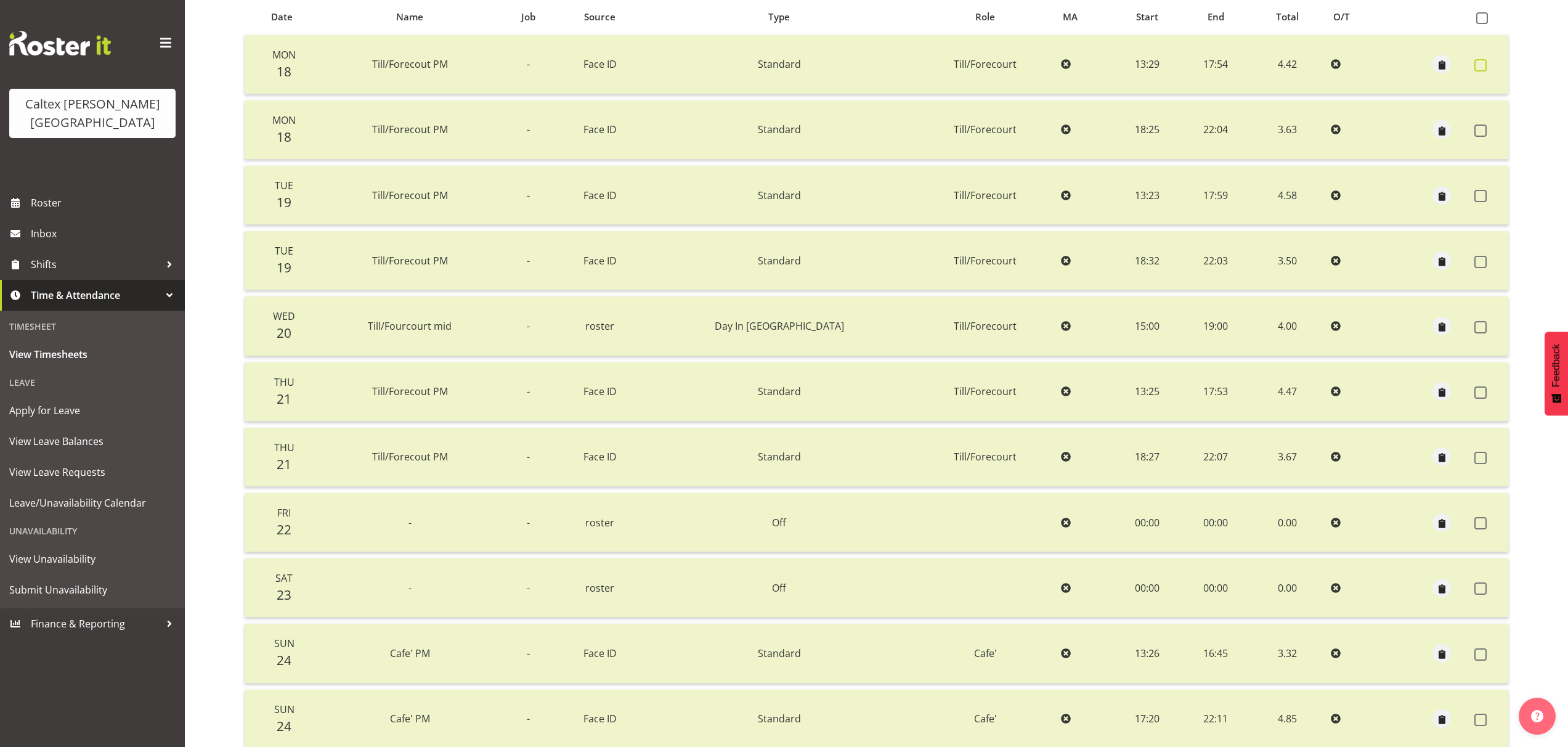
scroll to position [269, 0]
click at [1483, 22] on span at bounding box center [1482, 21] width 11 height 11
click at [1483, 22] on input "checkbox" at bounding box center [1480, 21] width 8 height 8
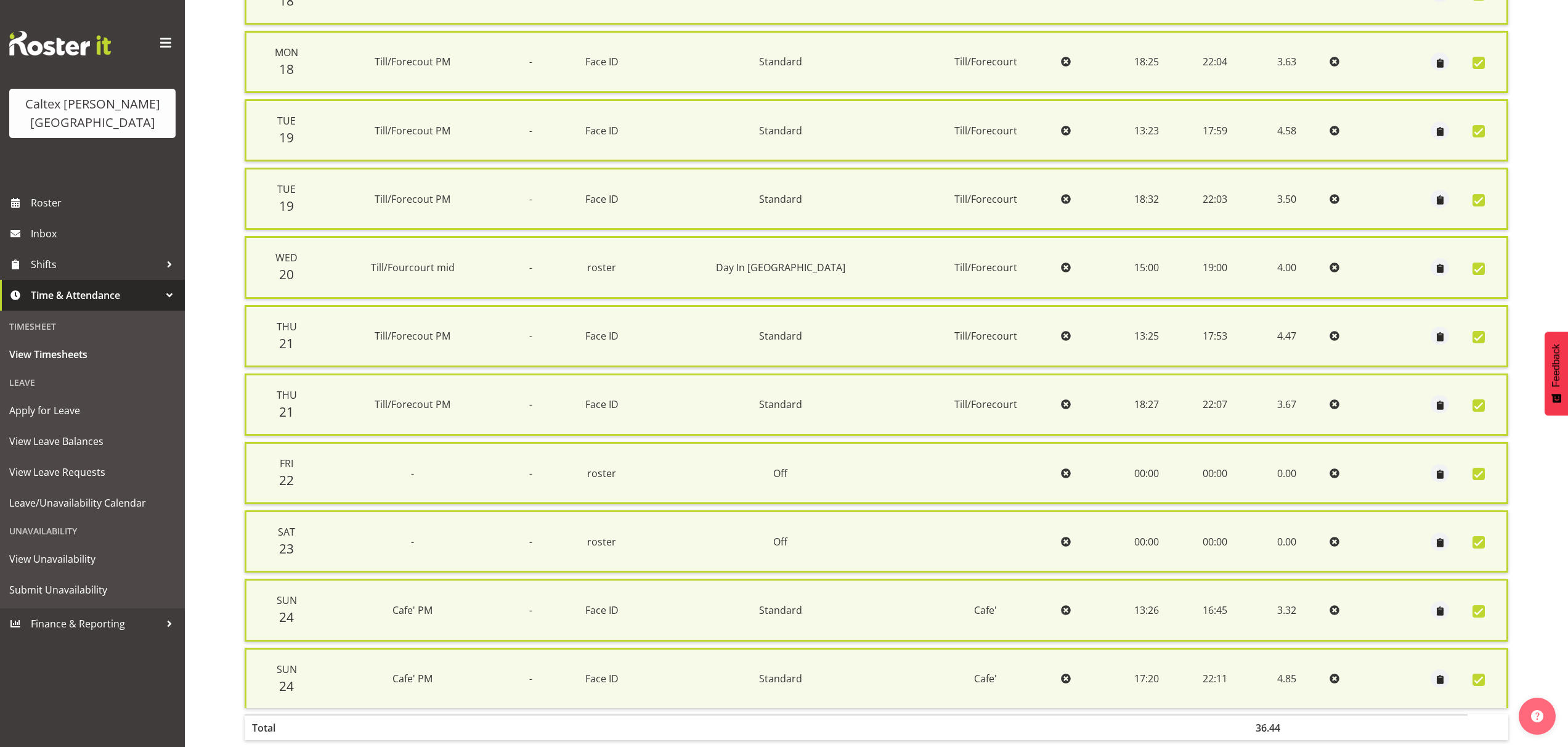
scroll to position [405, 0]
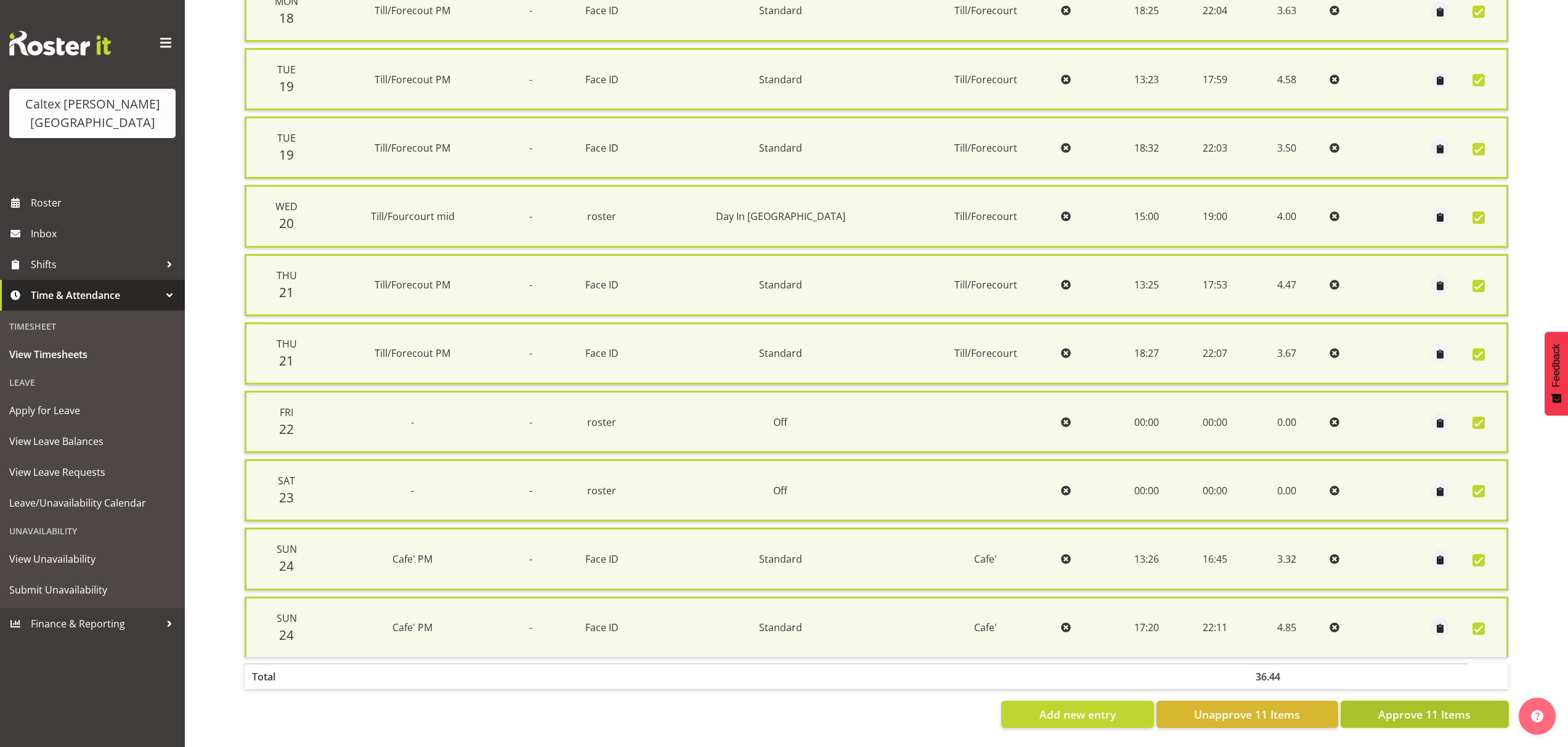
click at [1434, 706] on span "Approve 11 Items" at bounding box center [1424, 713] width 93 height 16
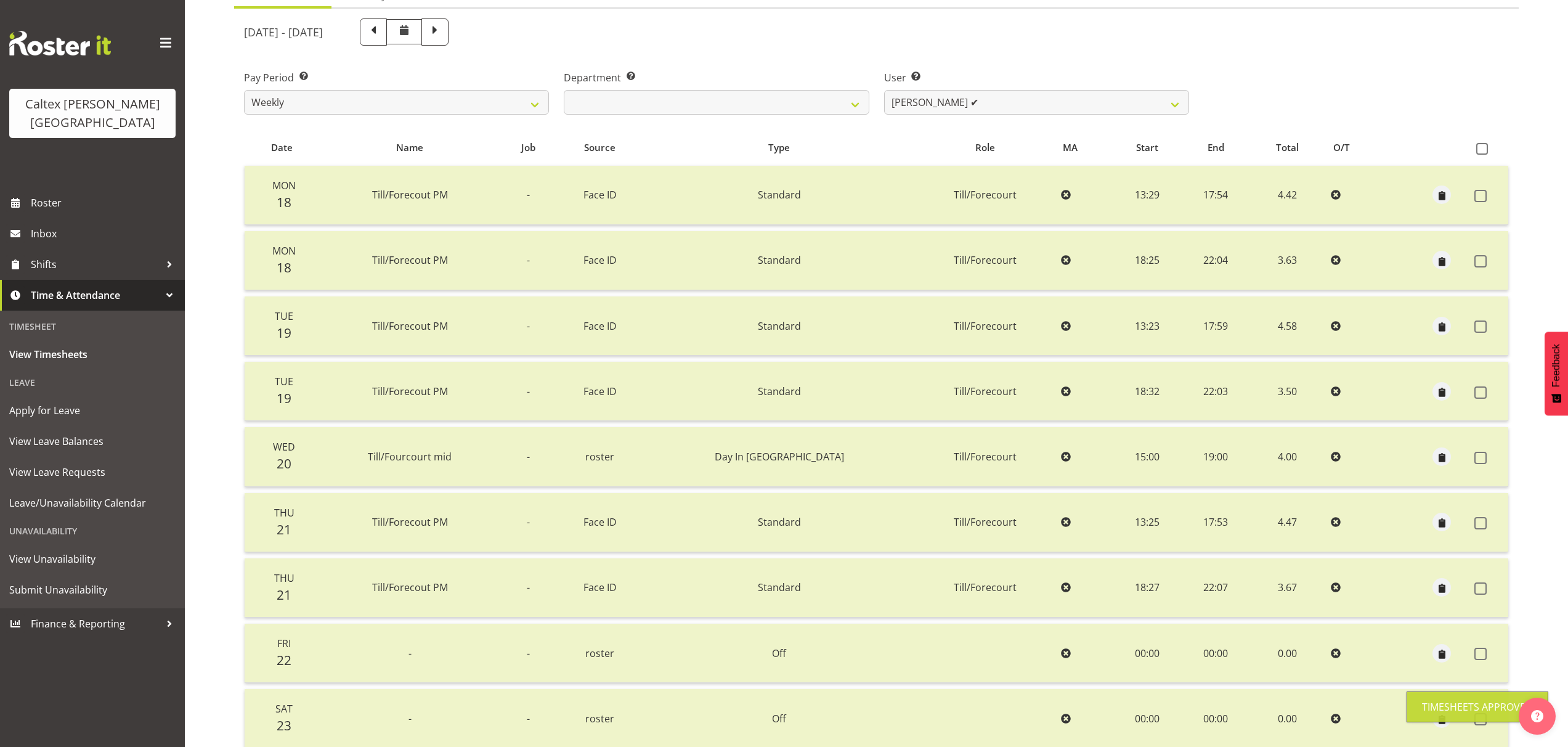
scroll to position [0, 0]
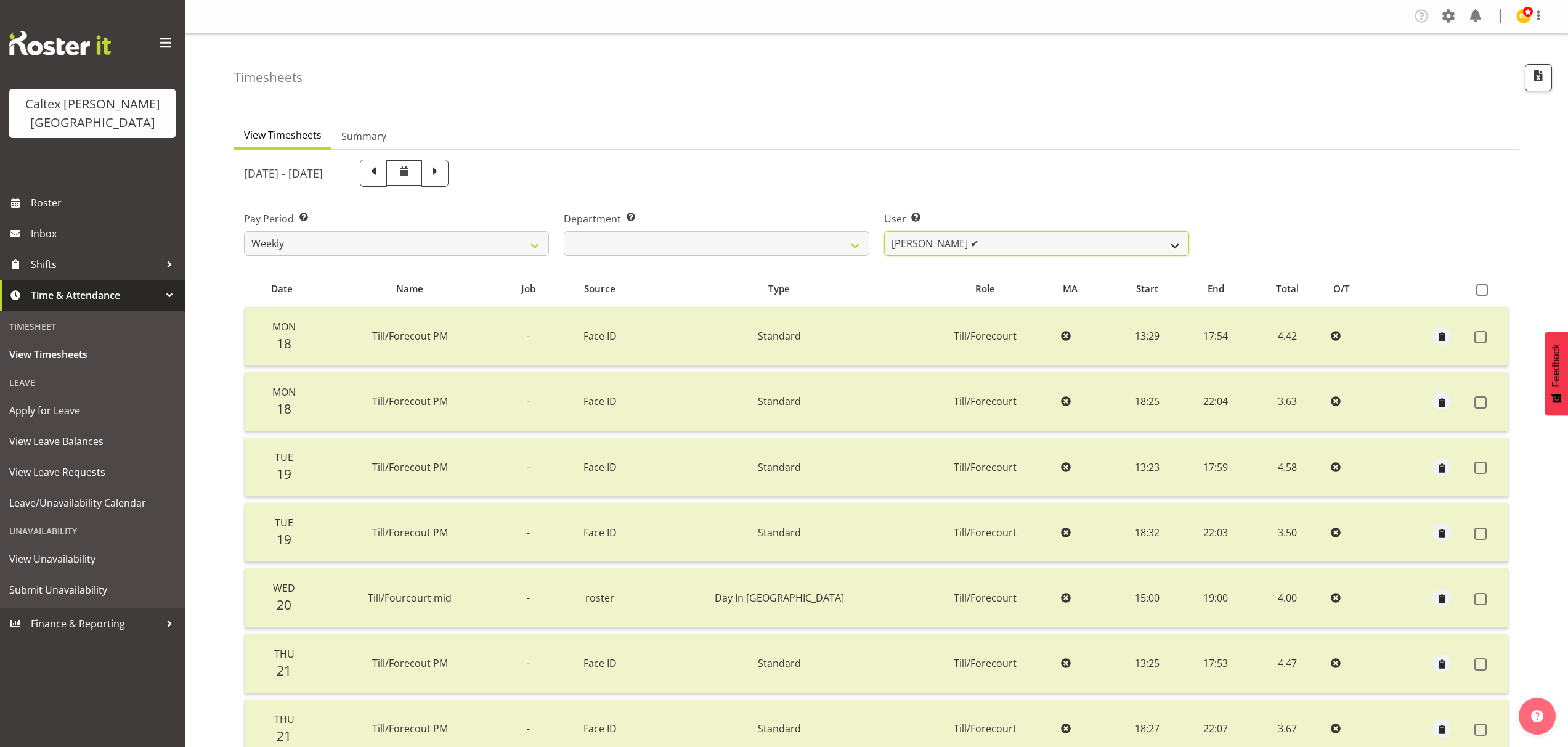
click at [1040, 241] on select "[PERSON_NAME] ✔ [PERSON_NAME] ✔ [PERSON_NAME] ✔ [PERSON_NAME], [PERSON_NAME] ✔ …" at bounding box center [1036, 243] width 305 height 24
click at [884, 231] on select "[PERSON_NAME] ✔ [PERSON_NAME] ✔ [PERSON_NAME] ✔ [PERSON_NAME], [PERSON_NAME] ✔ …" at bounding box center [1036, 243] width 305 height 24
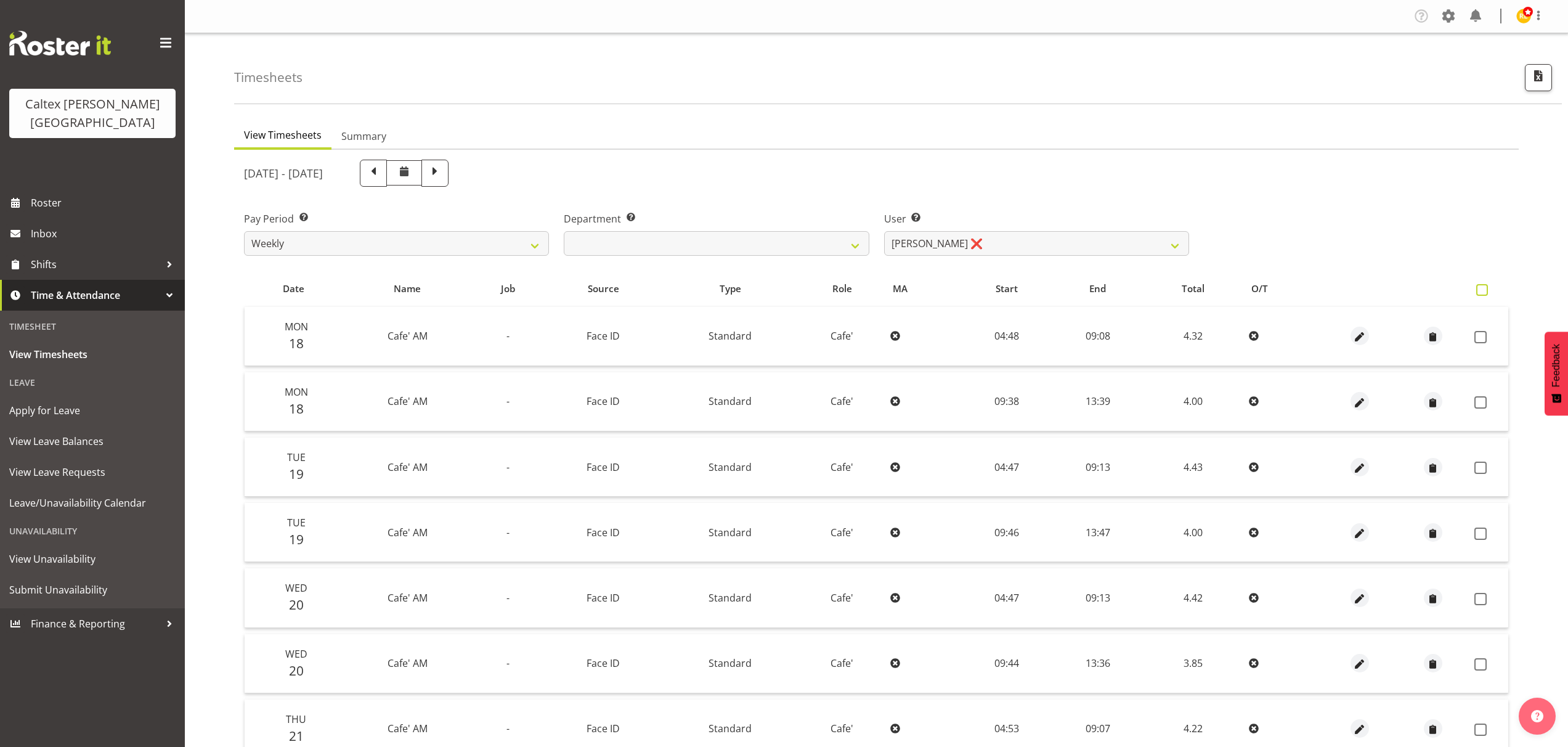
click at [1486, 291] on span at bounding box center [1482, 290] width 11 height 11
click at [1484, 291] on input "checkbox" at bounding box center [1480, 290] width 8 height 8
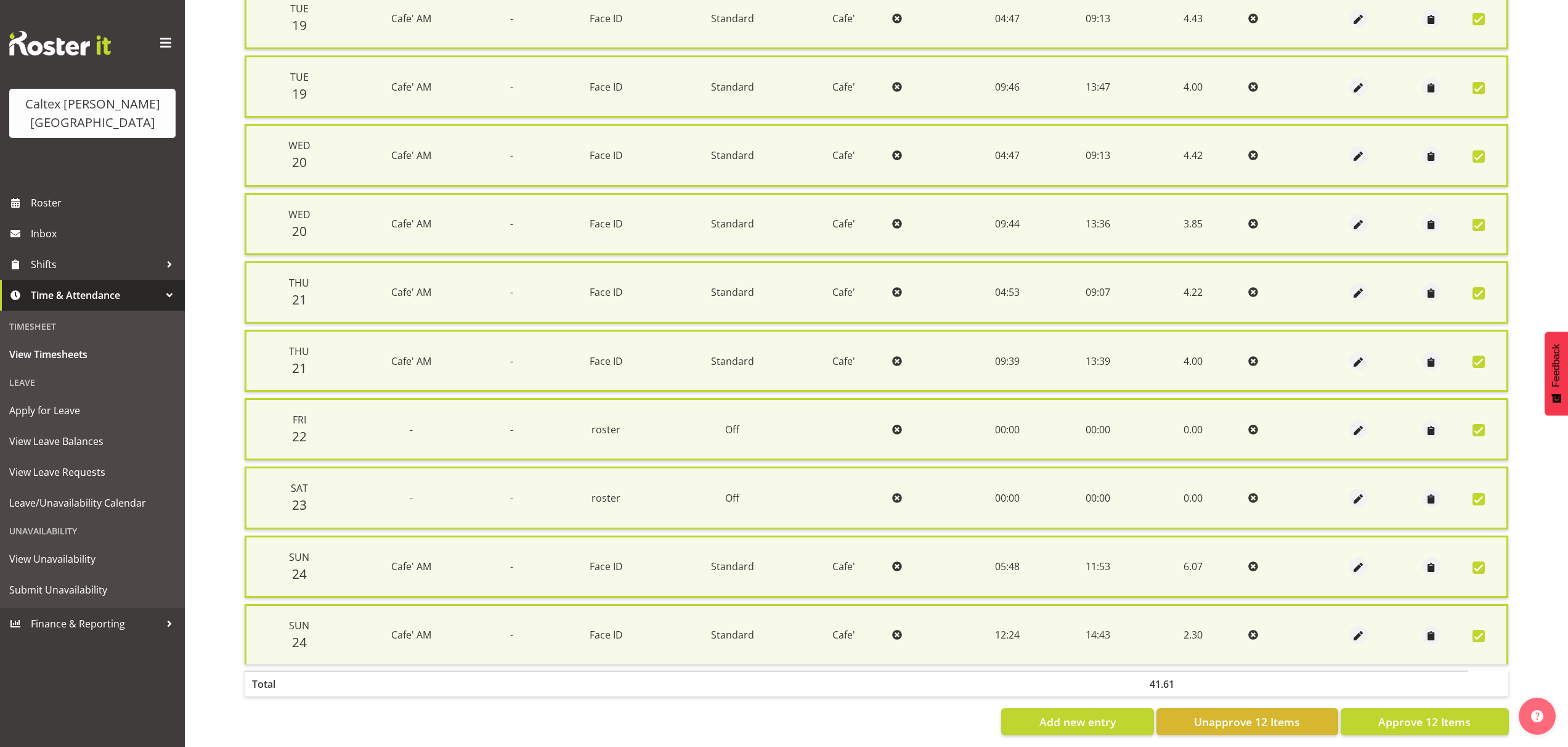
scroll to position [473, 0]
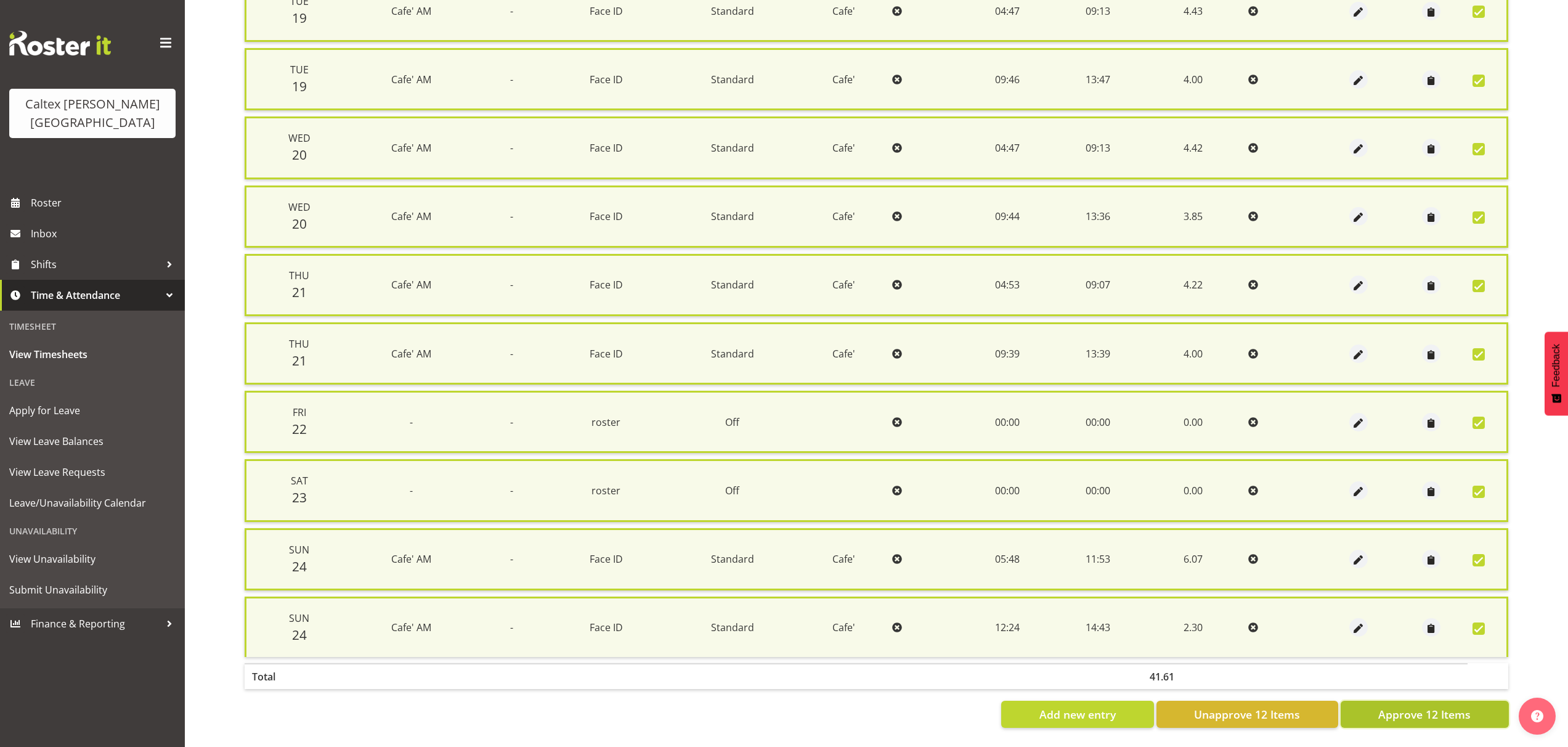
click at [1433, 706] on span "Approve 12 Items" at bounding box center [1424, 713] width 93 height 16
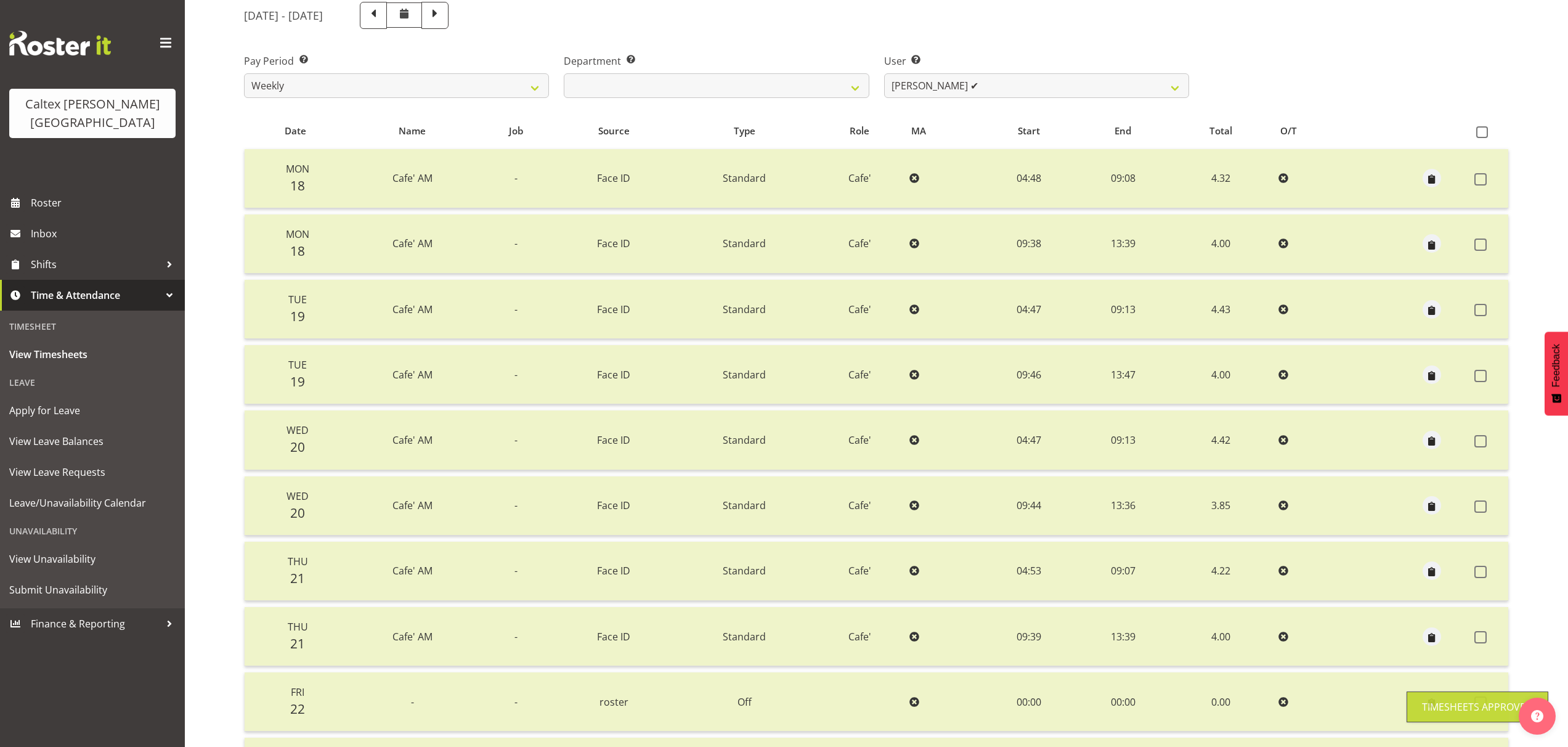
scroll to position [0, 0]
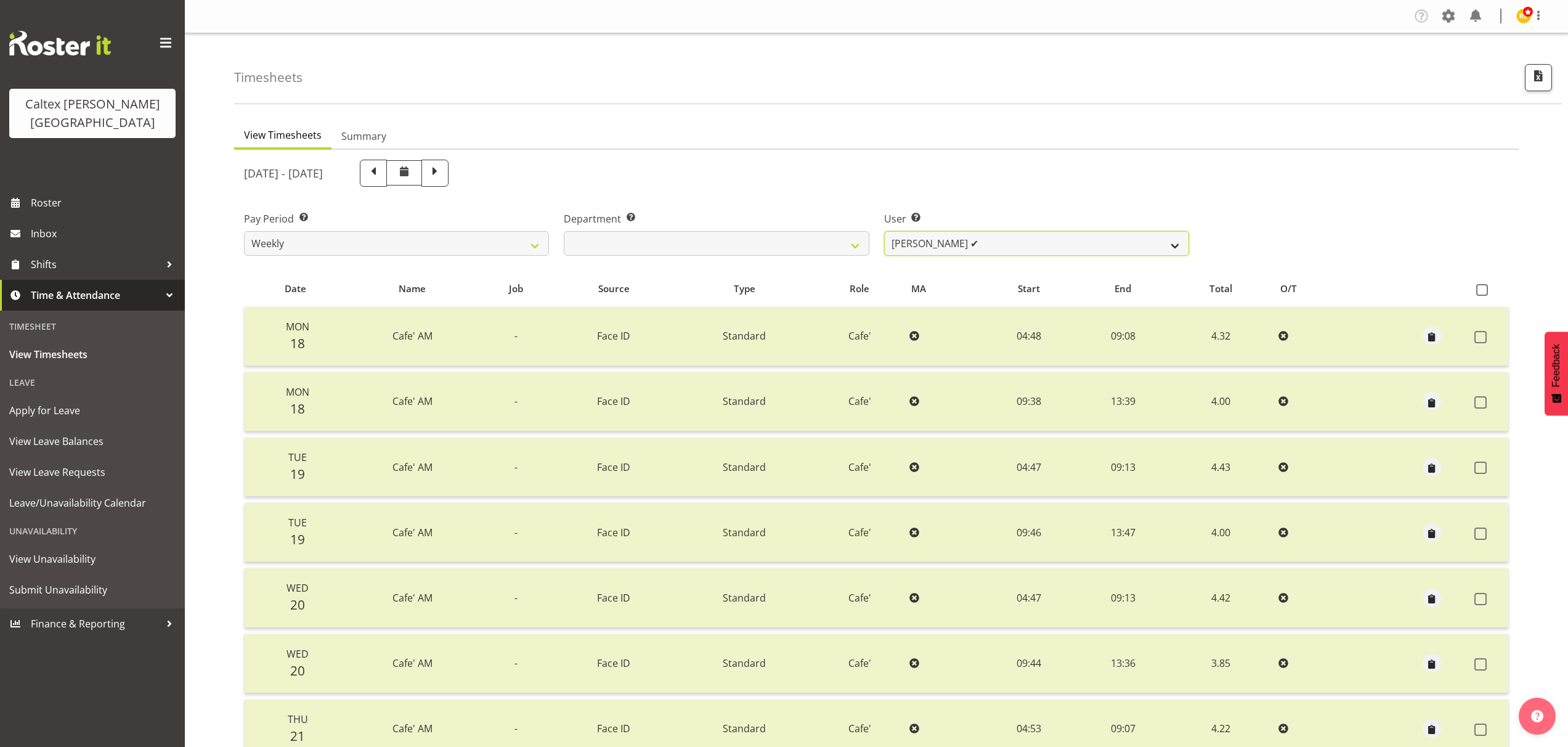
click at [1156, 244] on select "[PERSON_NAME] ✔ [PERSON_NAME] ✔ [PERSON_NAME] ✔ [PERSON_NAME], [PERSON_NAME] ✔ …" at bounding box center [1036, 243] width 305 height 24
click at [884, 231] on select "[PERSON_NAME] ✔ [PERSON_NAME] ✔ [PERSON_NAME] ✔ [PERSON_NAME], [PERSON_NAME] ✔ …" at bounding box center [1036, 243] width 305 height 24
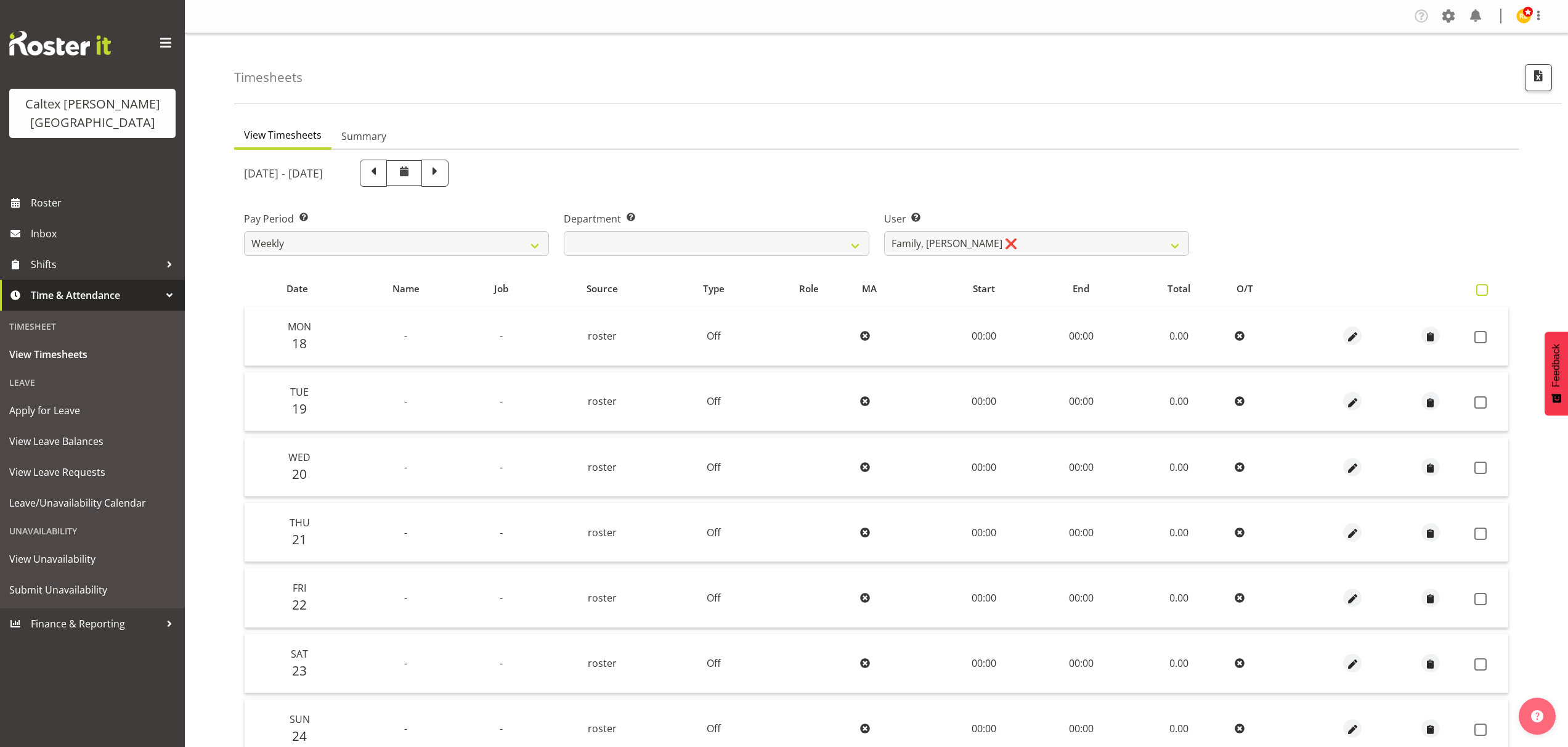
click at [1478, 290] on span at bounding box center [1482, 290] width 11 height 11
click at [1478, 290] on input "checkbox" at bounding box center [1480, 290] width 8 height 8
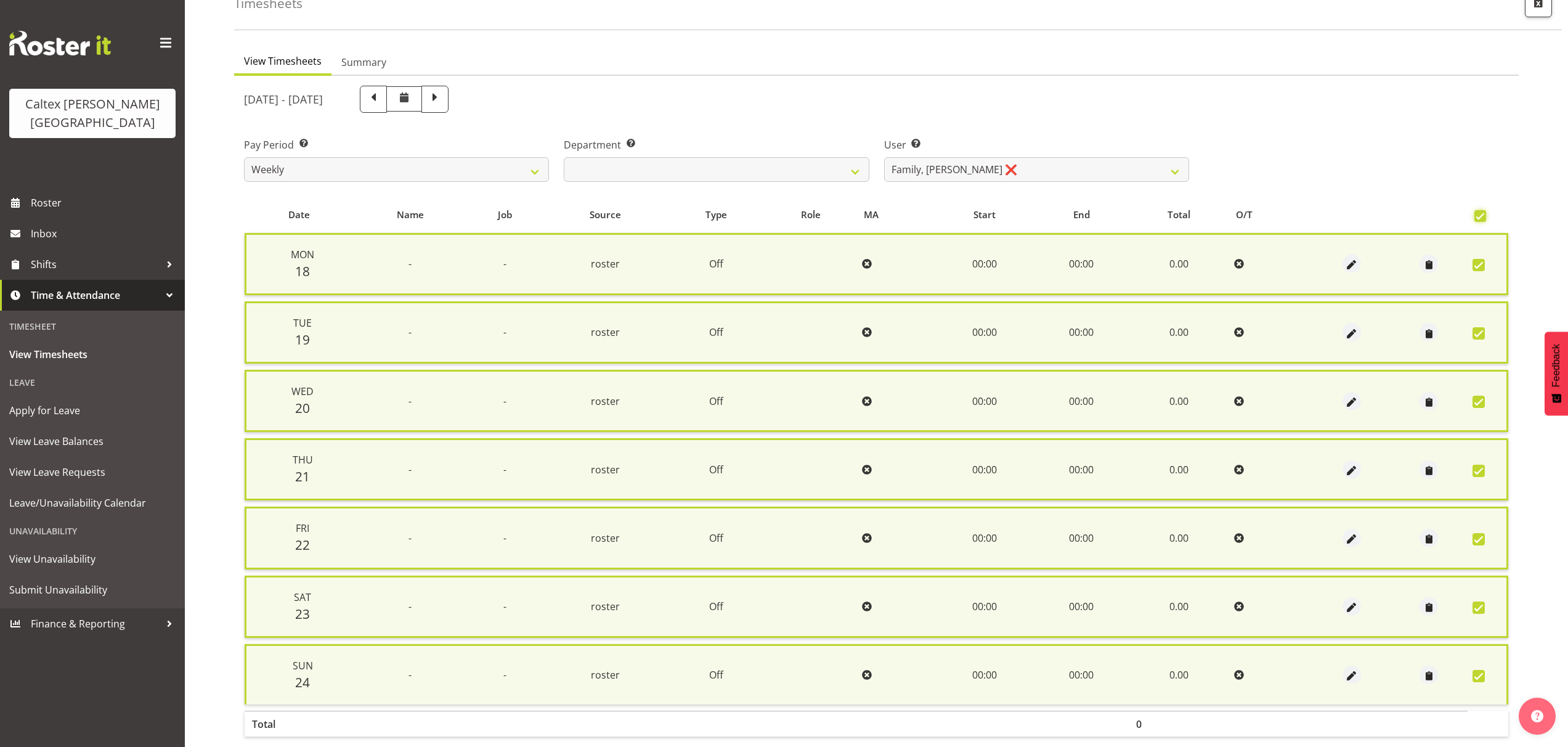
scroll to position [130, 0]
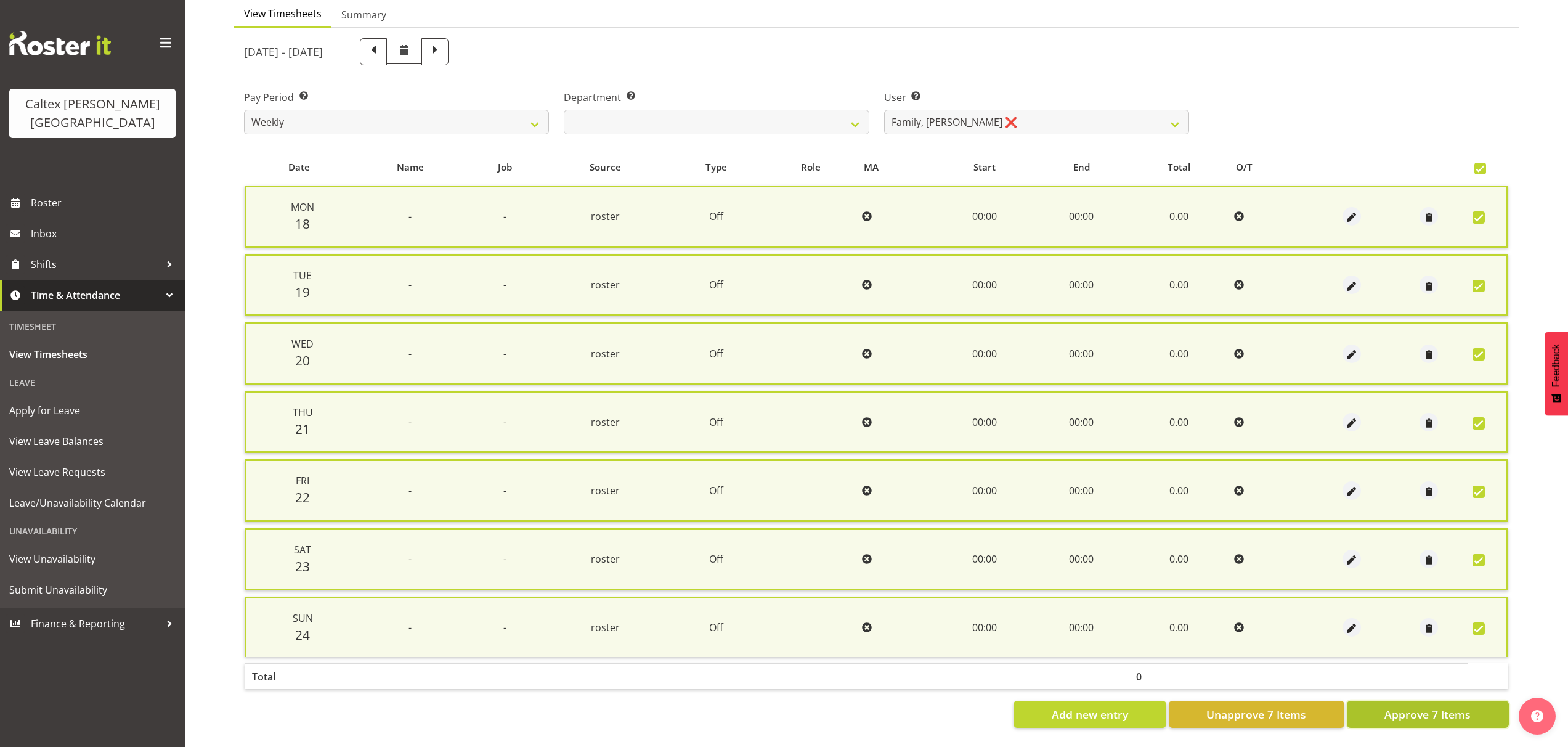
click at [1441, 712] on span "Approve 7 Items" at bounding box center [1427, 713] width 86 height 16
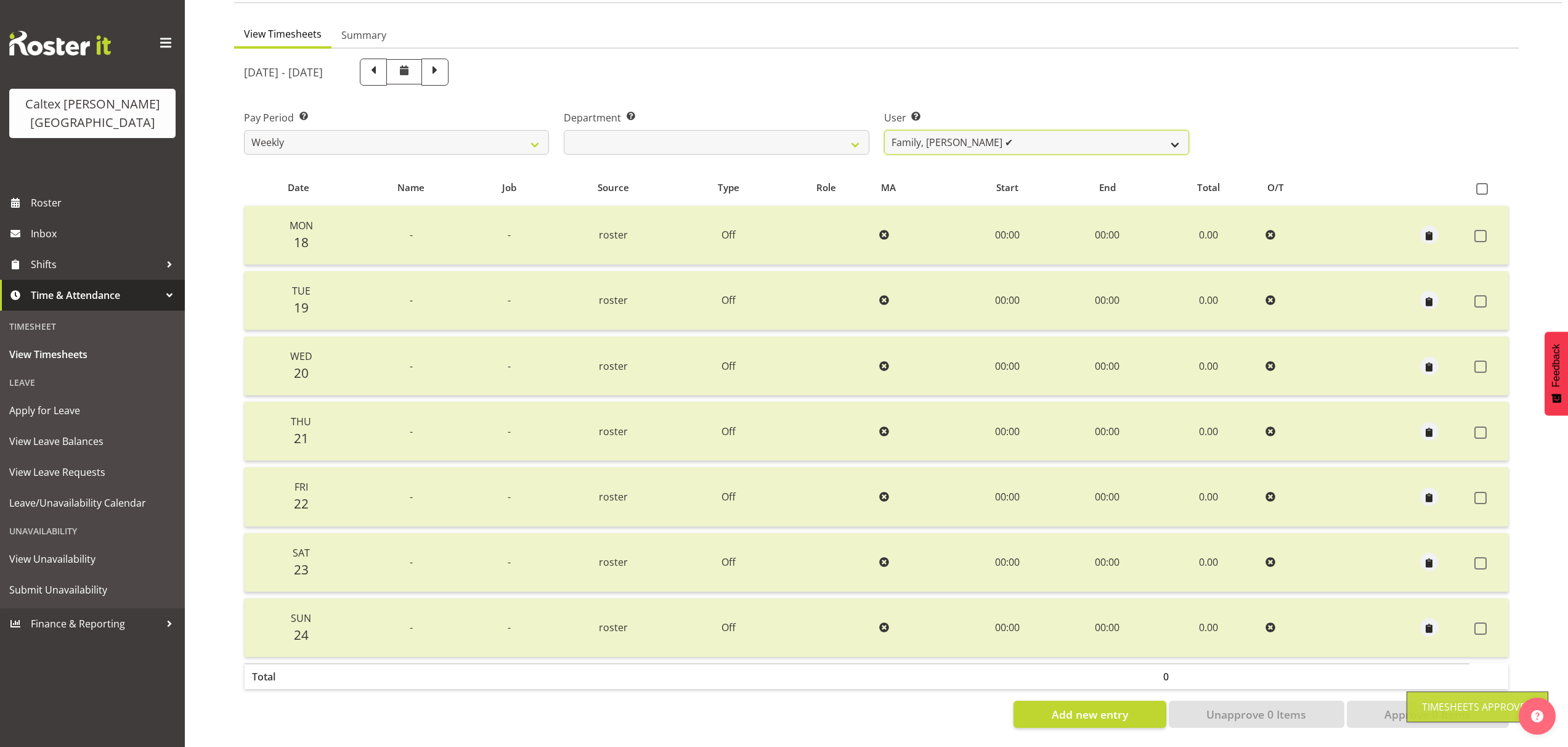
click at [1152, 132] on select "[PERSON_NAME] ✔ [PERSON_NAME] ✔ [PERSON_NAME] ✔ [PERSON_NAME], [PERSON_NAME] ✔ …" at bounding box center [1036, 142] width 305 height 24
click at [884, 130] on select "[PERSON_NAME] ✔ [PERSON_NAME] ✔ [PERSON_NAME] ✔ [PERSON_NAME], [PERSON_NAME] ✔ …" at bounding box center [1036, 142] width 305 height 24
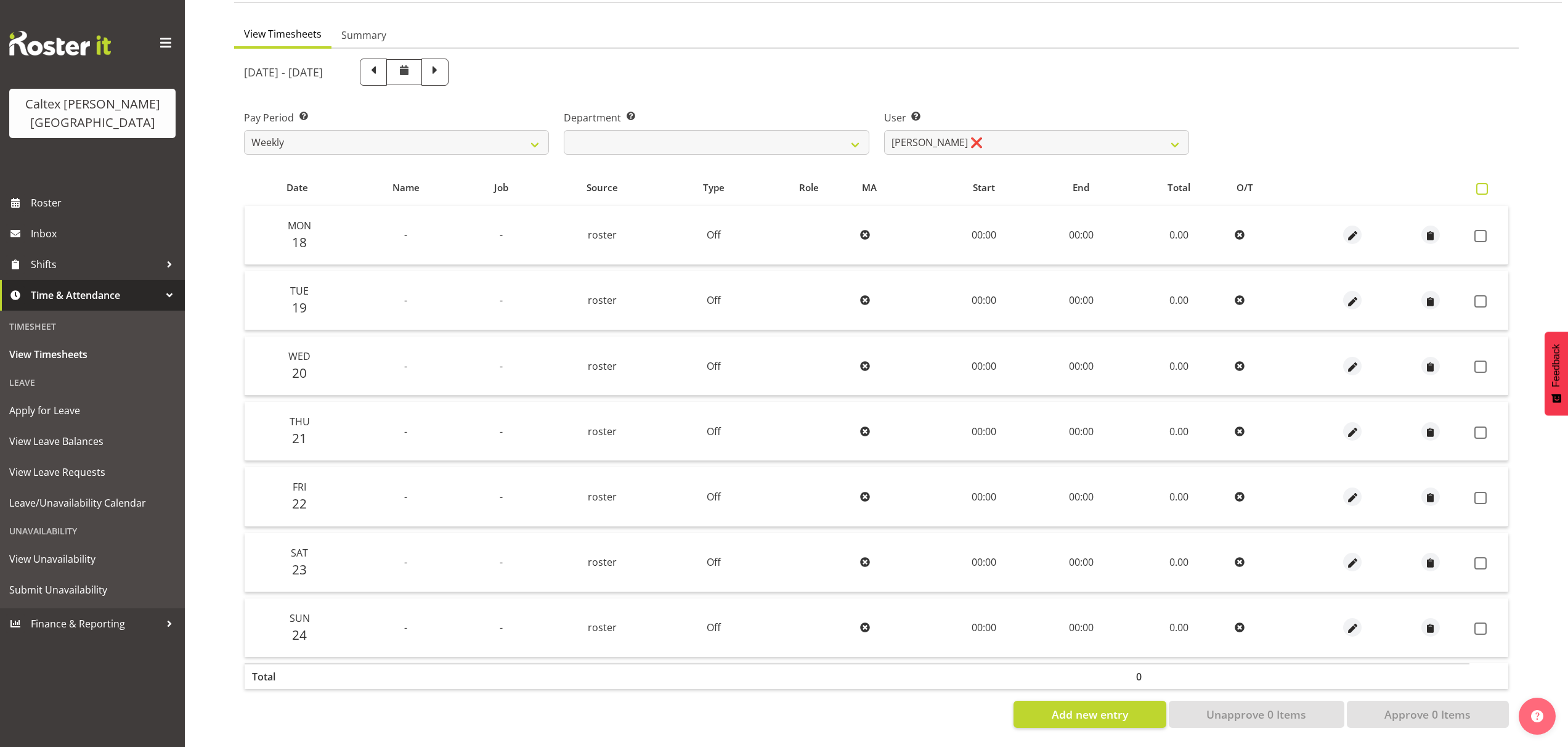
click at [1480, 183] on span at bounding box center [1482, 188] width 11 height 11
click at [1480, 185] on input "checkbox" at bounding box center [1480, 188] width 8 height 8
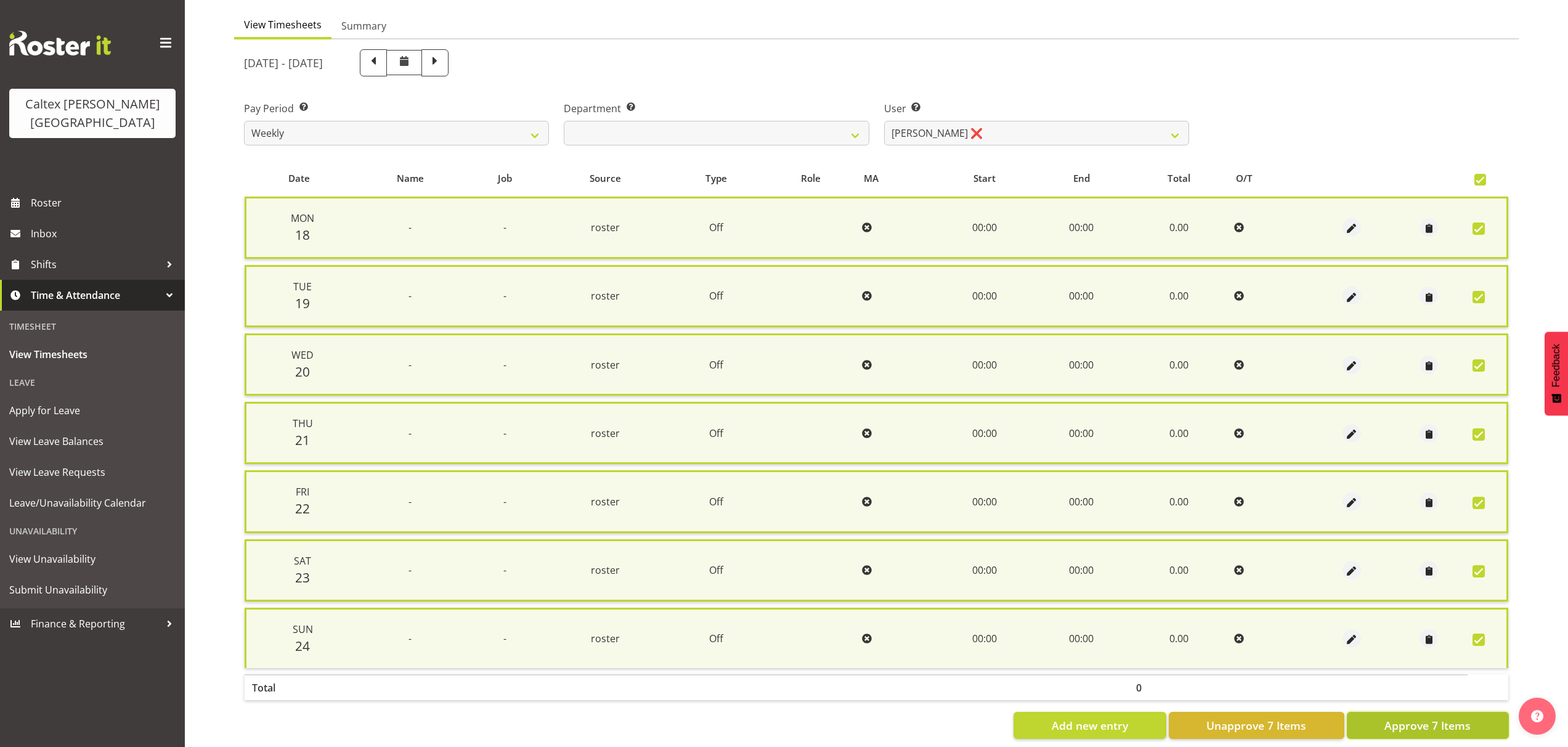
click at [1426, 721] on span "Approve 7 Items" at bounding box center [1427, 725] width 86 height 16
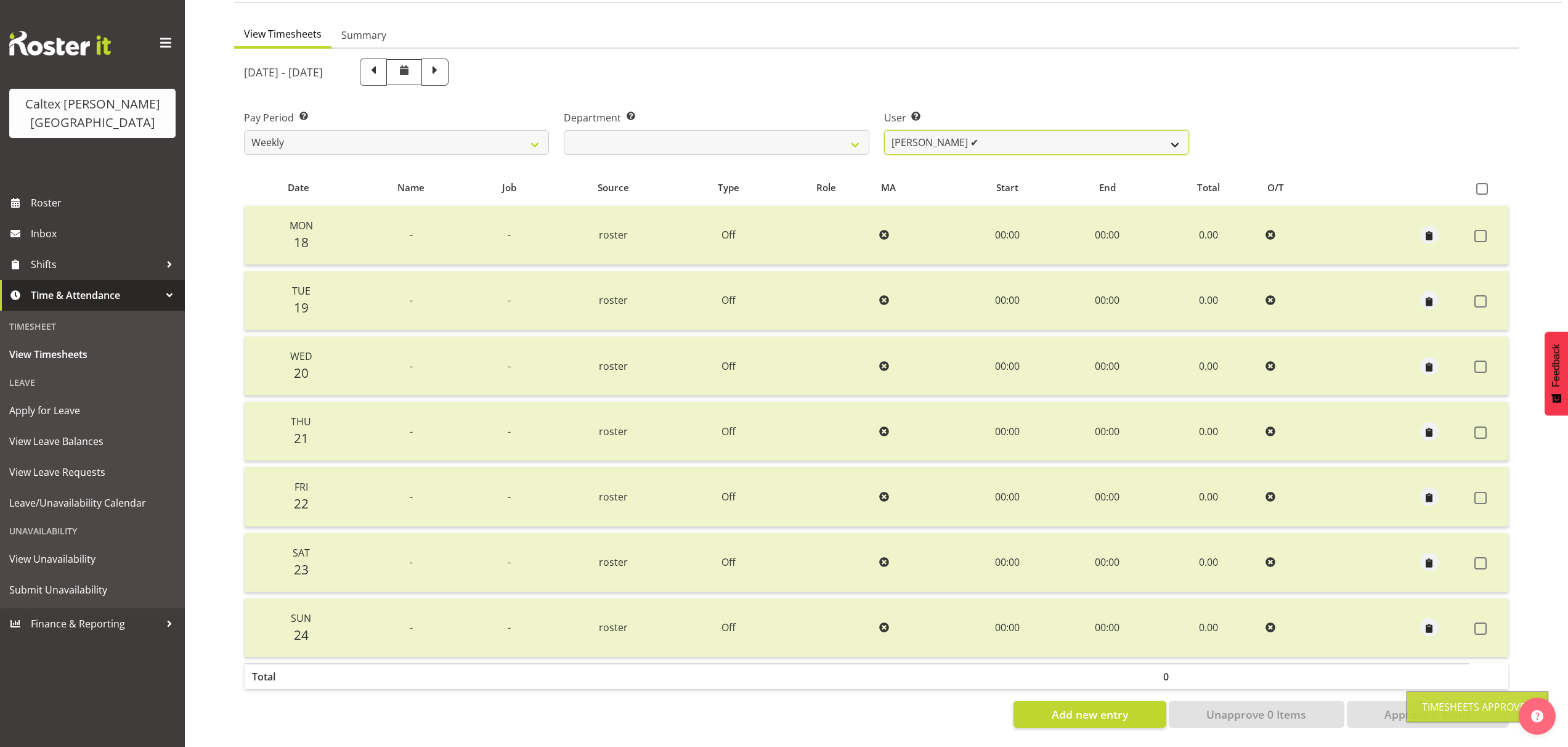
click at [1156, 142] on select "[PERSON_NAME] ✔ [PERSON_NAME] ✔ [PERSON_NAME] ✔ [PERSON_NAME], [PERSON_NAME] ✔ …" at bounding box center [1036, 142] width 305 height 24
click at [884, 130] on select "[PERSON_NAME] ✔ [PERSON_NAME] ✔ [PERSON_NAME] ✔ [PERSON_NAME], [PERSON_NAME] ✔ …" at bounding box center [1036, 142] width 305 height 24
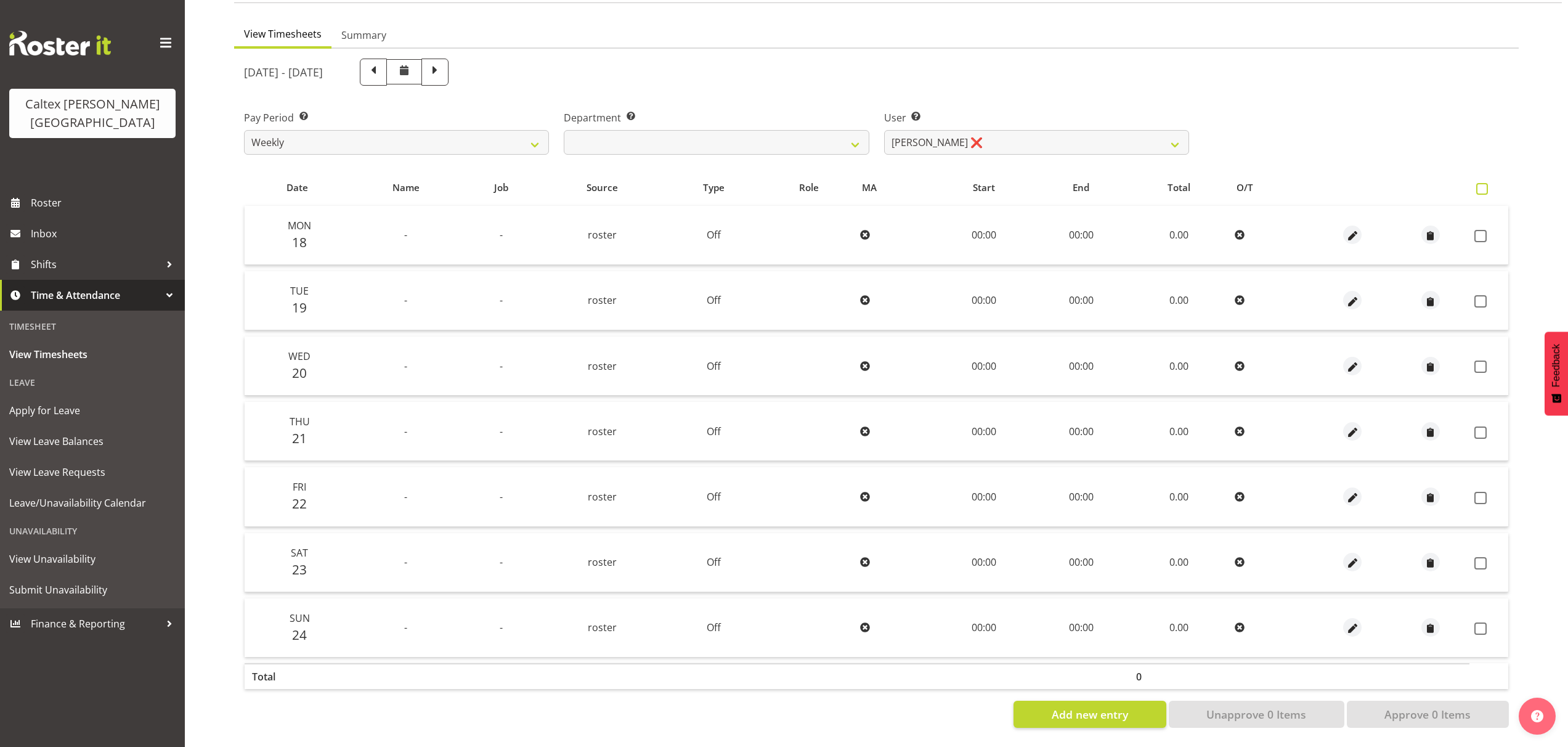
click at [1479, 183] on span at bounding box center [1482, 188] width 11 height 11
click at [1479, 185] on input "checkbox" at bounding box center [1480, 188] width 8 height 8
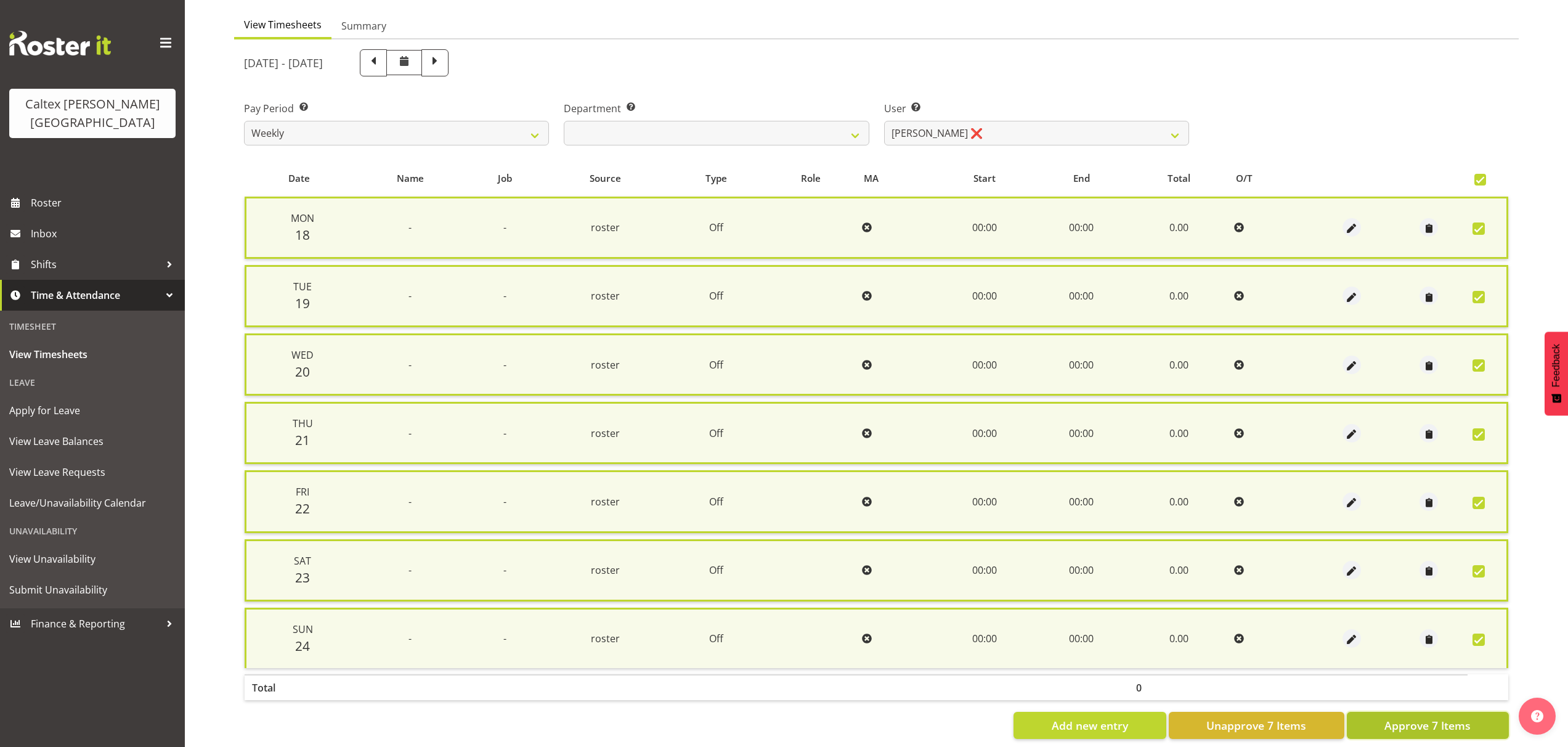
click at [1421, 734] on button "Approve 7 Items" at bounding box center [1427, 725] width 162 height 27
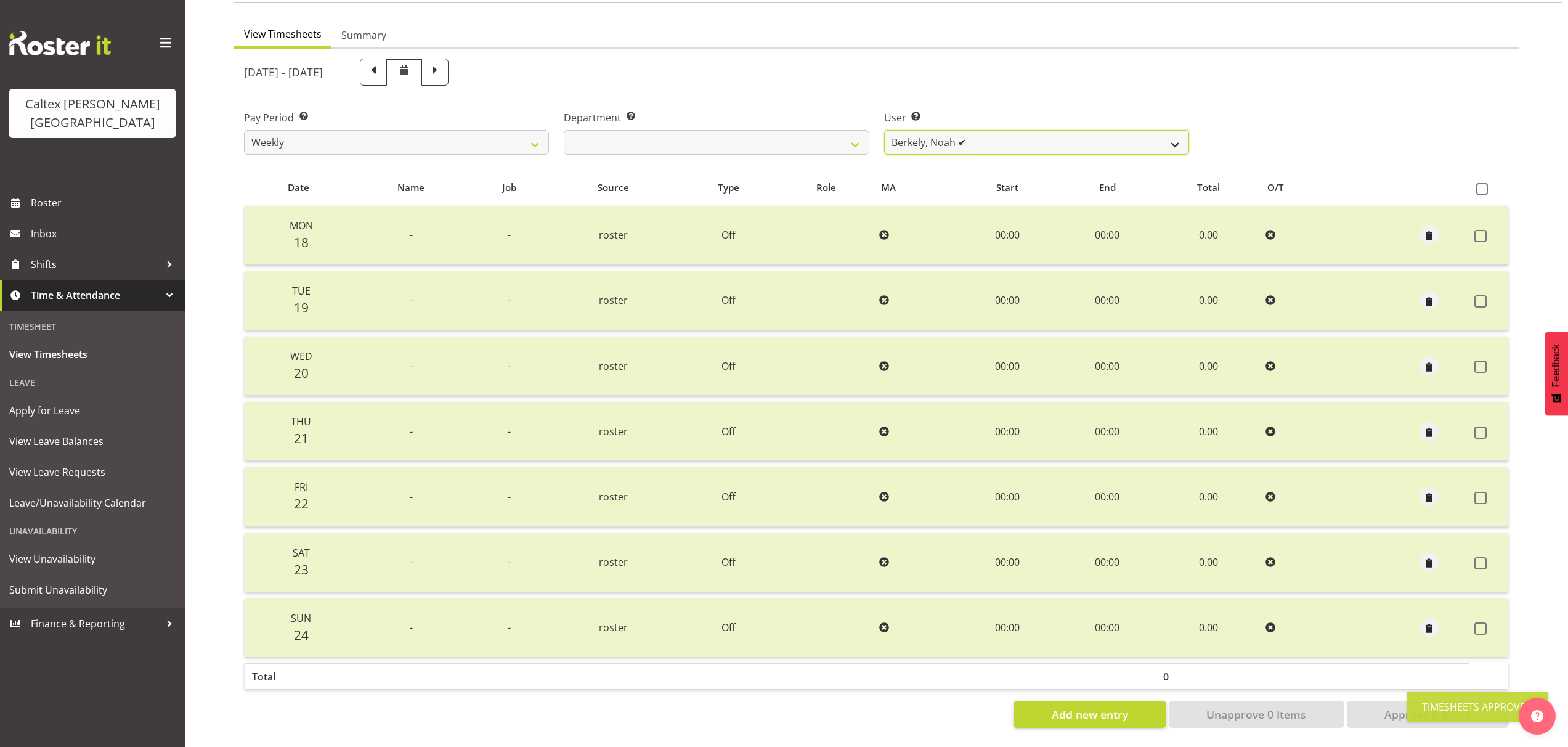
click at [1188, 132] on select "[PERSON_NAME] ✔ [PERSON_NAME] ✔ [PERSON_NAME] ✔ [PERSON_NAME], [PERSON_NAME] ✔ …" at bounding box center [1036, 142] width 305 height 24
click at [884, 130] on select "[PERSON_NAME] ✔ [PERSON_NAME] ✔ [PERSON_NAME] ✔ [PERSON_NAME], [PERSON_NAME] ✔ …" at bounding box center [1036, 142] width 305 height 24
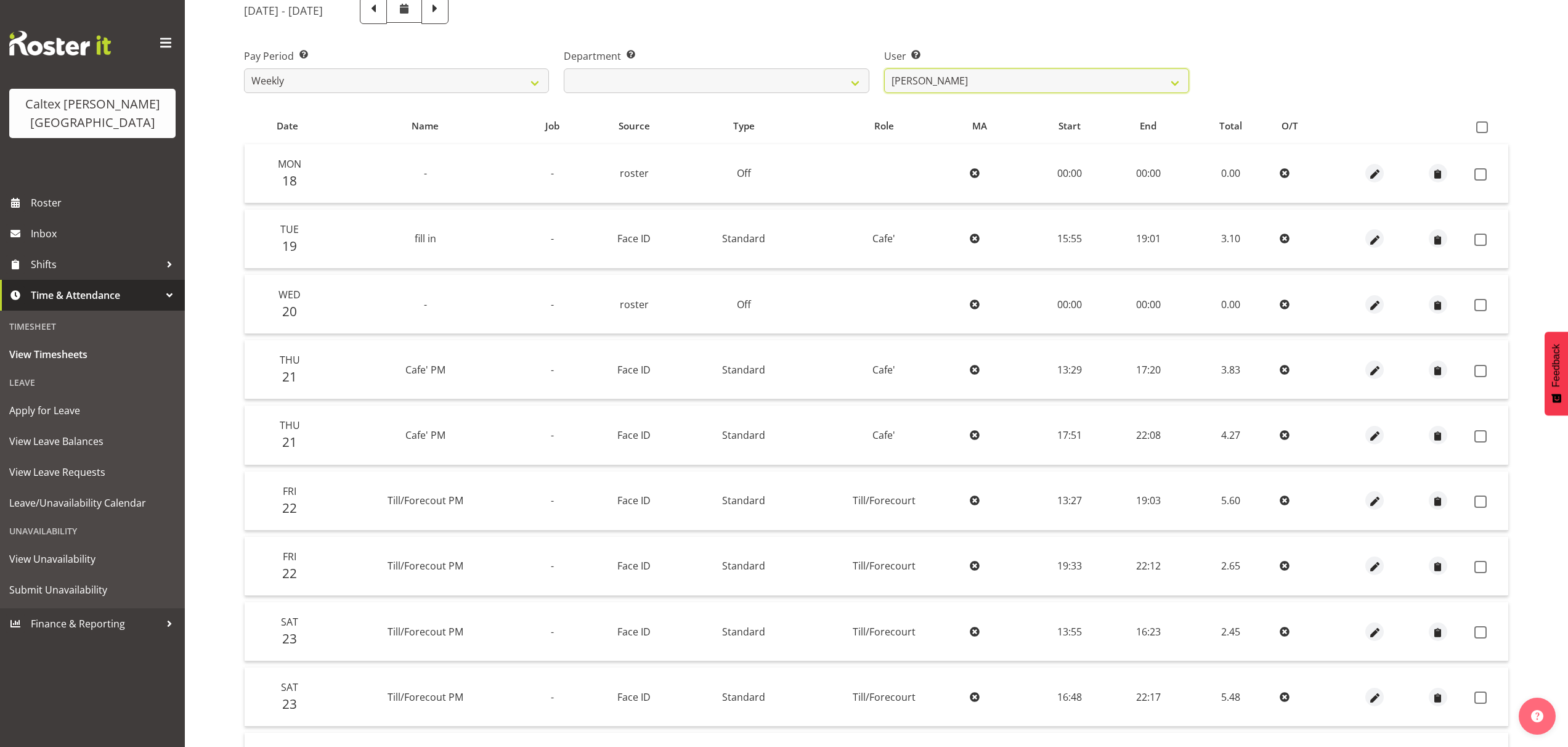
scroll to position [0, 0]
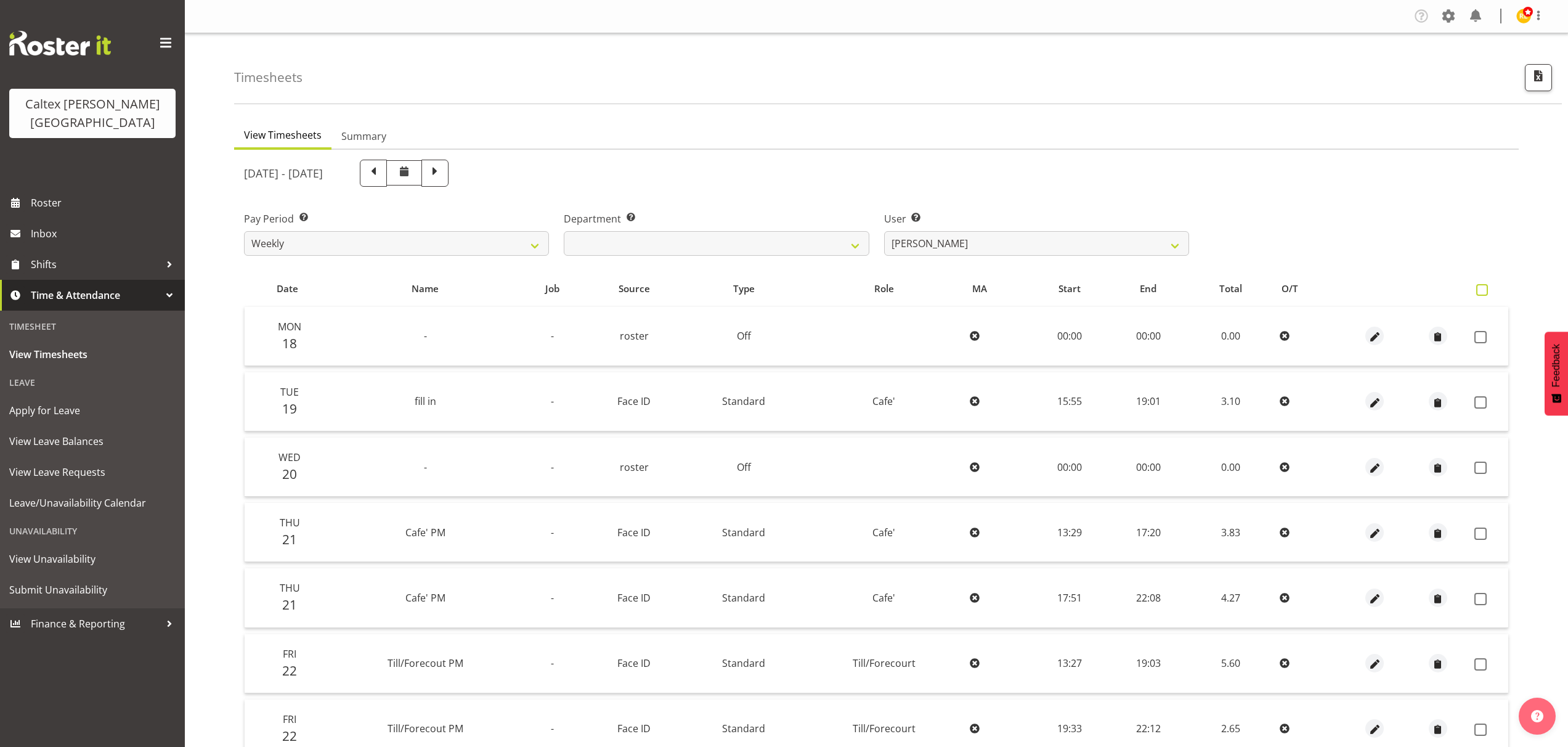
click at [1482, 292] on span at bounding box center [1482, 290] width 11 height 11
click at [1482, 292] on input "checkbox" at bounding box center [1480, 290] width 8 height 8
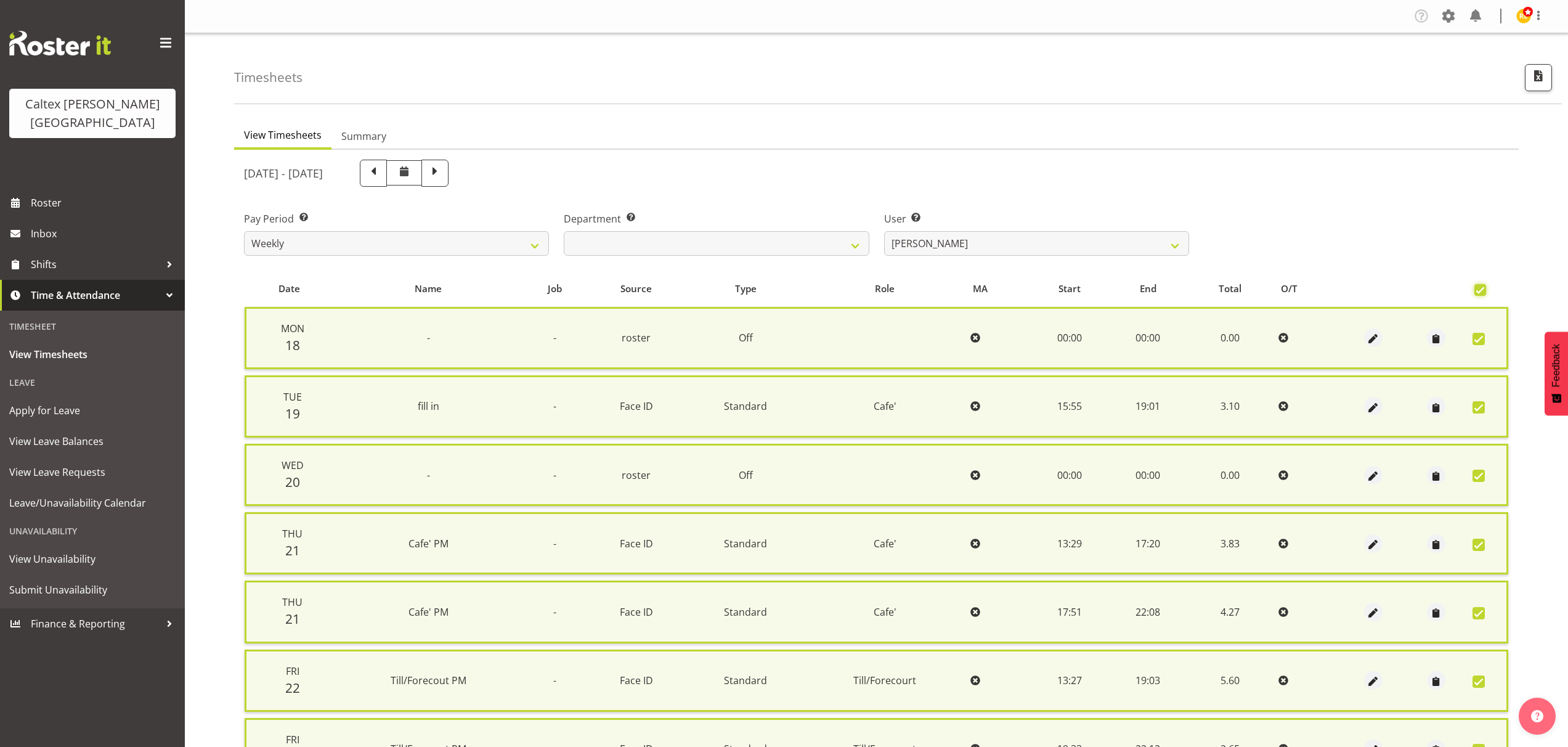
scroll to position [336, 0]
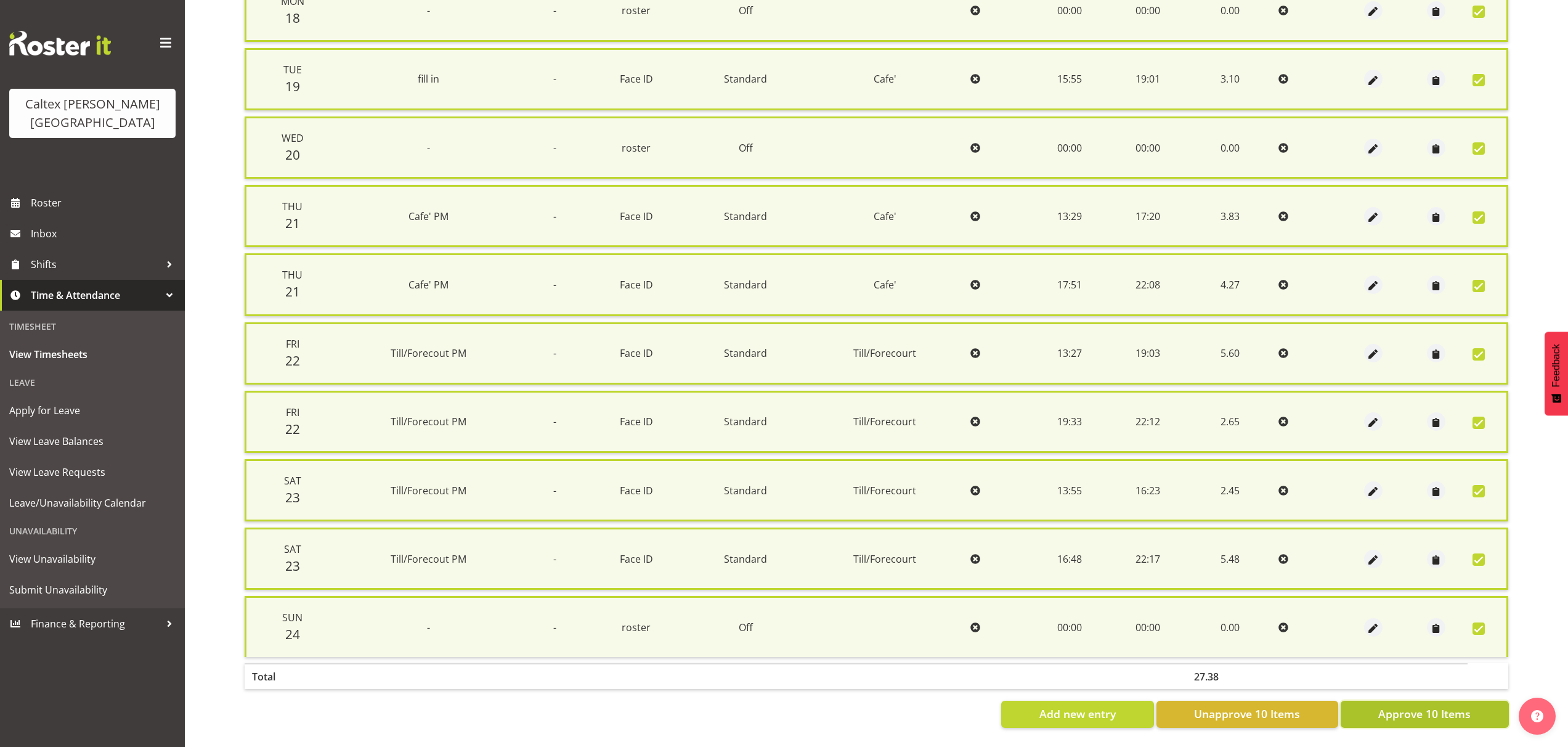
click at [1442, 710] on span "Approve 10 Items" at bounding box center [1424, 713] width 93 height 16
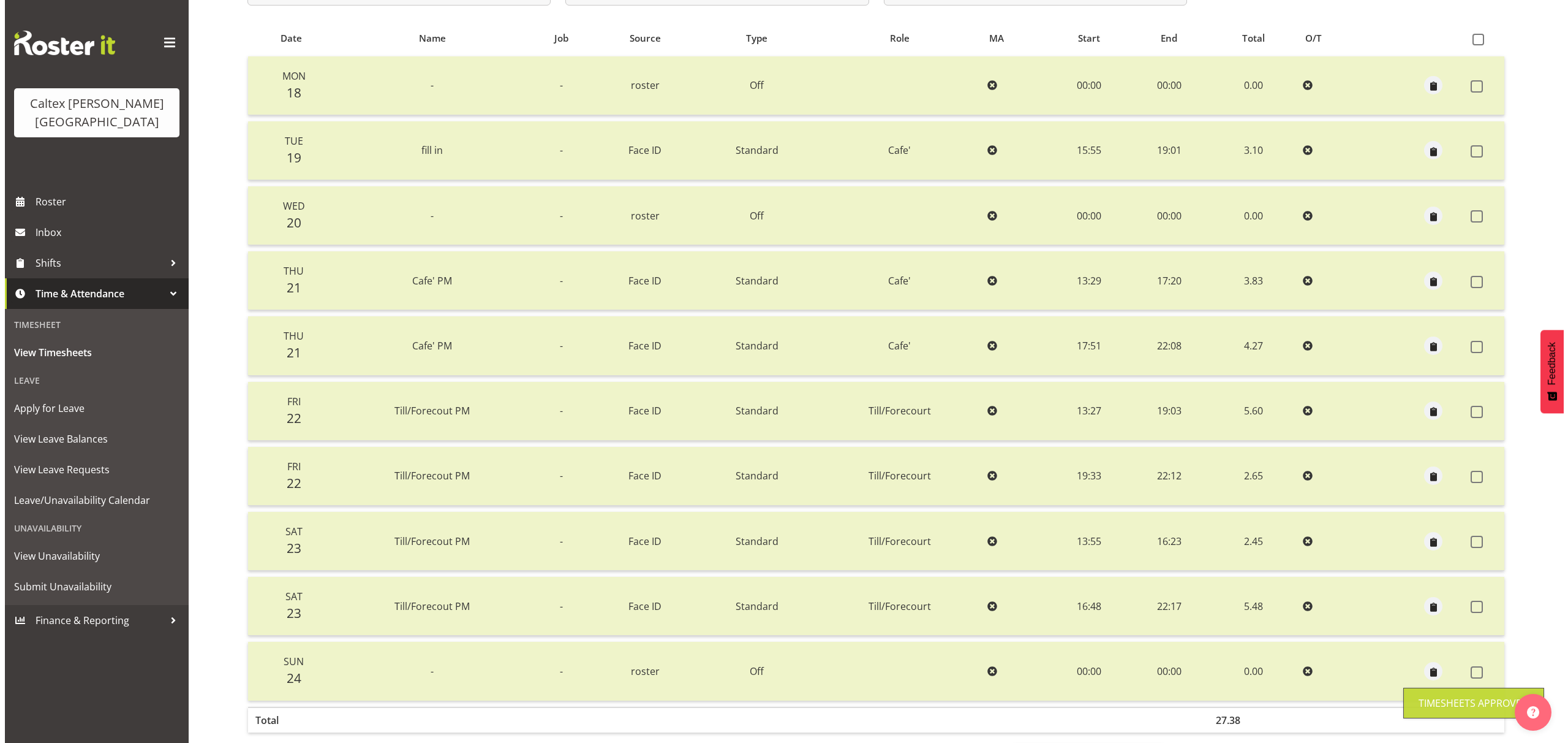
scroll to position [0, 0]
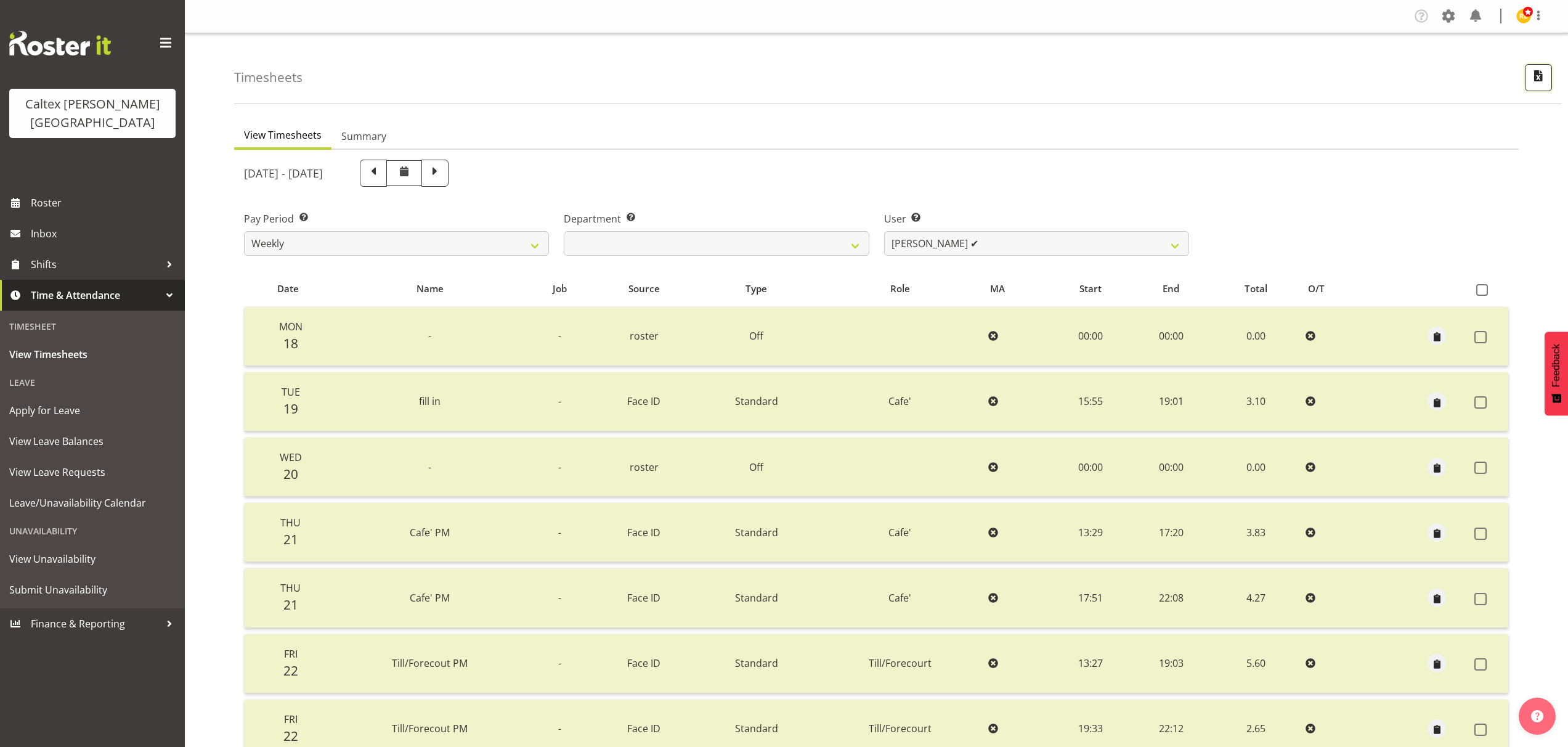
click at [1545, 76] on span "button" at bounding box center [1538, 75] width 16 height 16
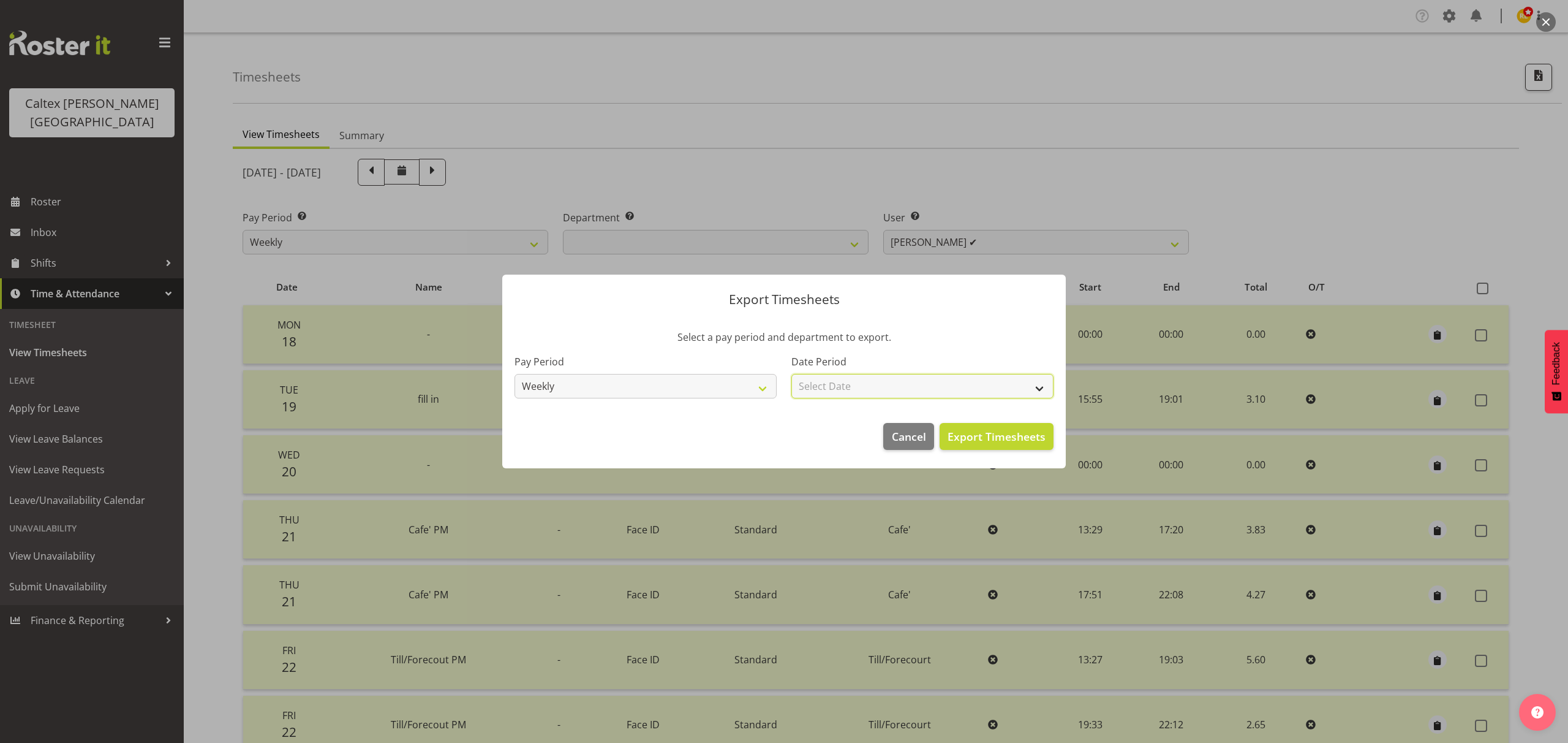
click at [864, 378] on select "Select Date Week starting [DATE] Week starting [DATE] Week starting [DATE] Week…" at bounding box center [921, 386] width 262 height 24
click at [791, 374] on select "Select Date Week starting [DATE] Week starting [DATE] Week starting [DATE] Week…" at bounding box center [921, 386] width 262 height 24
click at [995, 445] on button "Export Timesheets" at bounding box center [996, 436] width 114 height 27
